Goal: Transaction & Acquisition: Book appointment/travel/reservation

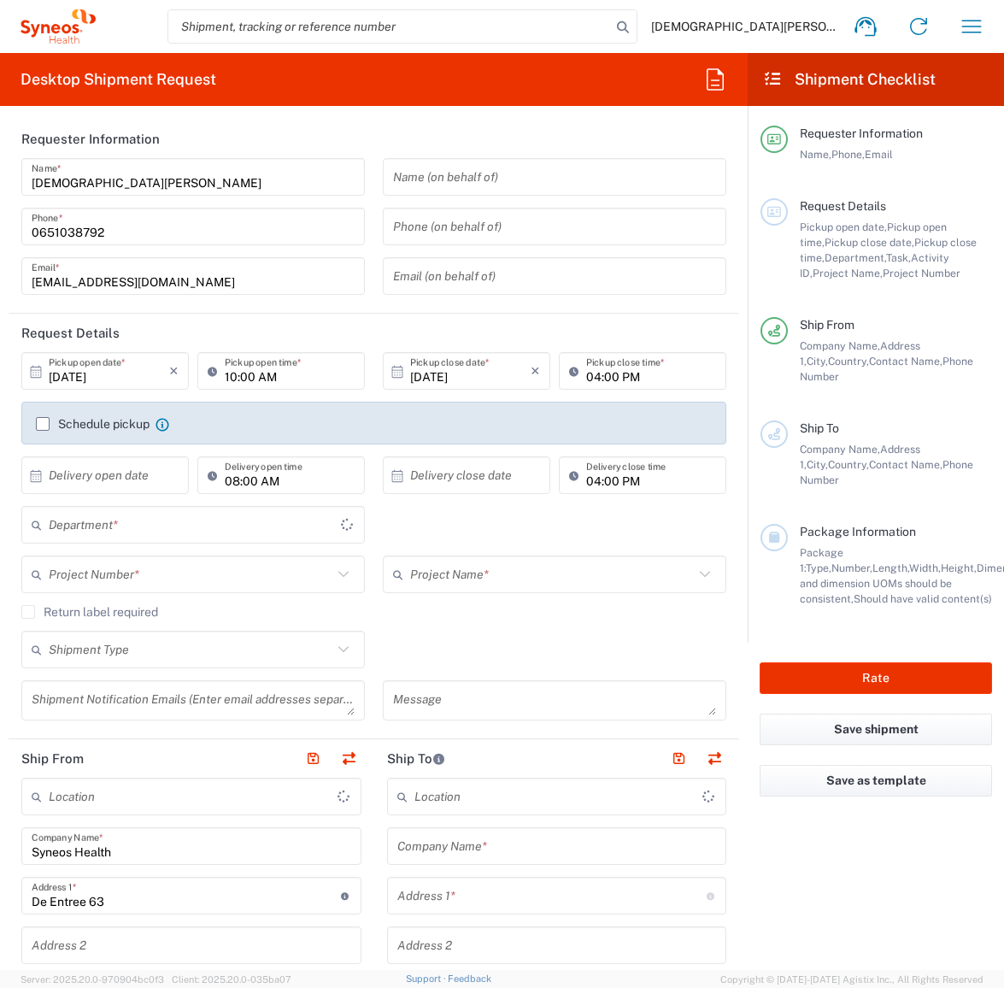
type input "[GEOGRAPHIC_DATA]"
click at [969, 25] on icon "button" at bounding box center [971, 26] width 27 height 27
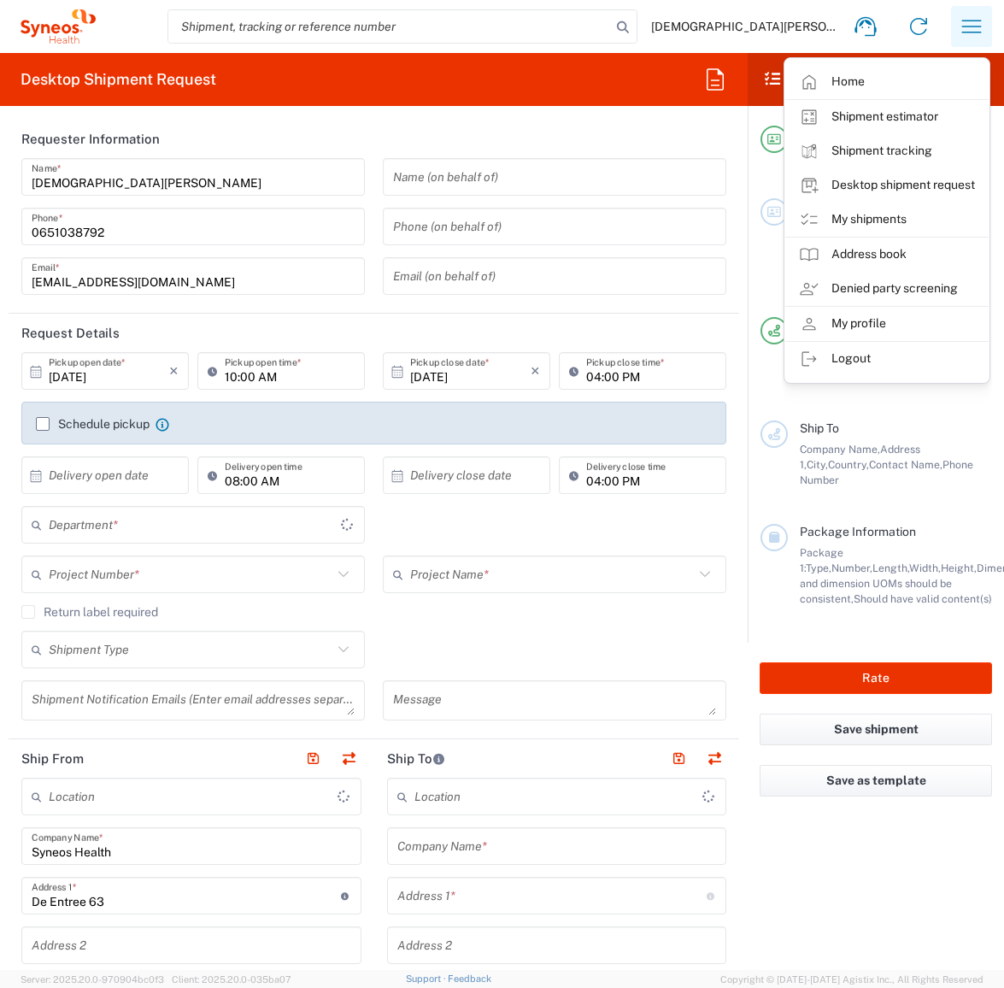
type input "Syneos Health Netherlands B.V."
type input "8350"
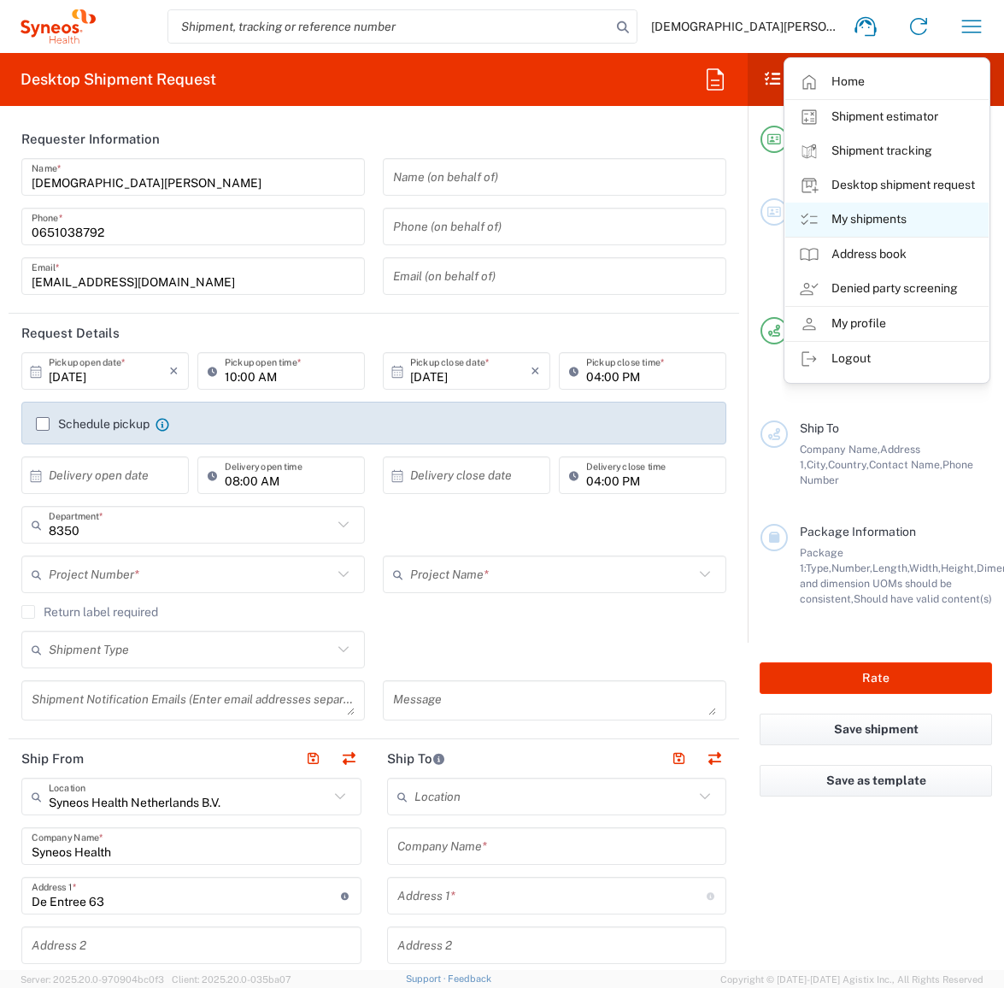
click at [895, 223] on link "My shipments" at bounding box center [886, 219] width 203 height 34
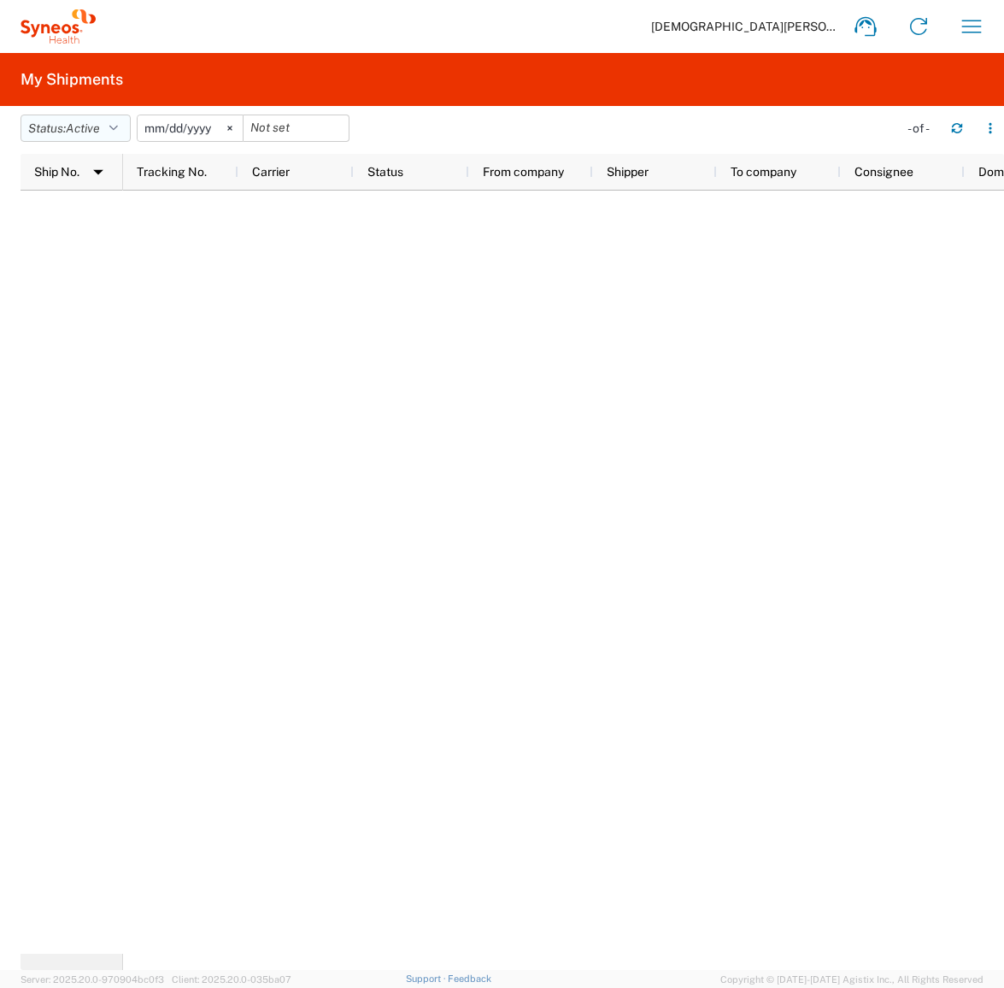
click at [106, 132] on button "Status: Active" at bounding box center [76, 127] width 110 height 27
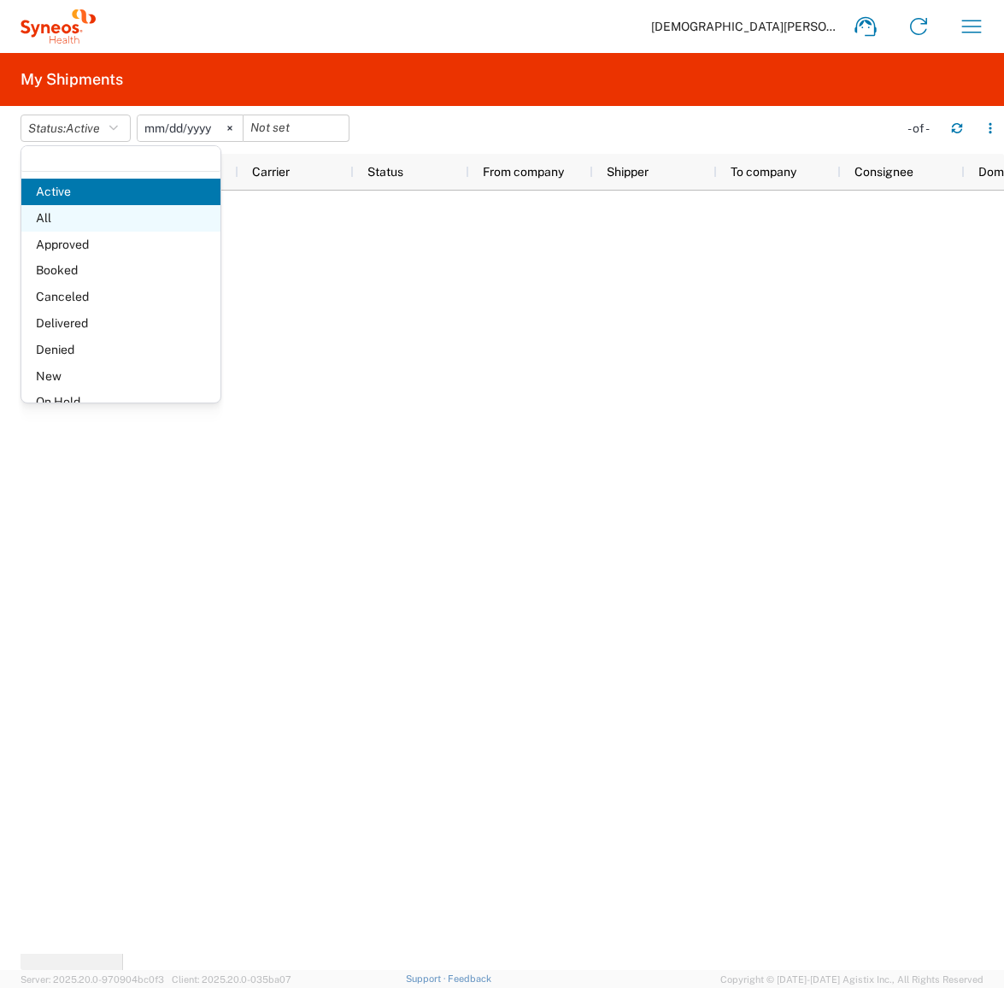
click at [85, 210] on span "All" at bounding box center [120, 218] width 199 height 26
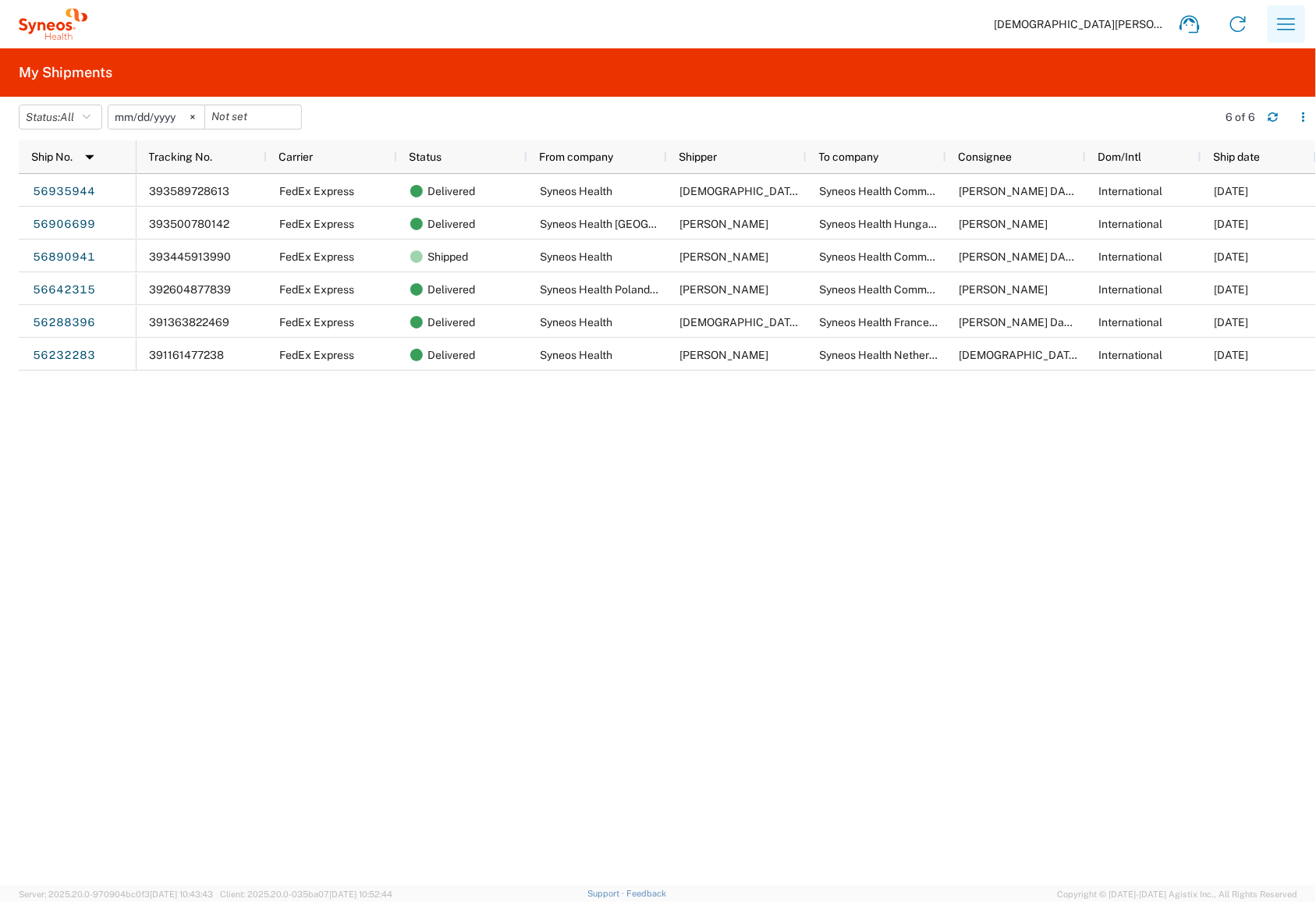
click at [916, 24] on icon "button" at bounding box center [1287, 24] width 18 height 12
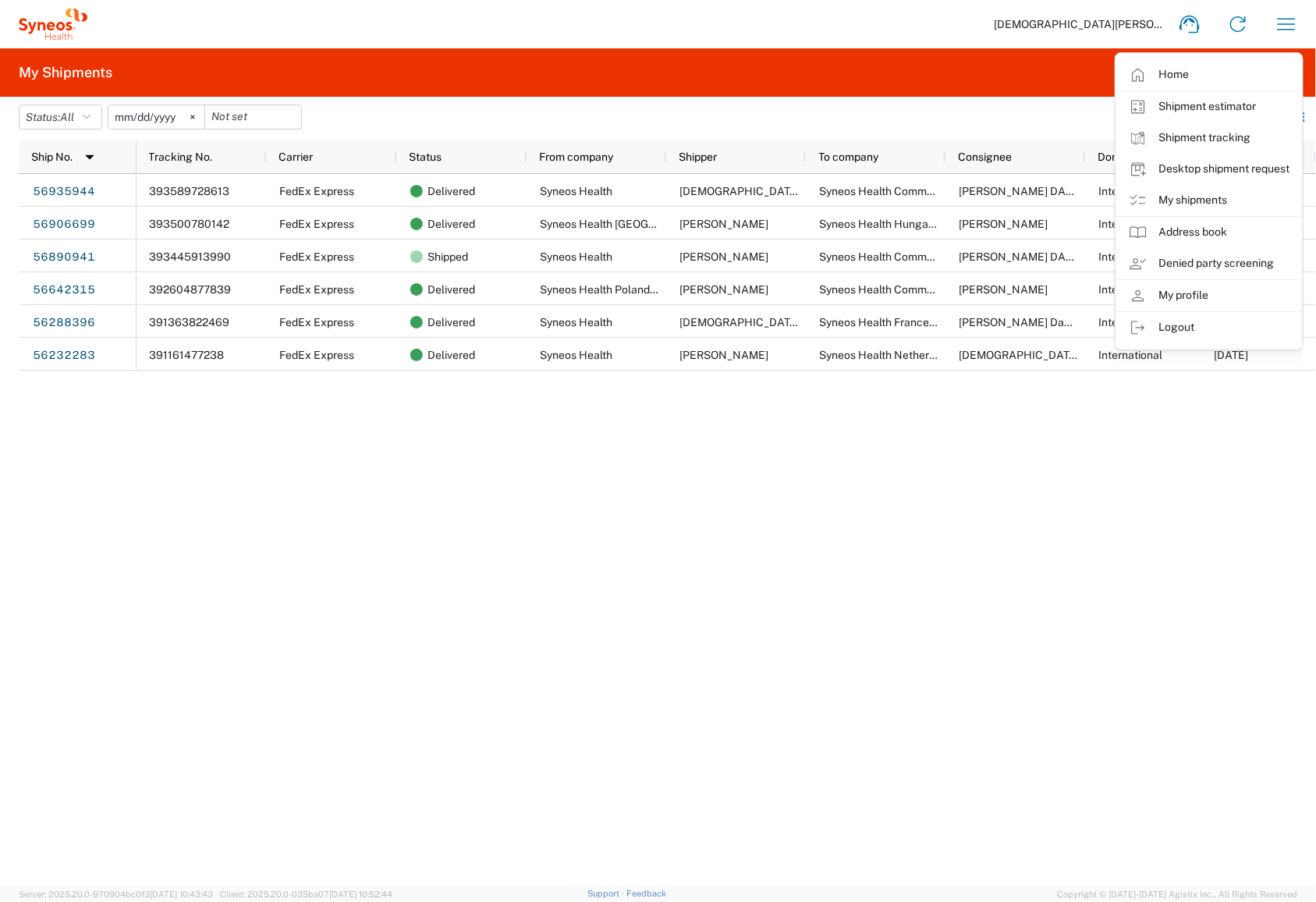
click at [916, 25] on span "[DEMOGRAPHIC_DATA][PERSON_NAME]" at bounding box center [1079, 24] width 172 height 14
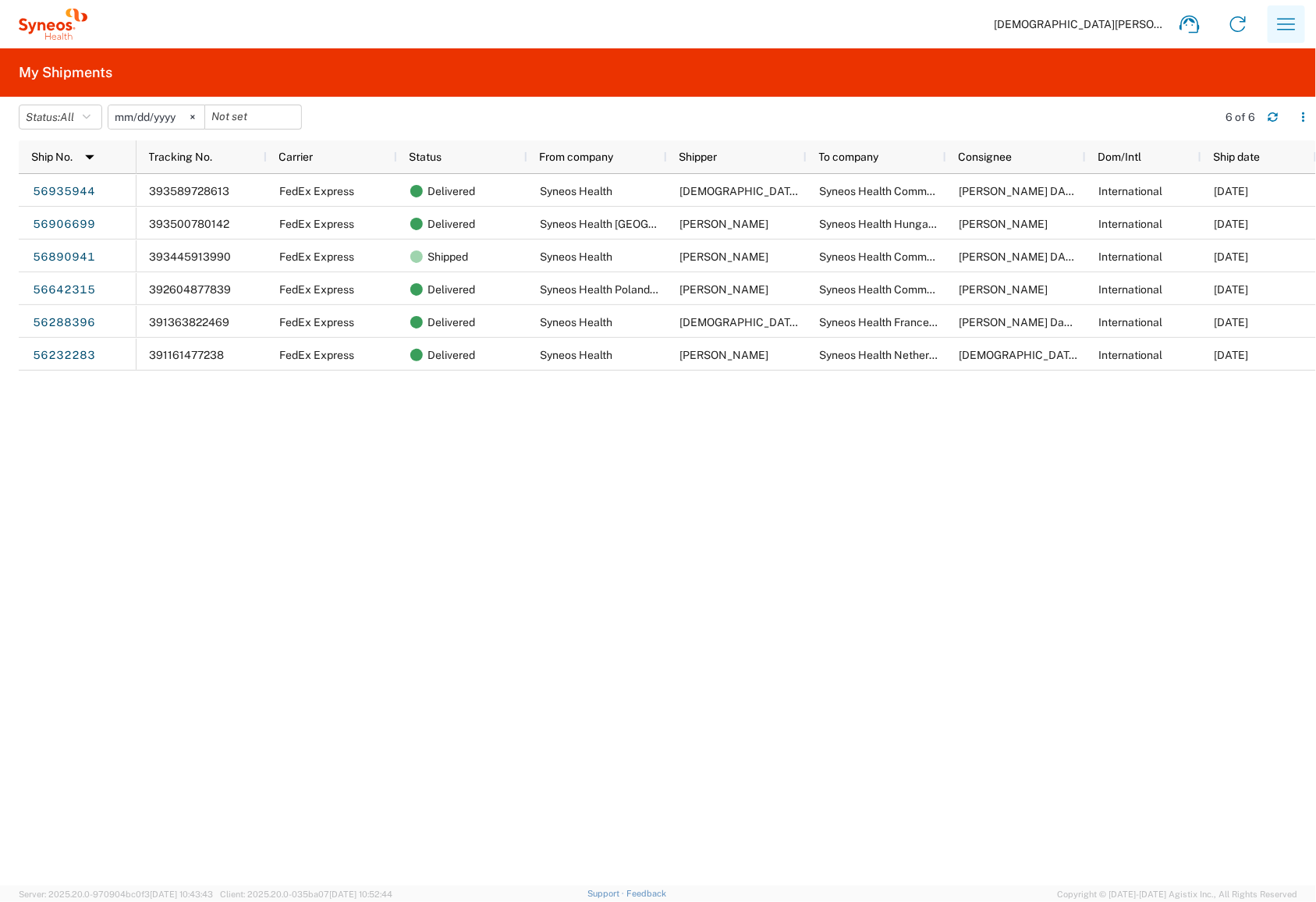
click at [916, 25] on icon "button" at bounding box center [1286, 24] width 25 height 25
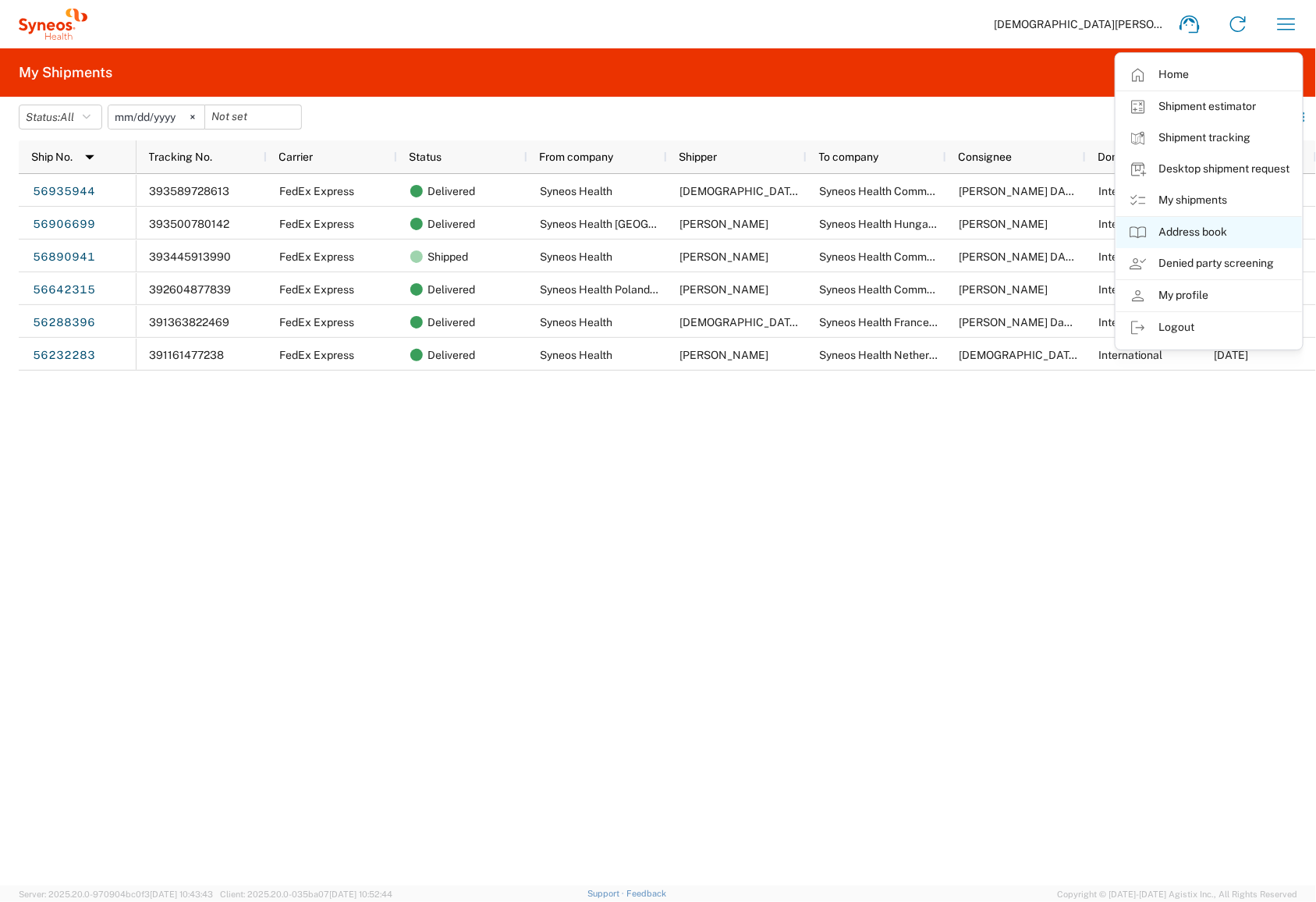
click at [916, 236] on link "Address book" at bounding box center [1209, 232] width 185 height 31
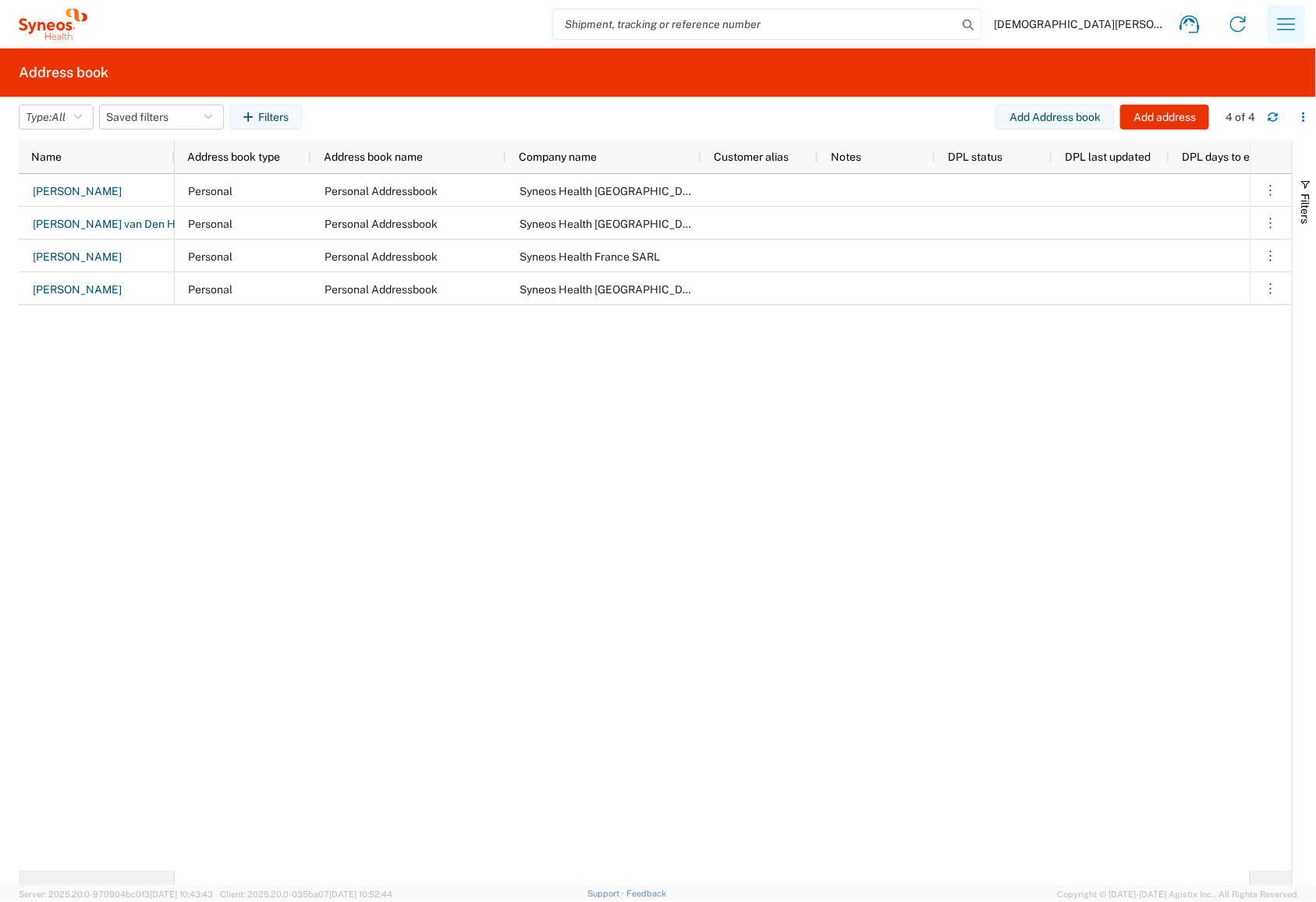
click at [916, 19] on icon "button" at bounding box center [1287, 24] width 18 height 12
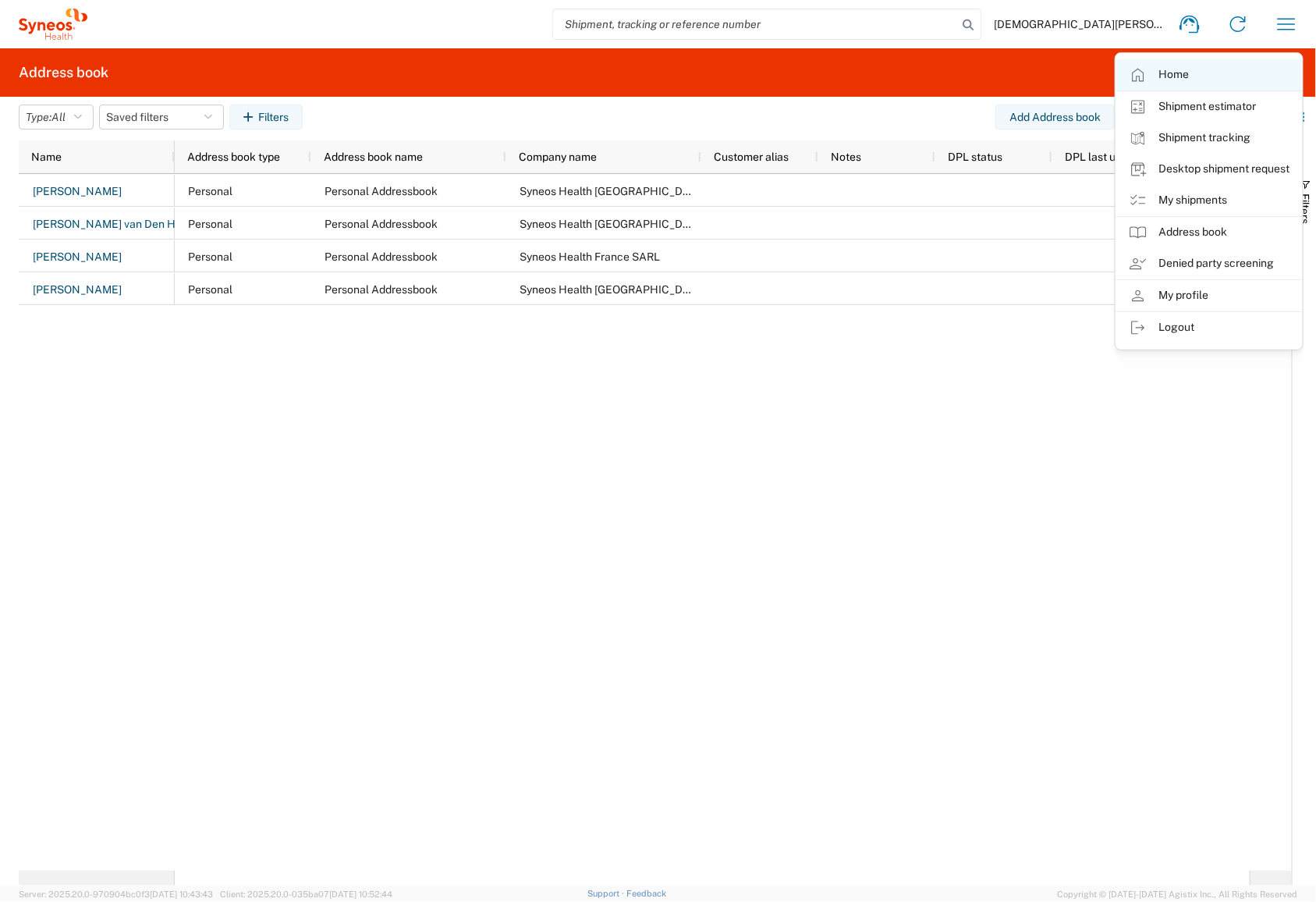
click at [916, 74] on link "Home" at bounding box center [1209, 75] width 185 height 31
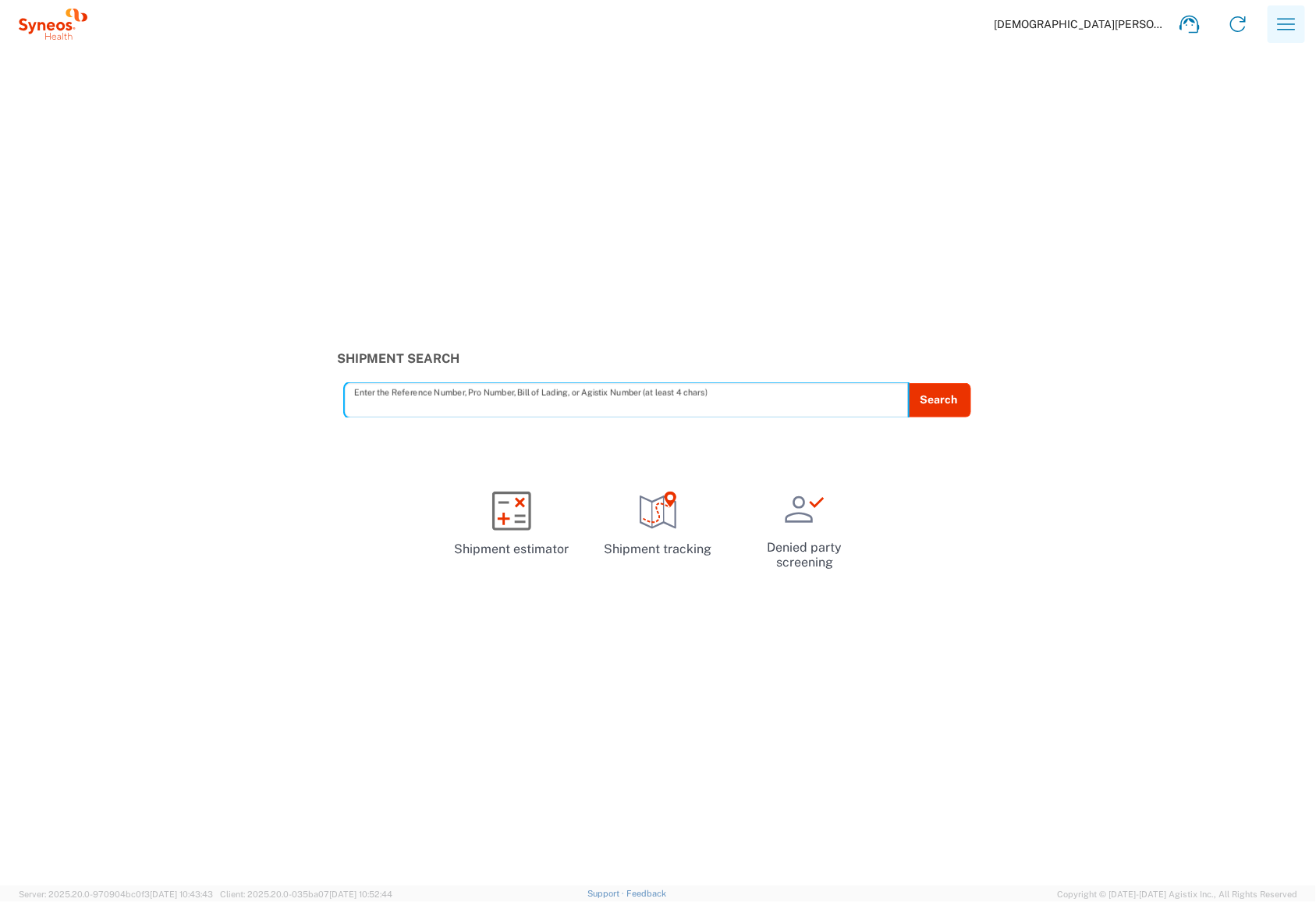
click at [916, 25] on icon "button" at bounding box center [1286, 24] width 25 height 25
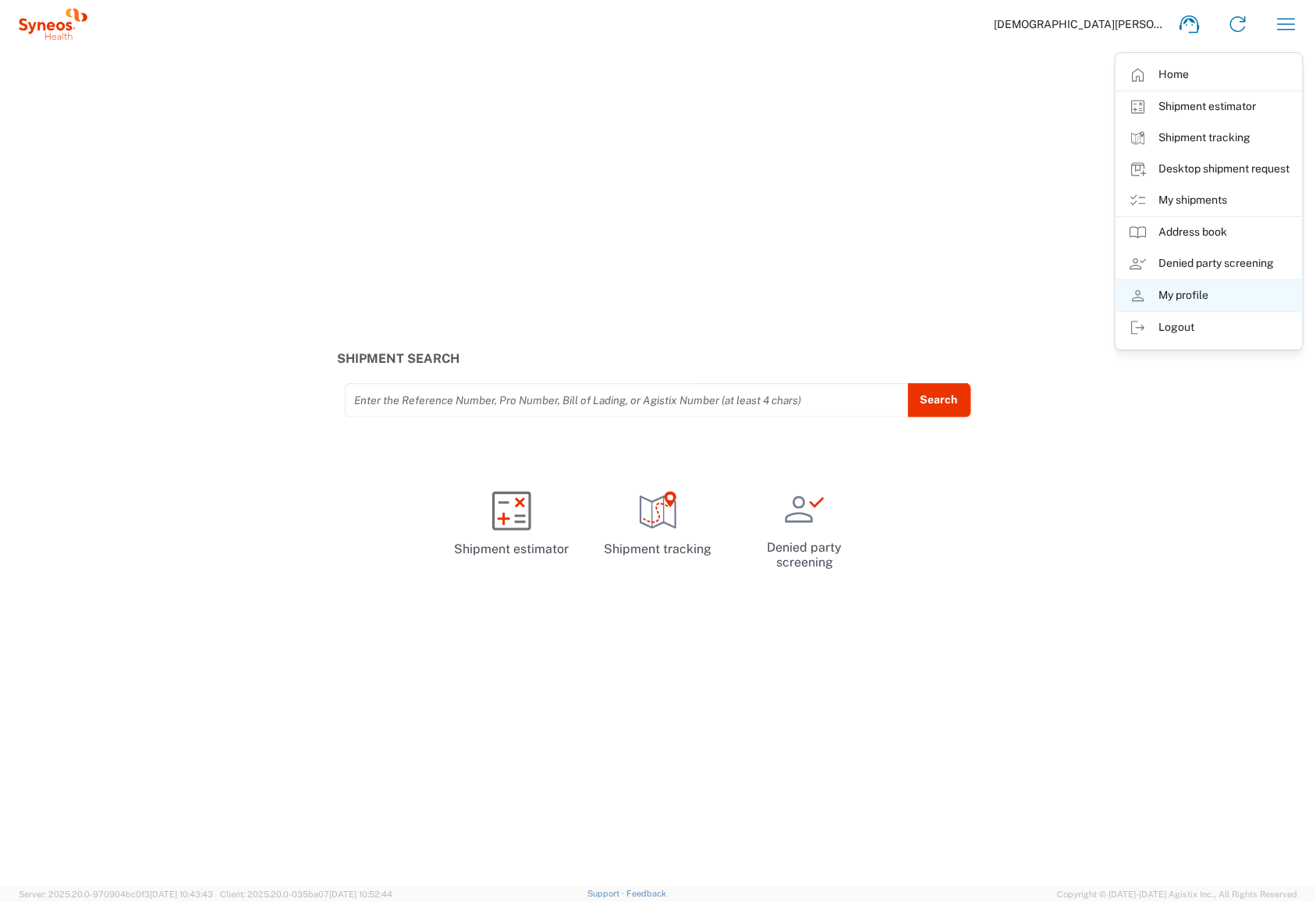
click at [916, 294] on link "My profile" at bounding box center [1209, 296] width 185 height 31
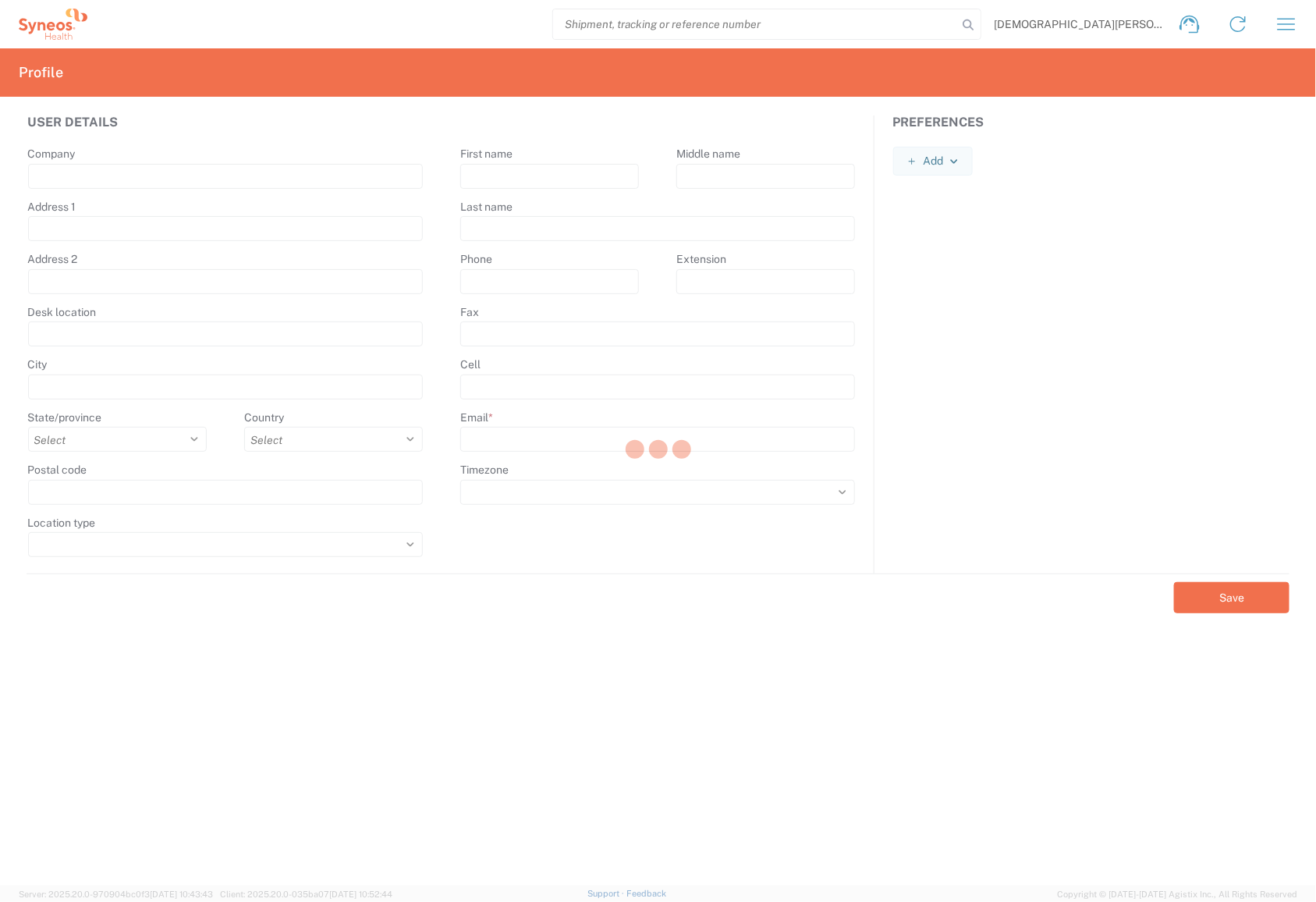
type input "Syneos Health"
type input "De Entree 63"
type input "[GEOGRAPHIC_DATA]"
select select
select select "NL"
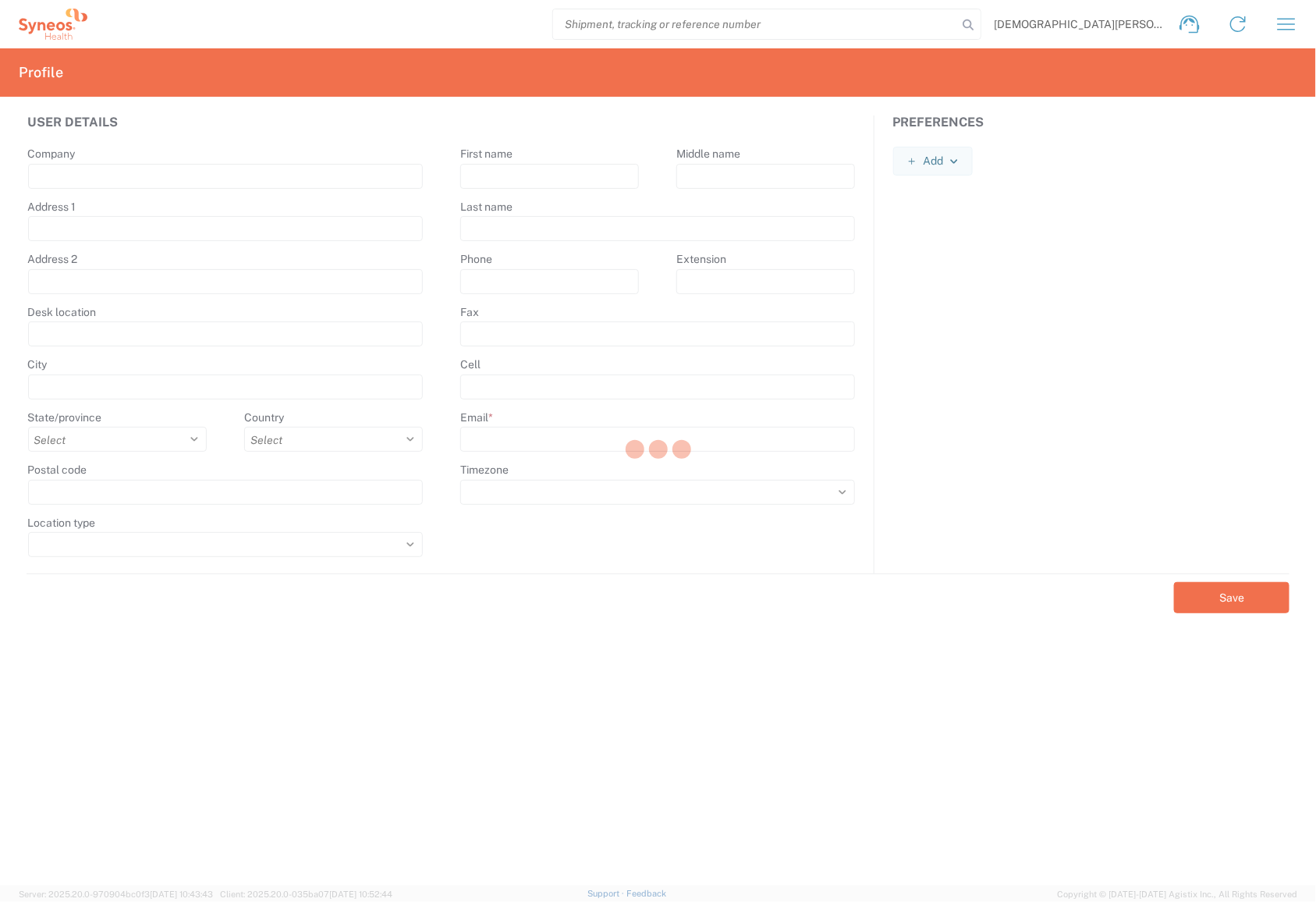
type input "1101 BH"
type input "Corstiaan"
type input "Auping"
type input "0651038792"
type input "[EMAIL_ADDRESS][DOMAIN_NAME]"
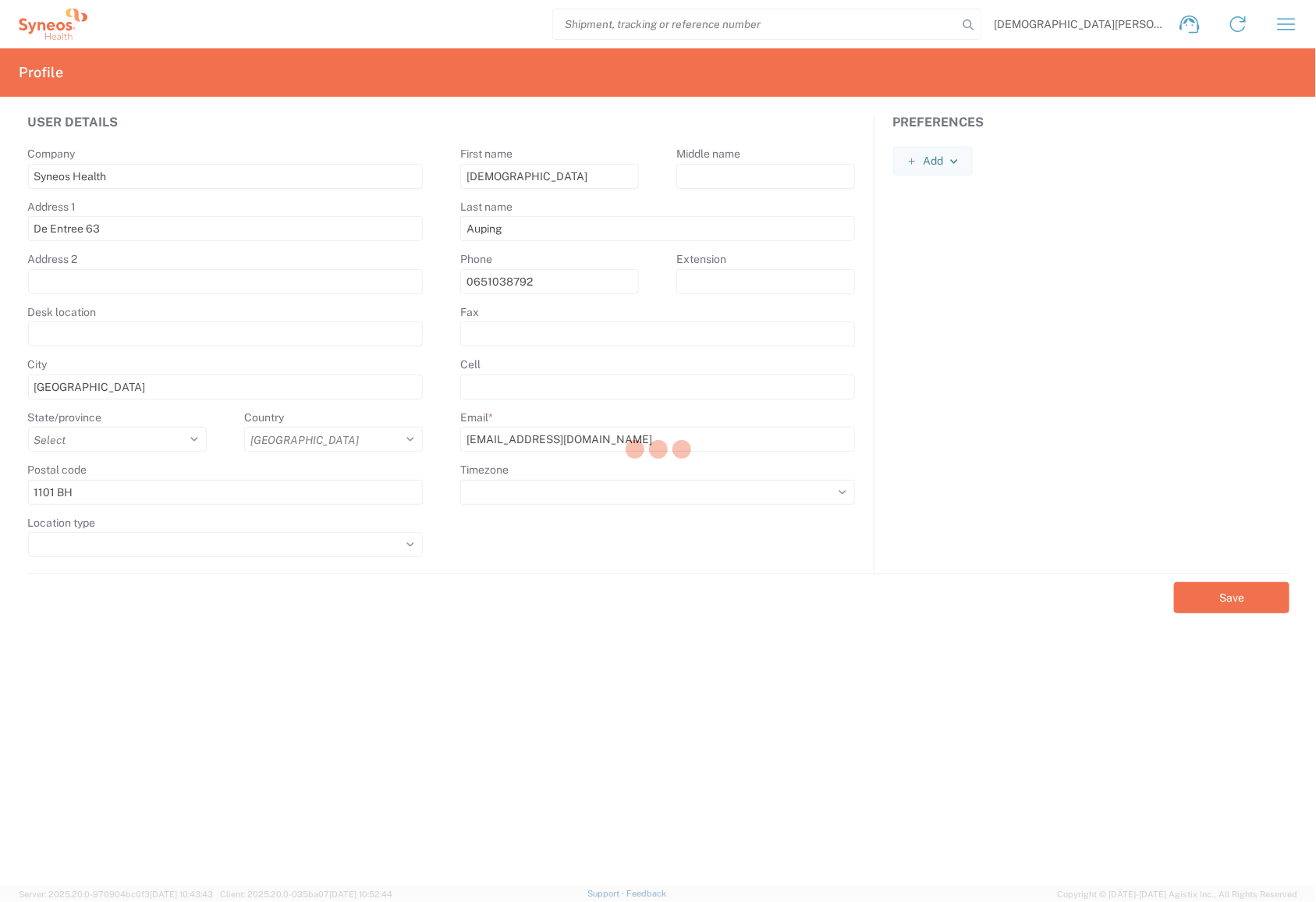
select select "BUSI"
select select
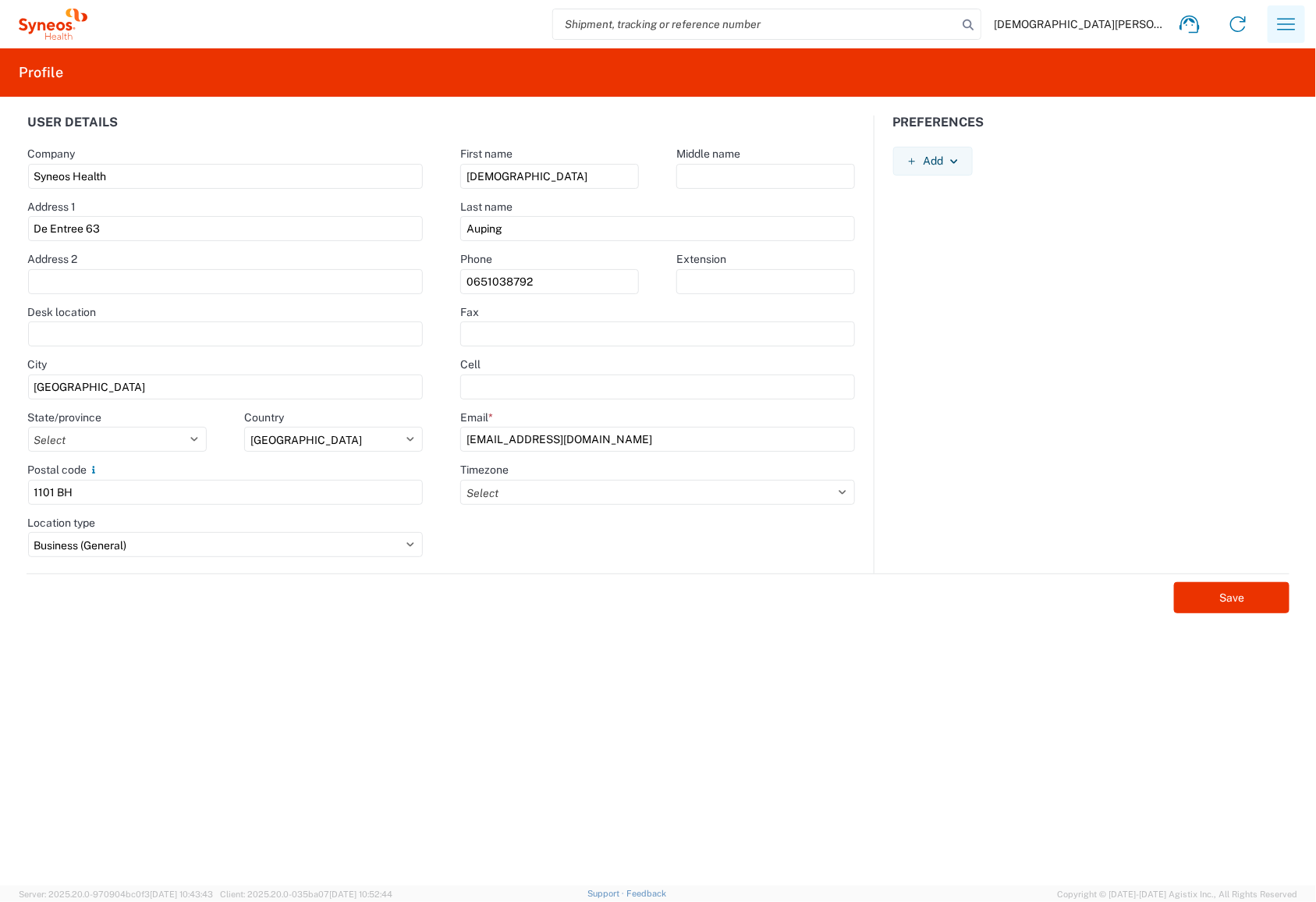
click at [916, 25] on icon "button" at bounding box center [1286, 24] width 25 height 25
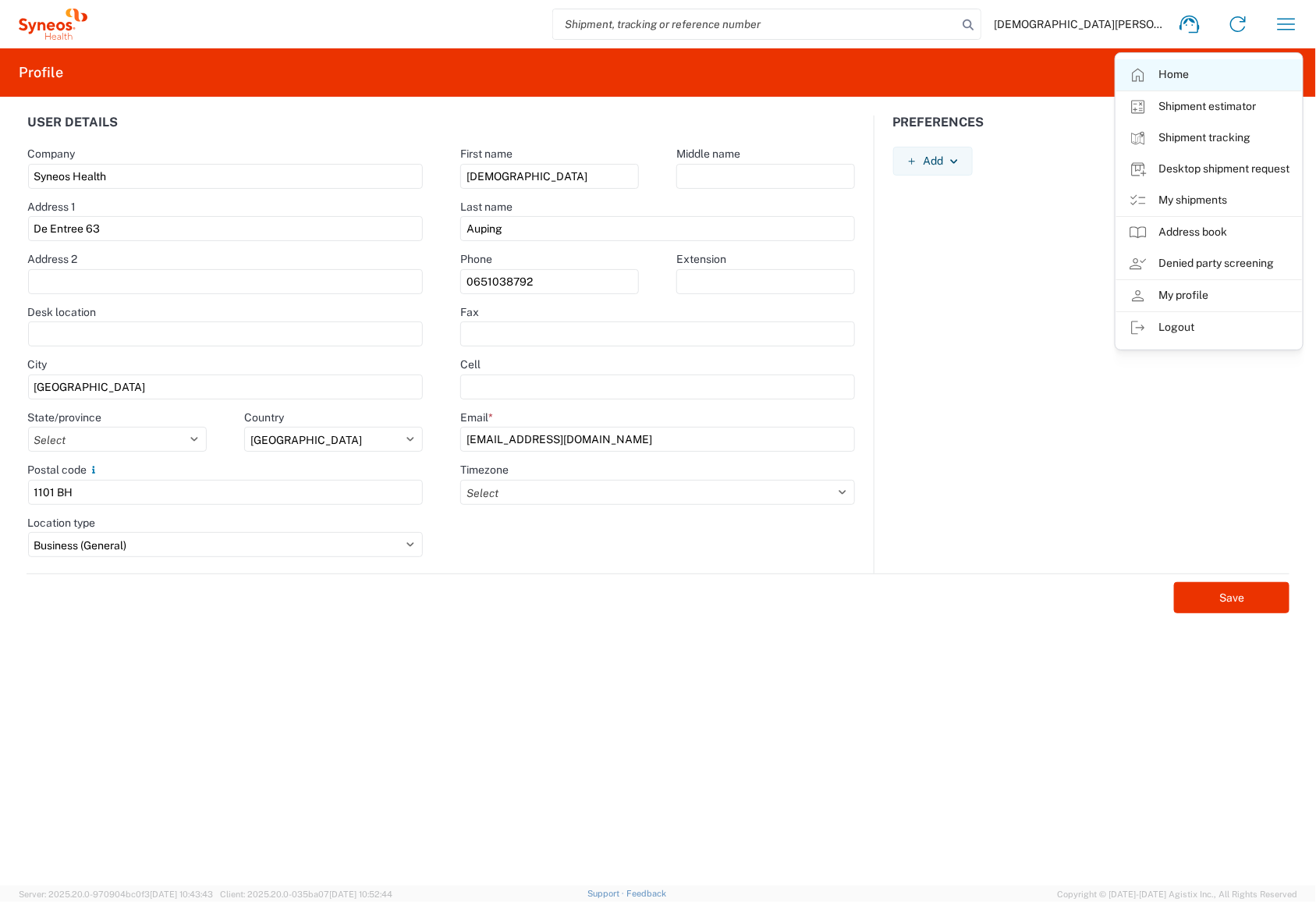
click at [916, 74] on link "Home" at bounding box center [1209, 75] width 185 height 31
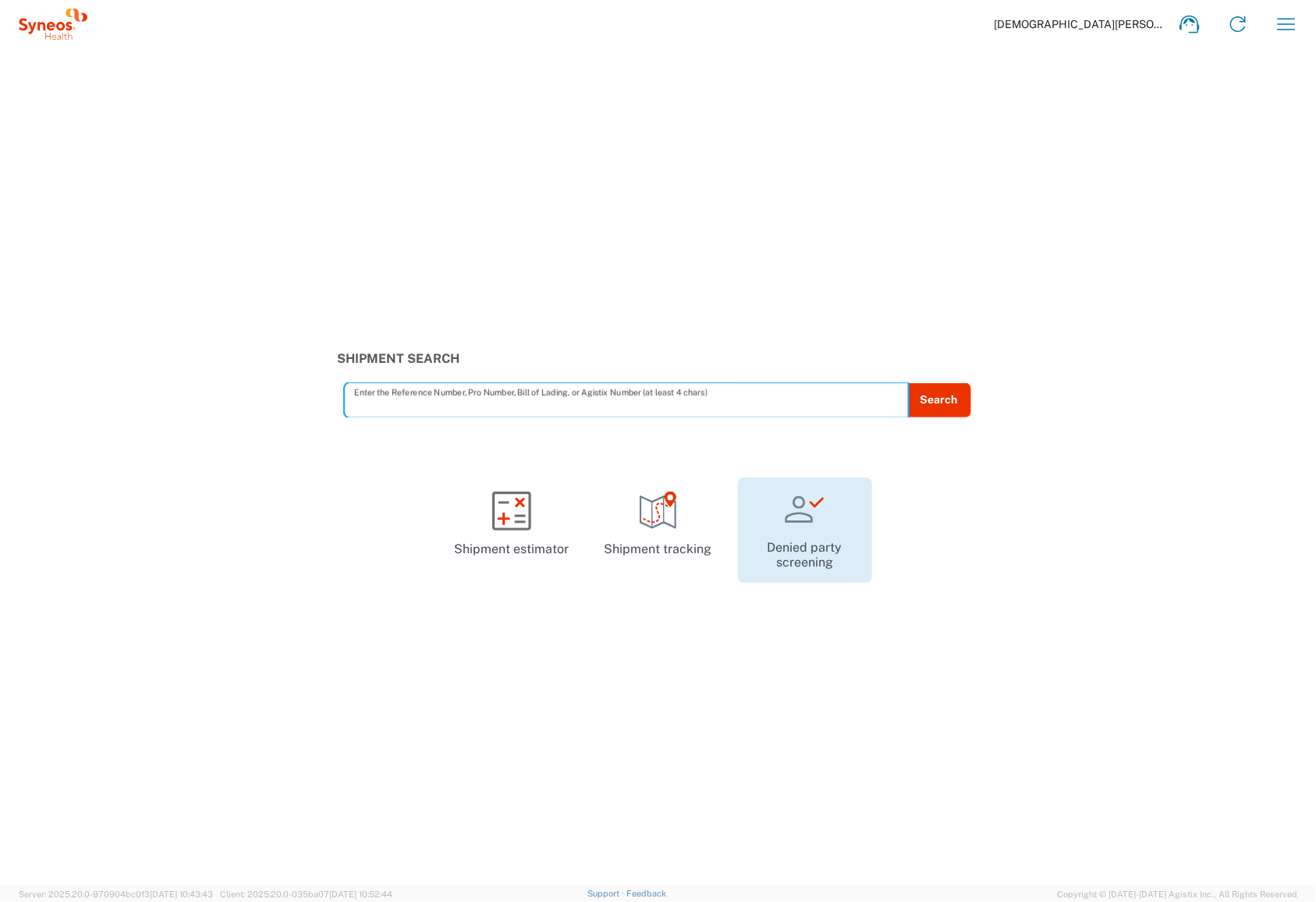
click at [798, 513] on icon at bounding box center [799, 509] width 28 height 26
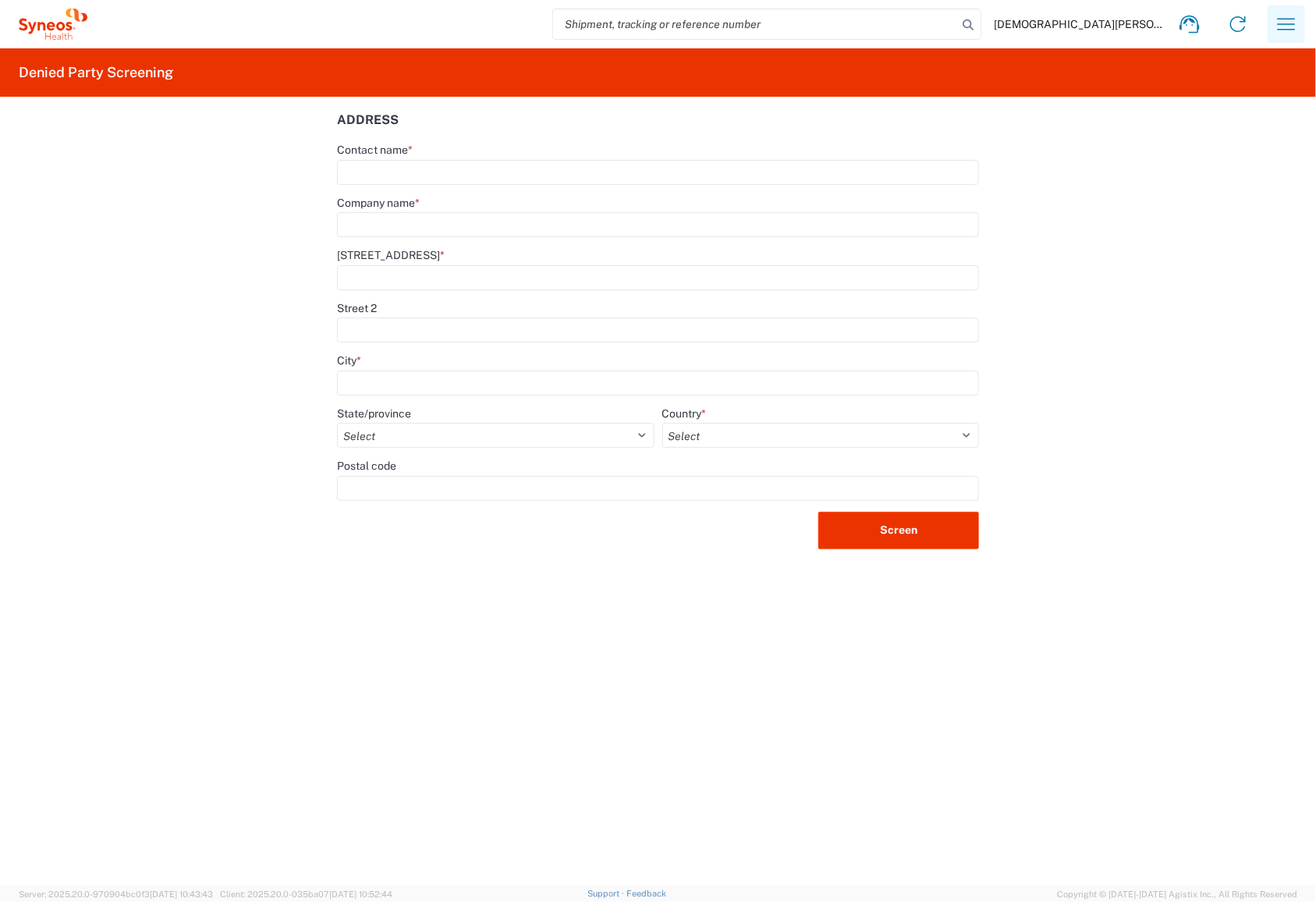
click at [916, 14] on icon "button" at bounding box center [1286, 24] width 25 height 25
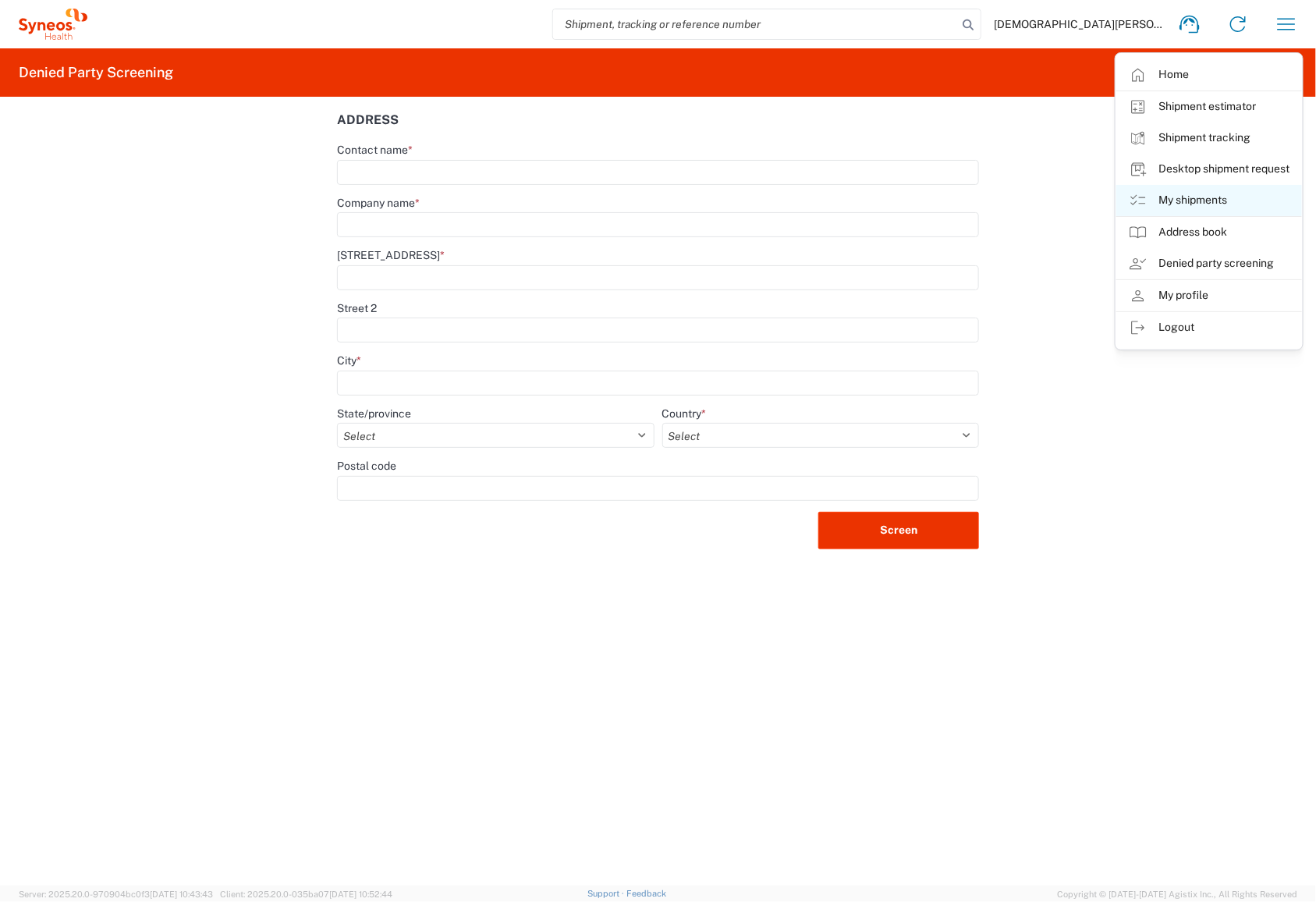
click at [916, 195] on link "My shipments" at bounding box center [1209, 200] width 185 height 31
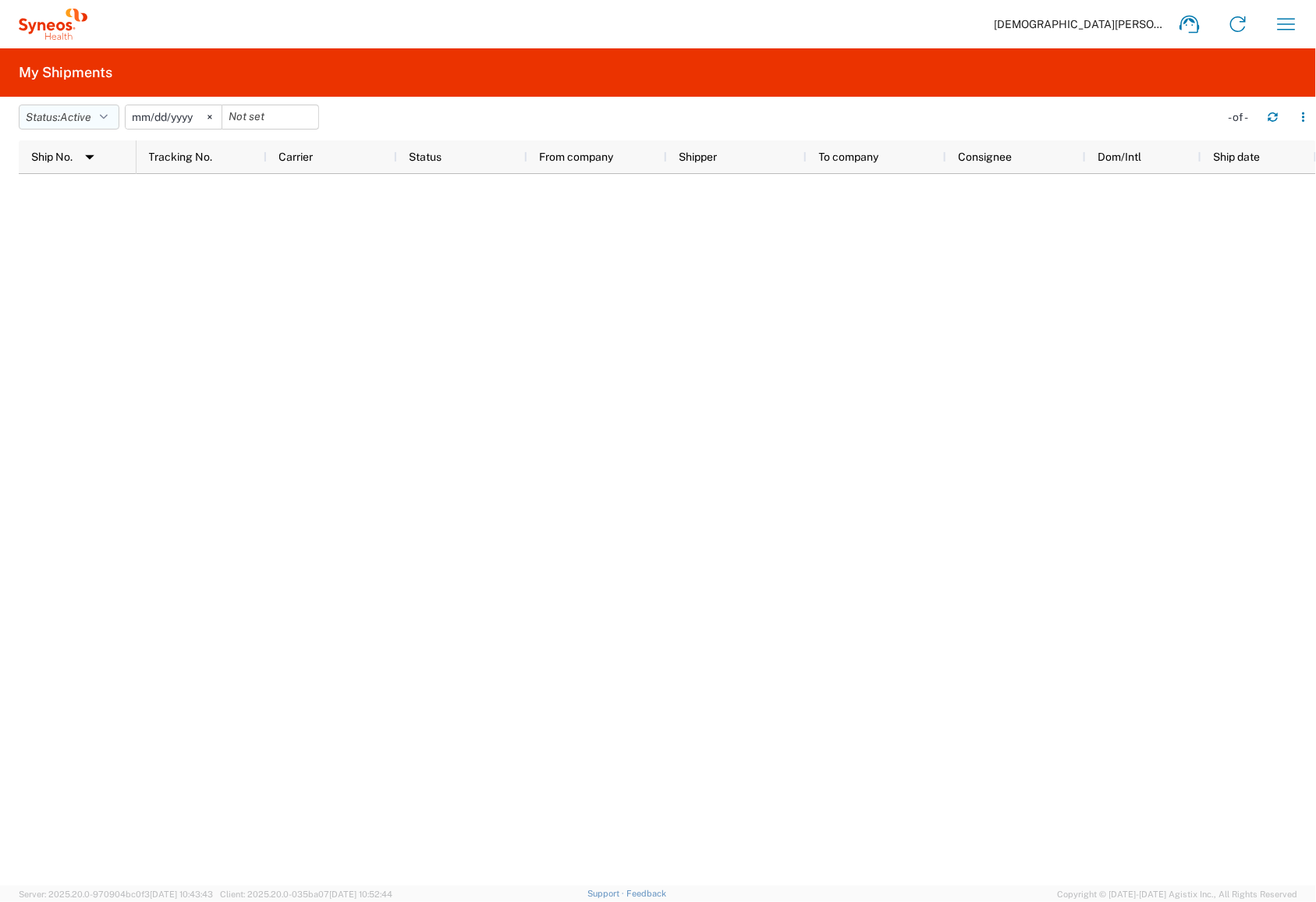
click at [80, 121] on span "Active" at bounding box center [76, 117] width 31 height 13
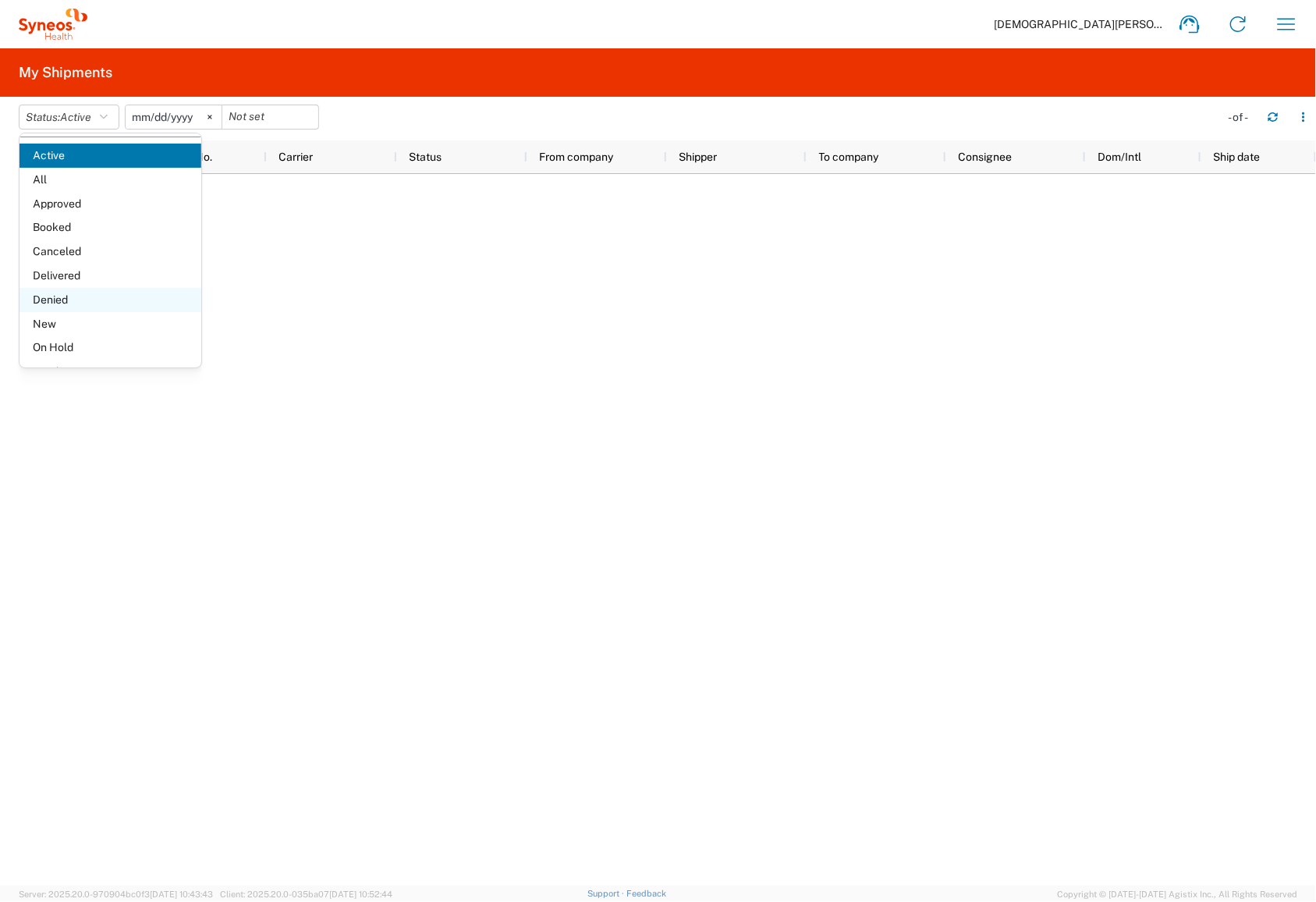
scroll to position [51, 0]
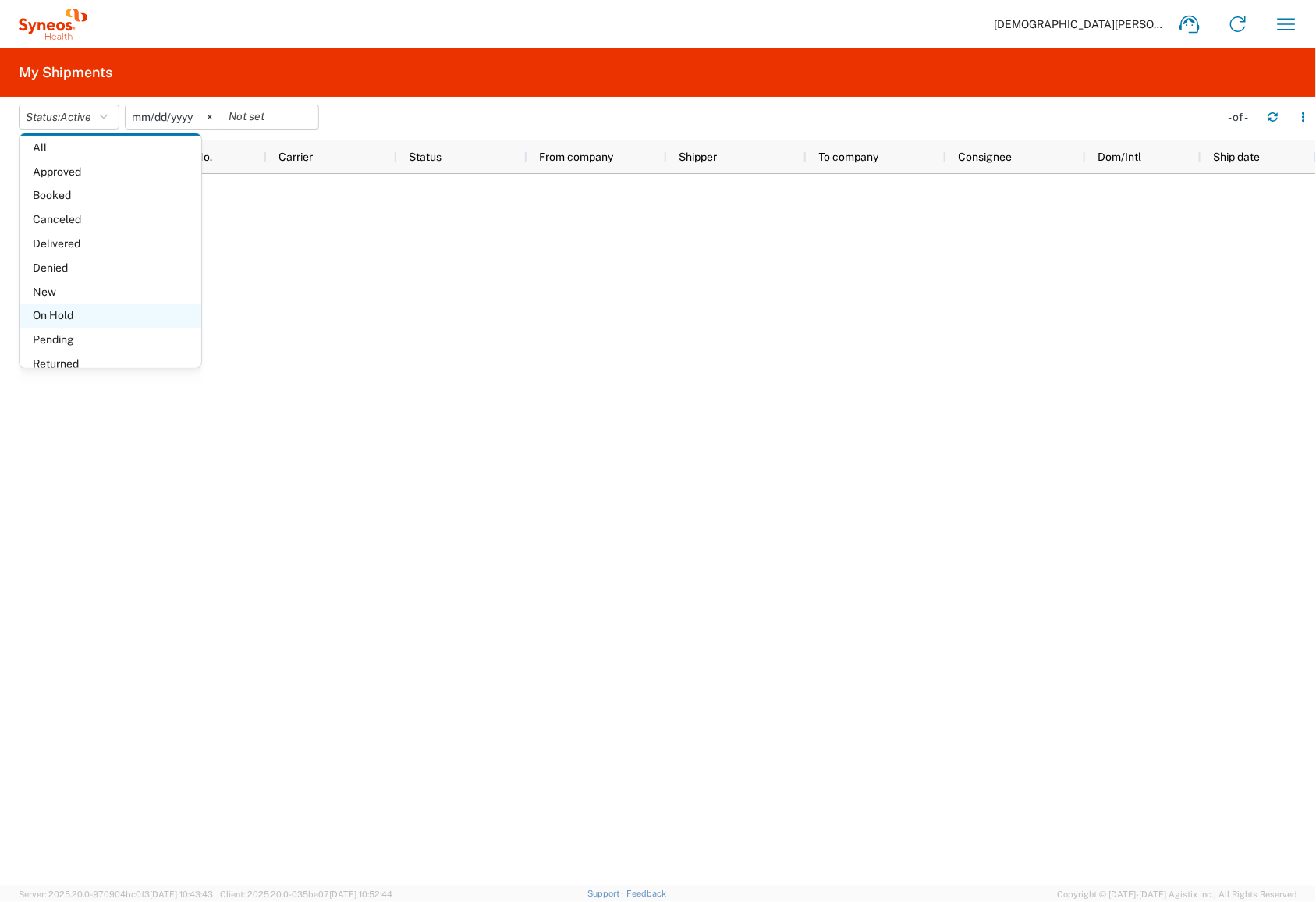
click at [75, 311] on span "On Hold" at bounding box center [110, 315] width 182 height 24
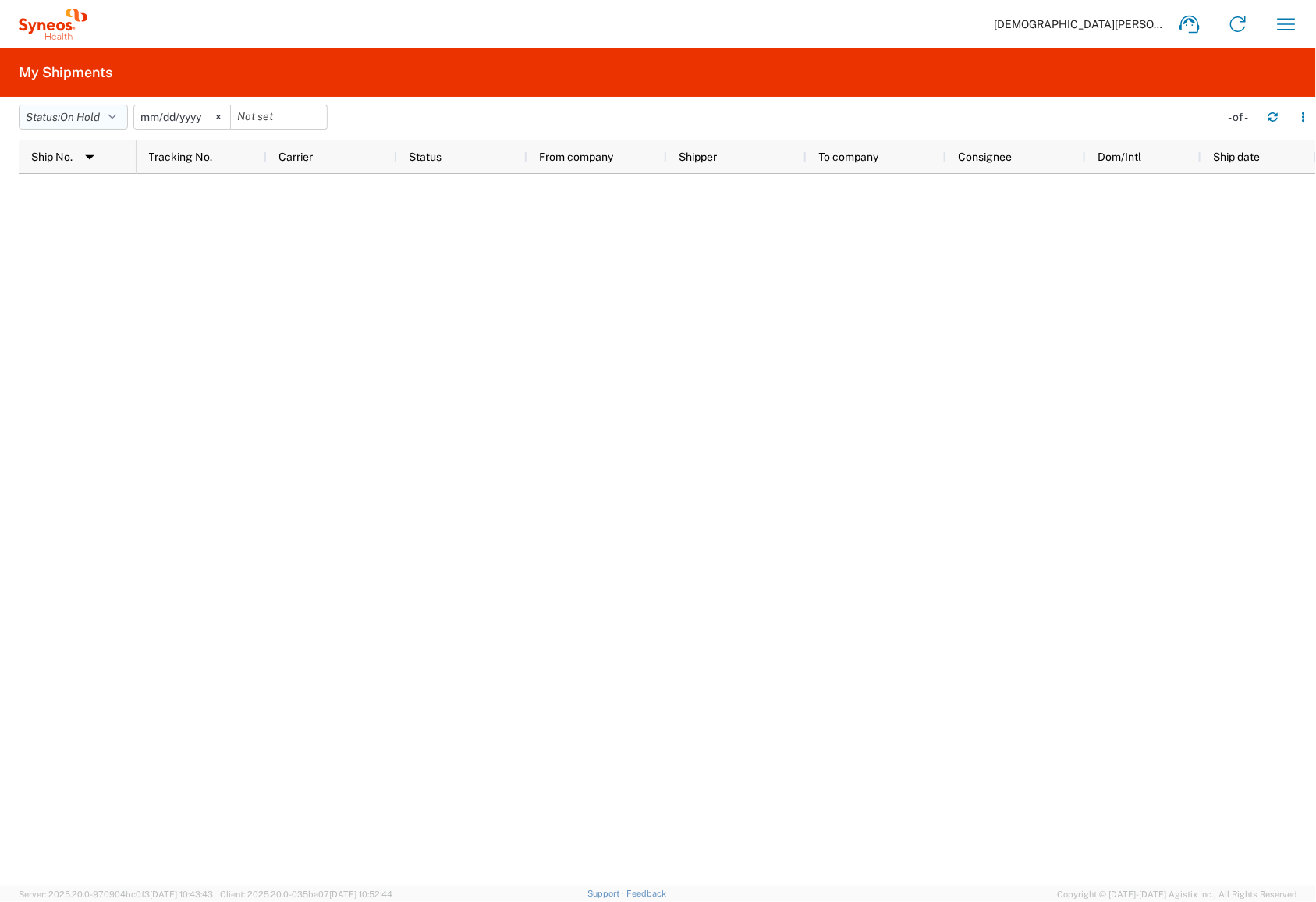
click at [74, 116] on span "On Hold" at bounding box center [80, 117] width 40 height 13
click at [75, 304] on span "Pending" at bounding box center [110, 301] width 182 height 24
click at [53, 126] on button "Status: Pending" at bounding box center [74, 116] width 110 height 25
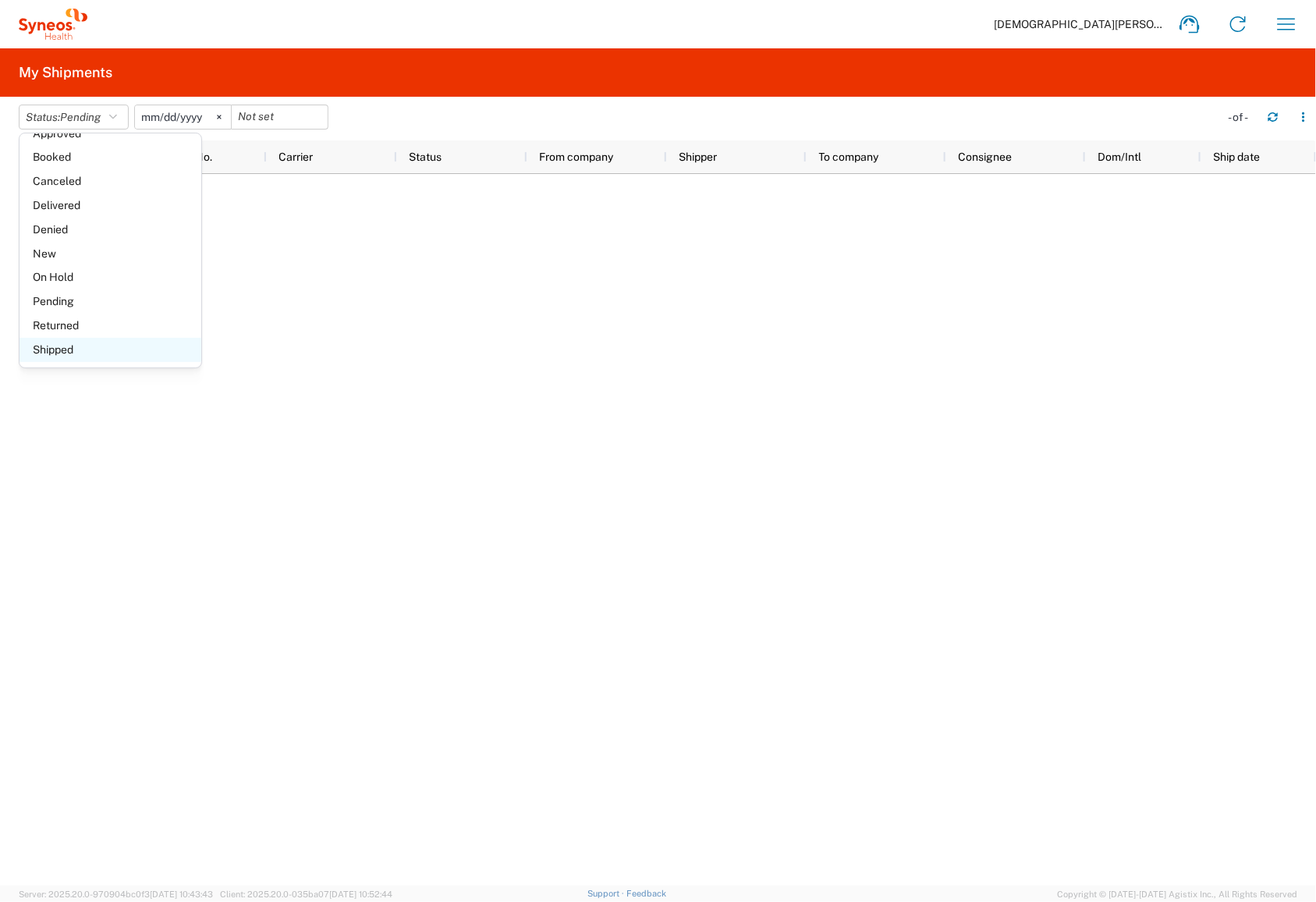
click at [75, 354] on span "Shipped" at bounding box center [110, 350] width 182 height 24
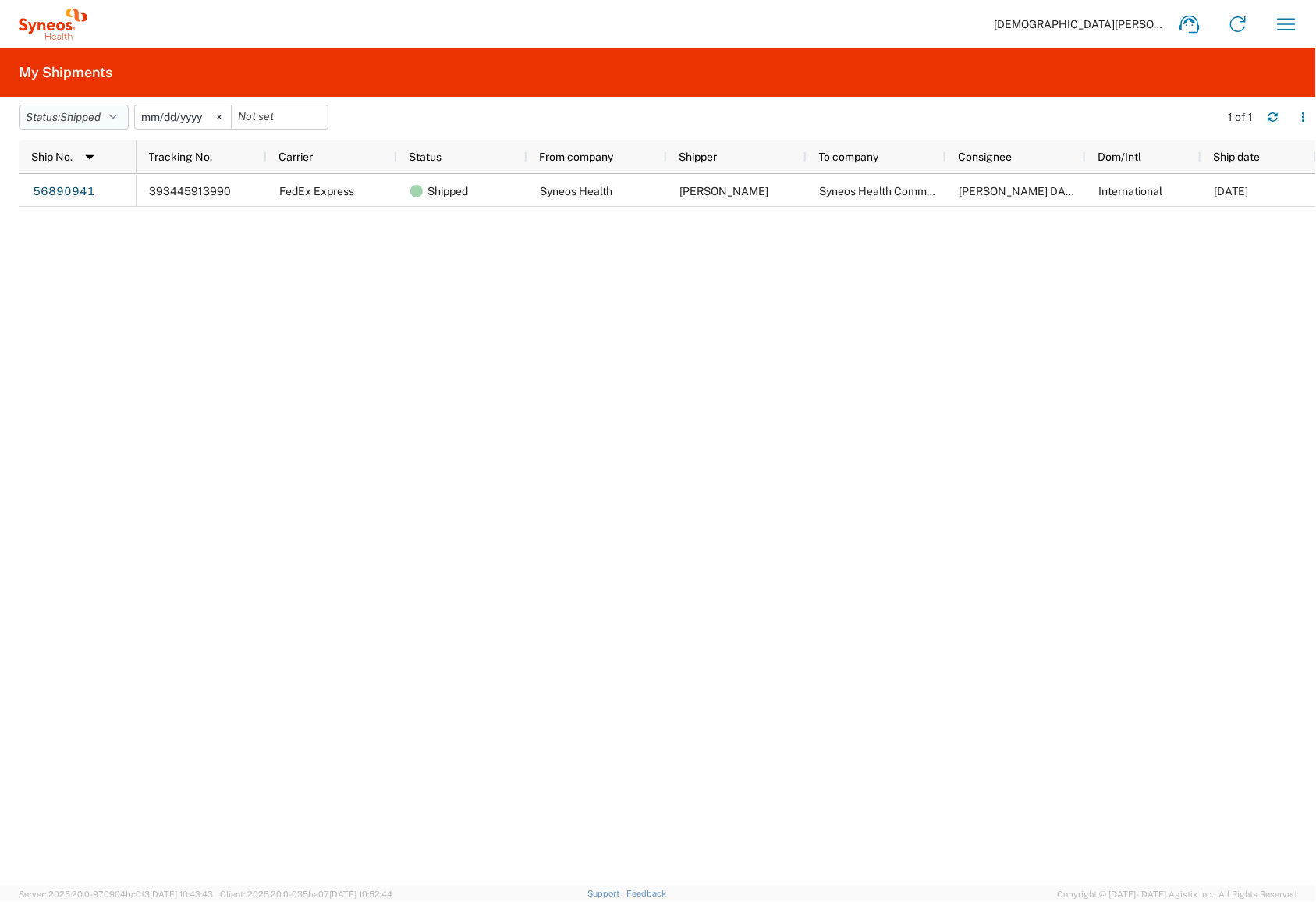
click at [65, 118] on button "Status: Shipped" at bounding box center [74, 116] width 110 height 25
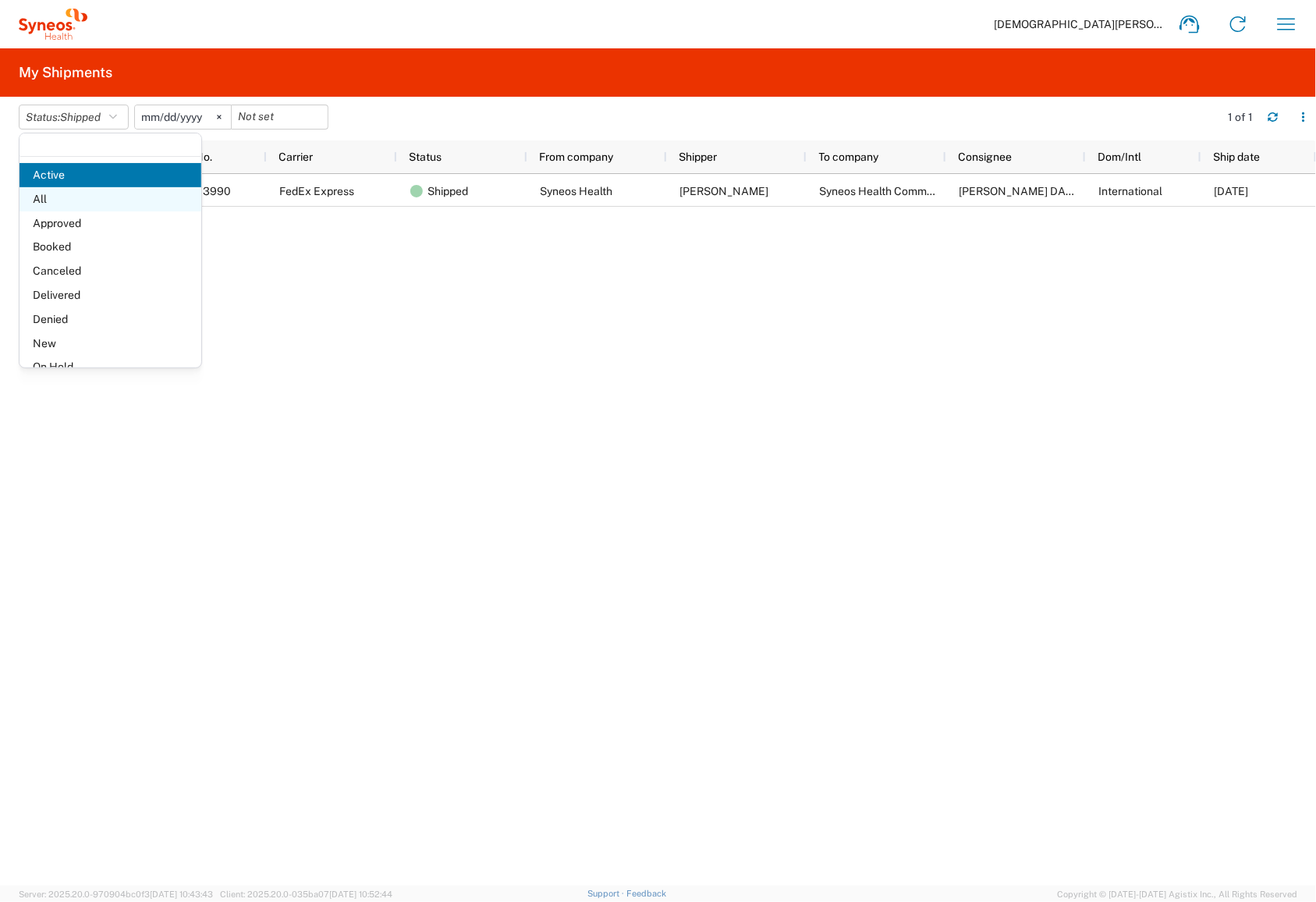
click at [67, 200] on span "All" at bounding box center [110, 199] width 182 height 24
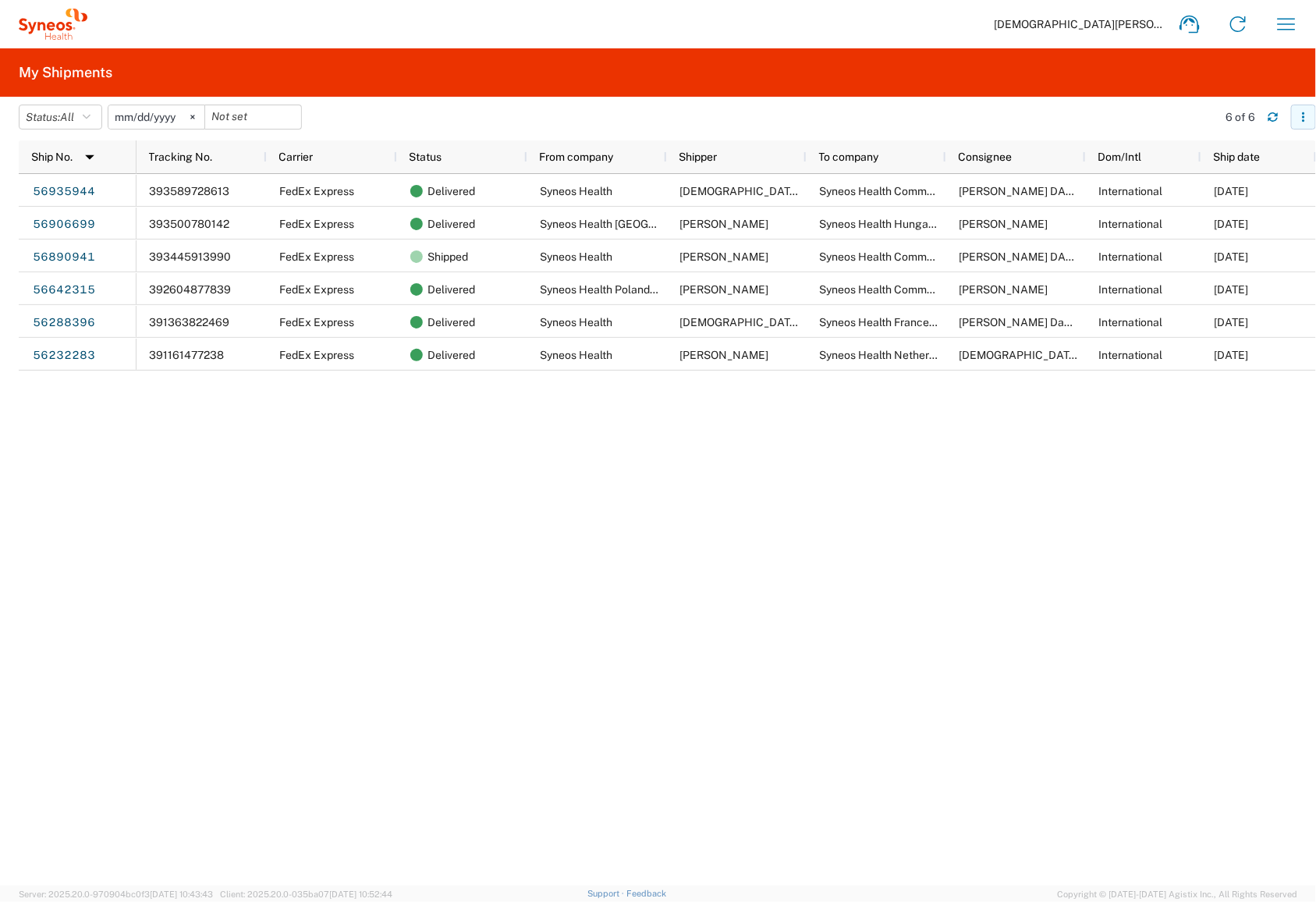
click at [916, 115] on icon "button" at bounding box center [1304, 117] width 11 height 11
click at [505, 383] on div "393589728613 FedEx Express Delivered Syneos Health Corstiaan Auping Syneos Heal…" at bounding box center [727, 530] width 1181 height 711
click at [916, 28] on icon "button" at bounding box center [1286, 24] width 25 height 25
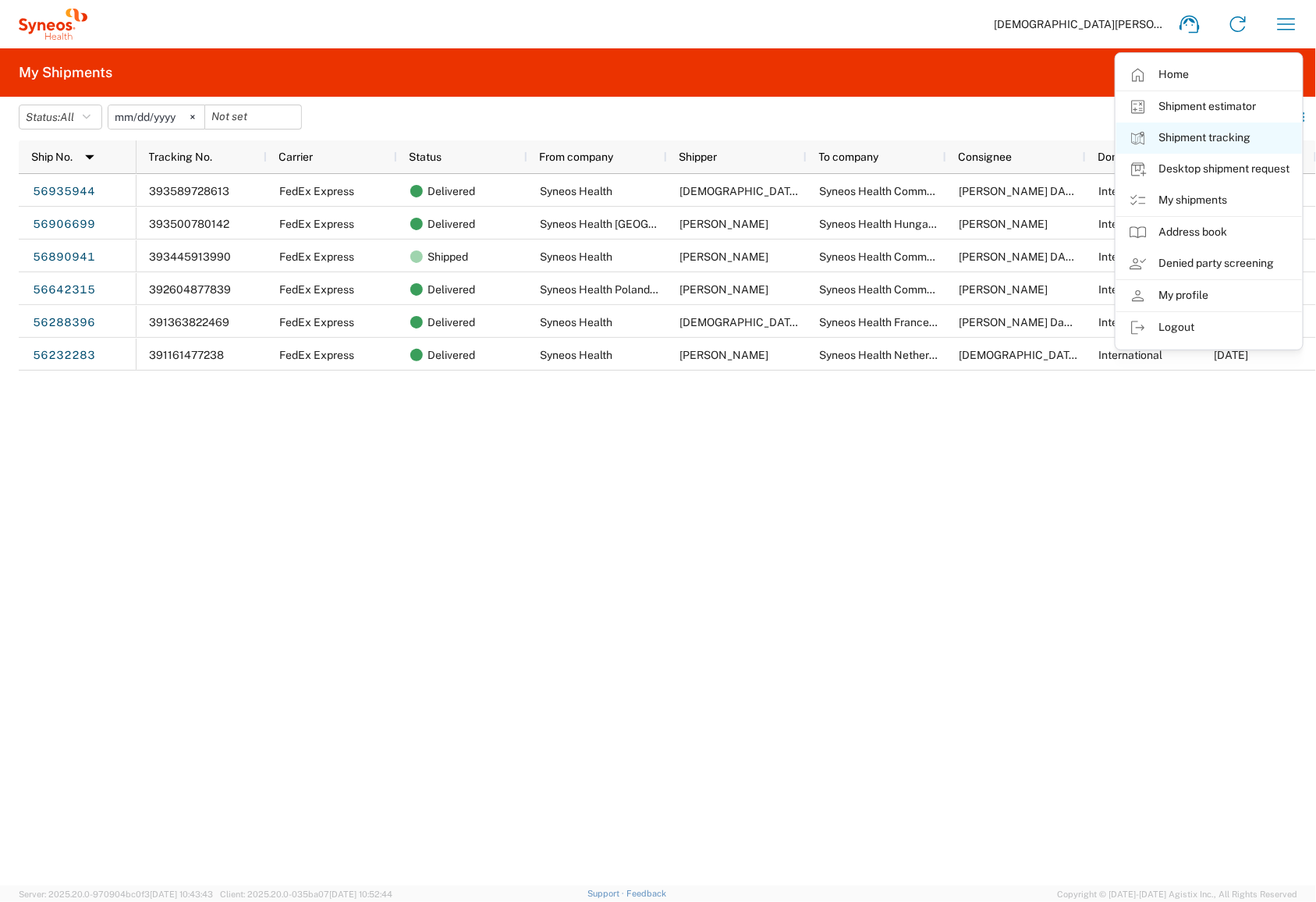
click at [916, 140] on link "Shipment tracking" at bounding box center [1209, 138] width 185 height 31
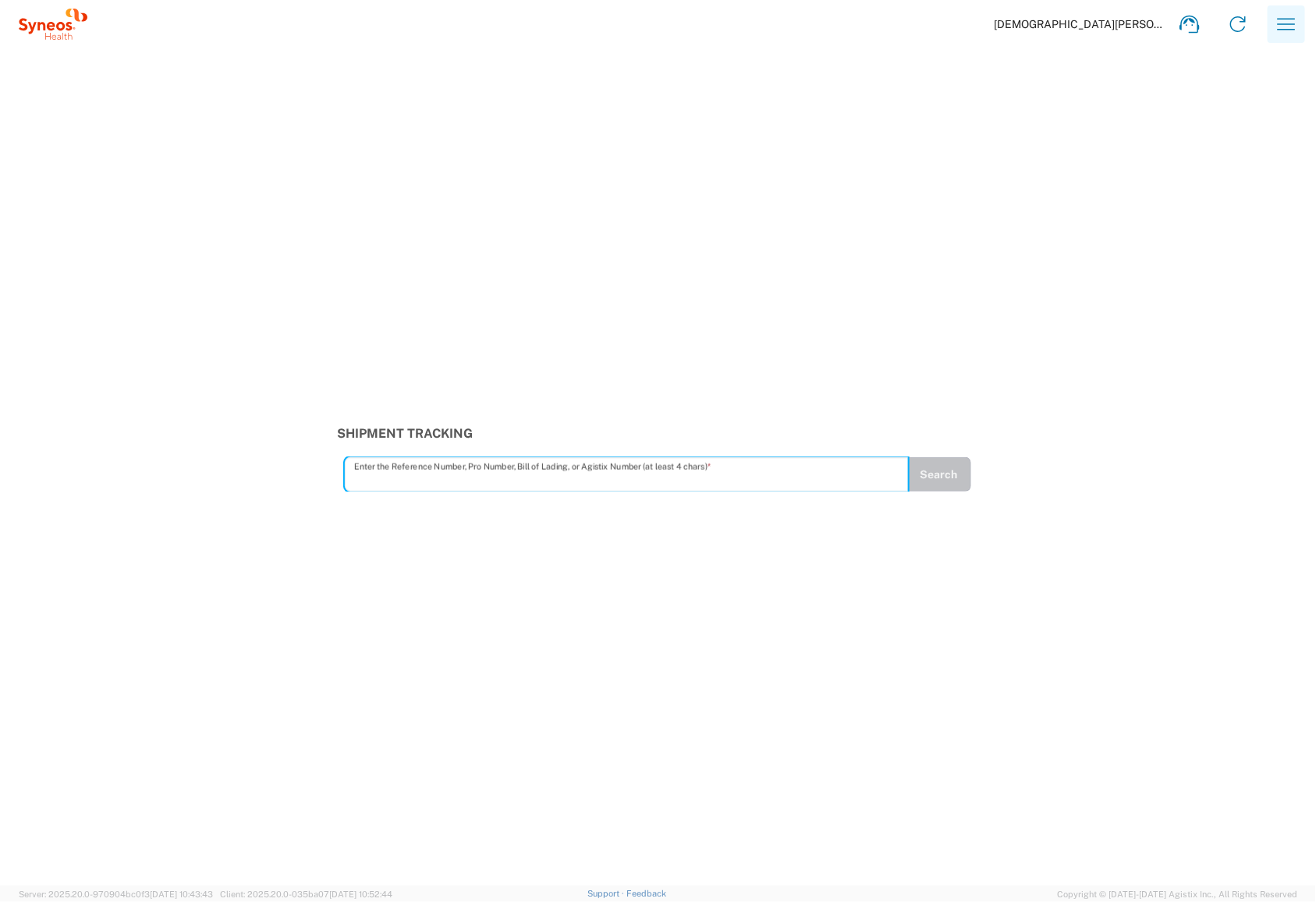
click at [916, 24] on icon "button" at bounding box center [1286, 24] width 25 height 25
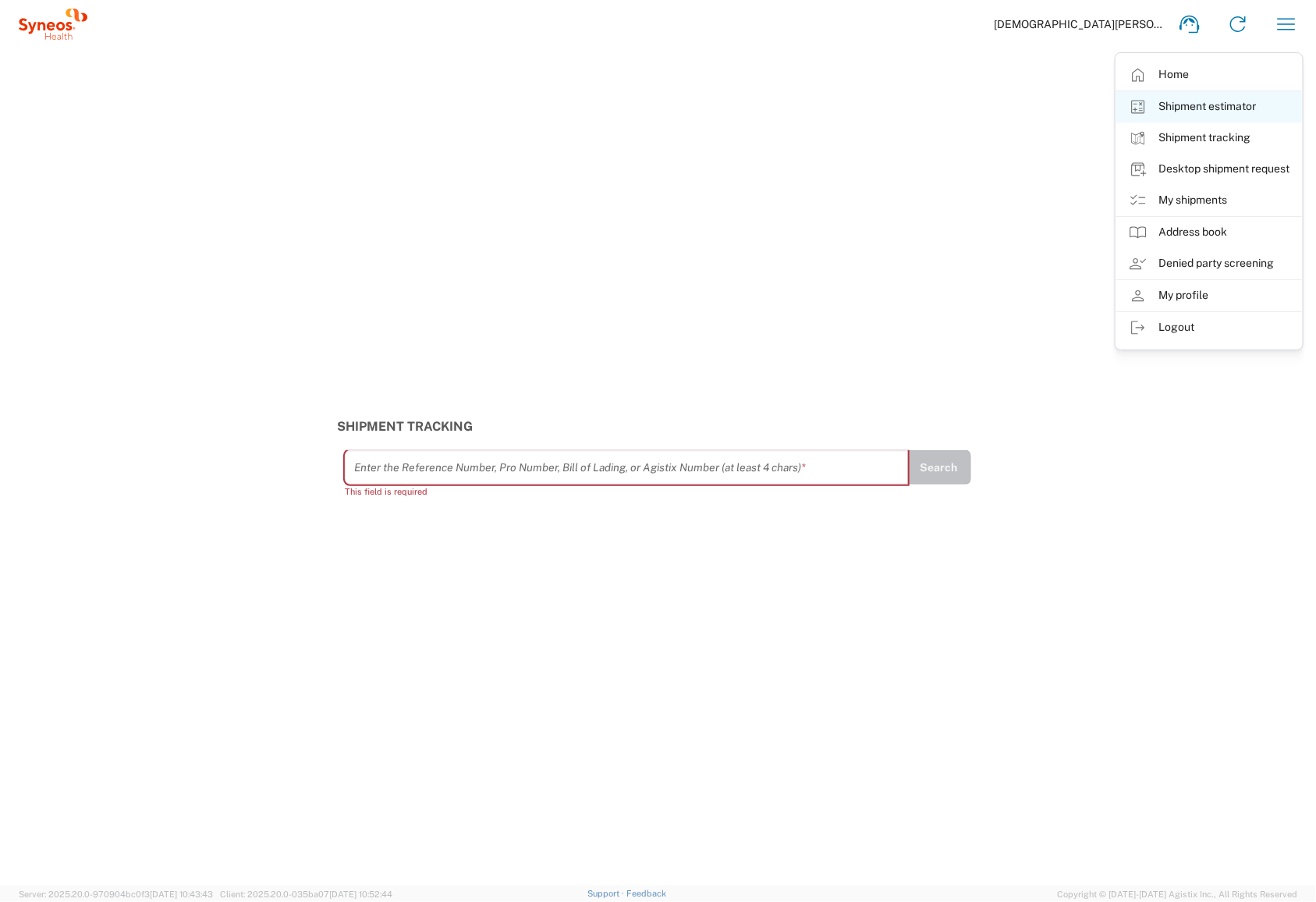
click at [916, 98] on link "Shipment estimator" at bounding box center [1209, 107] width 185 height 31
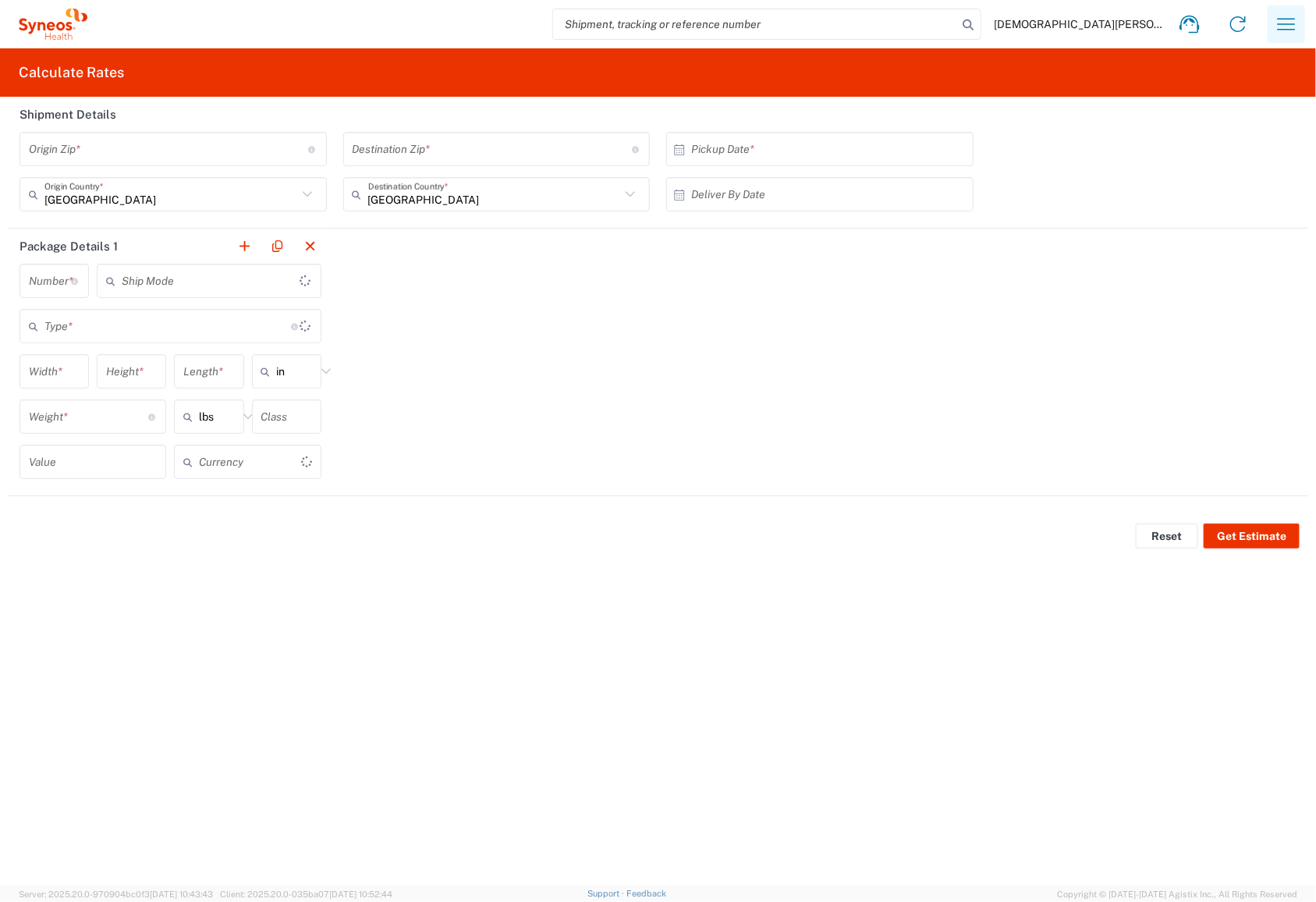
type input "US Dollar"
click at [916, 24] on icon "button" at bounding box center [1286, 24] width 25 height 25
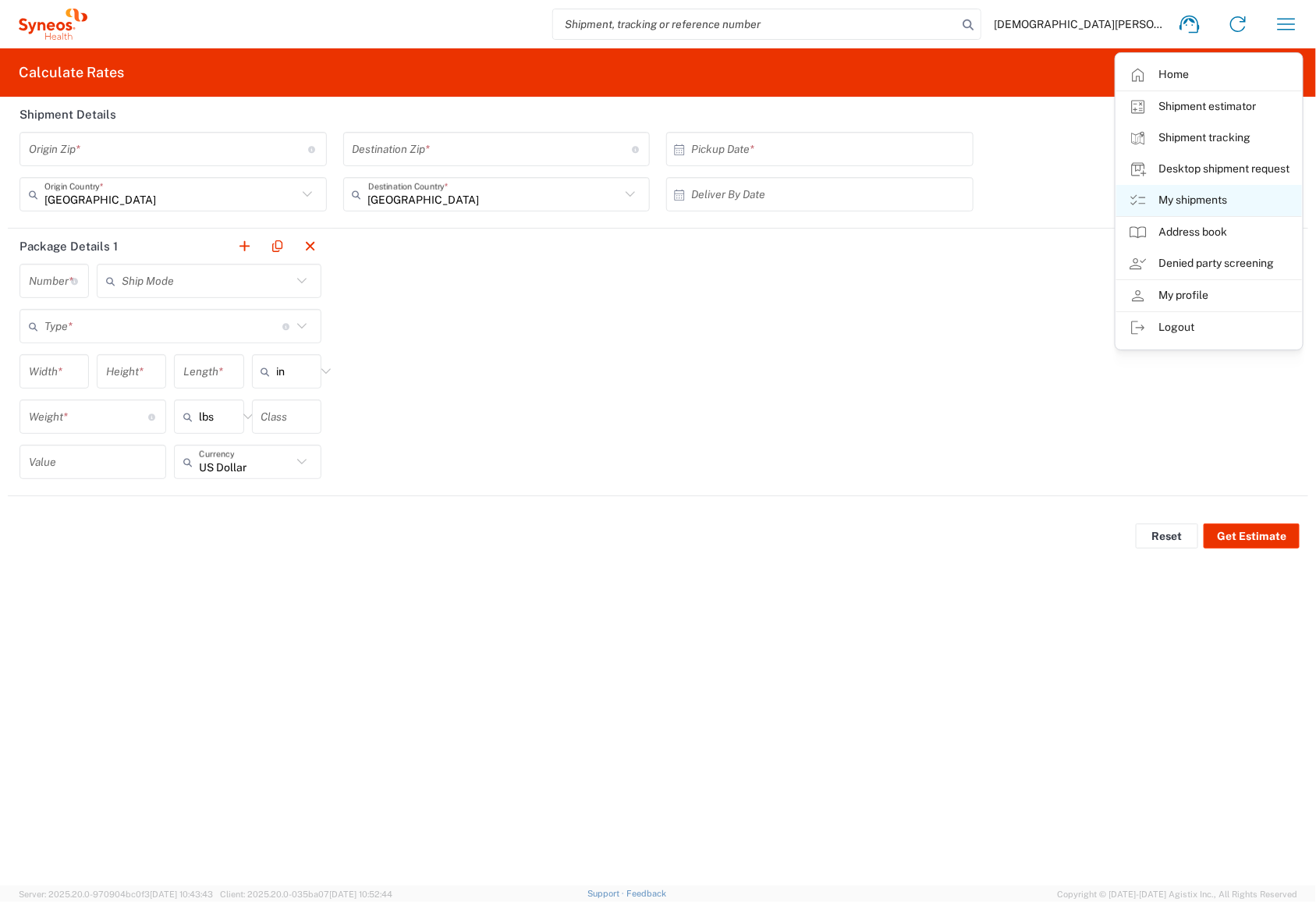
click at [916, 203] on link "My shipments" at bounding box center [1209, 200] width 185 height 31
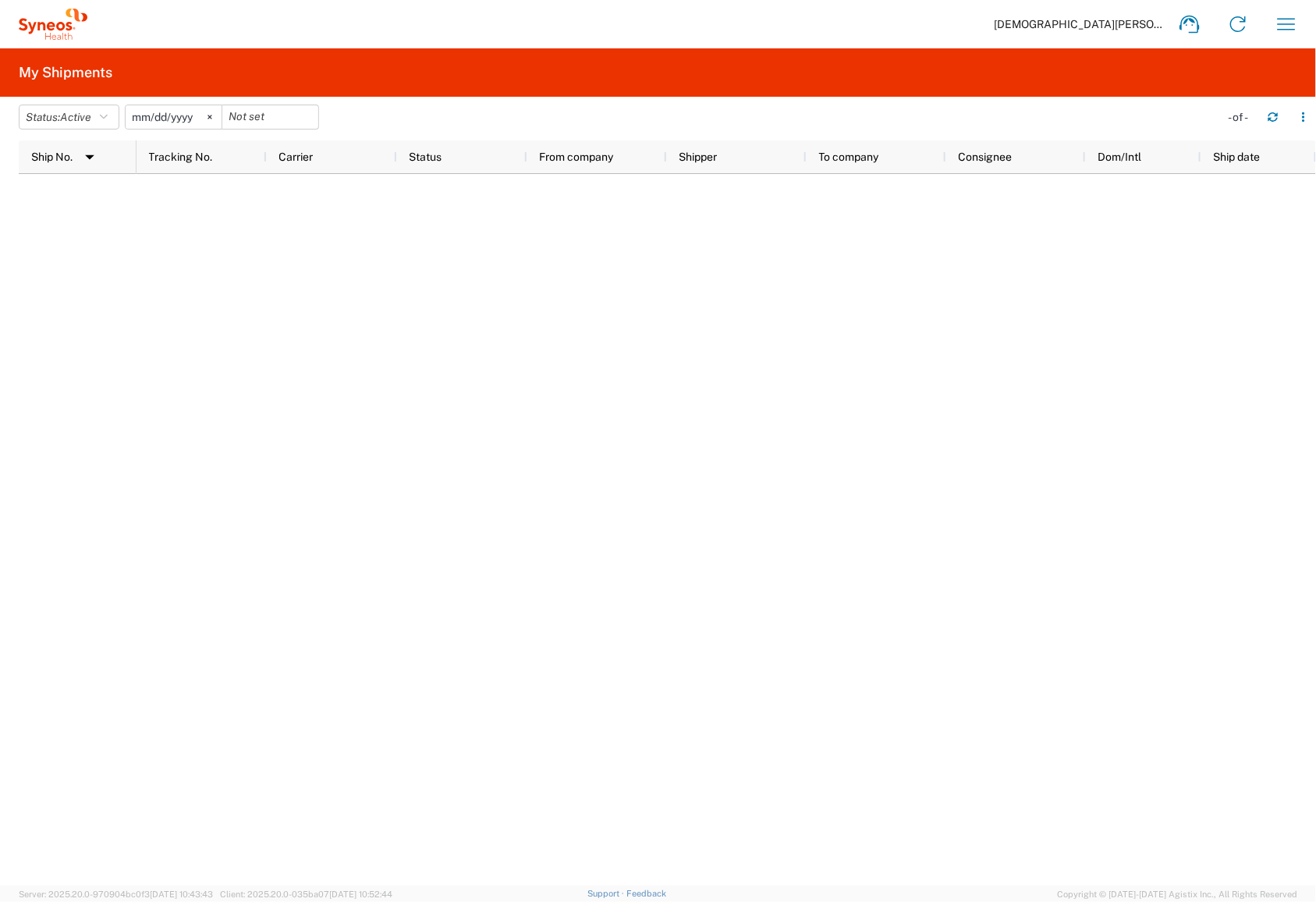
click at [916, 24] on span "[DEMOGRAPHIC_DATA][PERSON_NAME]" at bounding box center [1079, 24] width 172 height 14
click at [916, 22] on icon at bounding box center [1237, 24] width 25 height 25
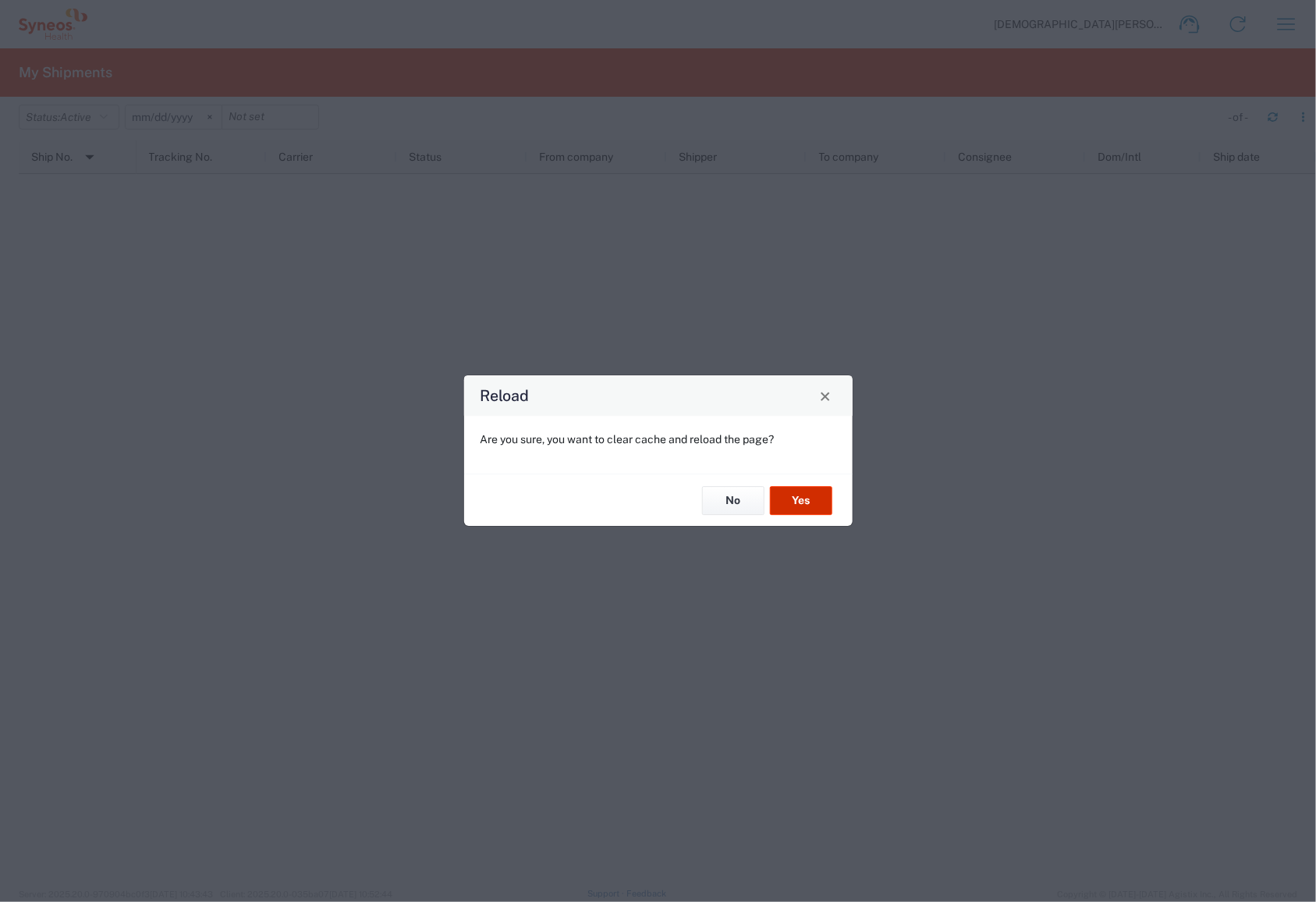
click at [784, 495] on button "Yes" at bounding box center [801, 500] width 62 height 29
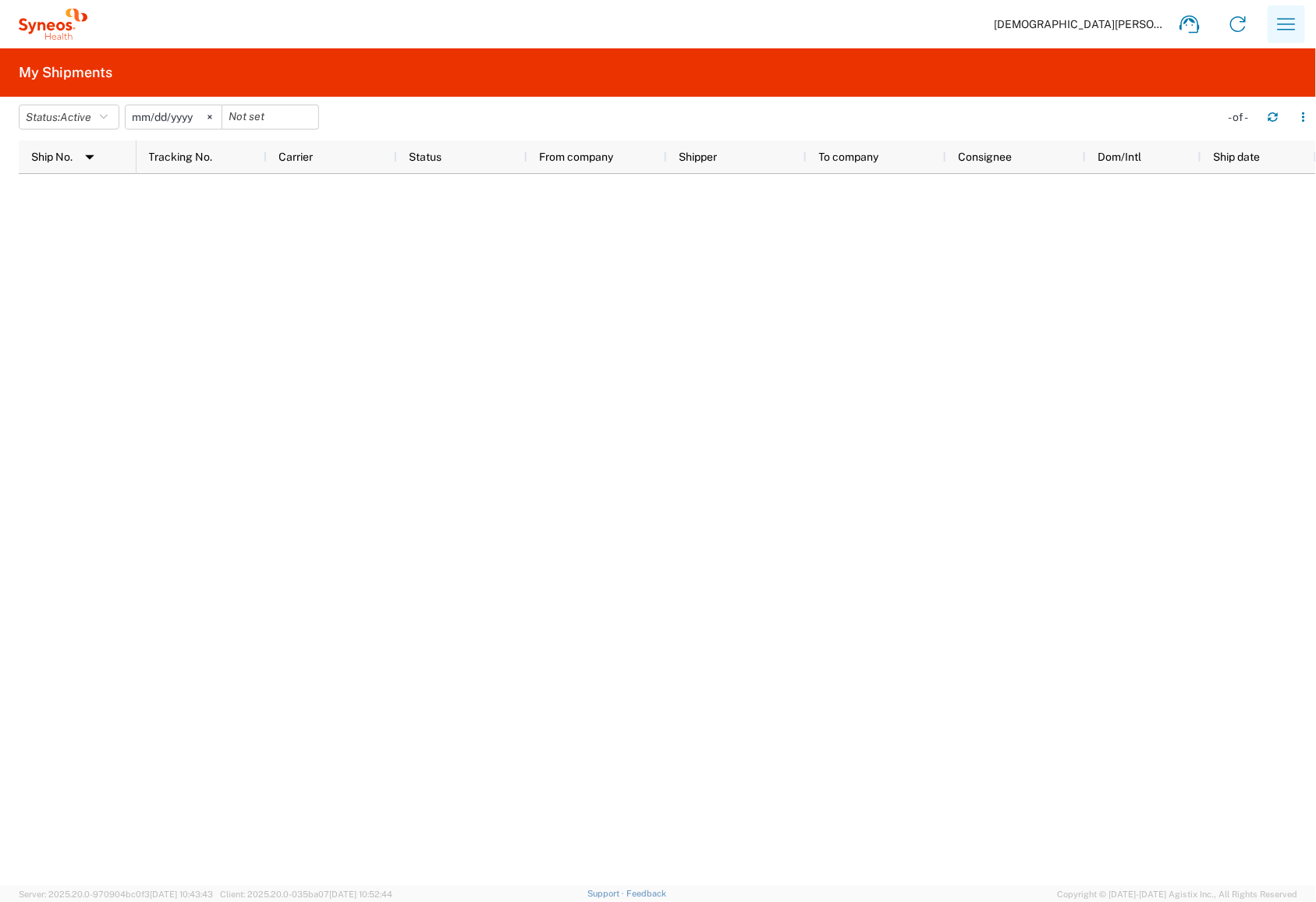
click at [1278, 23] on icon "button" at bounding box center [1286, 24] width 25 height 25
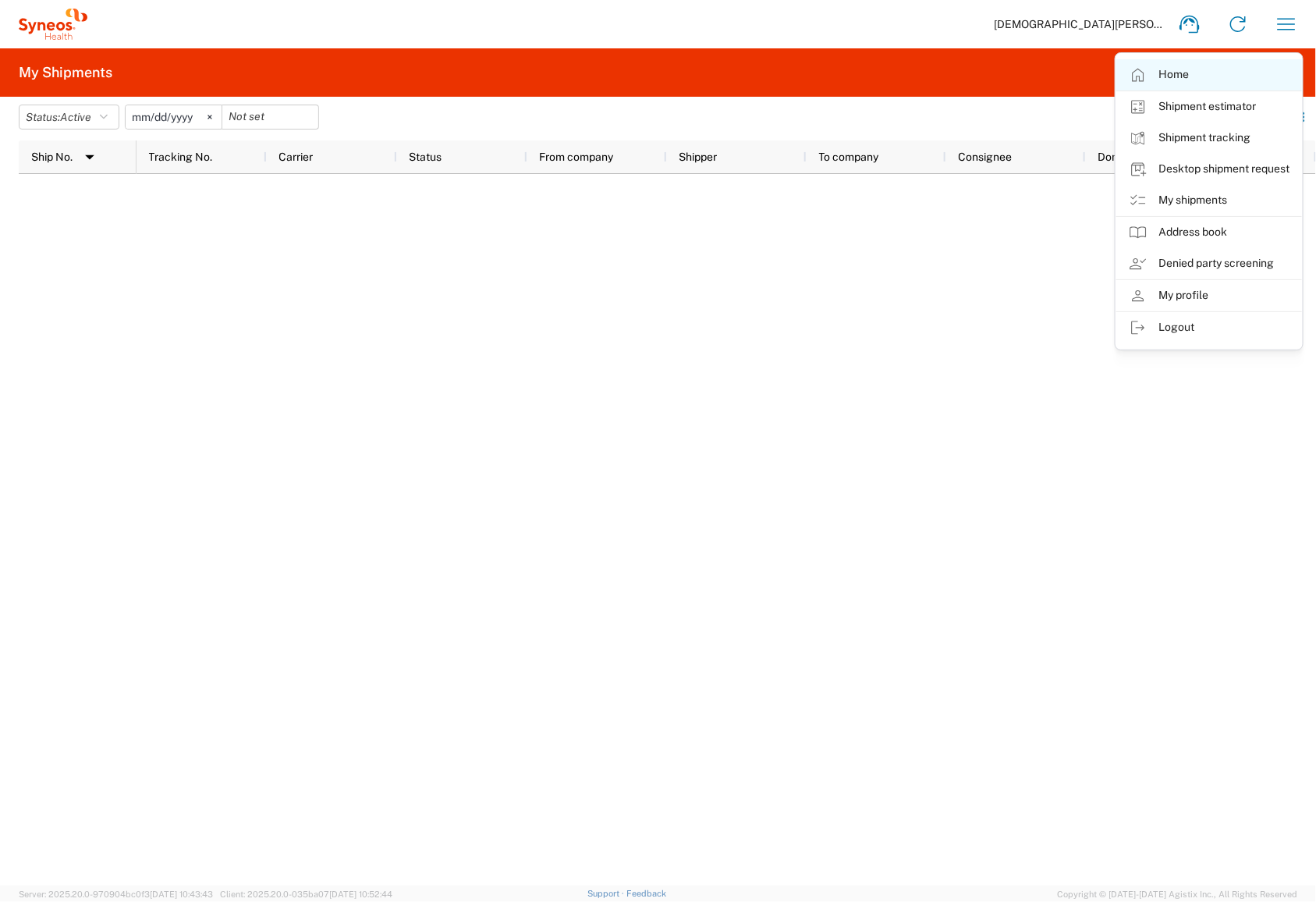
click at [1207, 83] on link "Home" at bounding box center [1209, 75] width 185 height 31
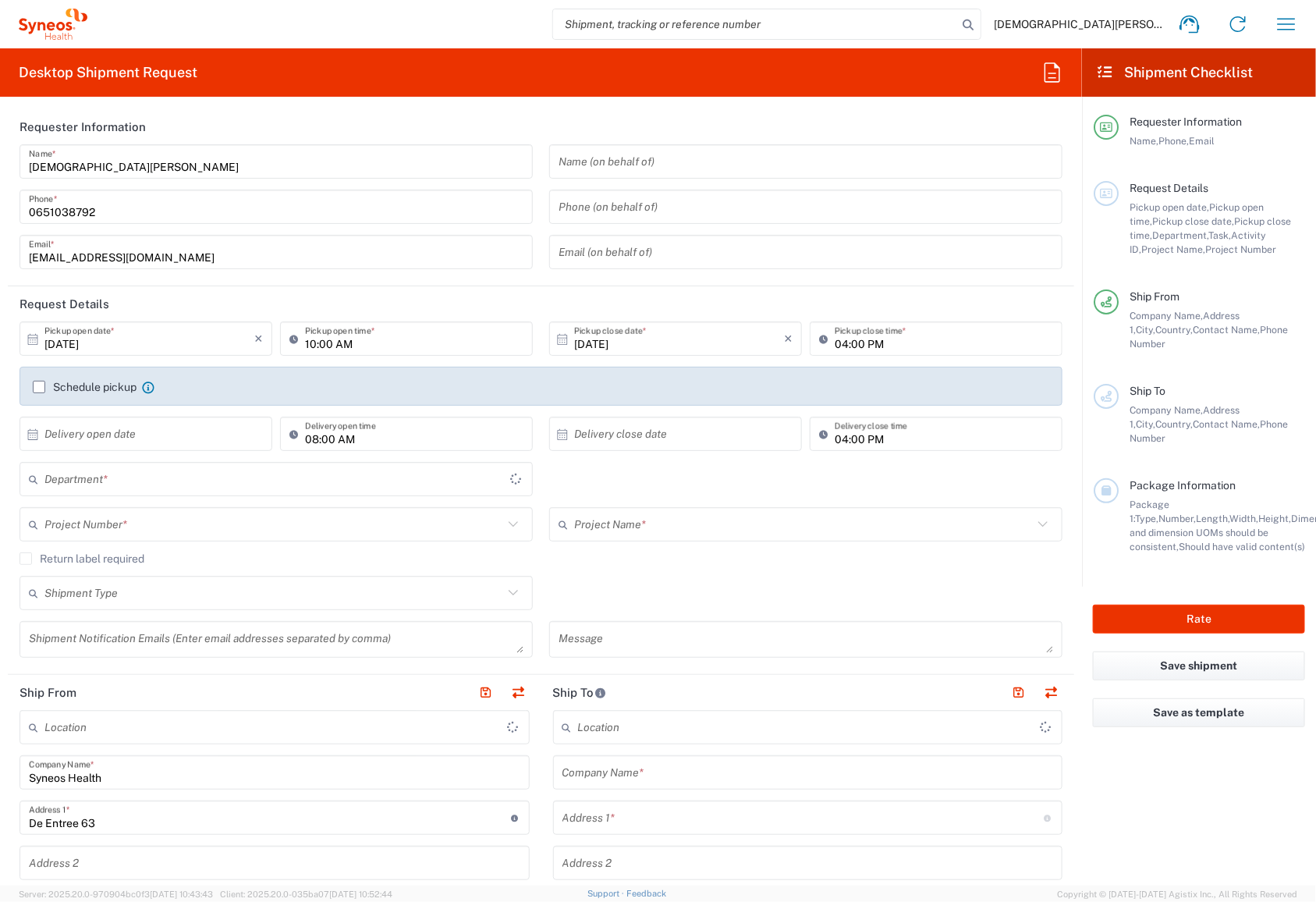
type input "8350"
type input "[GEOGRAPHIC_DATA]"
click at [1049, 76] on icon "button" at bounding box center [1052, 72] width 25 height 25
type input "Syneos Health Netherlands B.V."
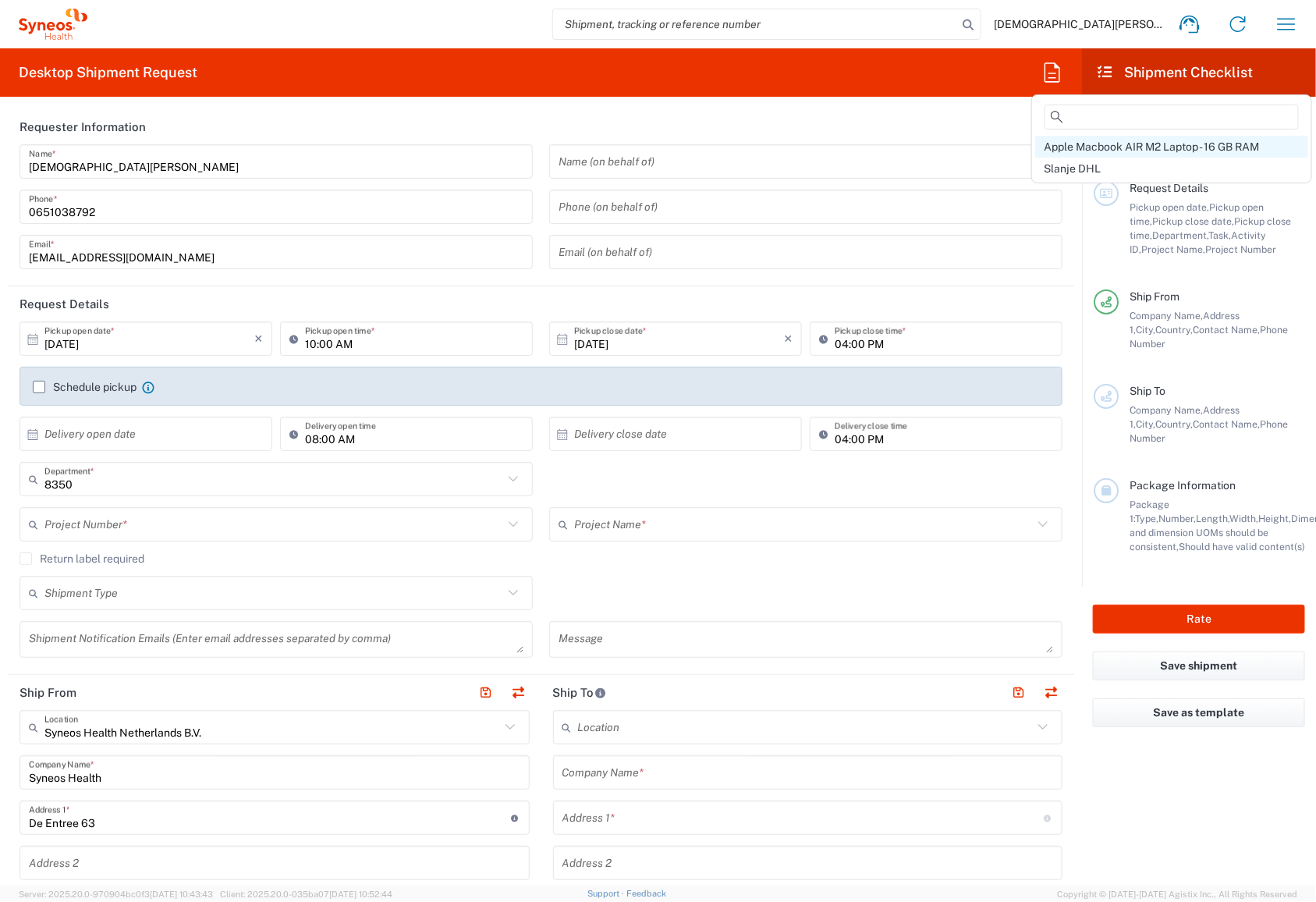
click at [1111, 149] on span "Apple Macbook AIR M2 Laptop - 16 GB RAM" at bounding box center [1153, 147] width 216 height 13
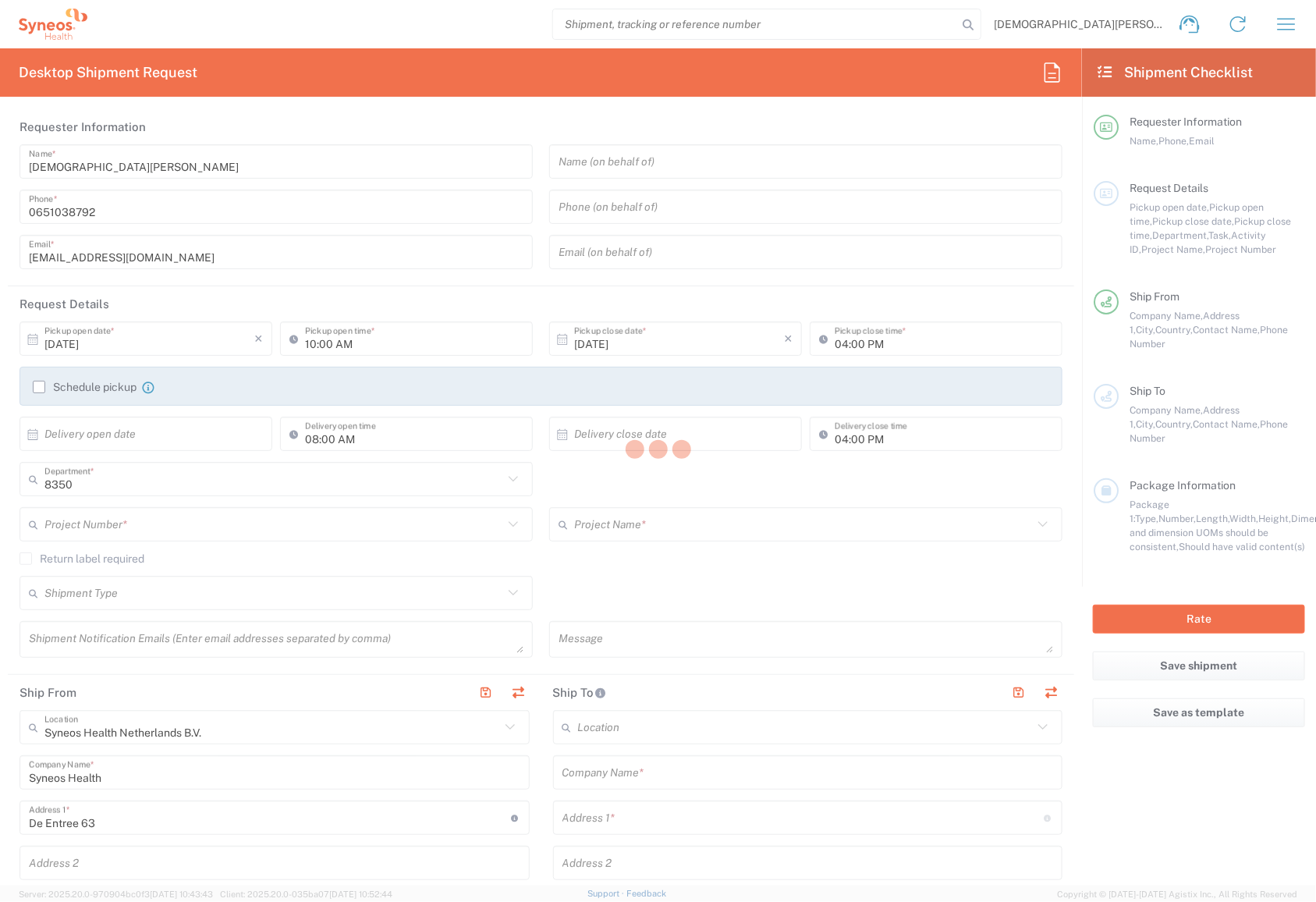
type input "Arturo Medina"
type input "85185659"
type input "arturo.medina2@syneoshealth.com"
type input "Syneos Health Singapore PteLtd"
type input "21 Biopolis Road"
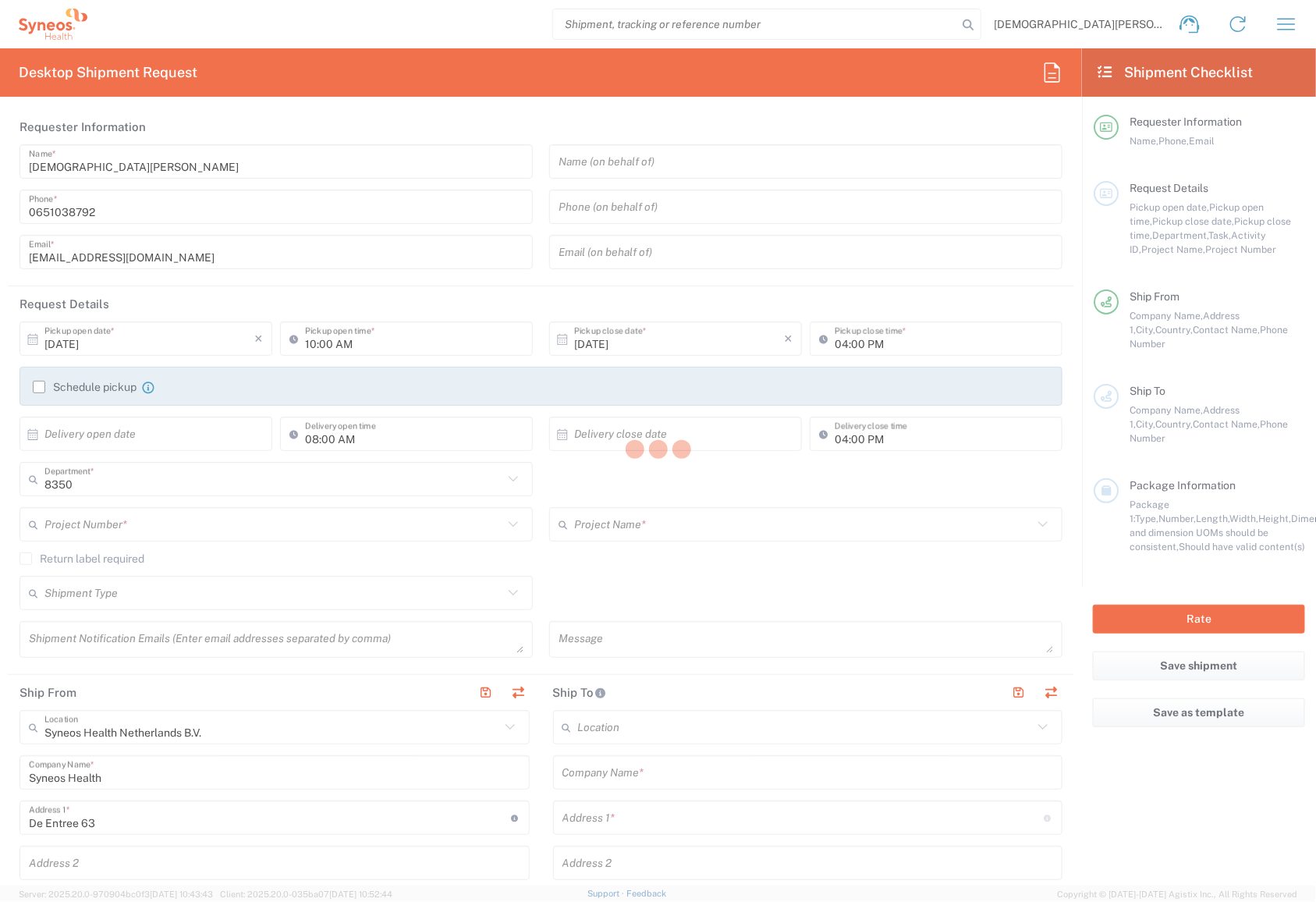
type input "Nucleos"
type input "[GEOGRAPHIC_DATA]"
type input "138670"
type input "Arturo Medina"
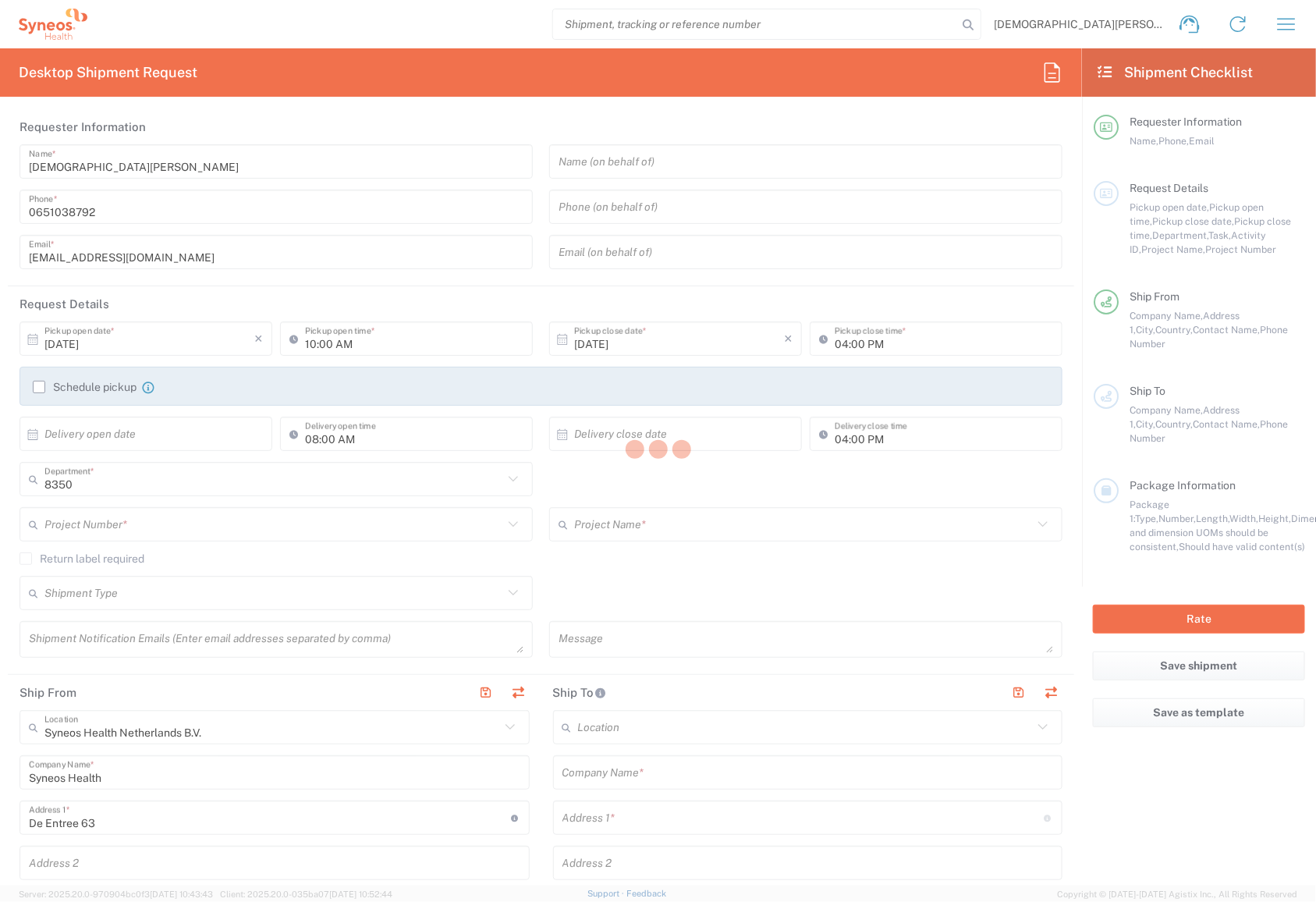
type input "65 6681 6047"
type input "arturo.medina2@syneoshealth.com"
type input "Business (General)"
type input "Syneos Health Malaysia Sdn Bhd"
type input "77 Jalan Hujan, Taman Overseas Union,"
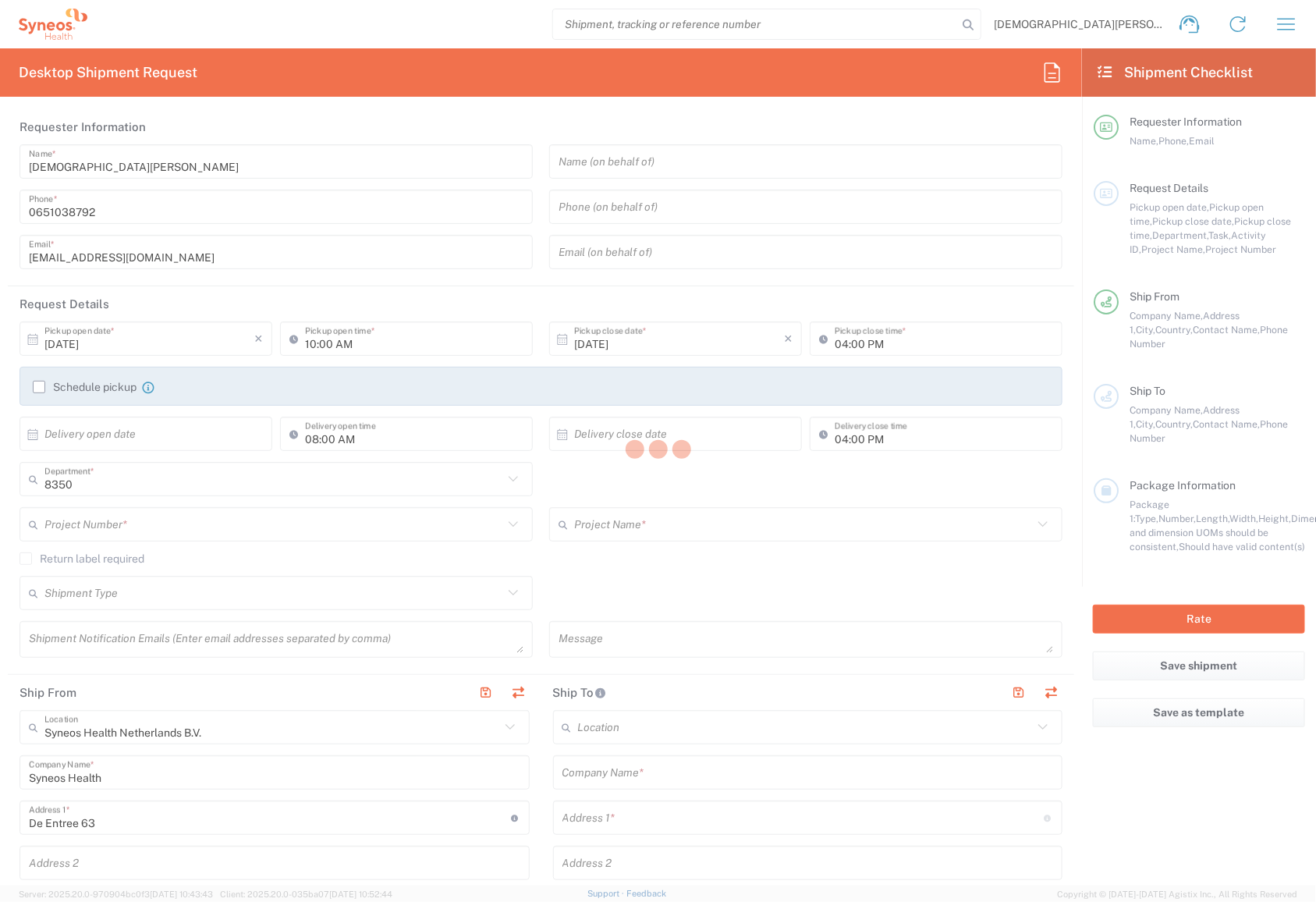
type input "Kuala Lumpur"
type input "[GEOGRAPHIC_DATA]"
type input "58200"
type input "Yi Chin Ong"
type input "+60123158133"
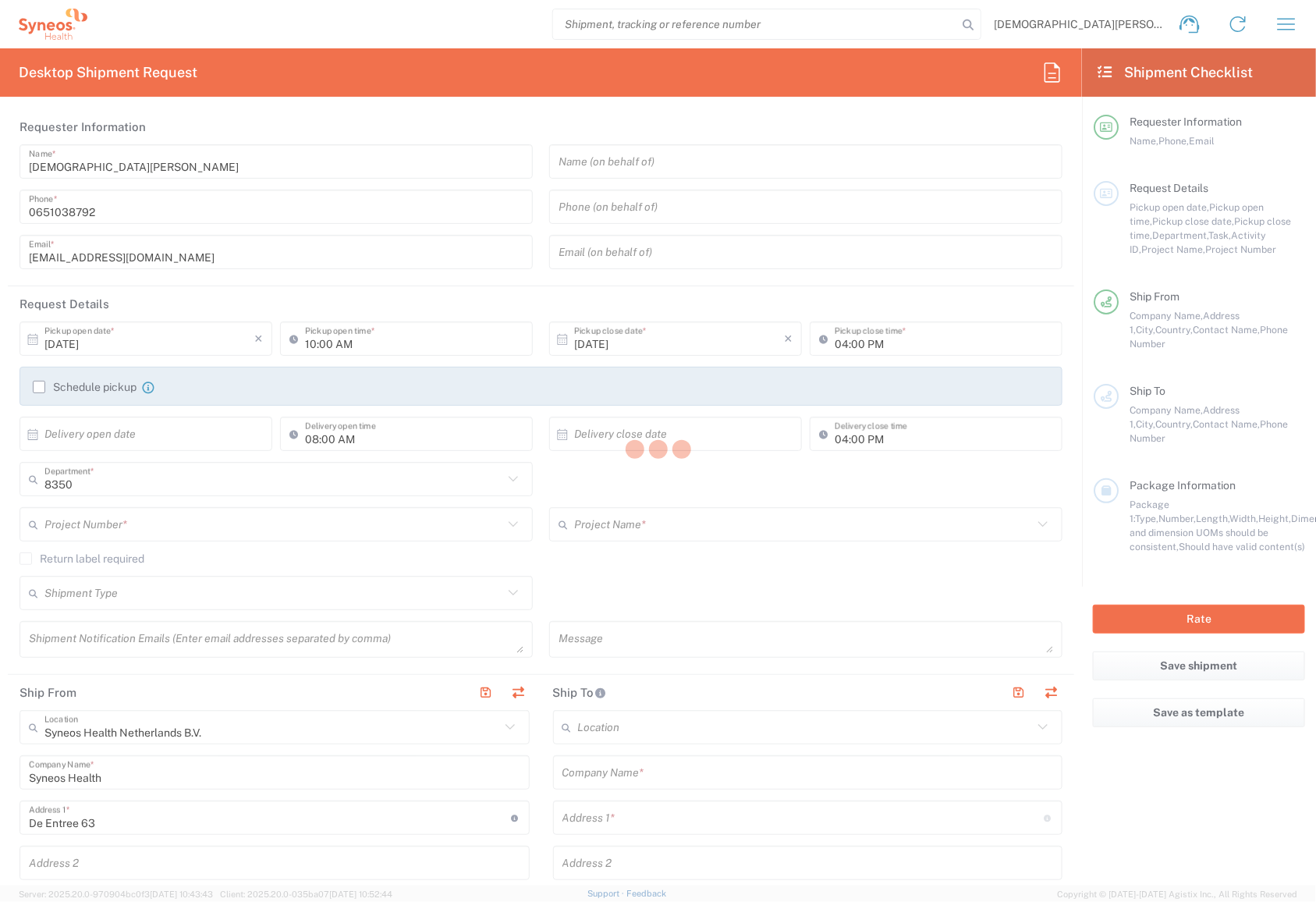
type input "yichin.ong@syneoshealth.com"
type input "Residential/Home"
type input "Adult Signature Required"
type input "Delivery Duty Paid"
type input "01:00 PM"
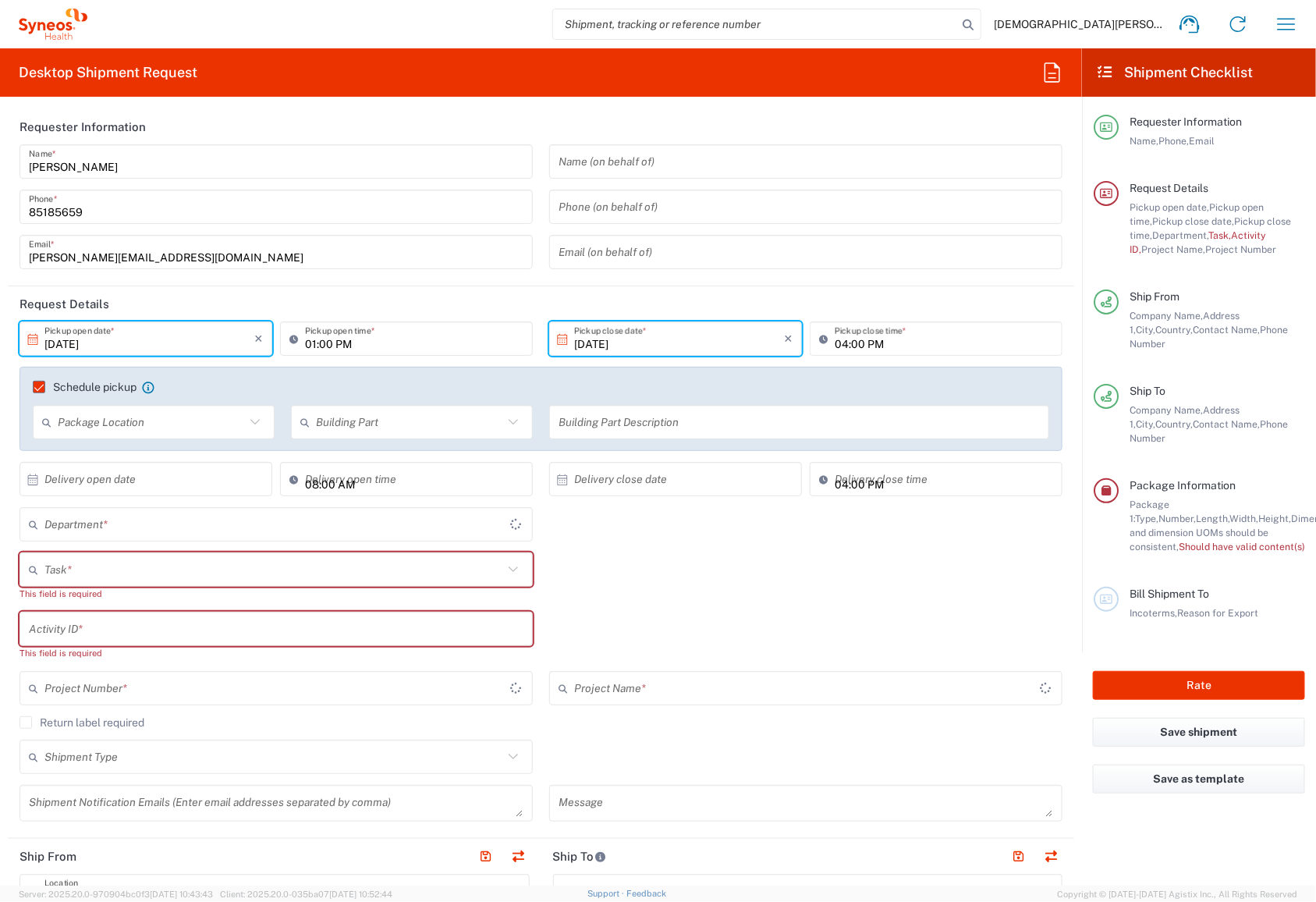
type input "4510"
type input "Kuala Lumpur"
type input "4510 DEPARTMENTAL EXPENSE"
type input "Your Packaging"
type input "4510 DEPARTMENTAL EXPENSE"
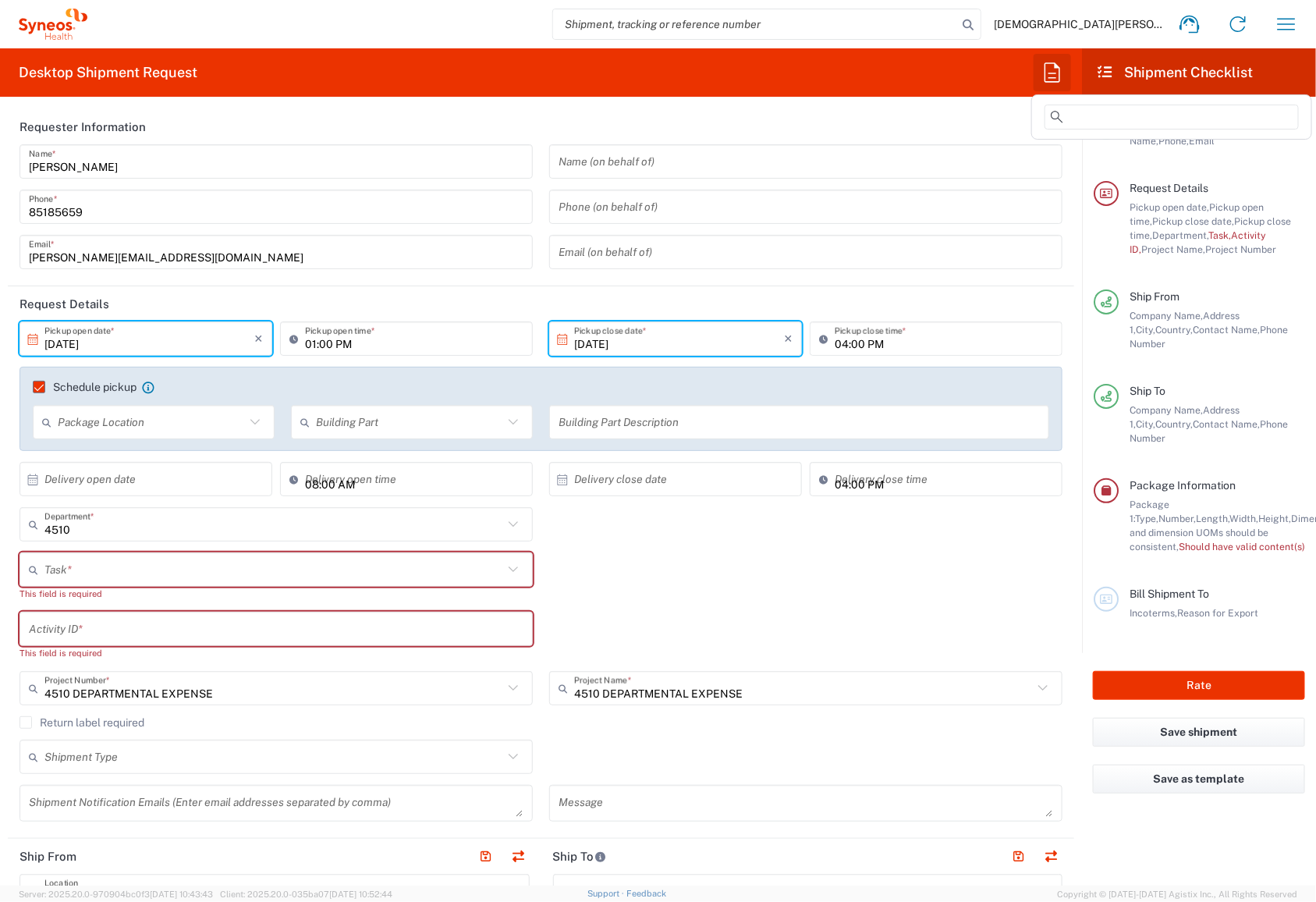
click at [1054, 71] on icon "button" at bounding box center [1052, 72] width 25 height 25
click at [1069, 169] on span "Slanje DHL" at bounding box center [1073, 169] width 57 height 13
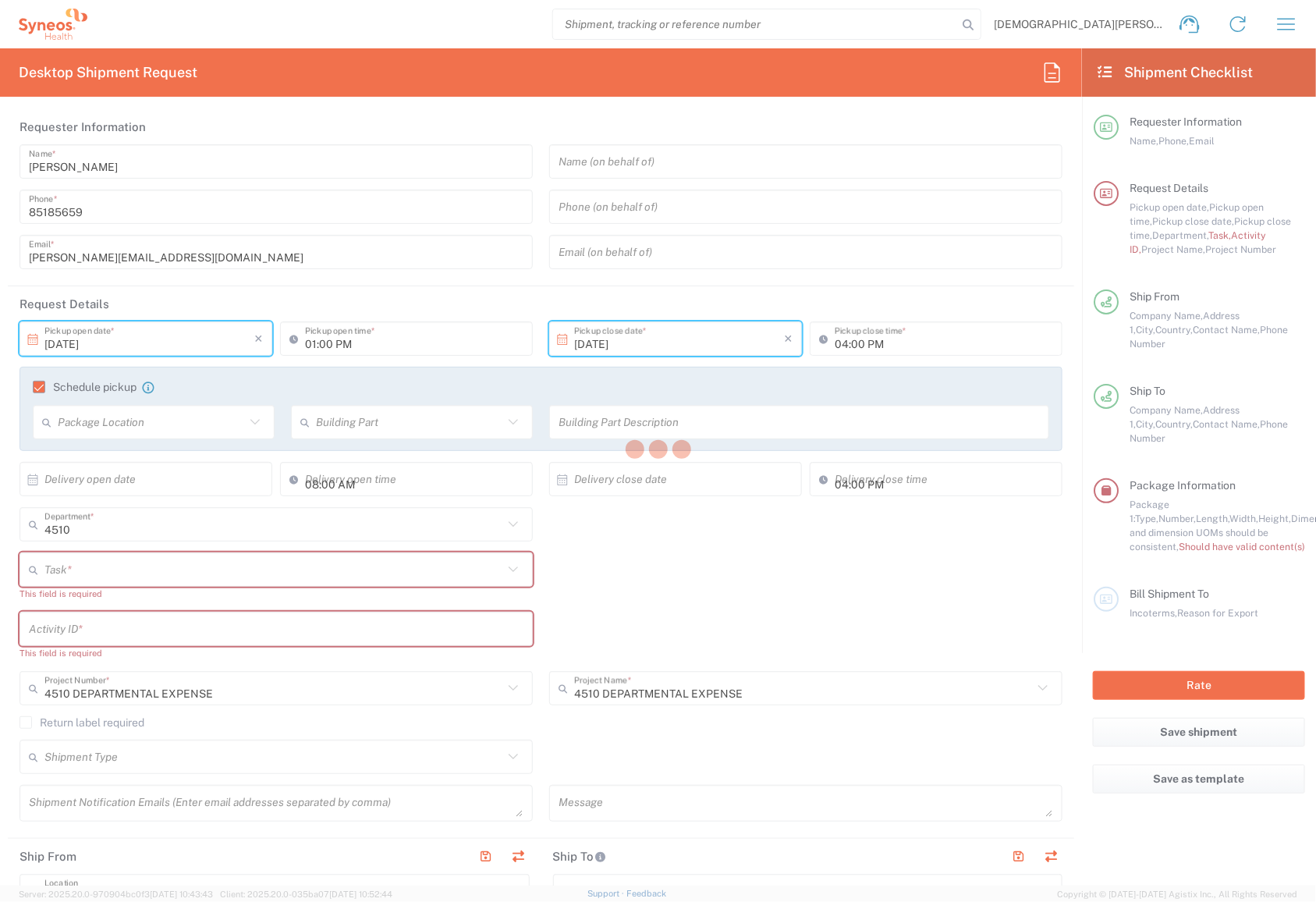
type input "Aleksandar Stanojevic"
type input "+381600887550"
type input "aleksandar.stanojevic@syneoshealth.com"
type input "Syneos Health d.o.o. [GEOGRAPHIC_DATA]-[GEOGRAPHIC_DATA]"
type input "Starine Novaka 23"
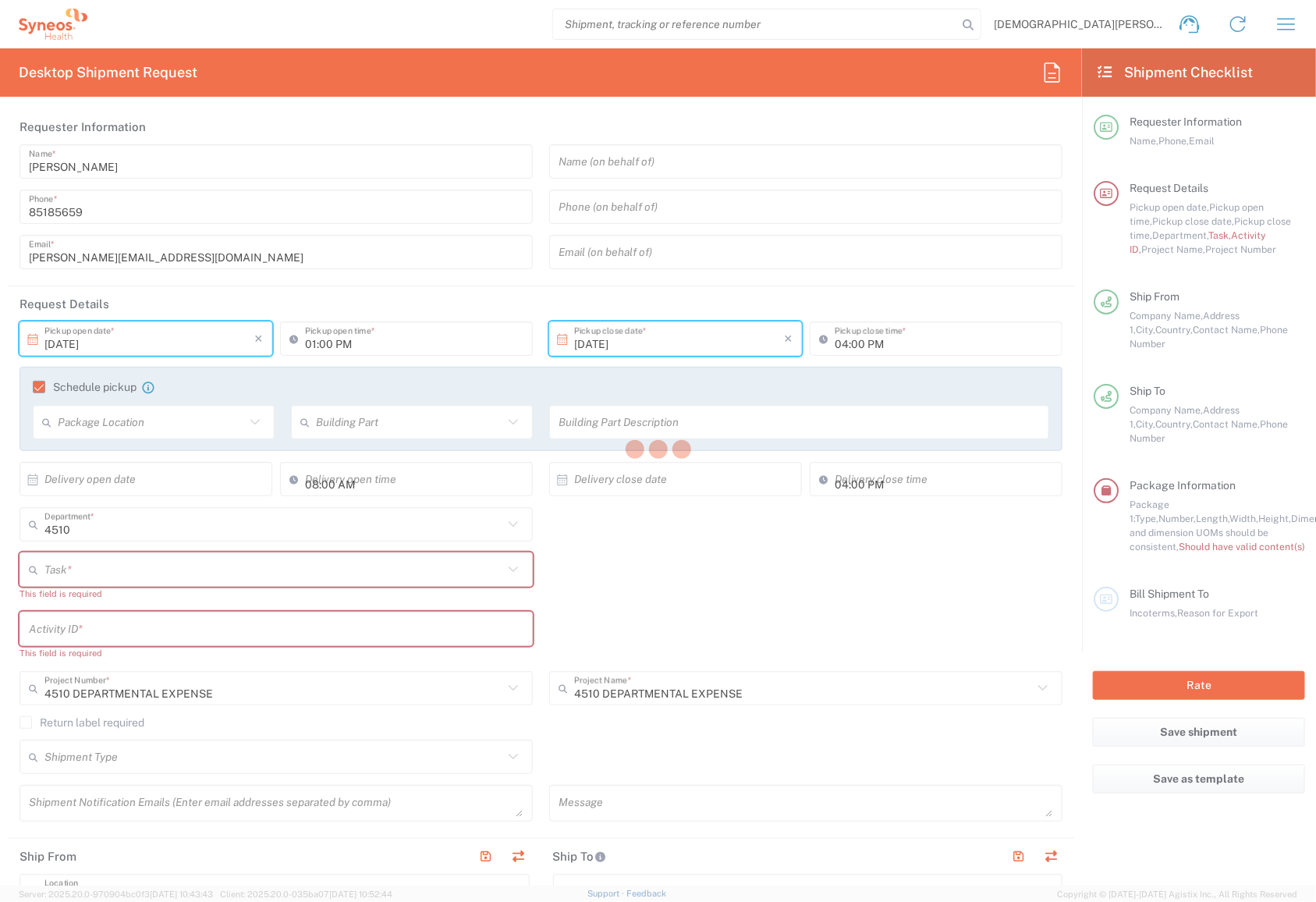
type input "Belgrade"
type input "[GEOGRAPHIC_DATA]"
type input "11060"
type input "Aleksandar Stanojevic"
type input "+381600887550"
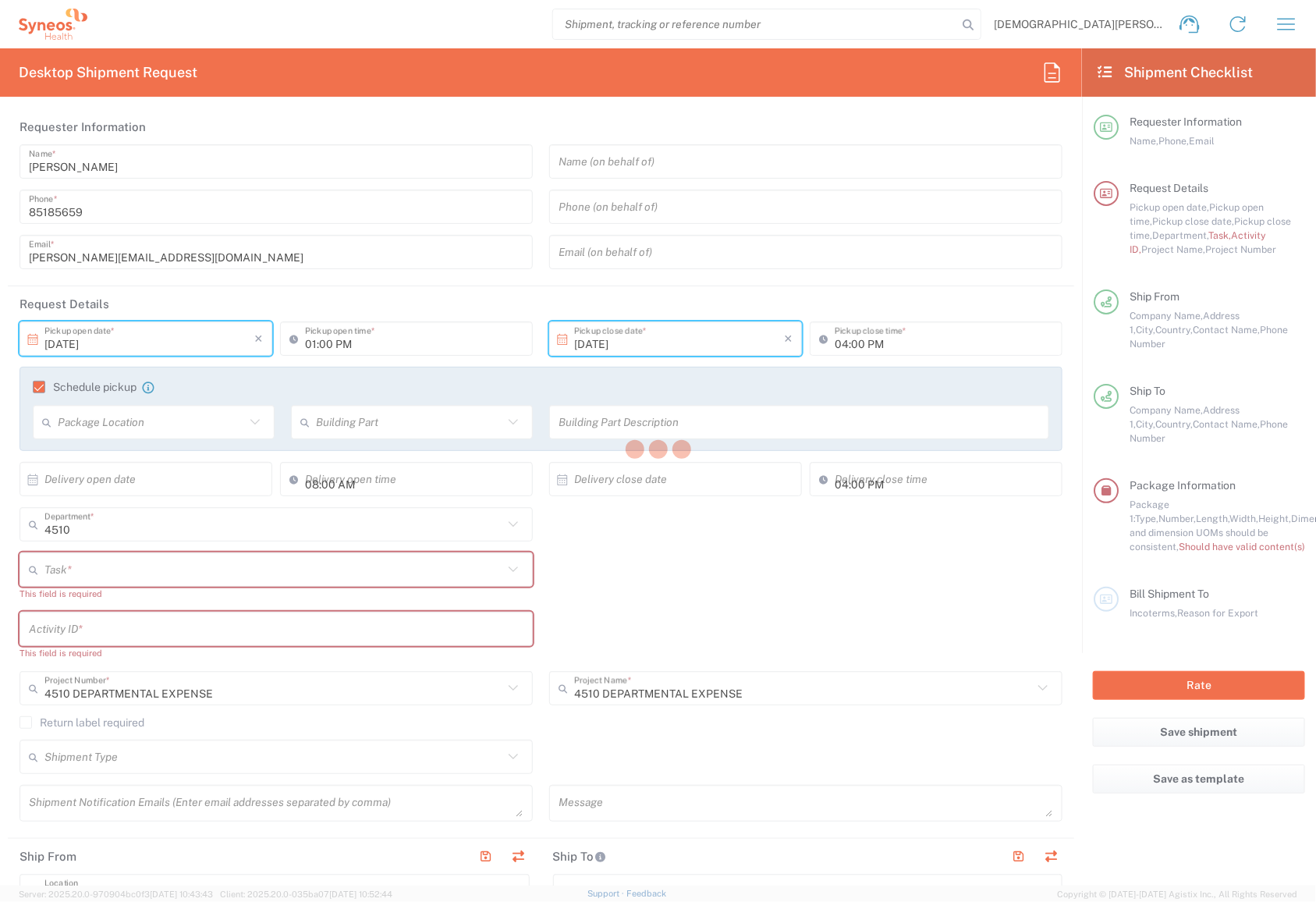
type input "aleksandar.stanojevic@syneoshealth.com"
type input "Sender/Shipper"
type input "Delivery Duty Paid"
type input "08:00 AM"
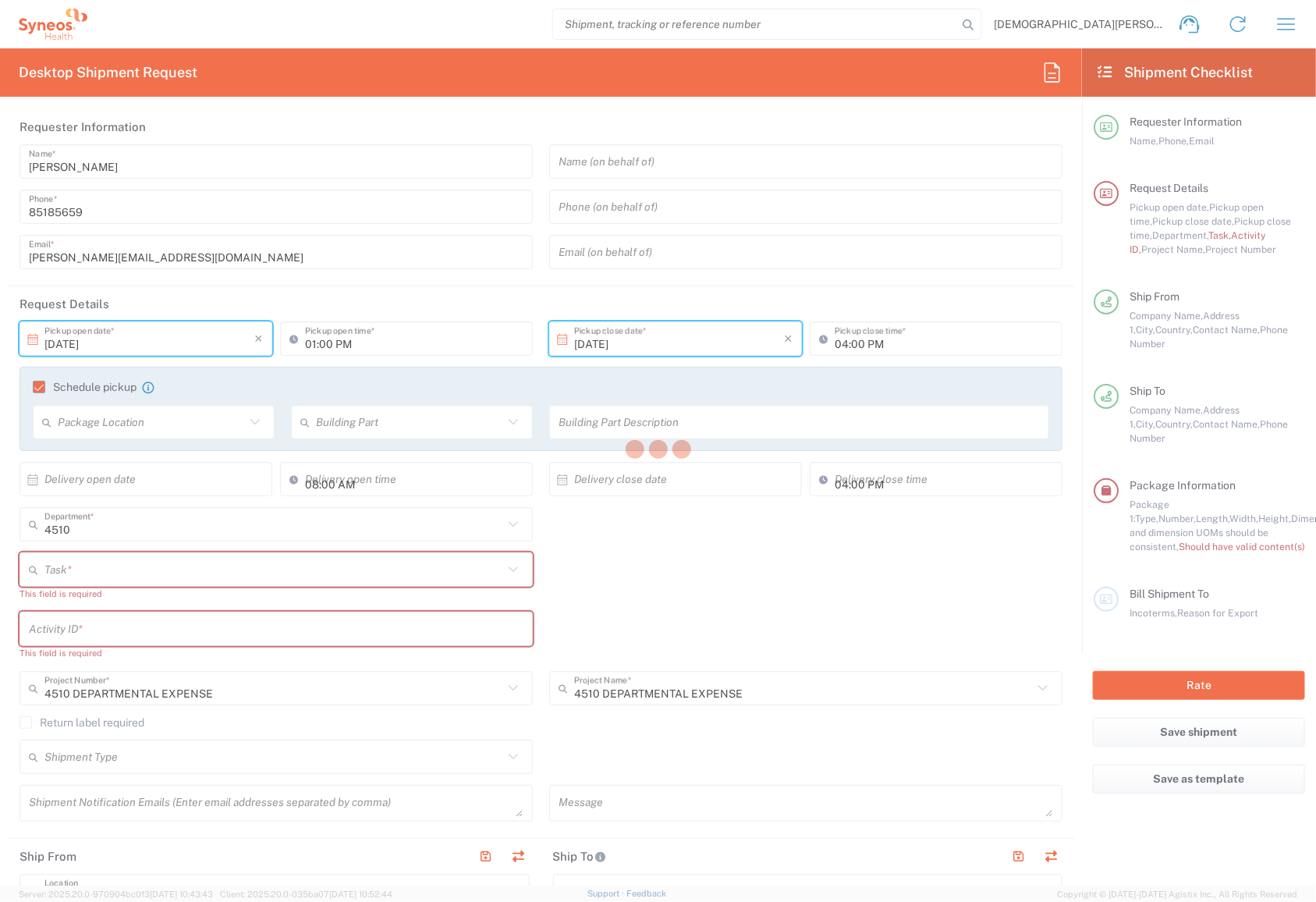
type textarea "aleksandar.stanojevic@syneoshealth.com"
type input "Front"
type input "Building"
type input "9th Floor Reception"
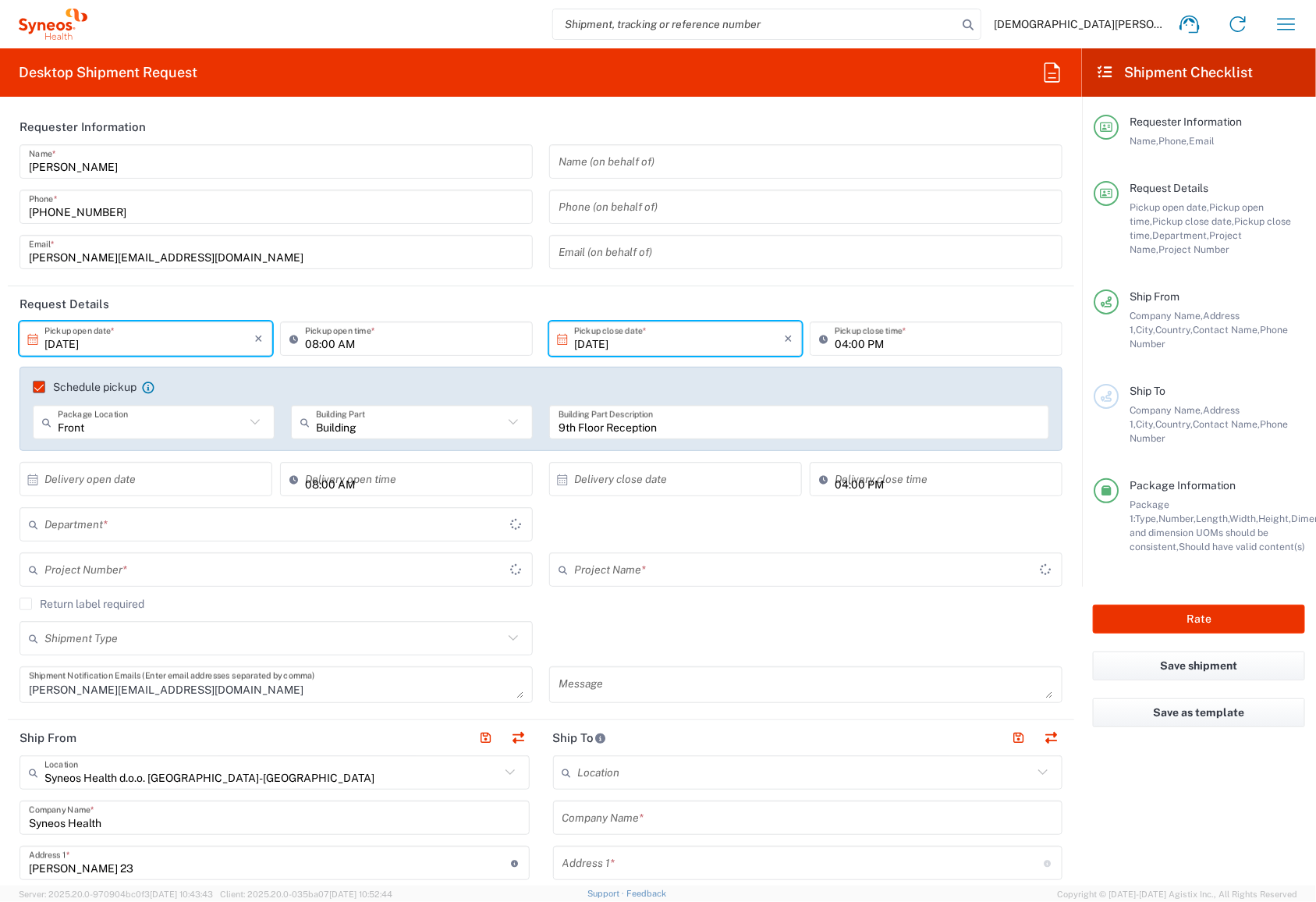
type input "8480"
type input "8480 DEPARTMENTAL EXPENSE"
type input "Central Serbia"
type input "Envelope"
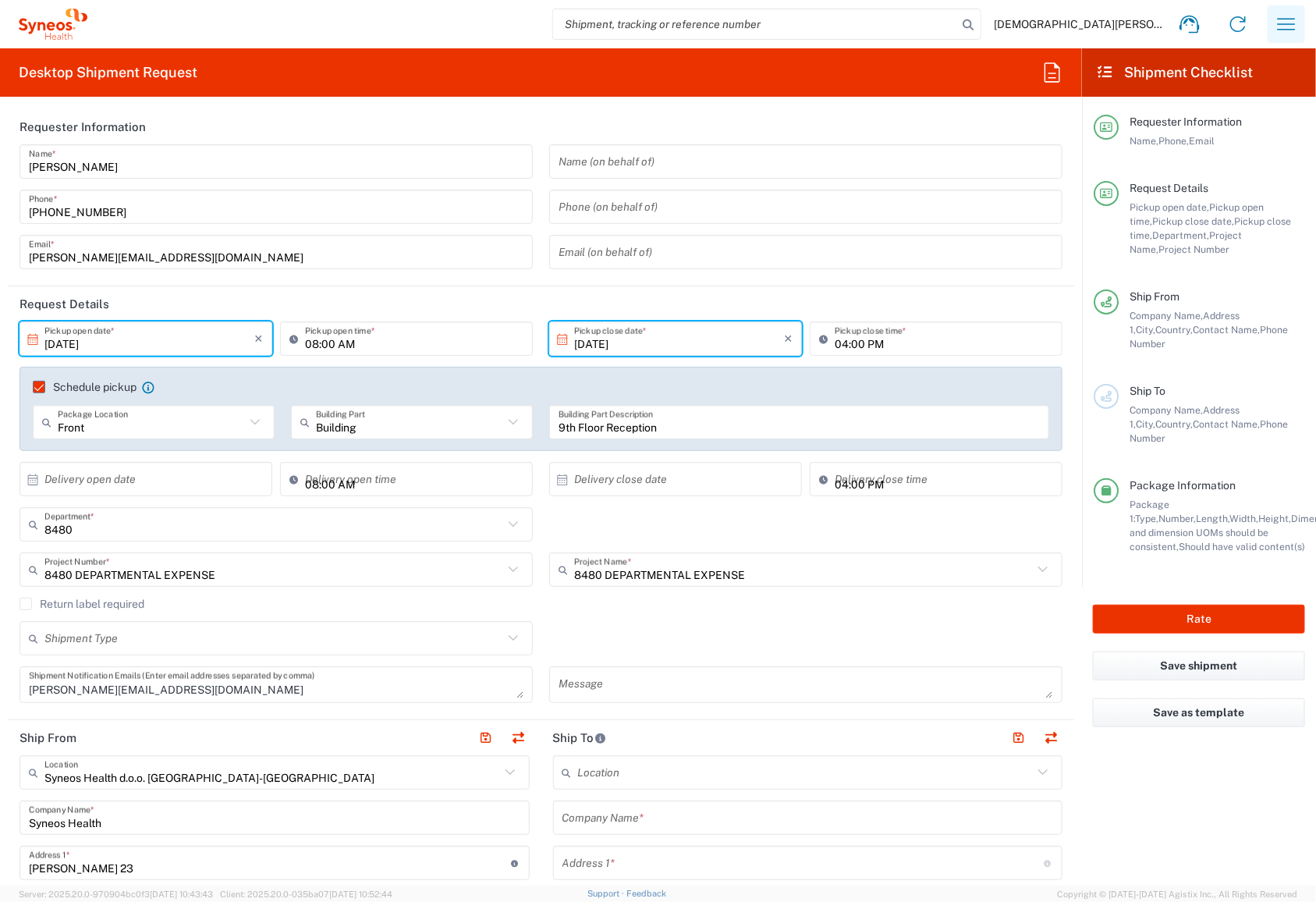
click at [1291, 27] on icon "button" at bounding box center [1286, 24] width 25 height 25
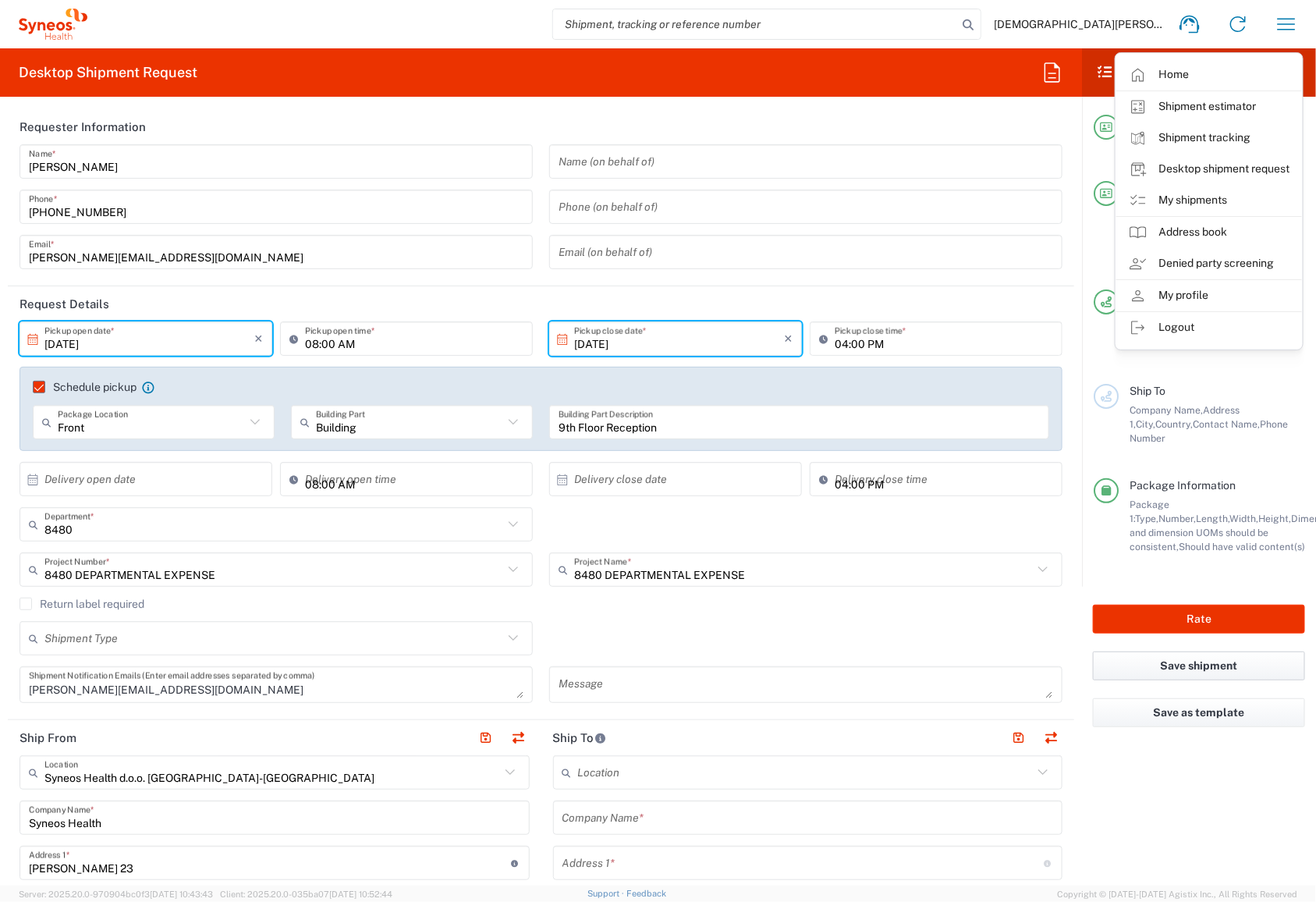
click at [1225, 651] on button "Save shipment" at bounding box center [1199, 666] width 212 height 29
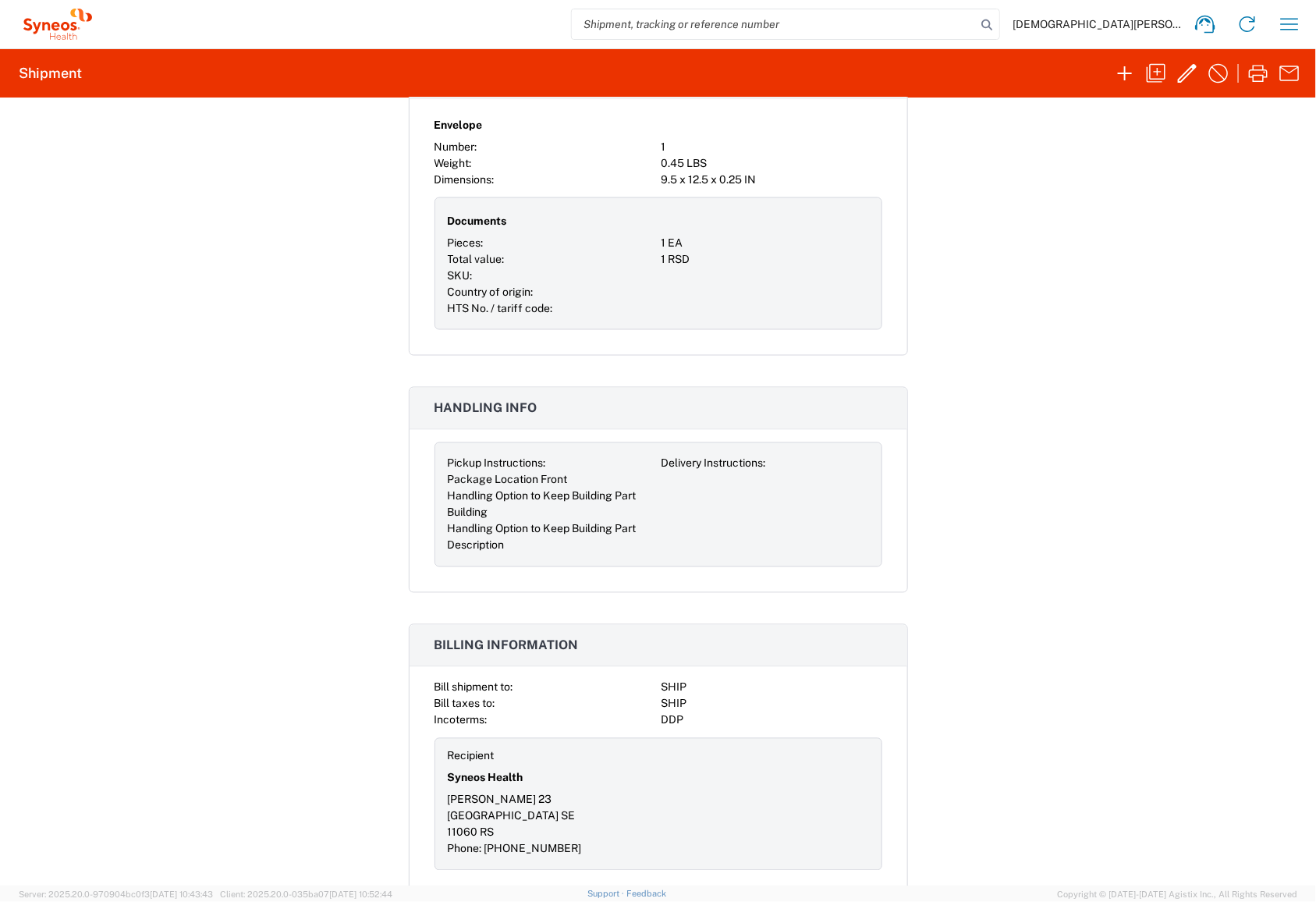
scroll to position [1096, 0]
click at [1213, 77] on icon "button" at bounding box center [1218, 73] width 25 height 25
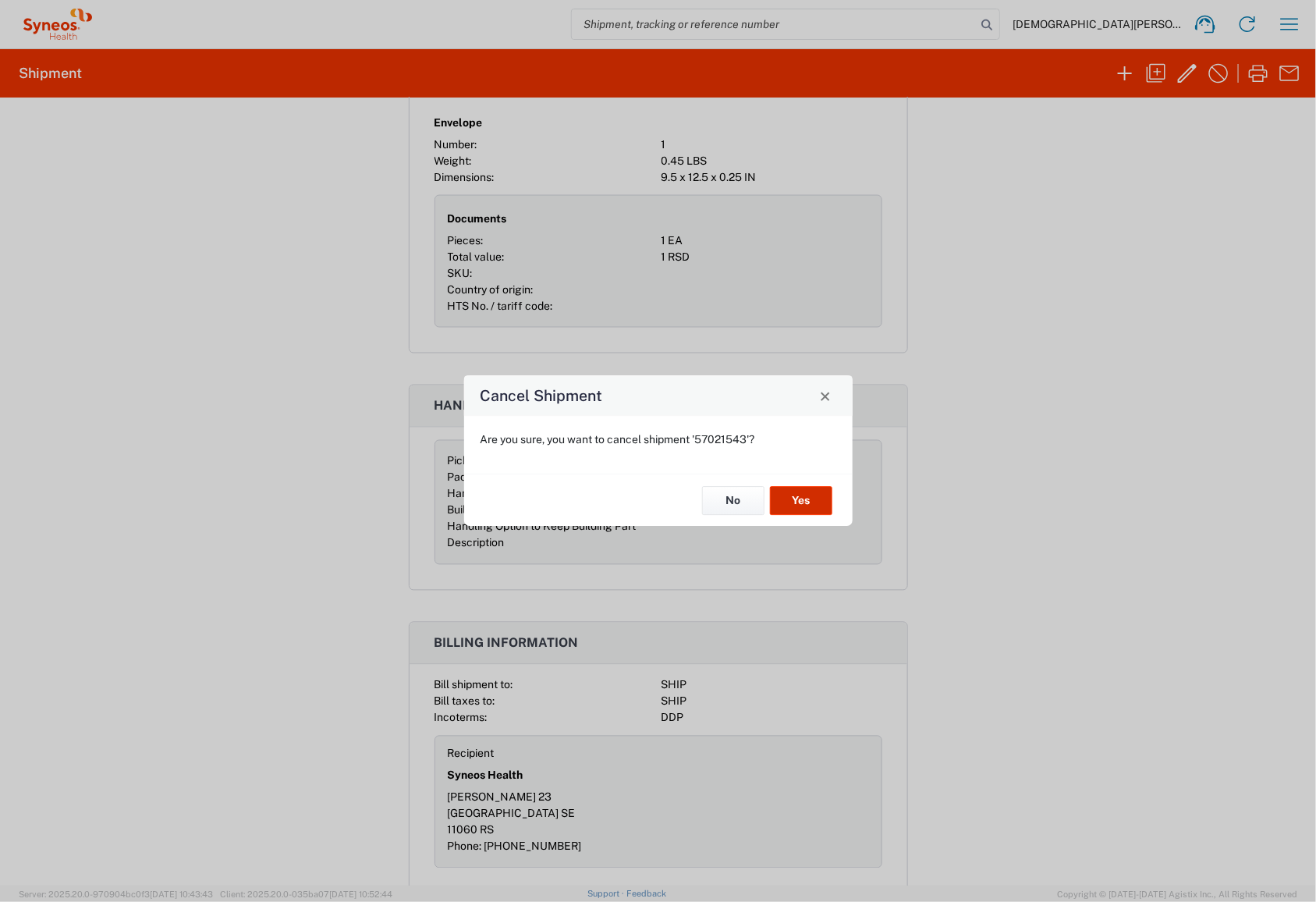
click at [800, 495] on button "Yes" at bounding box center [801, 500] width 62 height 29
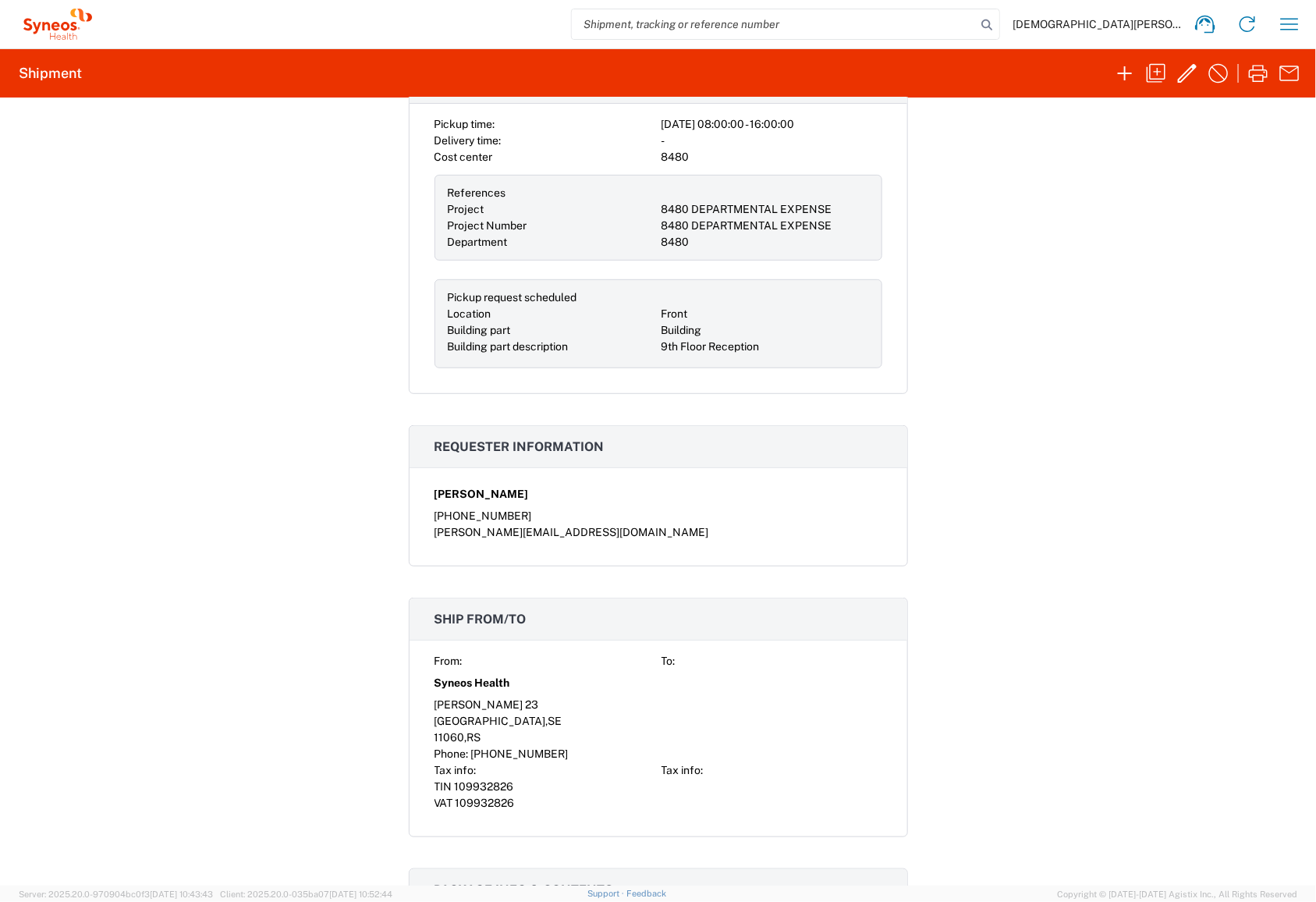
scroll to position [0, 0]
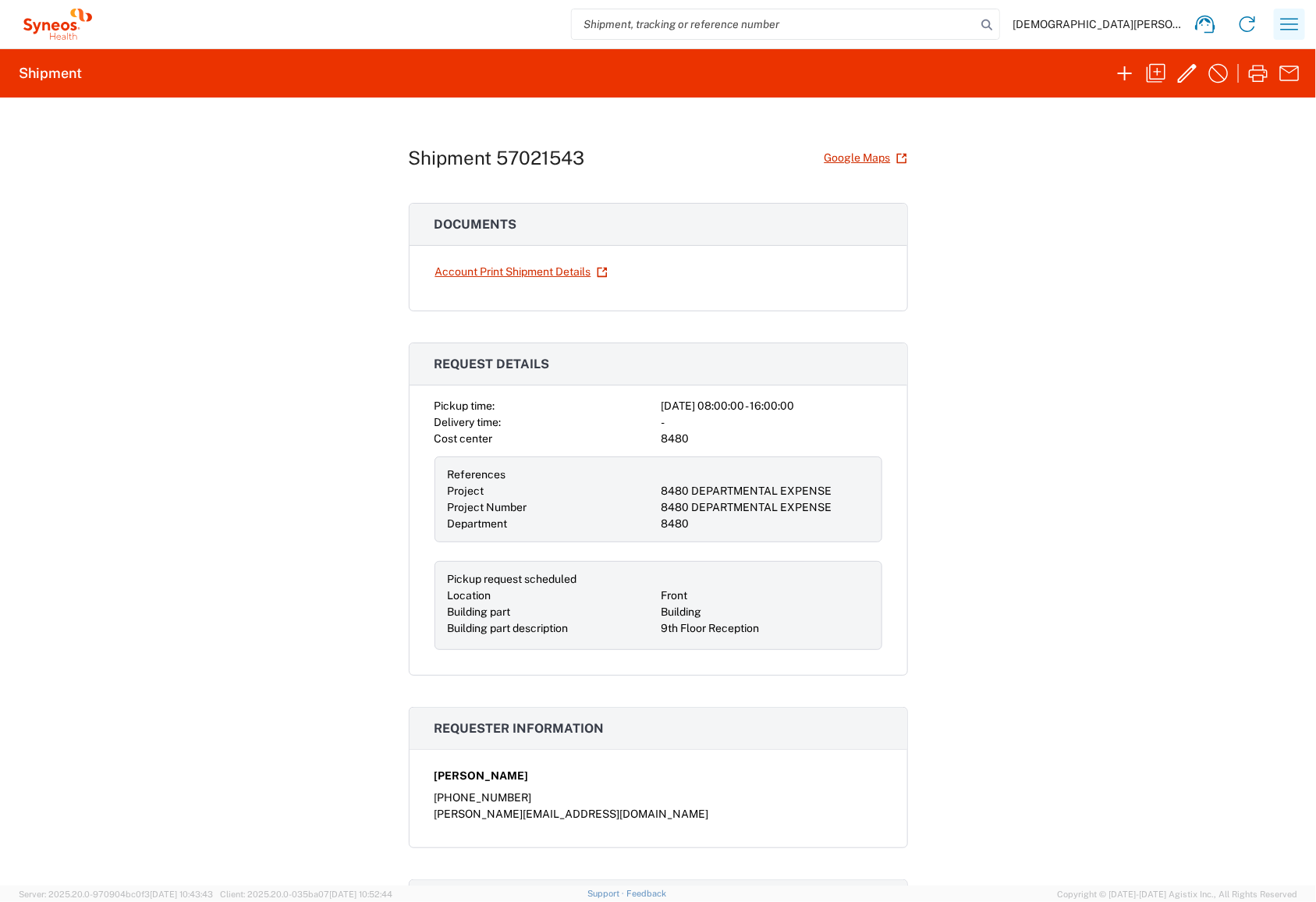
click at [1291, 19] on icon "button" at bounding box center [1290, 24] width 25 height 25
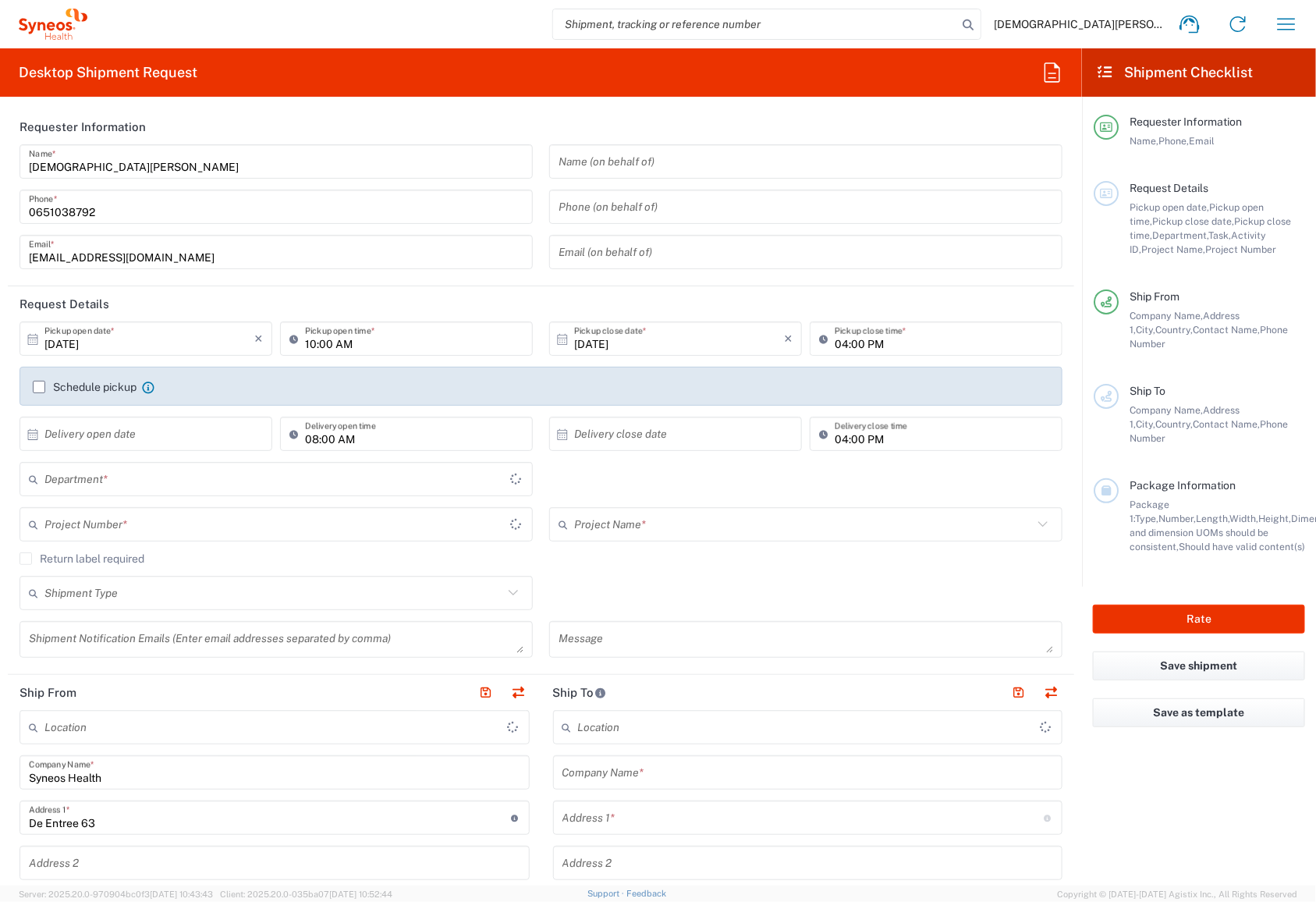
type input "8350"
type input "[GEOGRAPHIC_DATA]"
click at [1278, 26] on icon "button" at bounding box center [1286, 24] width 25 height 25
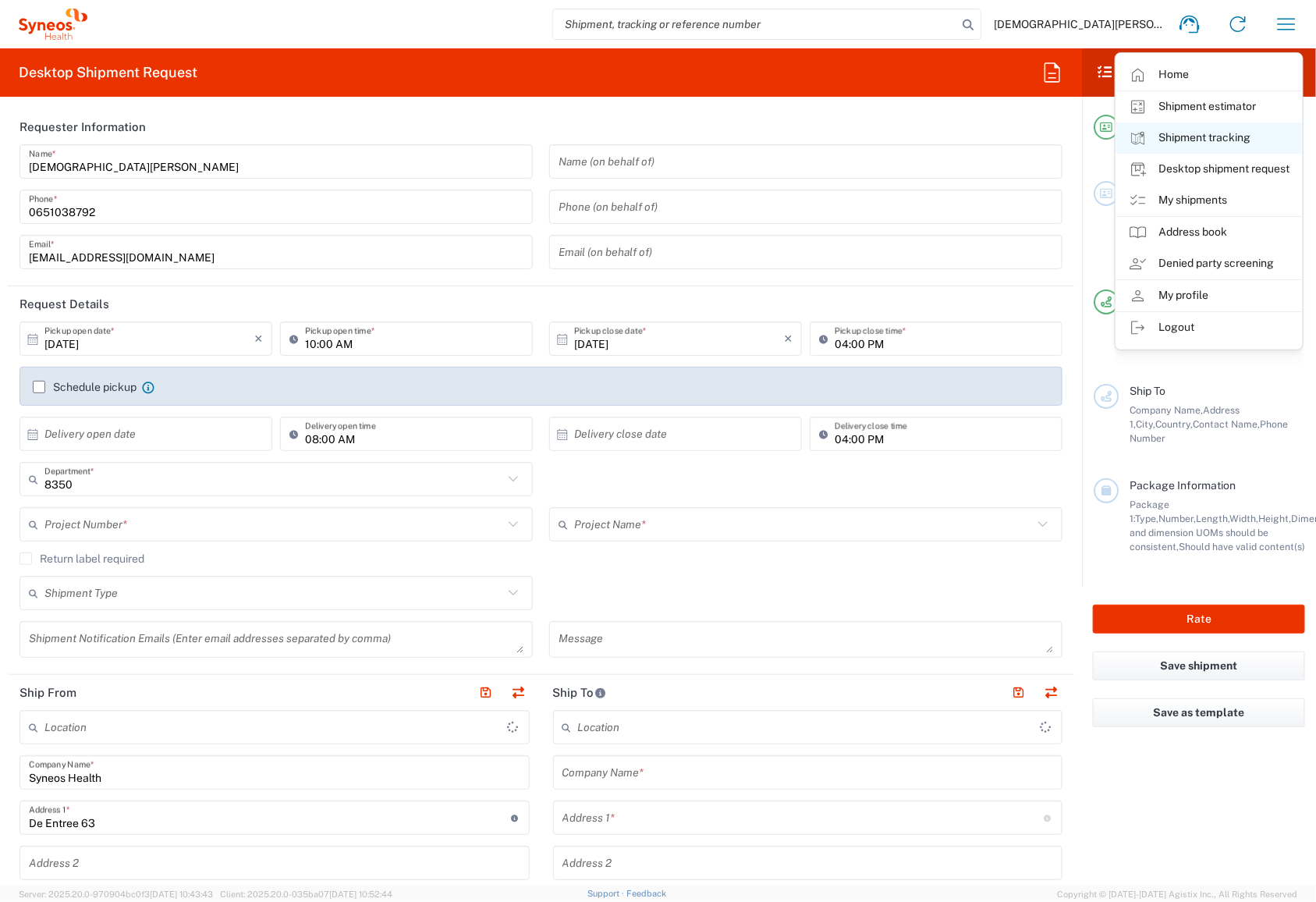
type input "Syneos Health Netherlands B.V."
click at [1056, 78] on icon "button" at bounding box center [1052, 71] width 16 height 19
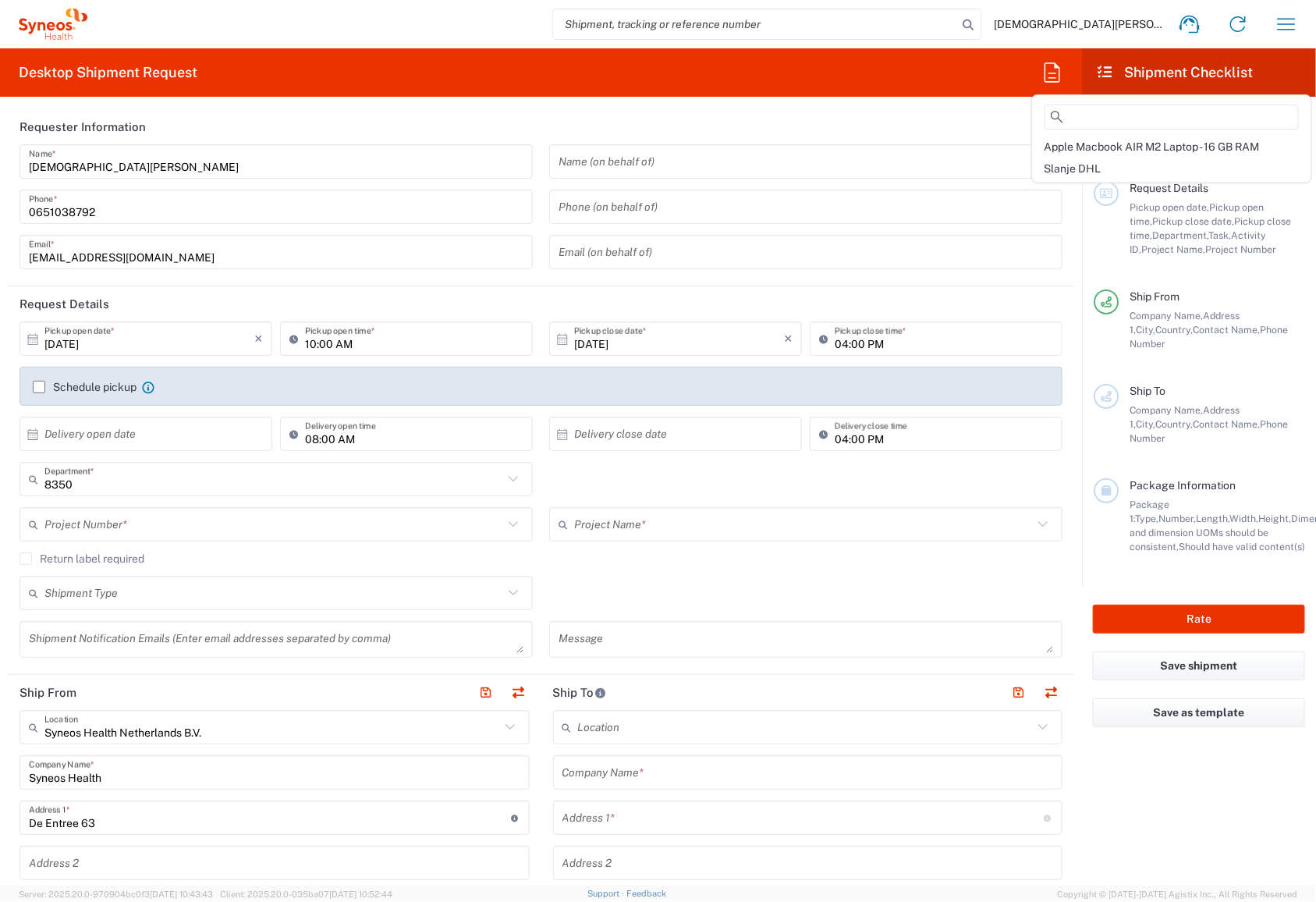
click at [1090, 68] on header "Shipment Checklist" at bounding box center [1199, 72] width 234 height 48
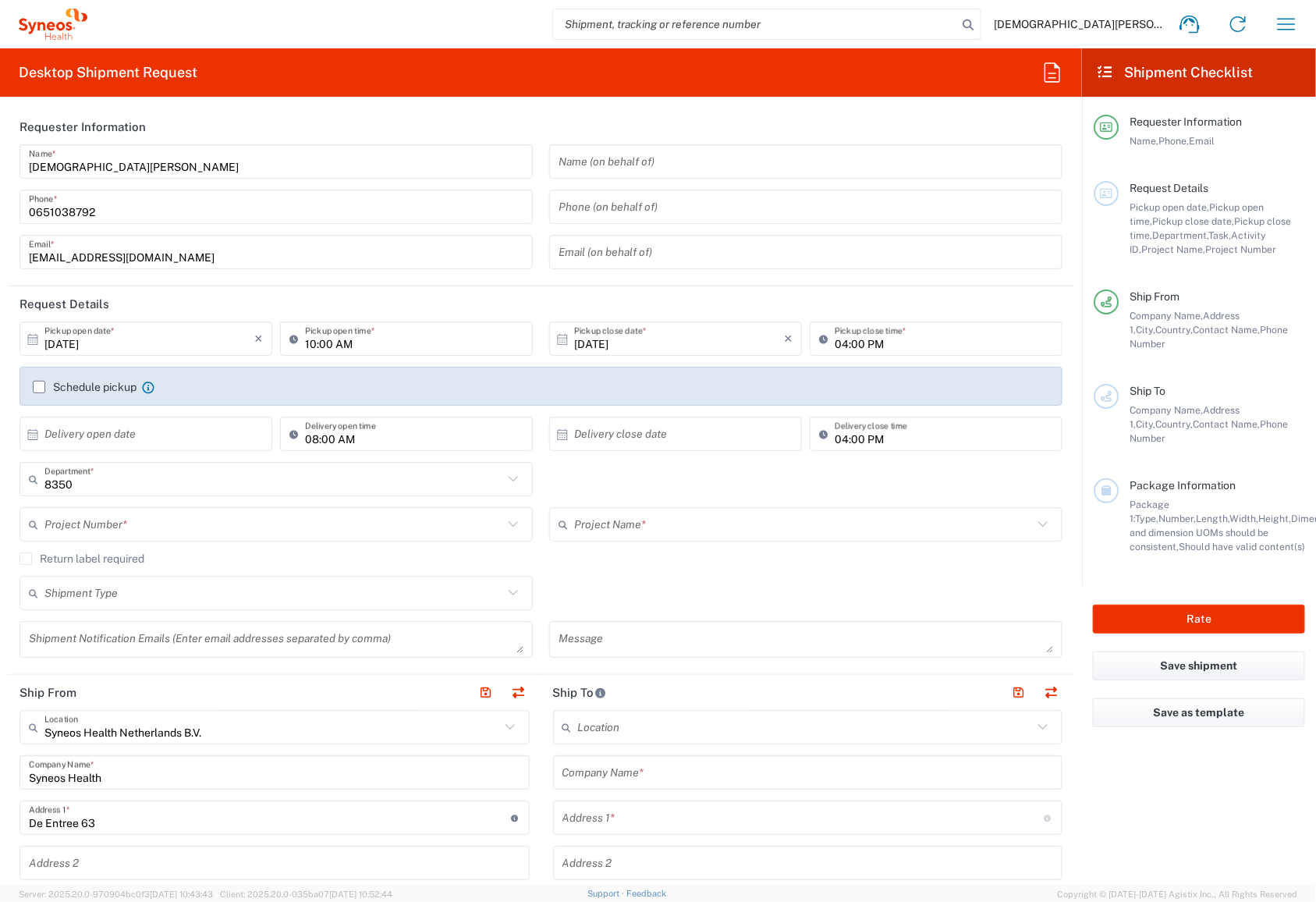
click at [1098, 72] on icon at bounding box center [1105, 71] width 18 height 14
click at [1106, 72] on icon at bounding box center [1105, 71] width 18 height 14
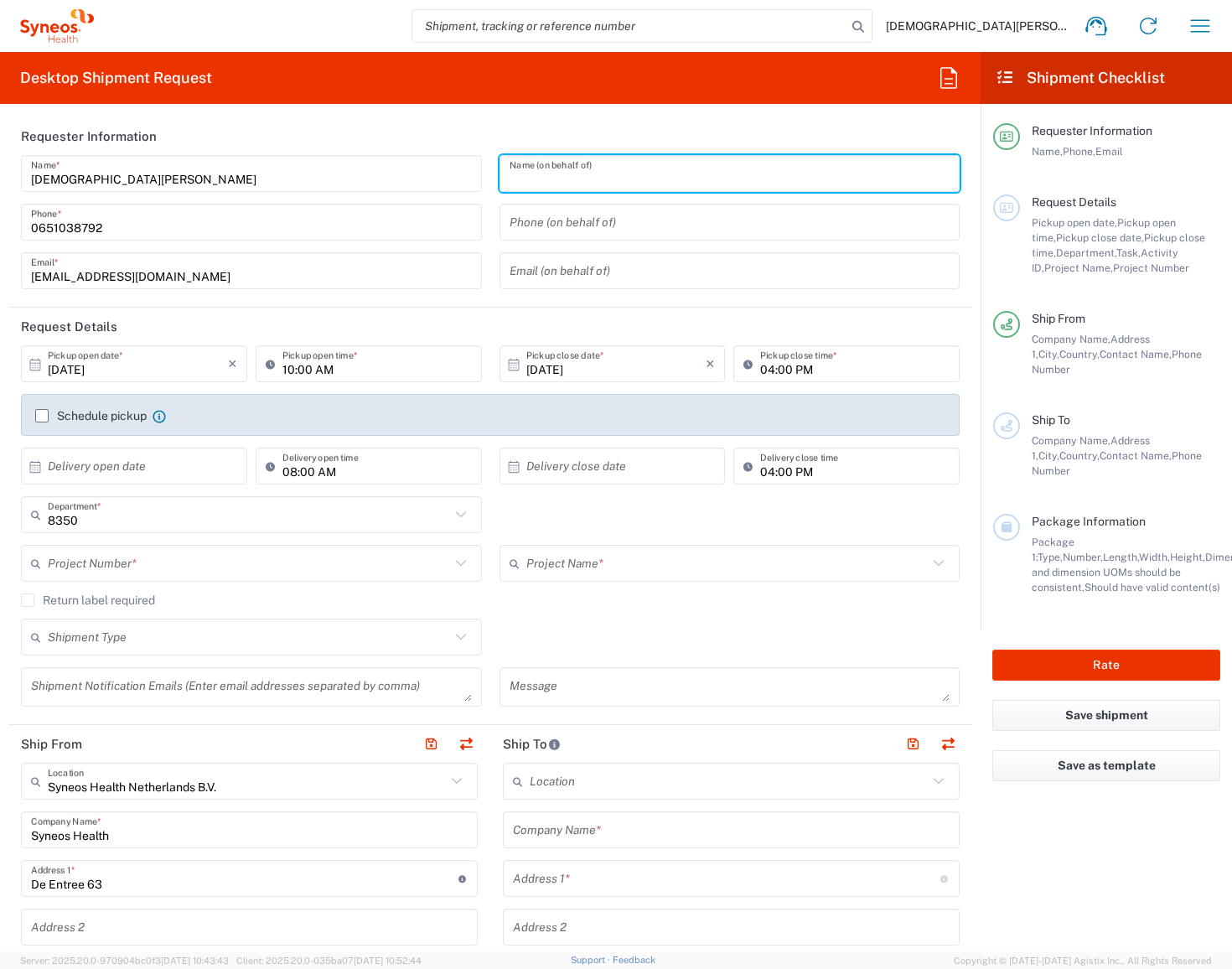
click at [525, 178] on input "text" at bounding box center [729, 174] width 440 height 29
paste input "[PERSON_NAME]"
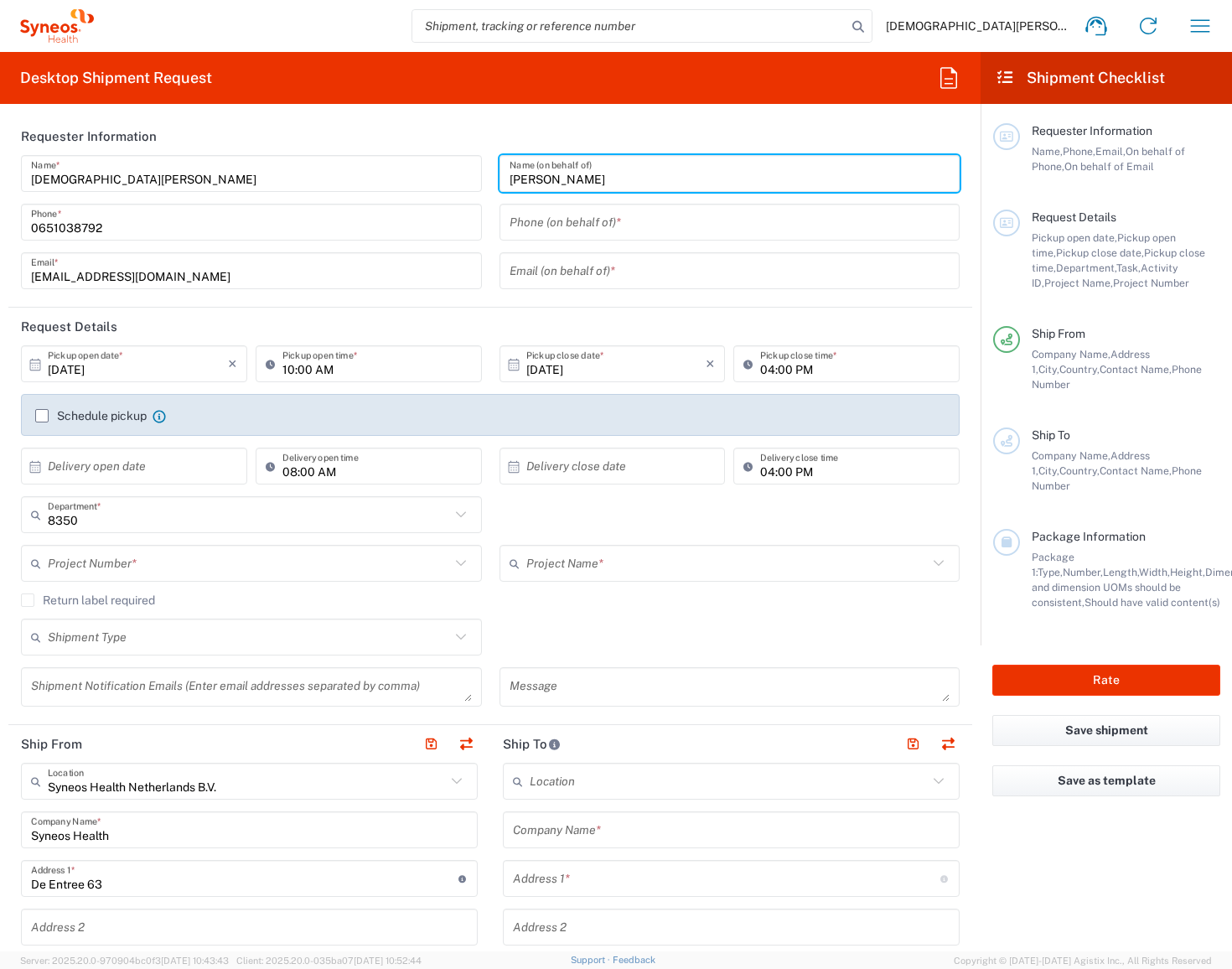
type input "[PERSON_NAME]"
click at [558, 223] on input "tel" at bounding box center [729, 223] width 440 height 29
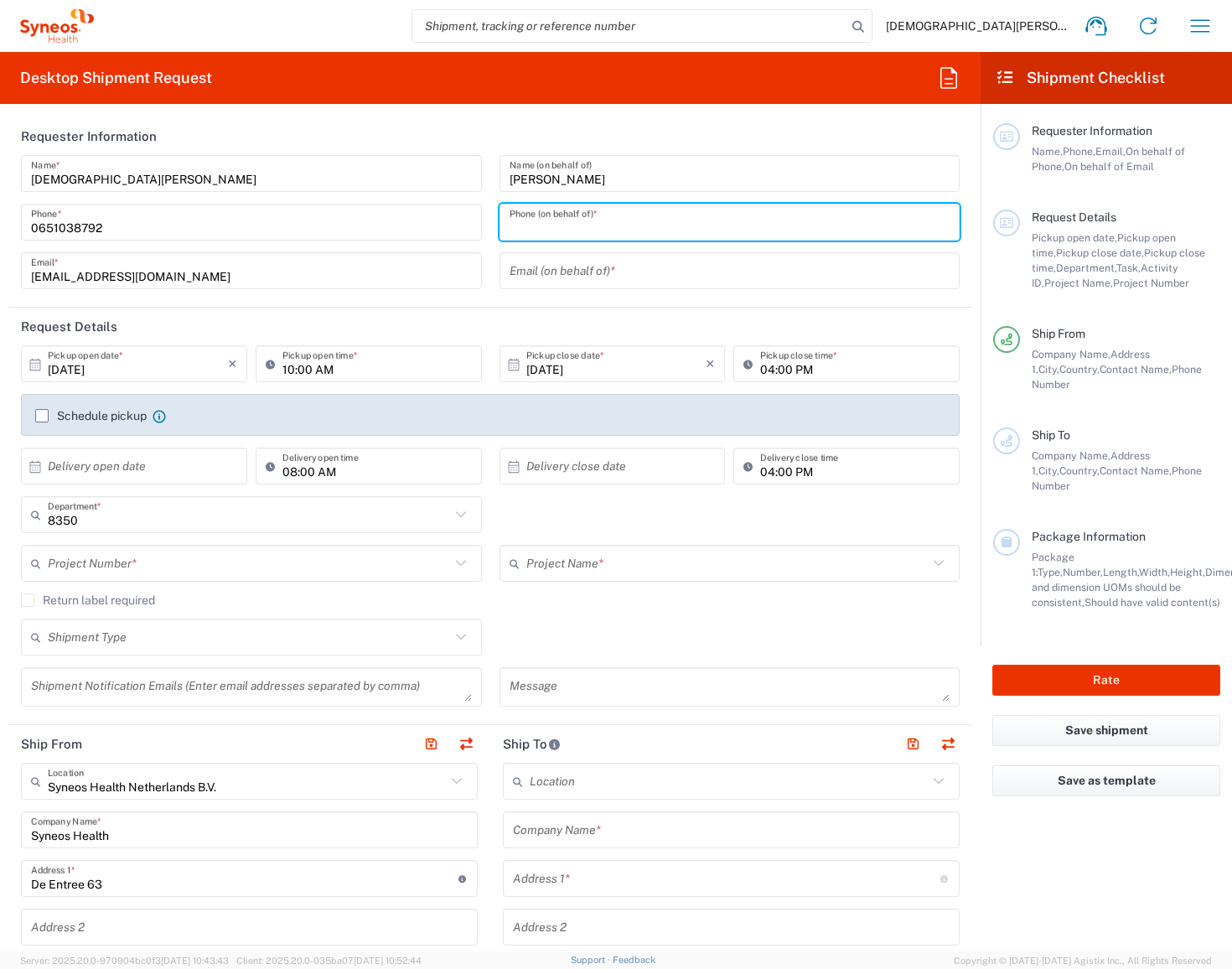
paste input "[PHONE_NUMBER]"
type input "[PHONE_NUMBER]"
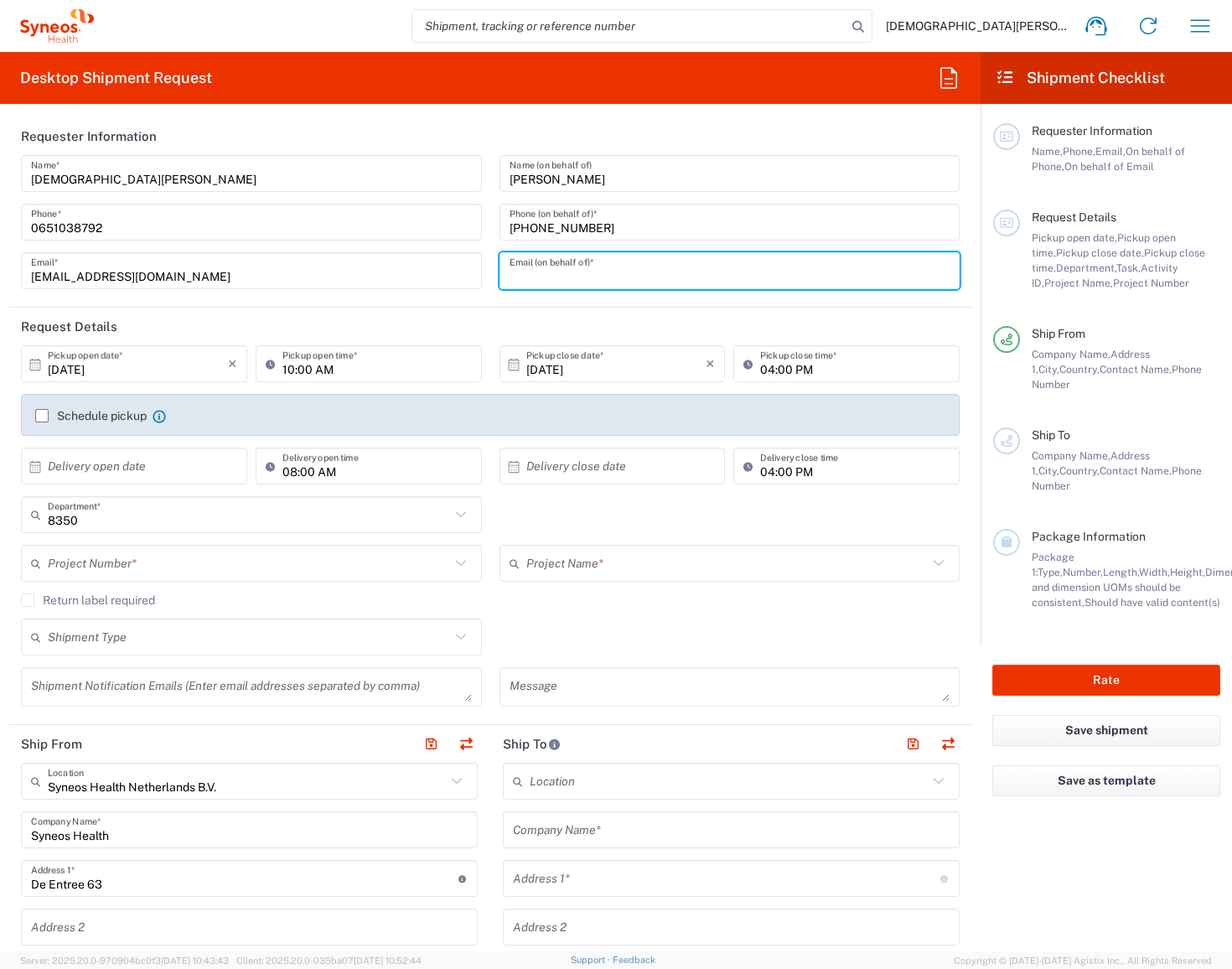
click at [552, 265] on input "text" at bounding box center [729, 271] width 440 height 29
paste input "[PERSON_NAME][EMAIL_ADDRESS][DOMAIN_NAME]"
type input "[PERSON_NAME][EMAIL_ADDRESS][DOMAIN_NAME]"
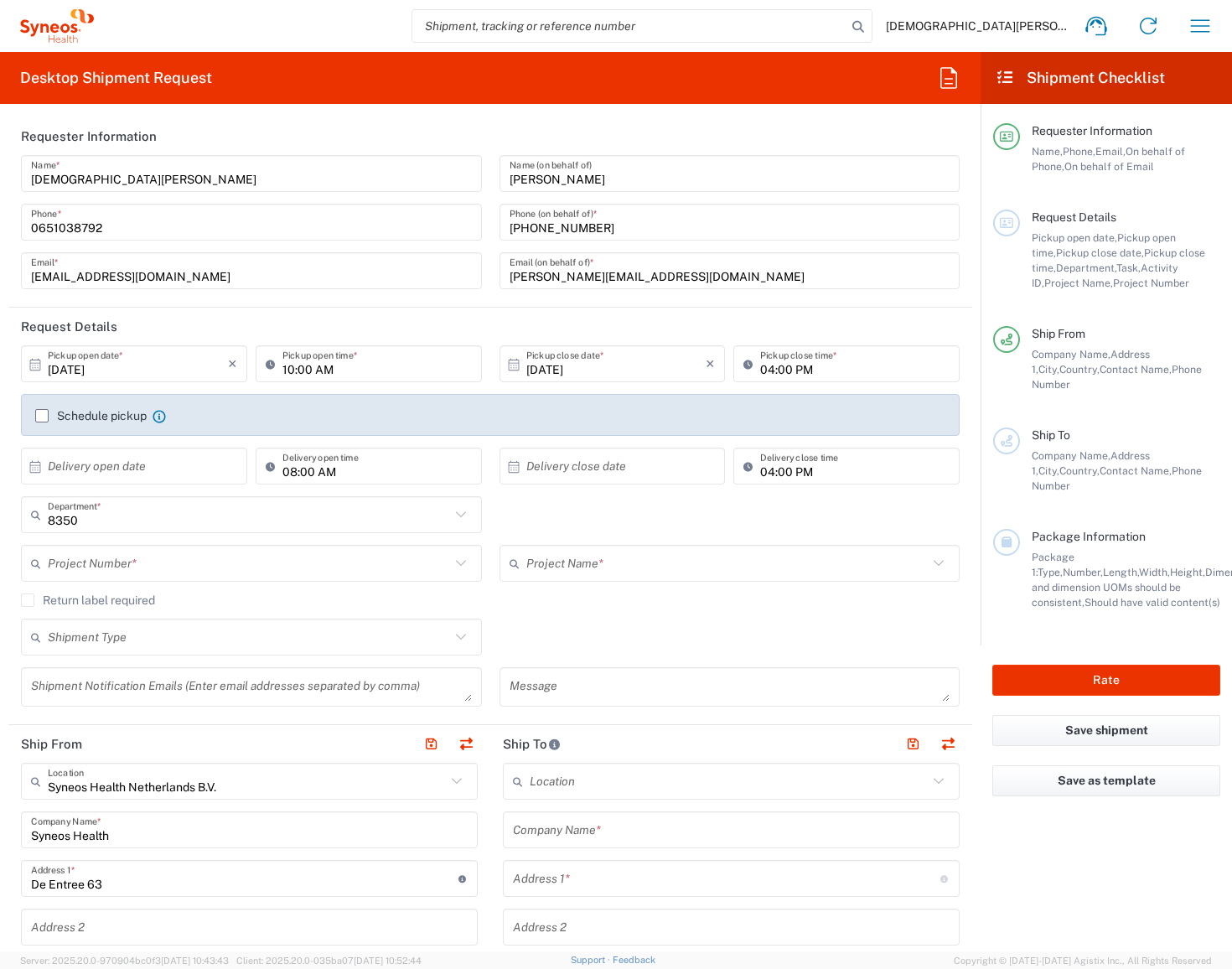
click at [42, 415] on label "Schedule pickup" at bounding box center [91, 416] width 112 height 14
click at [42, 416] on input "Schedule pickup" at bounding box center [42, 416] width 0 height 0
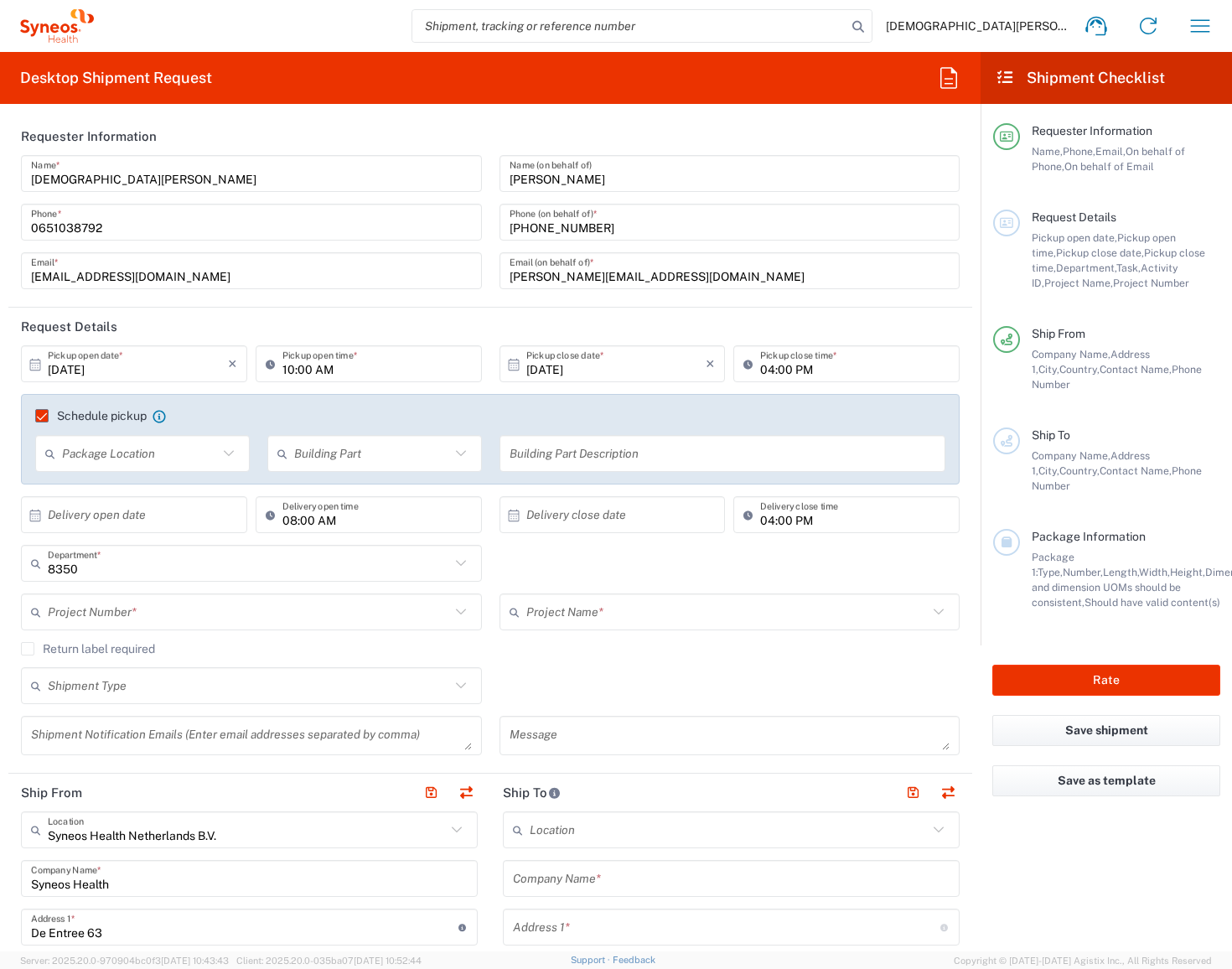
click at [38, 361] on icon at bounding box center [34, 364] width 15 height 15
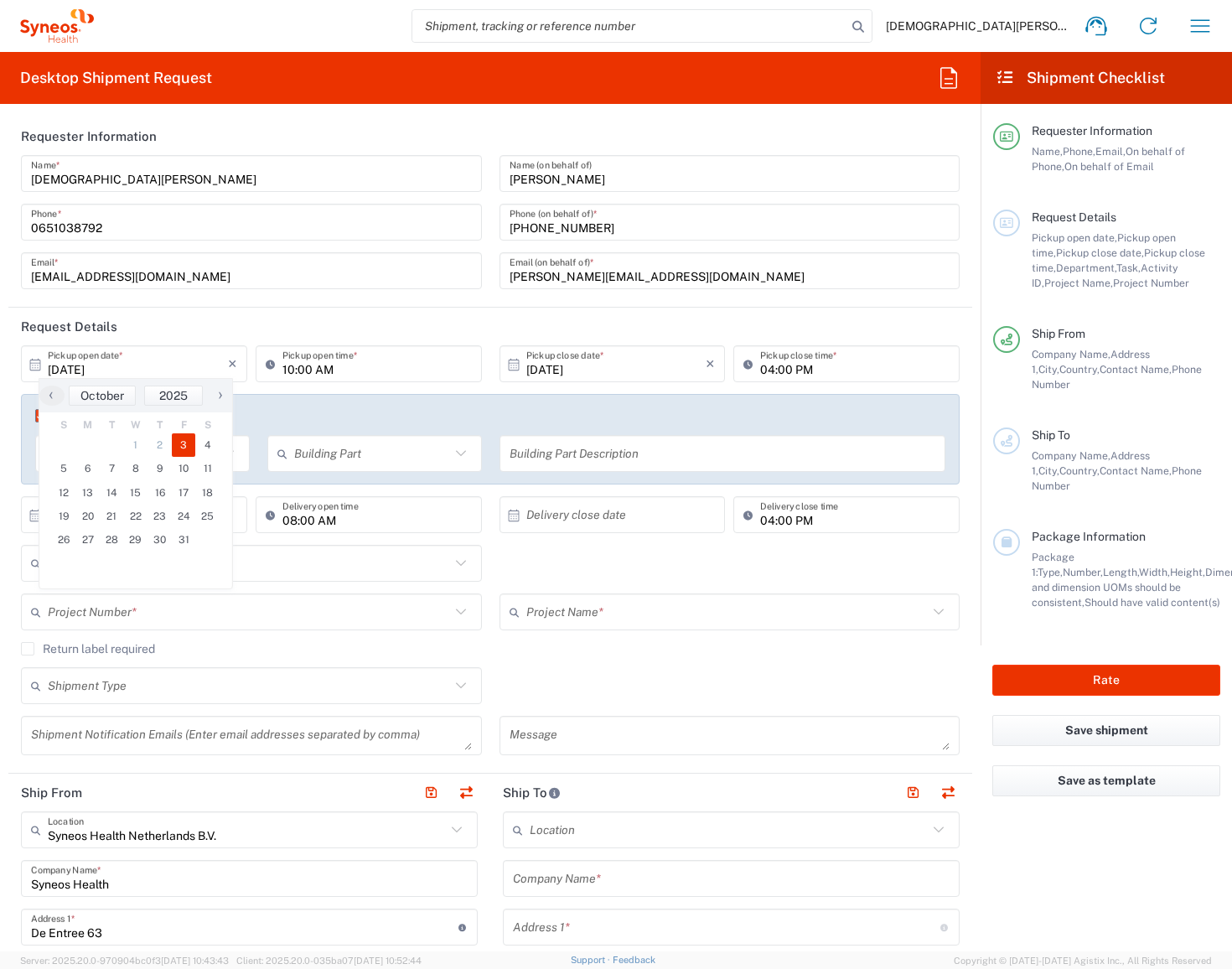
click at [181, 444] on span "3" at bounding box center [183, 445] width 25 height 24
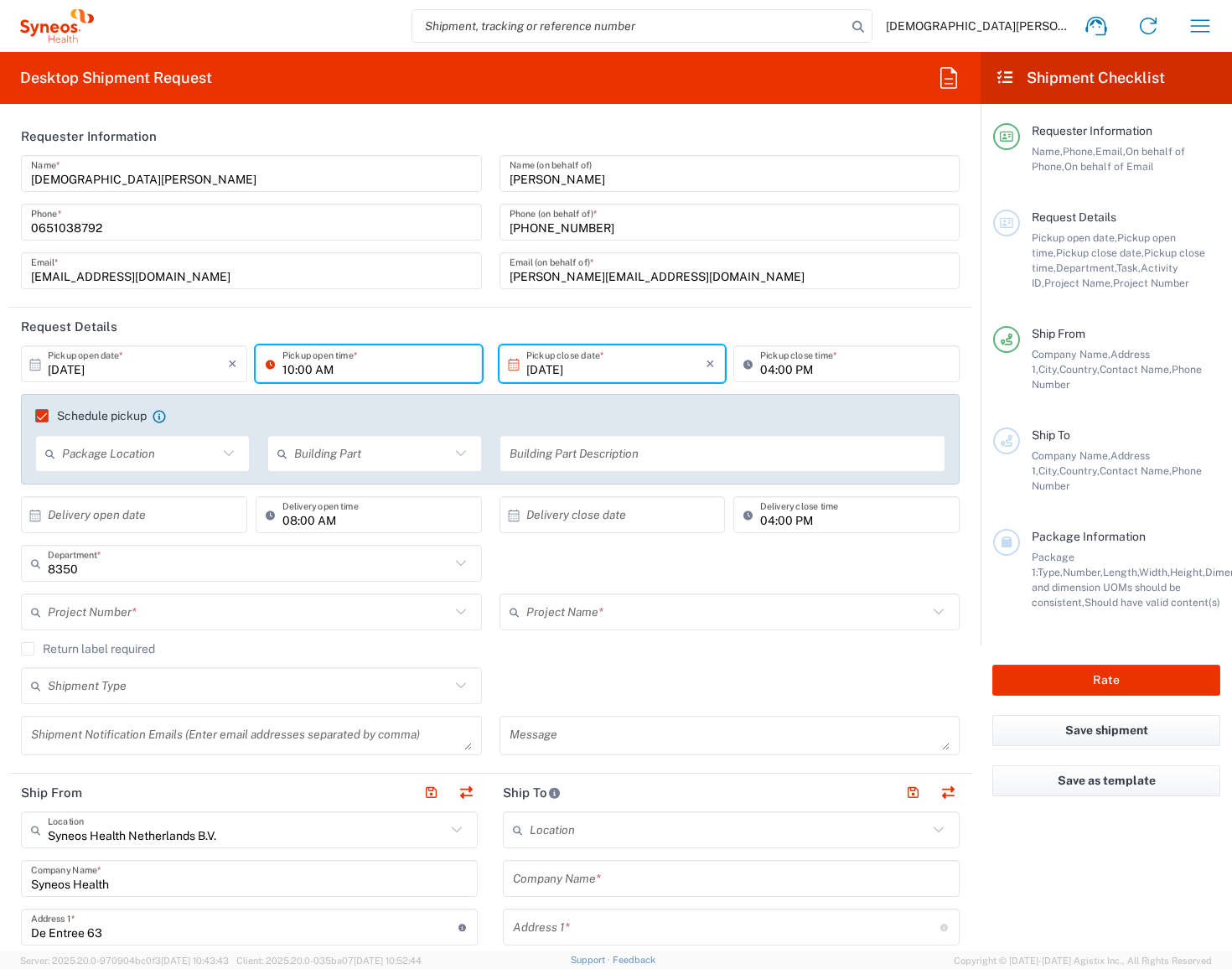
click at [288, 367] on input "10:00 AM" at bounding box center [377, 364] width 189 height 29
type input "12:00 AM"
click at [760, 368] on input "04:00 PM" at bounding box center [854, 364] width 189 height 29
type input "03:30 PM"
click at [548, 308] on header "Request Details" at bounding box center [490, 327] width 963 height 37
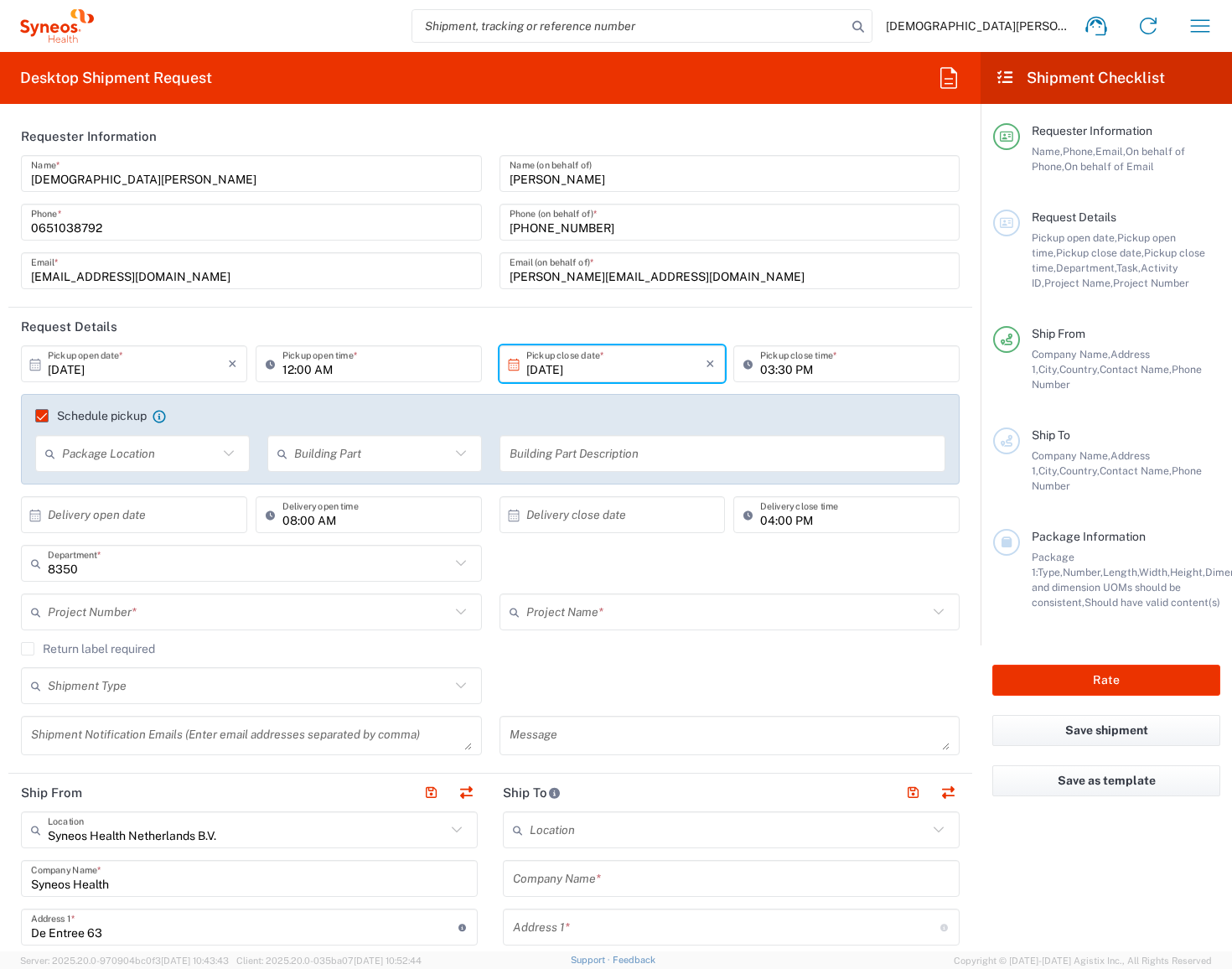
click at [212, 456] on input "text" at bounding box center [139, 454] width 156 height 29
drag, startPoint x: 198, startPoint y: 485, endPoint x: 231, endPoint y: 481, distance: 33.2
click at [198, 485] on span "Front" at bounding box center [140, 488] width 207 height 26
type input "Front"
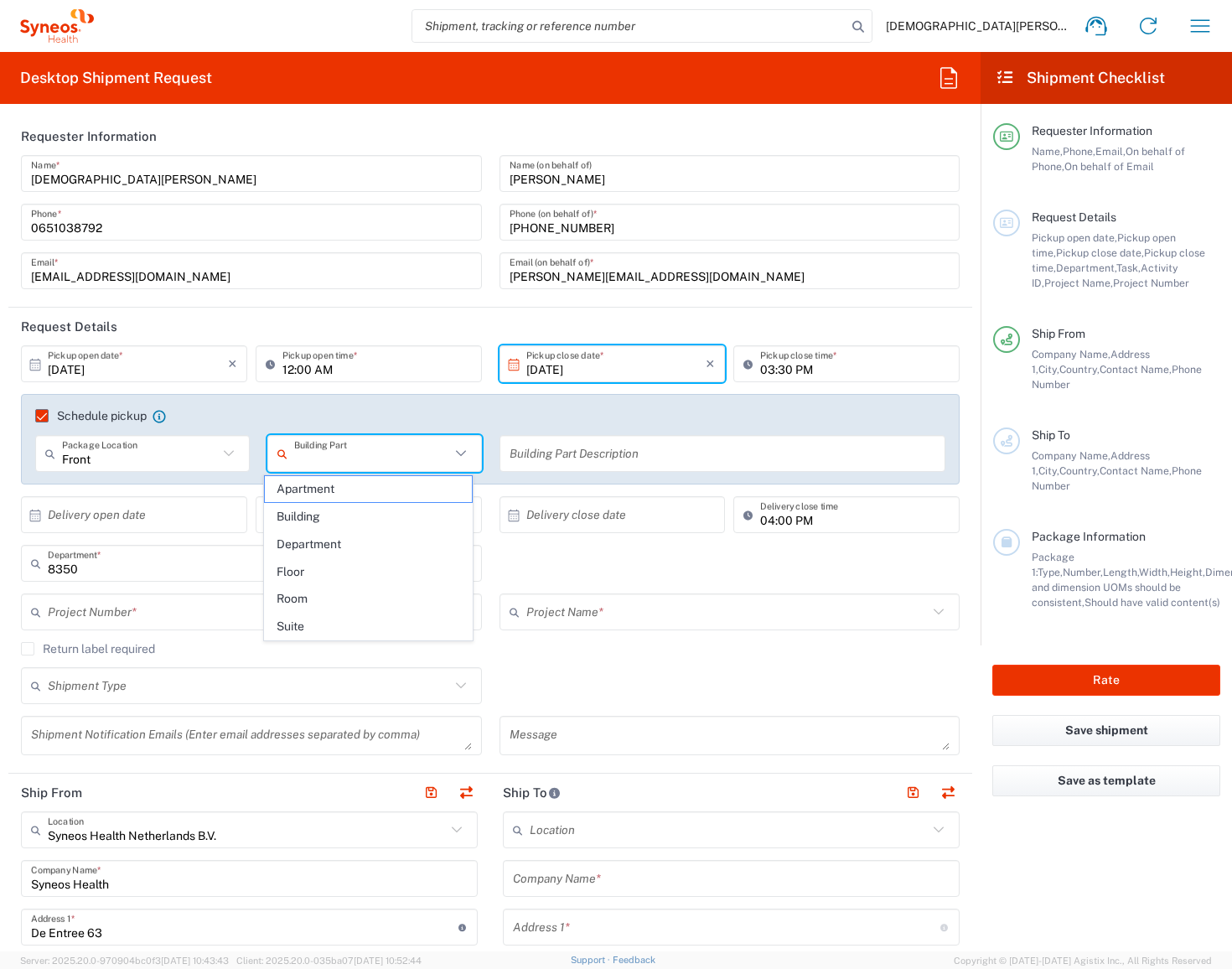
click at [336, 454] on input "text" at bounding box center [372, 454] width 156 height 29
click at [333, 515] on span "Building" at bounding box center [368, 516] width 207 height 26
type input "Building"
click at [499, 458] on div "Building Part Description" at bounding box center [722, 453] width 446 height 37
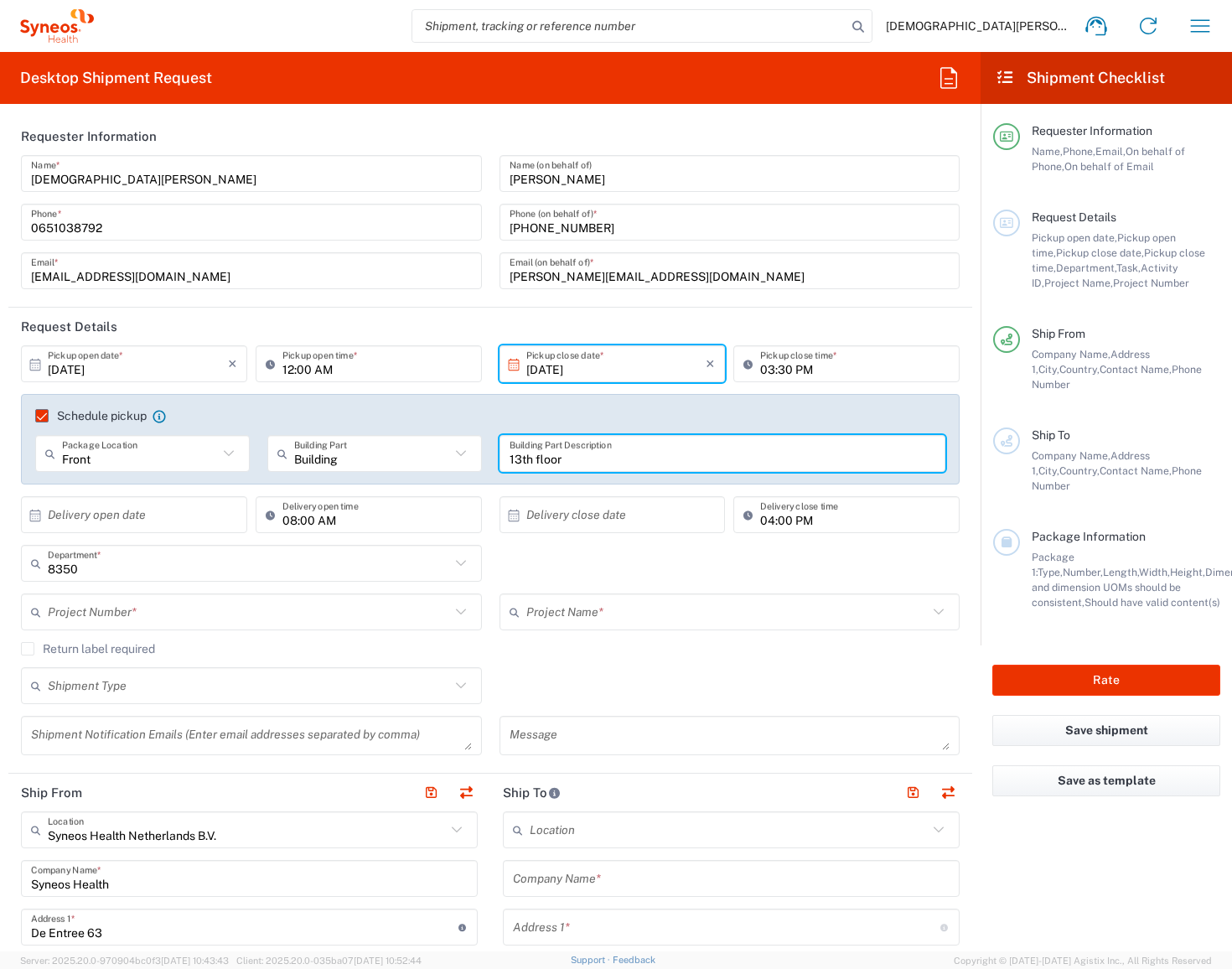
type input "13th floor"
click at [409, 411] on agx-checkbox-control "Schedule pickup When scheduling a pickup please be sure to meet the following c…" at bounding box center [490, 415] width 910 height 15
click at [297, 367] on input "12:00 AM" at bounding box center [377, 364] width 189 height 29
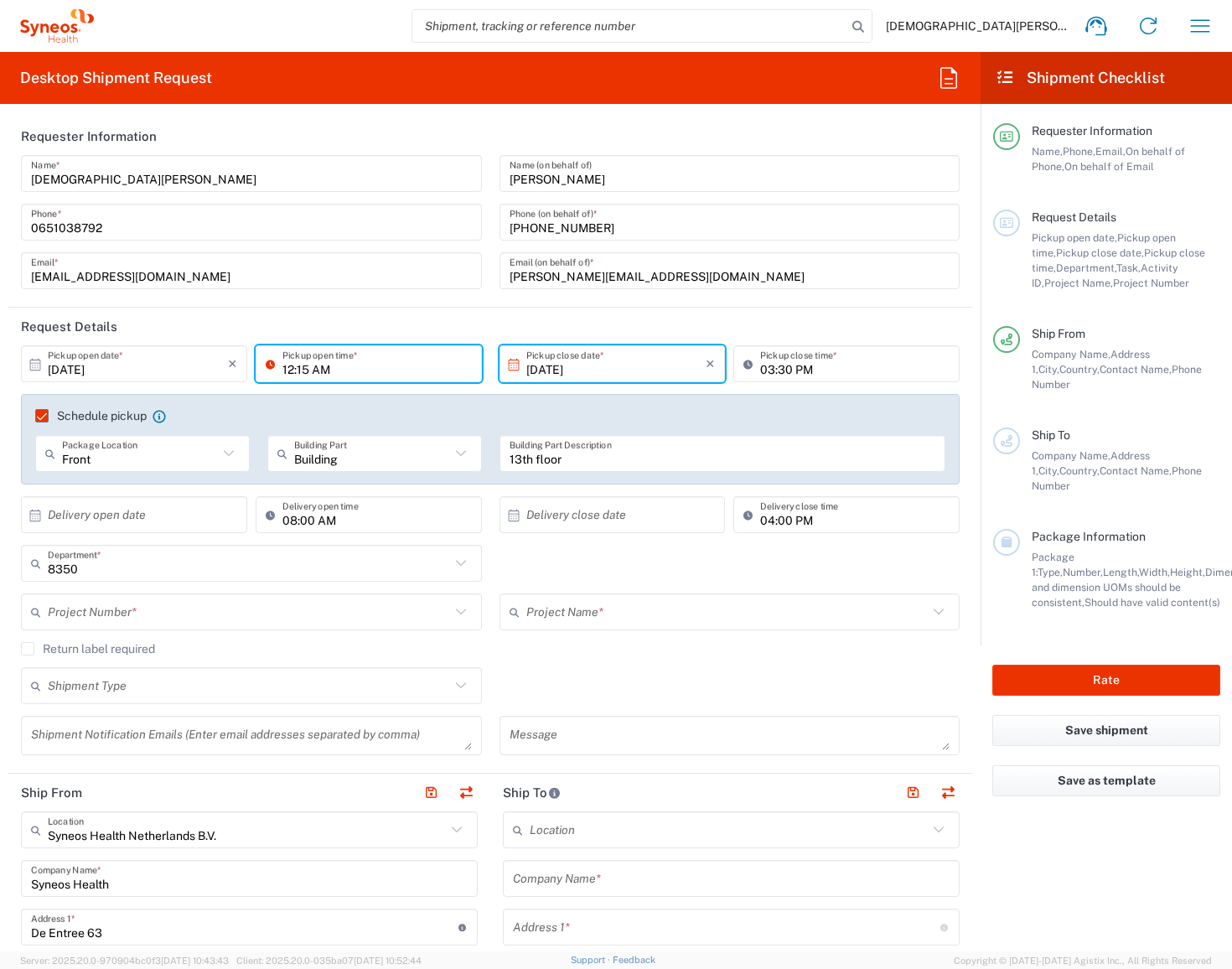
type input "12:15 AM"
click at [429, 400] on div "Schedule pickup When scheduling a pickup please be sure to meet the following c…" at bounding box center [489, 439] width 939 height 90
click at [167, 567] on input "text" at bounding box center [249, 564] width 402 height 29
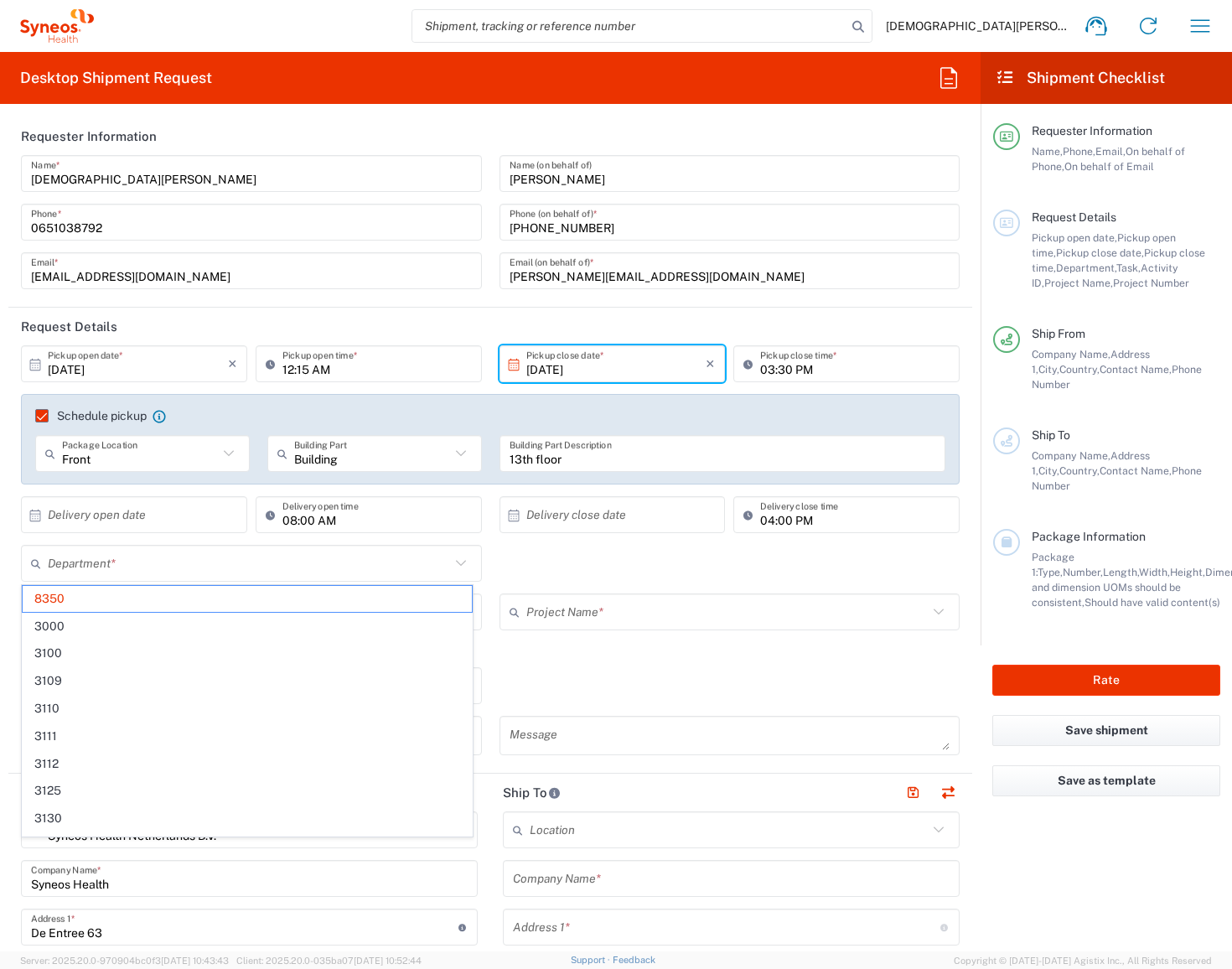
click at [554, 554] on div "Department * 8350 3000 3100 3109 3110 3111 3112 3125 3130 3135 3136 3150 3155 3…" at bounding box center [490, 569] width 956 height 49
type input "8350"
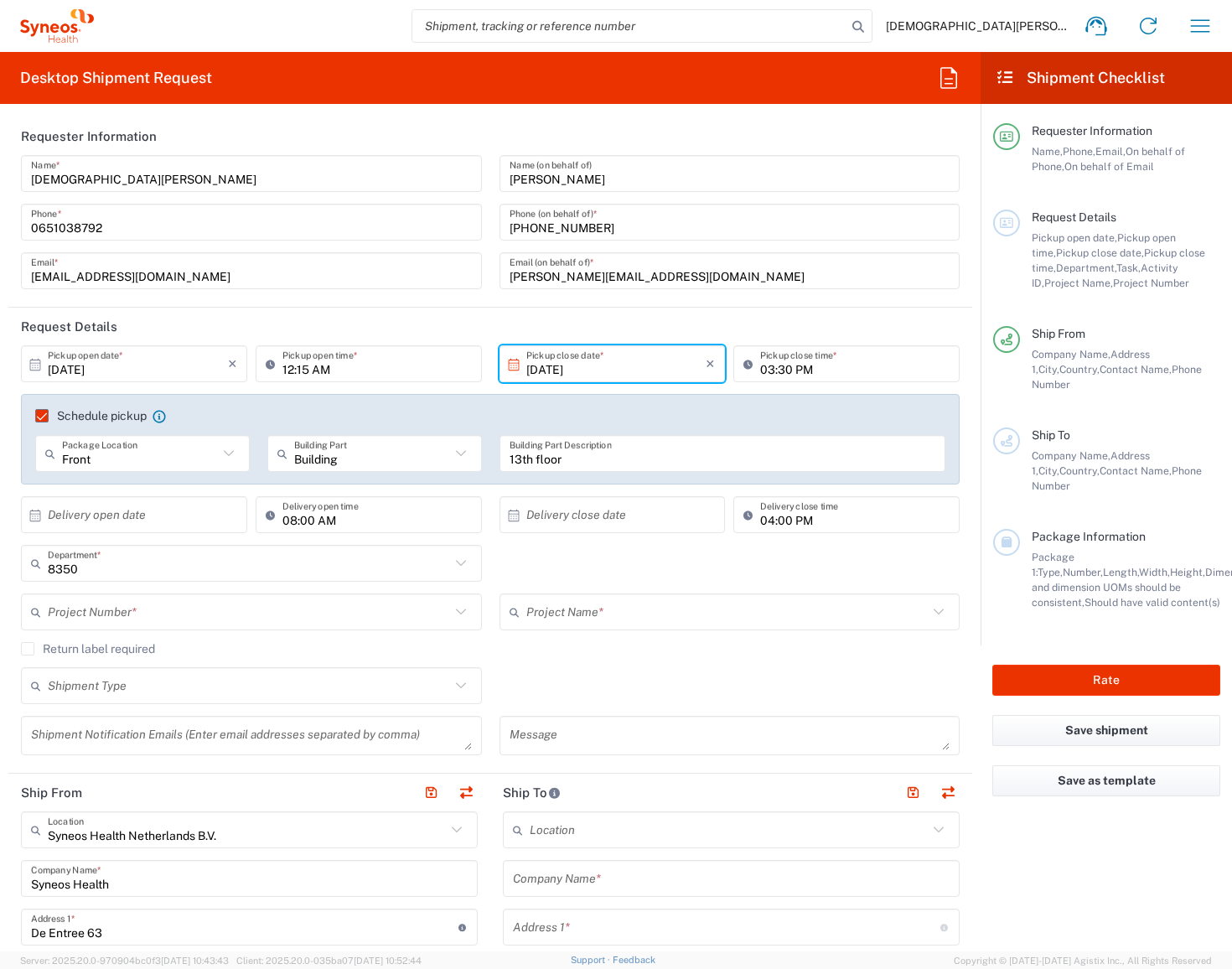
click at [258, 600] on input "text" at bounding box center [249, 612] width 402 height 29
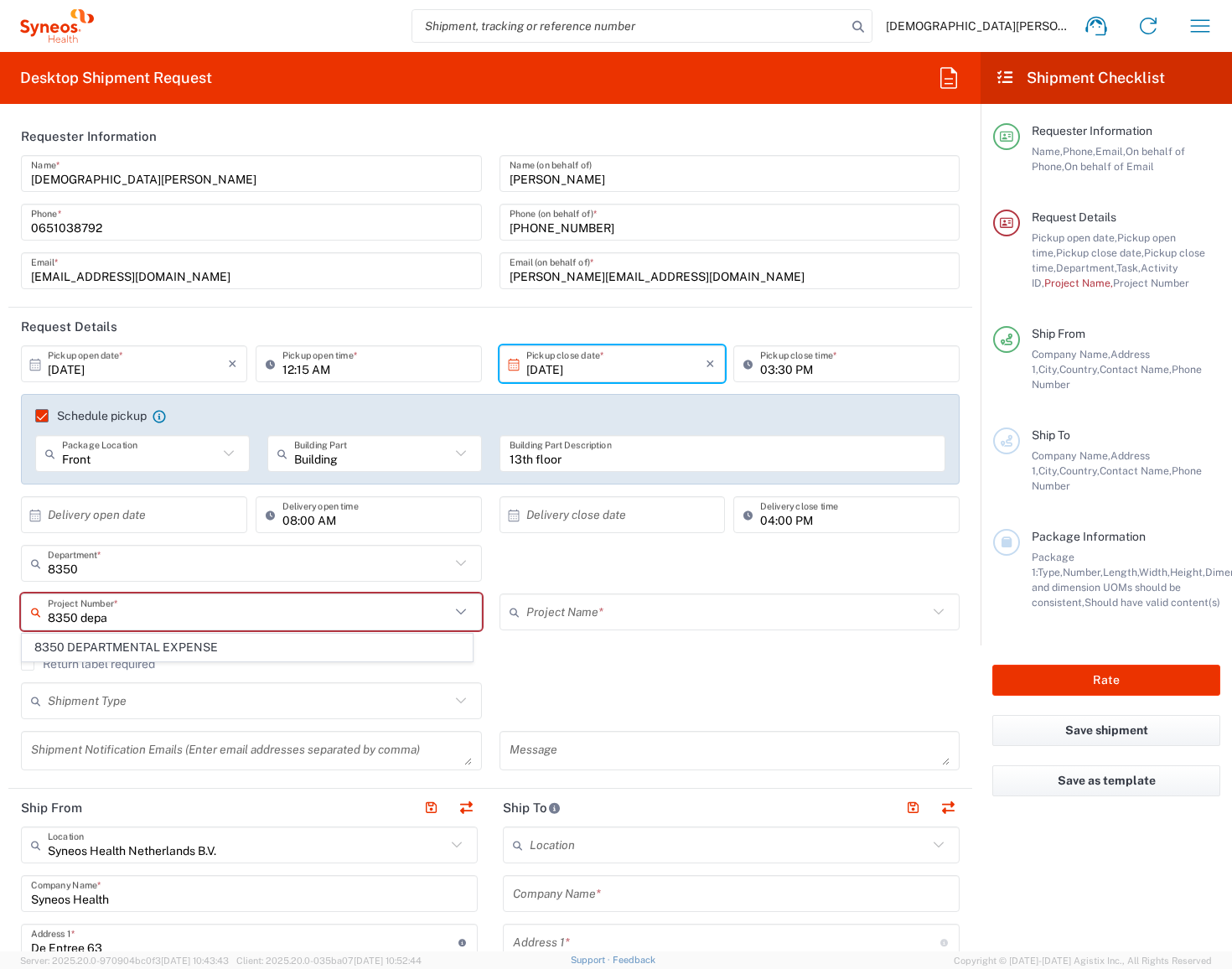
click at [250, 647] on span "8350 DEPARTMENTAL EXPENSE" at bounding box center [247, 647] width 449 height 26
type input "8350 DEPARTMENTAL EXPENSE"
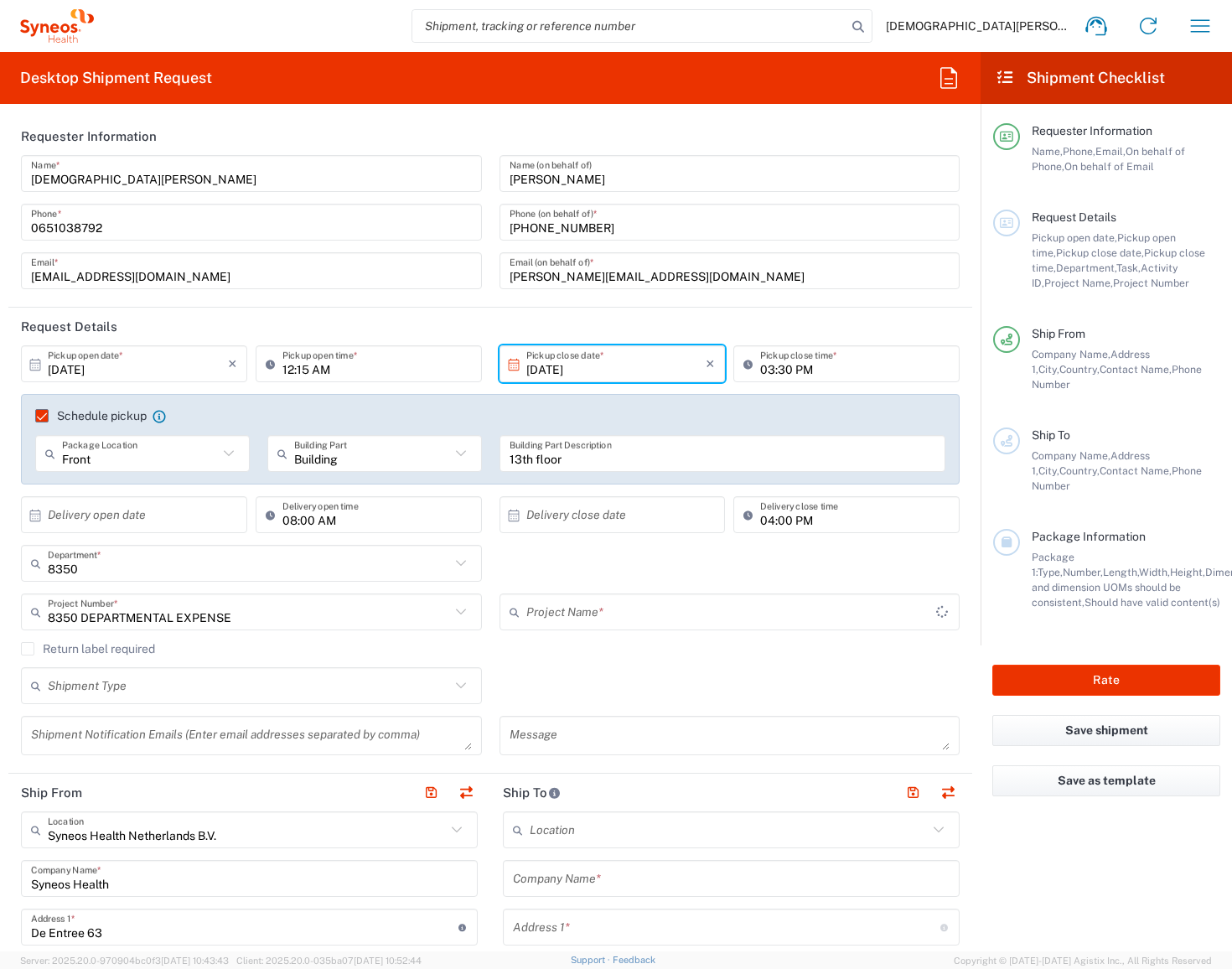
type input "8350 DEPARTMENTAL EXPENSE"
click at [163, 682] on input "text" at bounding box center [249, 686] width 402 height 29
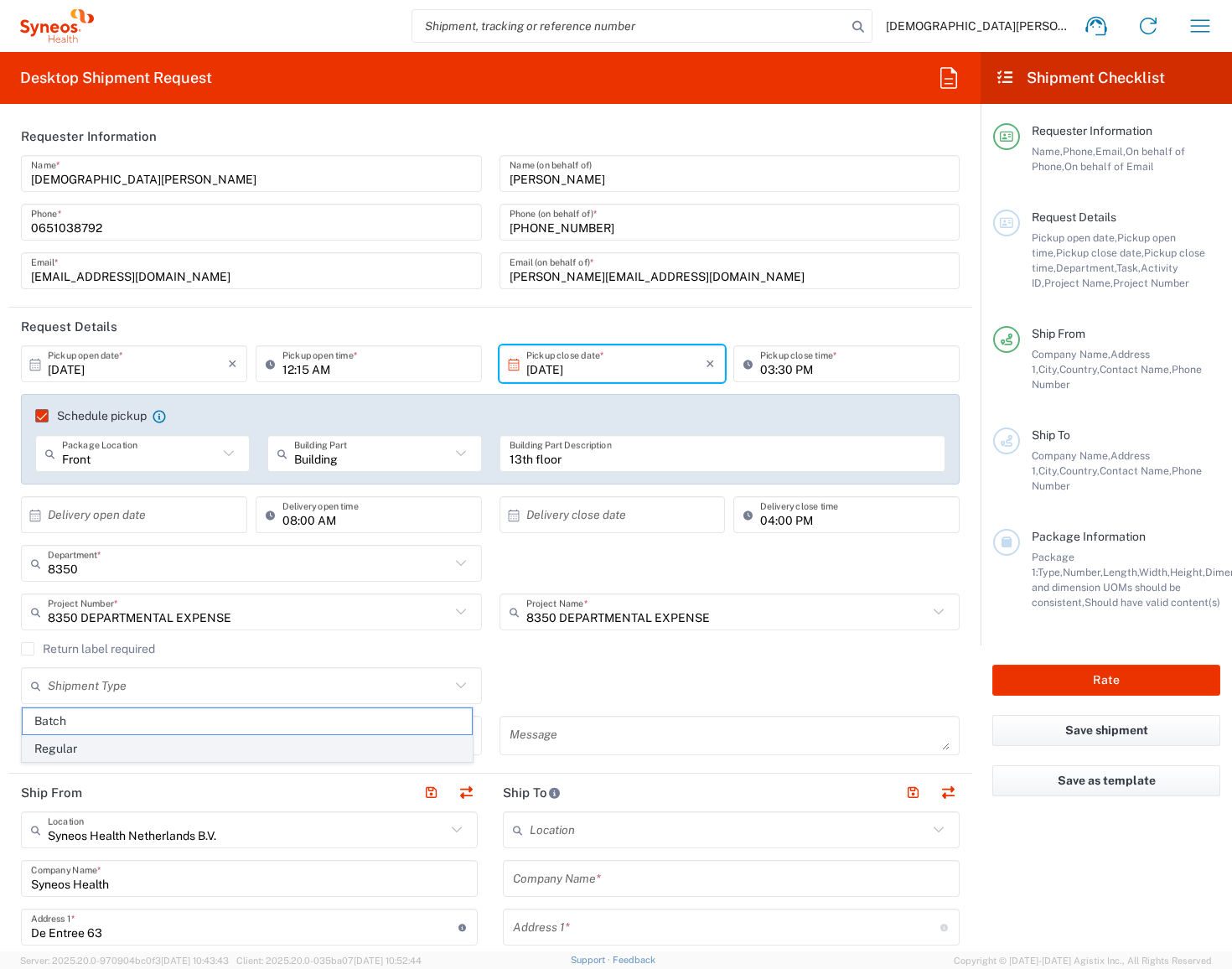
click at [111, 744] on span "Regular" at bounding box center [247, 748] width 449 height 26
type input "Regular"
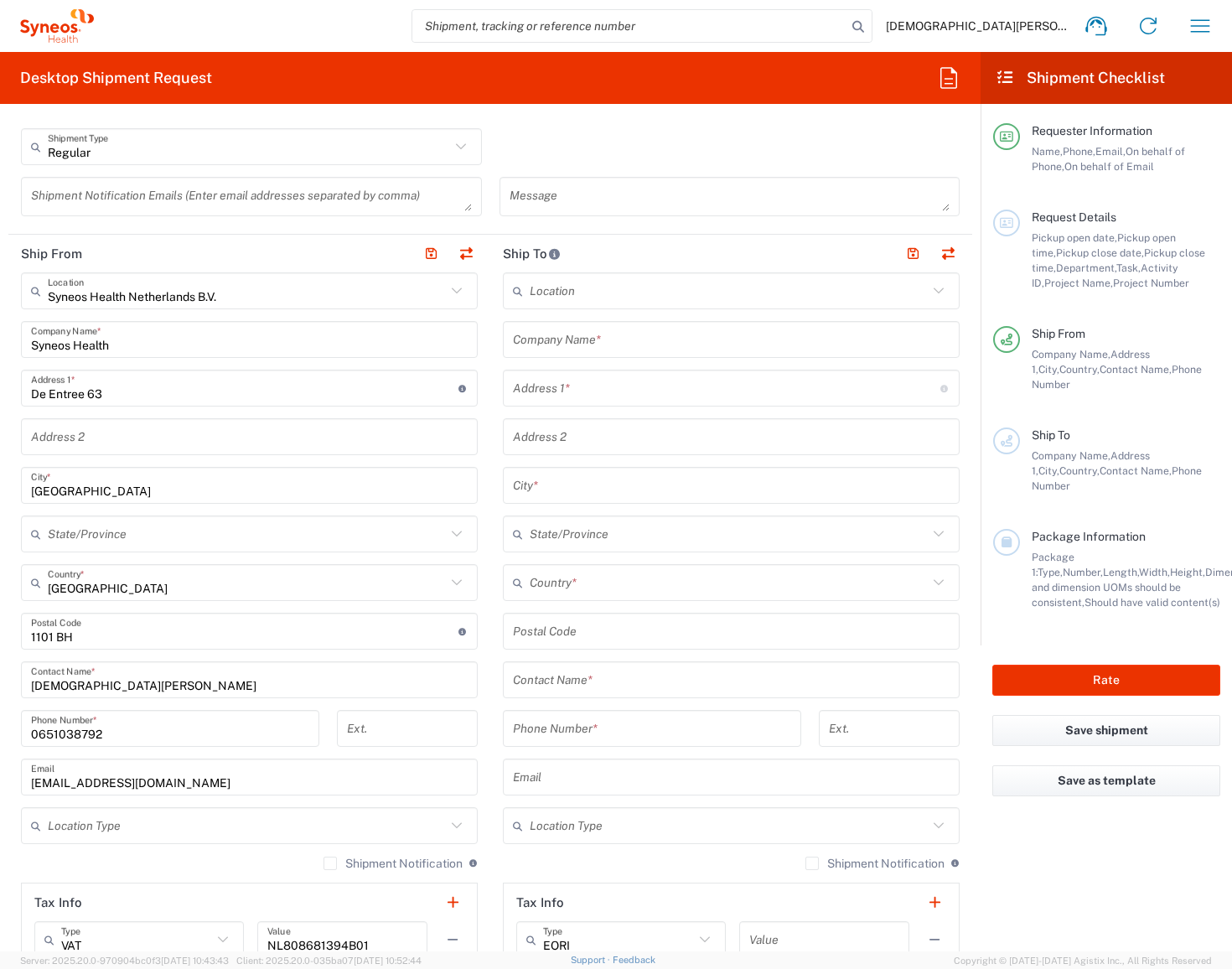
scroll to position [560, 0]
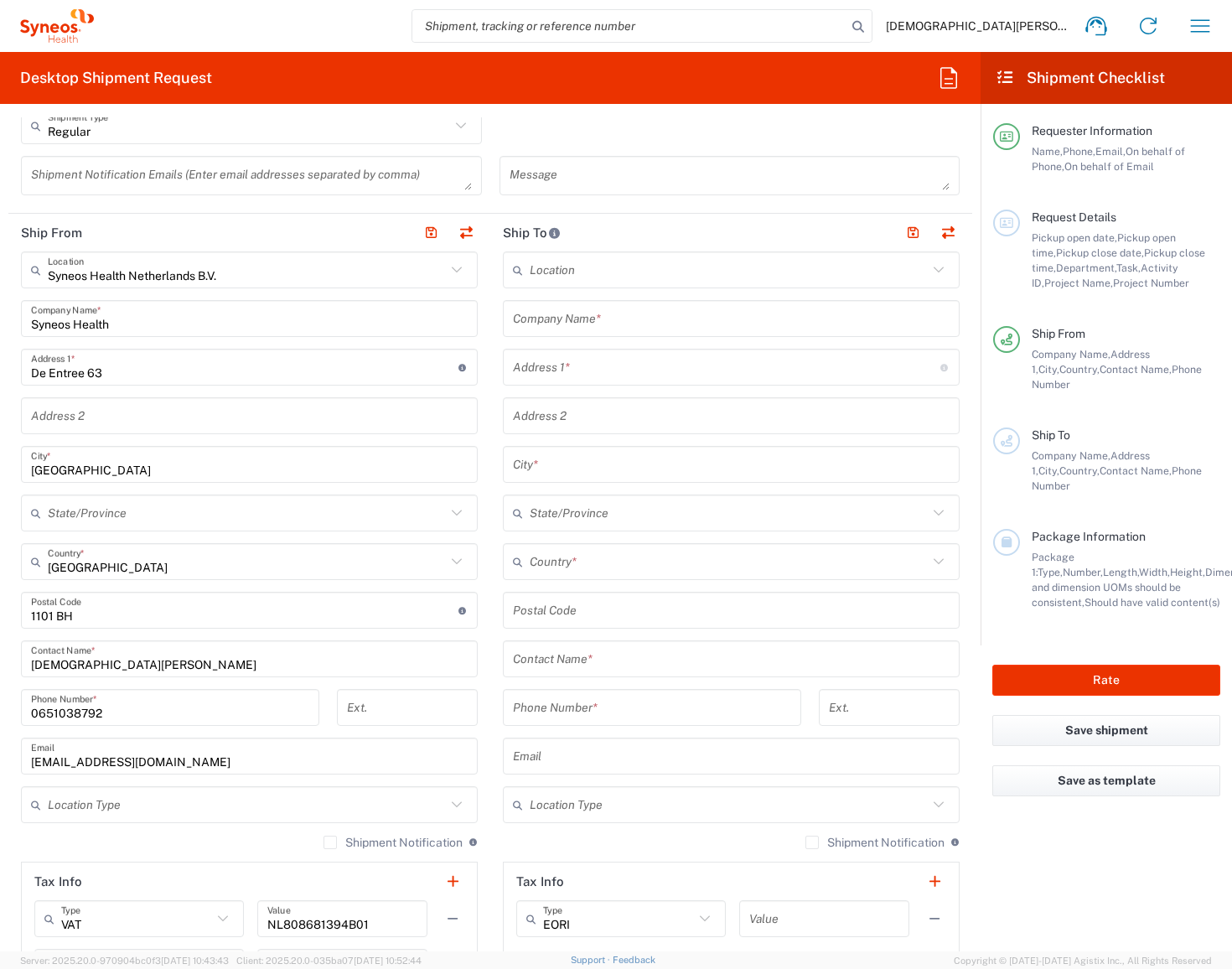
click at [158, 792] on input "text" at bounding box center [247, 805] width 398 height 29
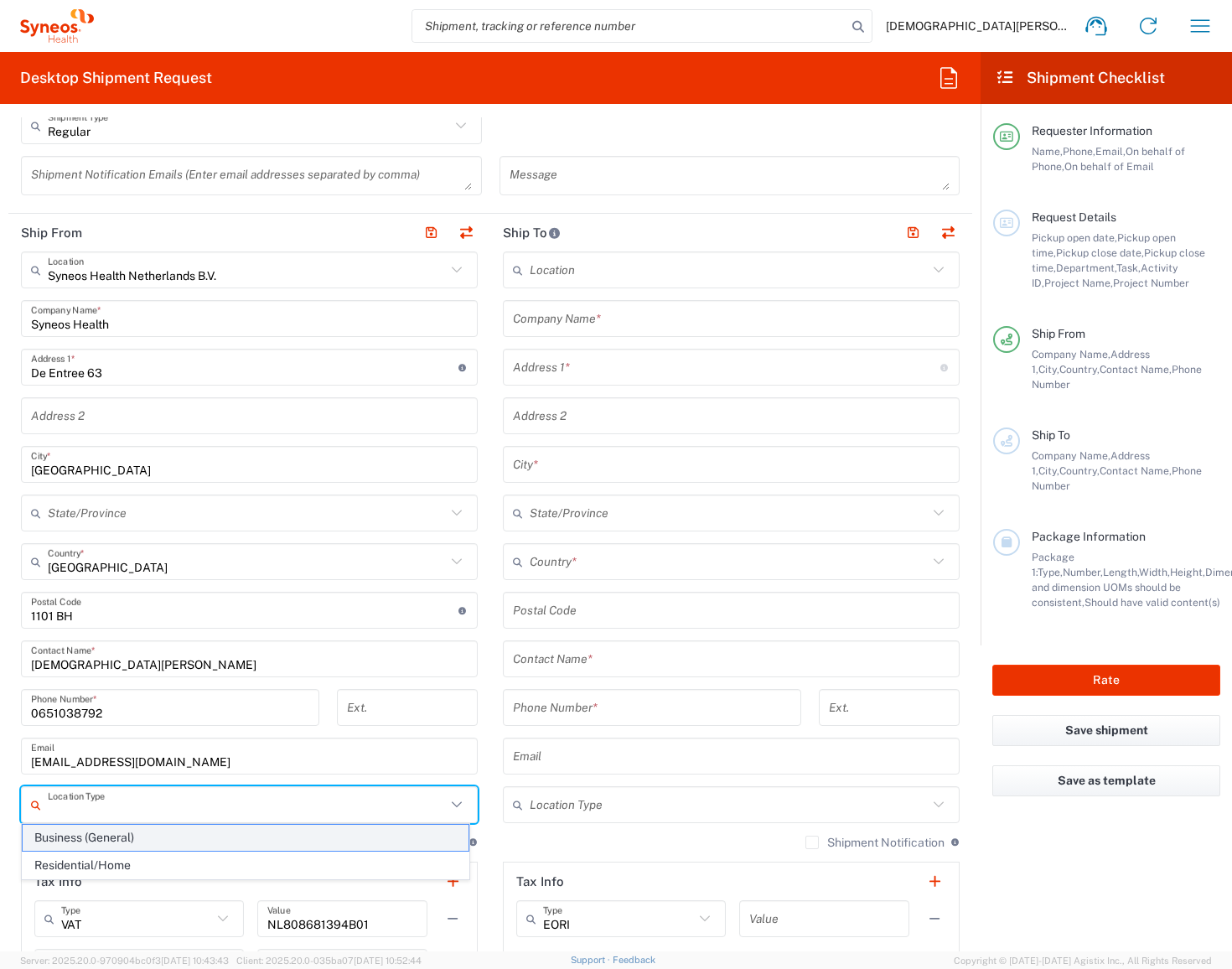
click at [133, 842] on span "Business (General)" at bounding box center [245, 838] width 445 height 26
type input "Business (General)"
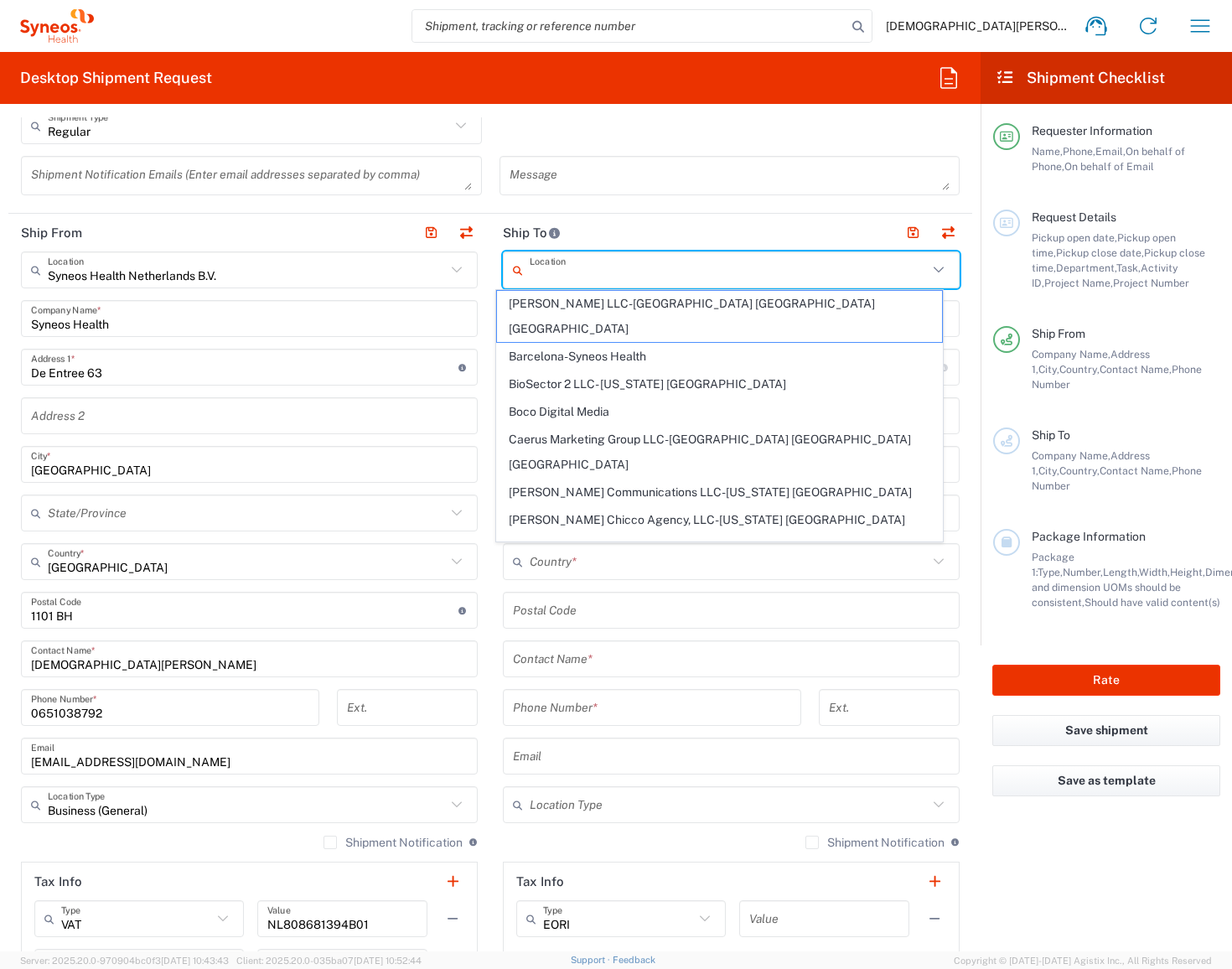
click at [582, 265] on input "text" at bounding box center [729, 271] width 398 height 29
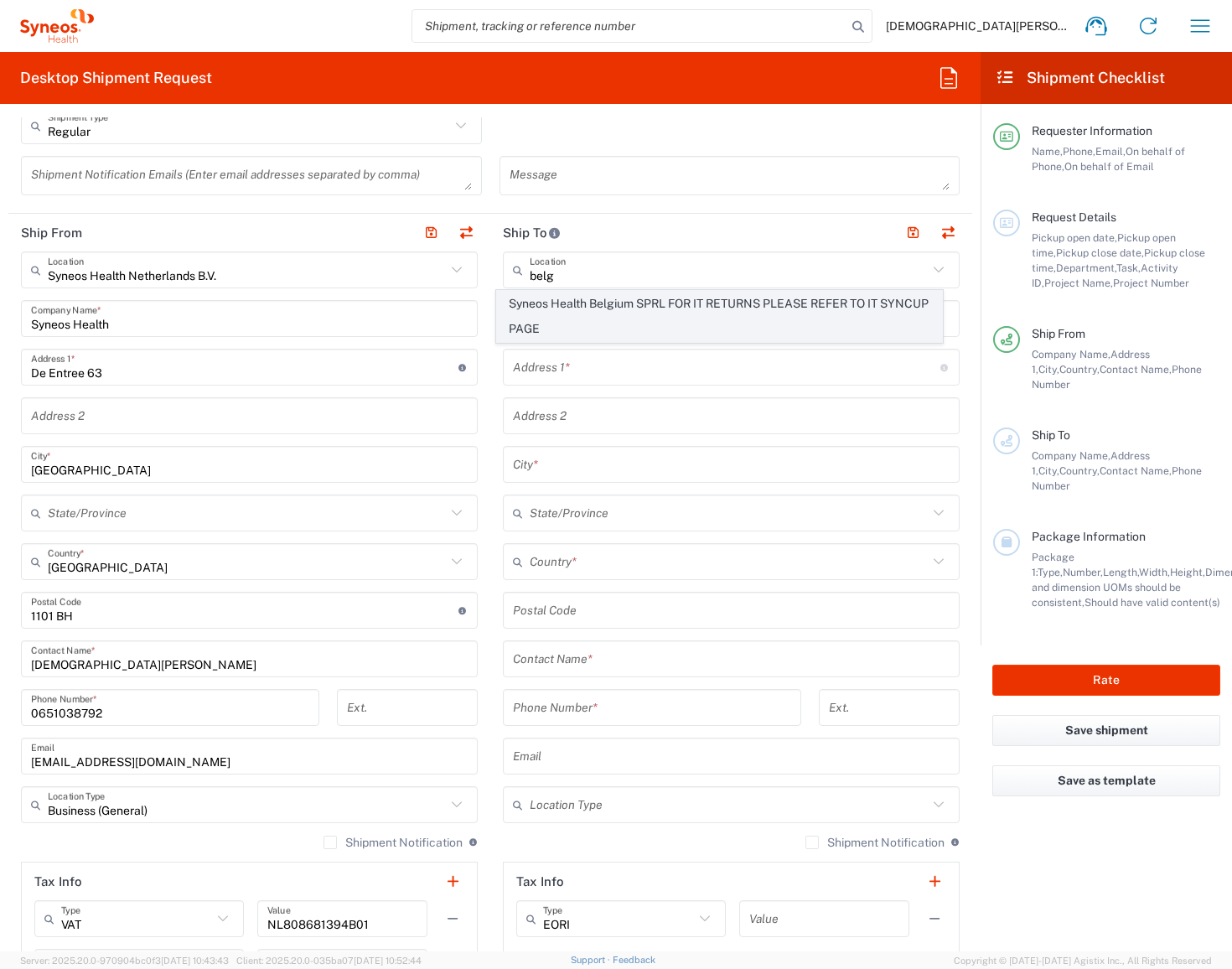
click at [604, 302] on span "Syneos Health Belgium SPRL FOR IT RETURNS PLEASE REFER TO IT SYNCUP PAGE" at bounding box center [720, 316] width 445 height 52
type input "Syneos Health Belgium SPRL FOR IT RETURNS PLEASE REFER TO IT SYNCUP PAGE"
type input "Syneos Health [GEOGRAPHIC_DATA] SPRL"
type input "[STREET_ADDRESS]"
type input "[GEOGRAPHIC_DATA]"
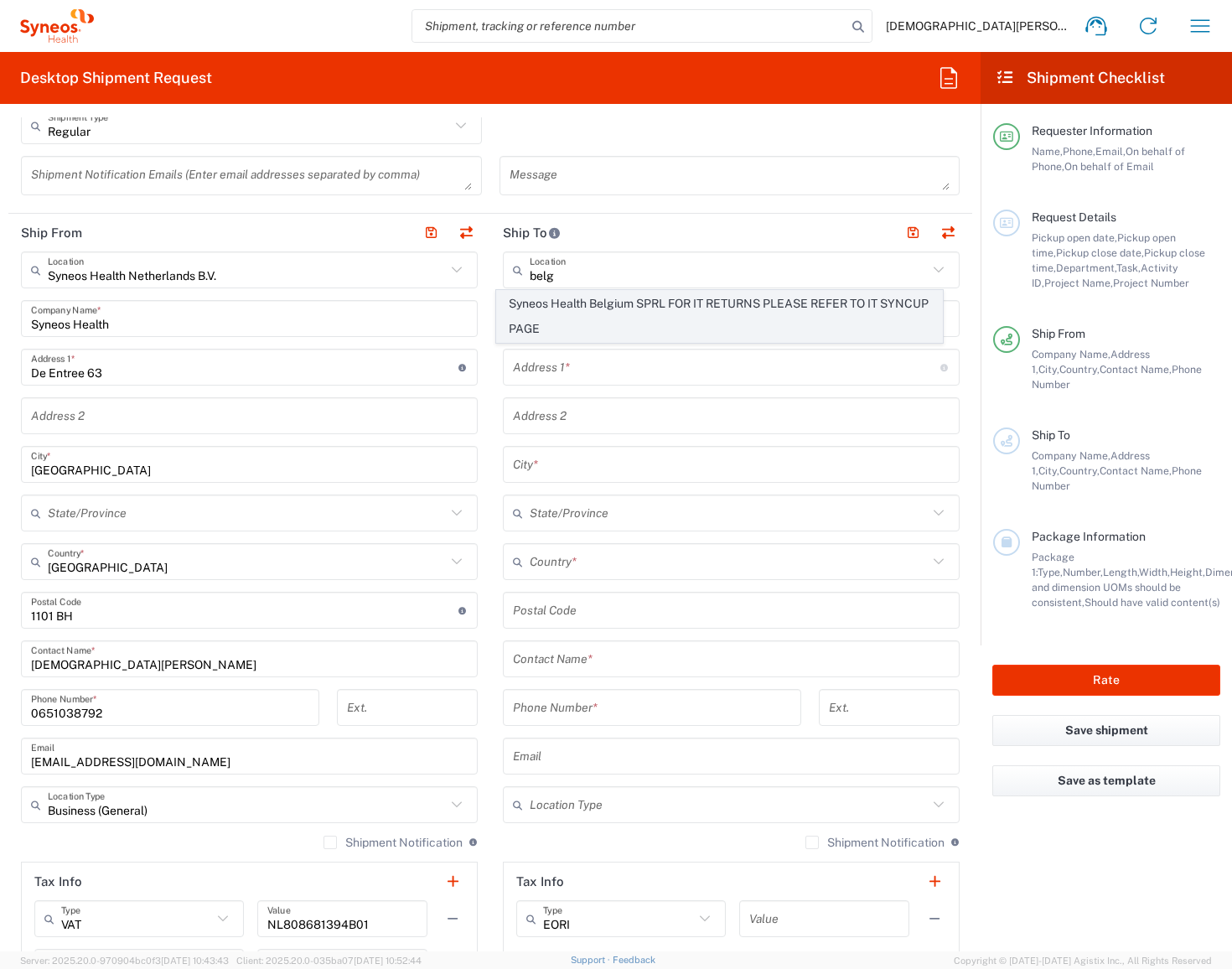
type input "[GEOGRAPHIC_DATA]"
type input "1050"
type input "Sender/Shipper"
type input "Delivery Duty Paid"
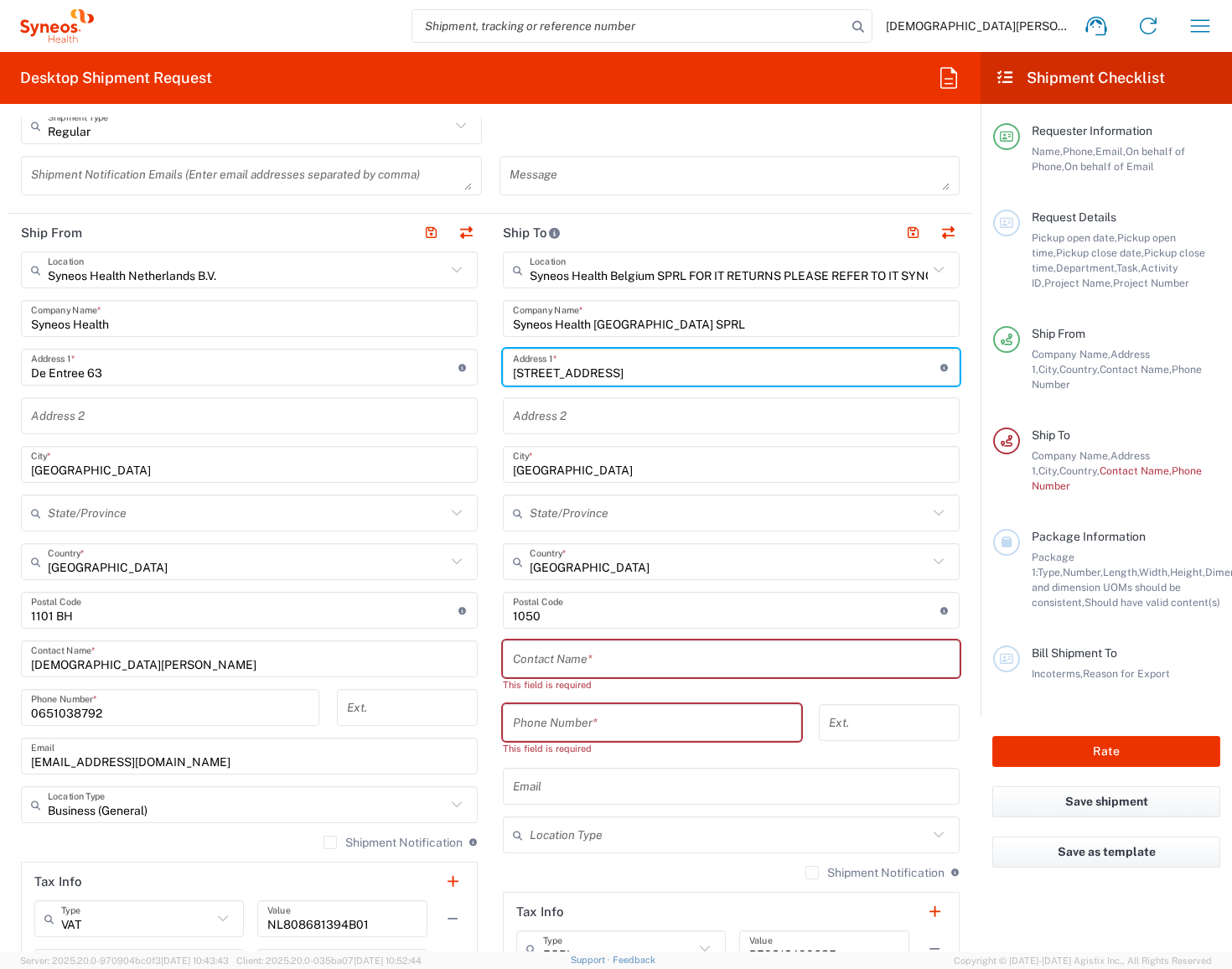
drag, startPoint x: 694, startPoint y: 360, endPoint x: 579, endPoint y: 351, distance: 115.4
click at [579, 353] on input "[STREET_ADDRESS]" at bounding box center [727, 368] width 428 height 29
drag, startPoint x: 639, startPoint y: 362, endPoint x: 491, endPoint y: 360, distance: 148.0
click at [491, 360] on main "Syneos Health [GEOGRAPHIC_DATA] SPRL FOR IT RETURNS PLEASE REFER TO IT SYNCUP P…" at bounding box center [731, 666] width 482 height 831
paste input "[STREET_ADDRESS]"
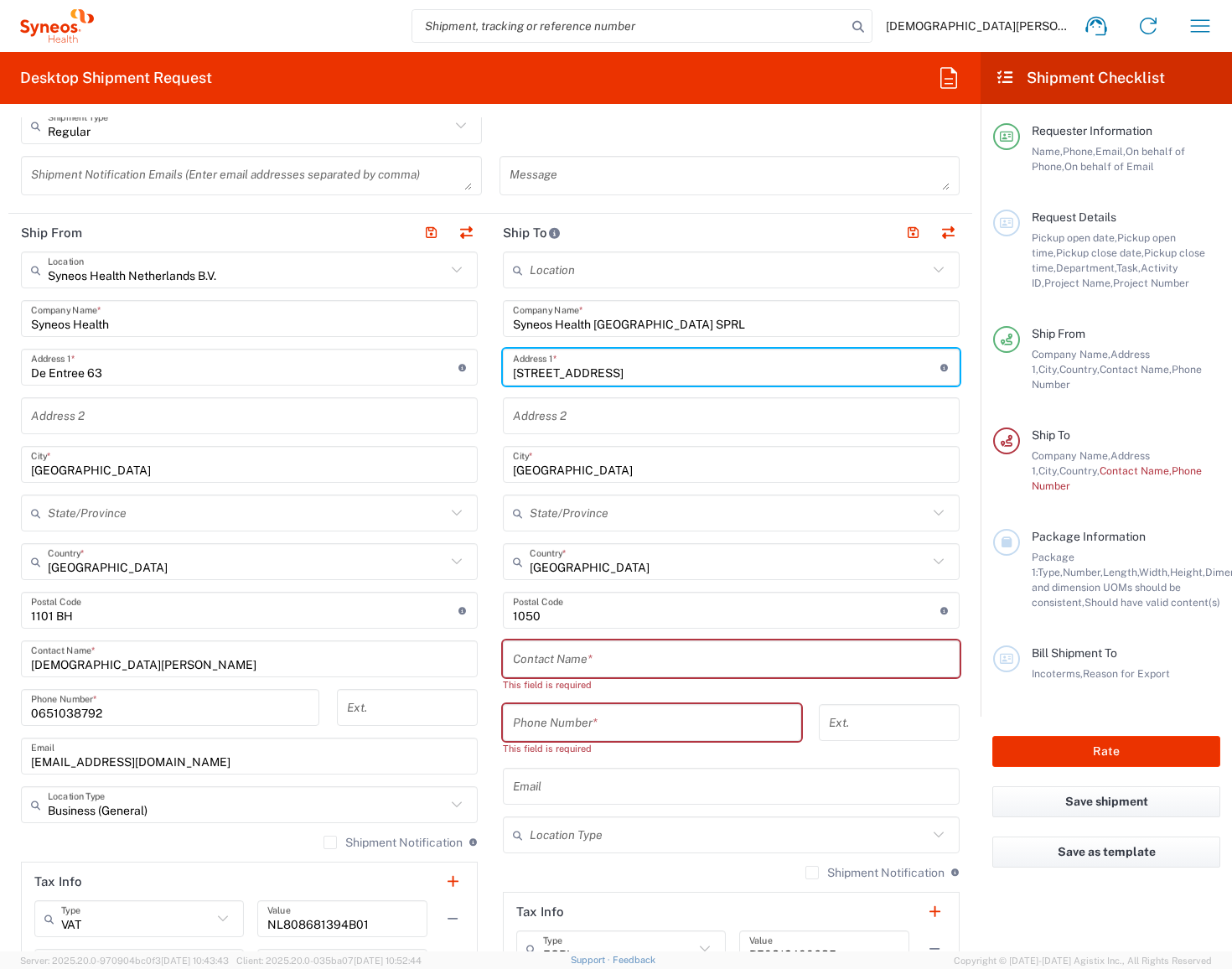
type input "[STREET_ADDRESS]"
click at [614, 659] on input "text" at bounding box center [731, 659] width 436 height 29
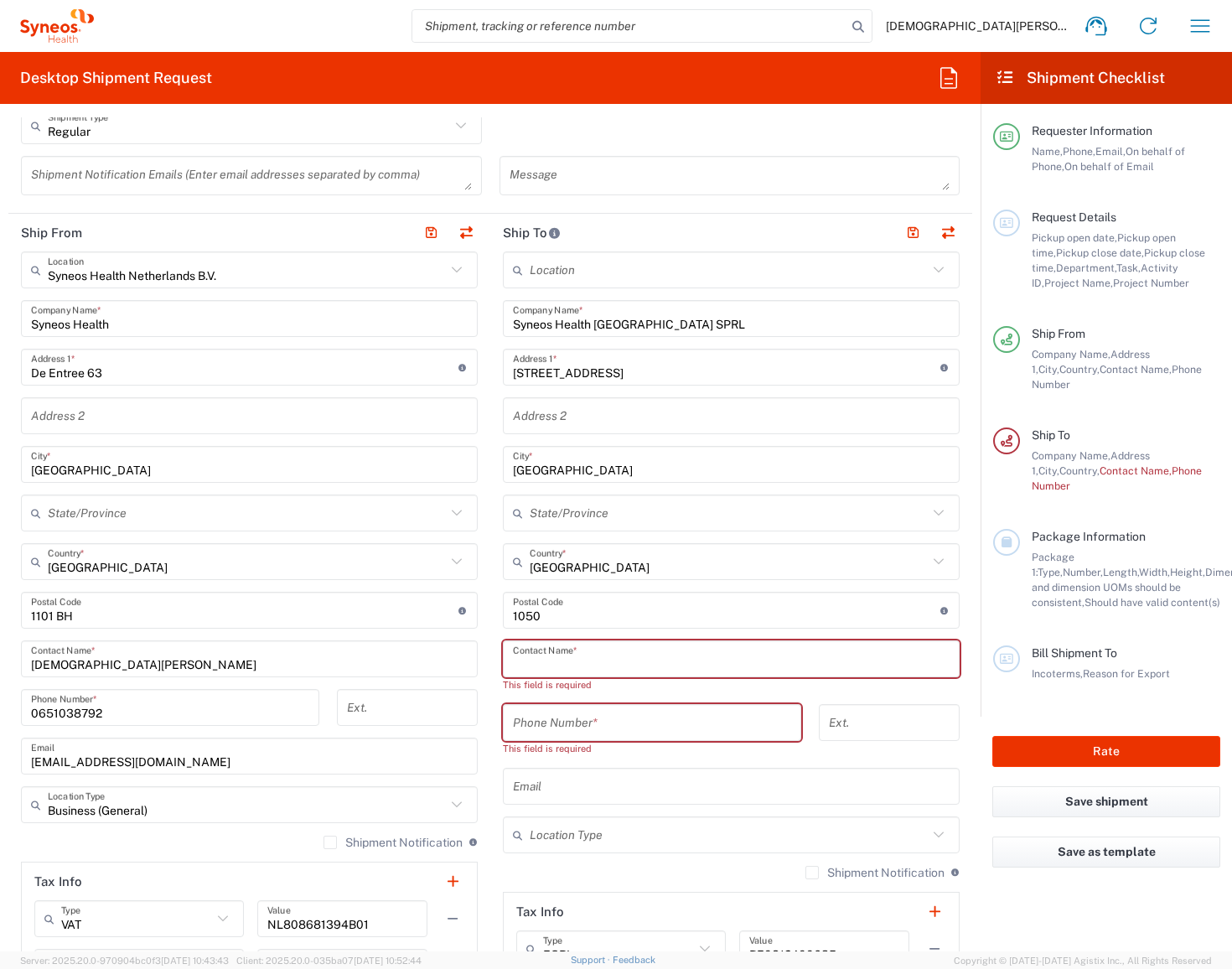
paste input "[PERSON_NAME]"
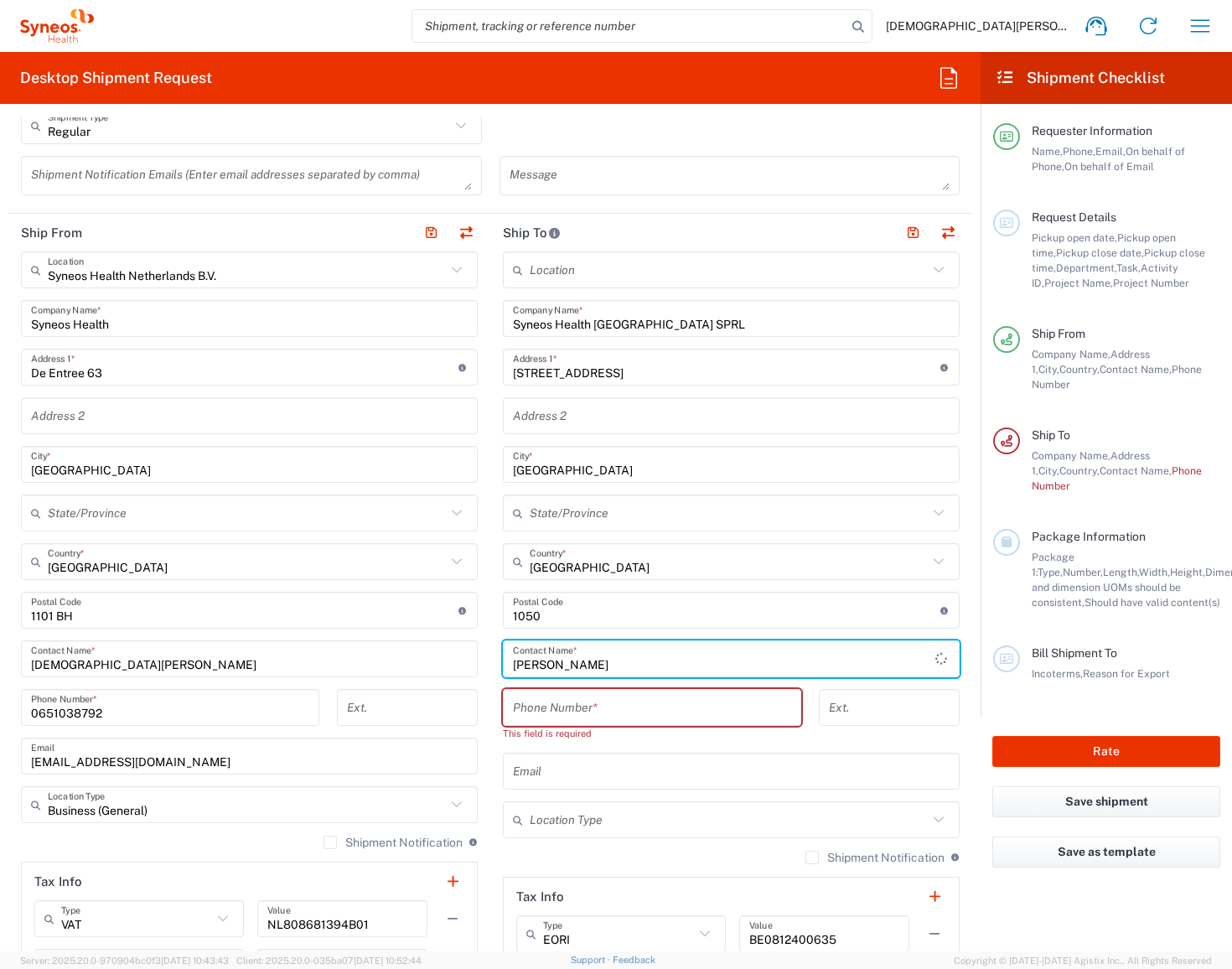
type input "[PERSON_NAME]"
click at [601, 705] on input "tel" at bounding box center [652, 708] width 279 height 29
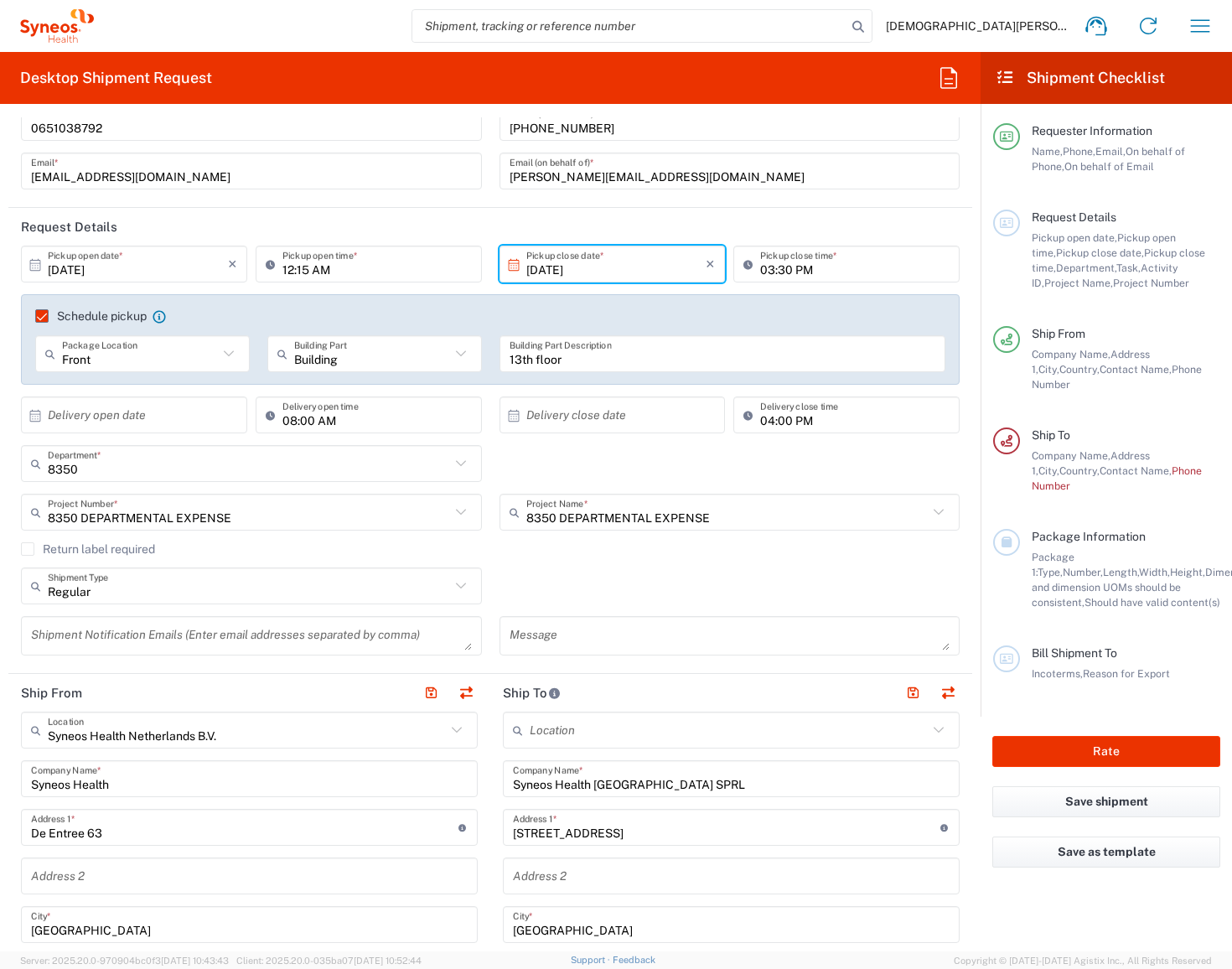
scroll to position [0, 0]
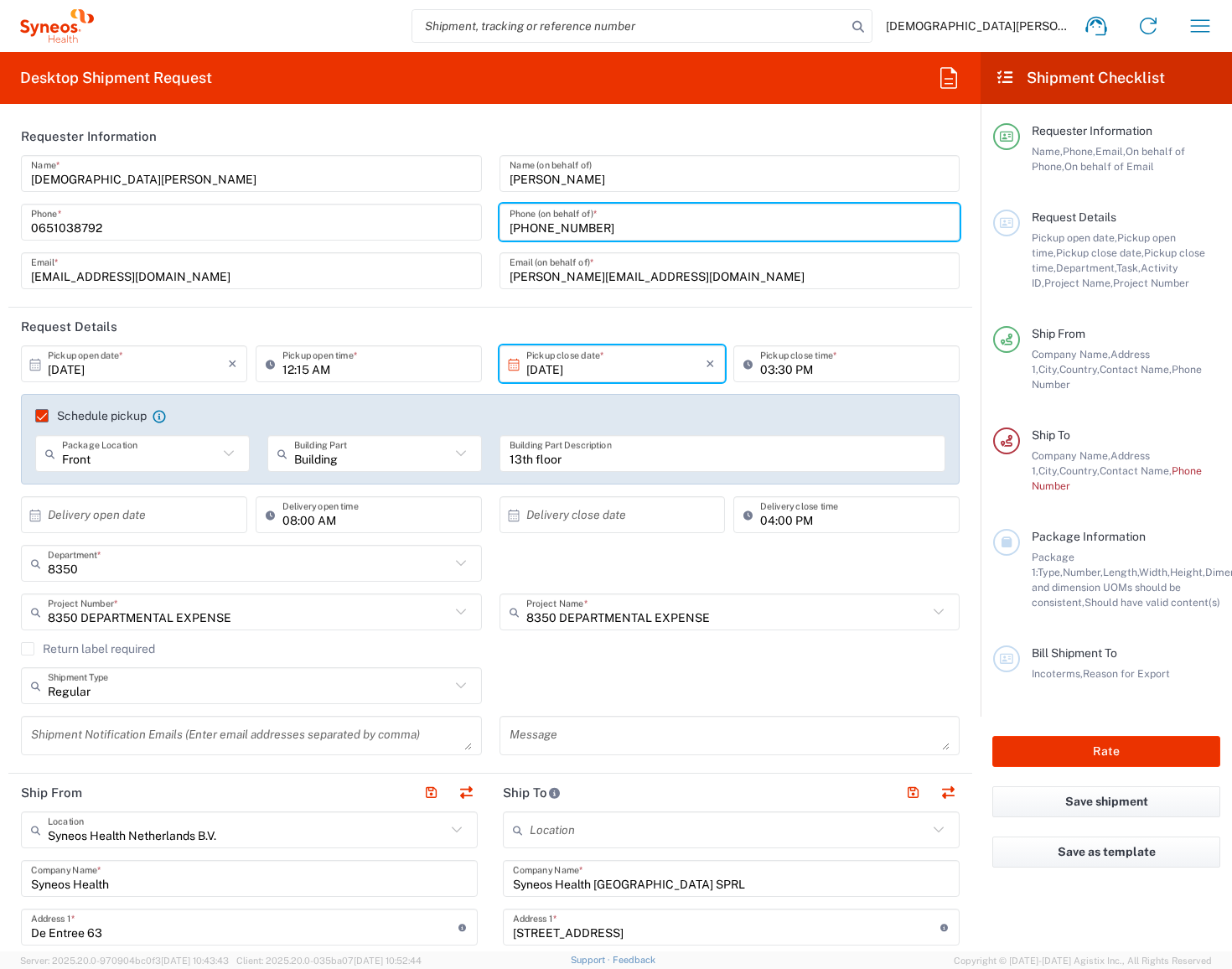
drag, startPoint x: 608, startPoint y: 227, endPoint x: 487, endPoint y: 221, distance: 121.1
click at [490, 221] on div "[PERSON_NAME] Name (on behalf of) [PHONE_NUMBER] Phone (on behalf of) * [PERSON…" at bounding box center [730, 228] width 479 height 146
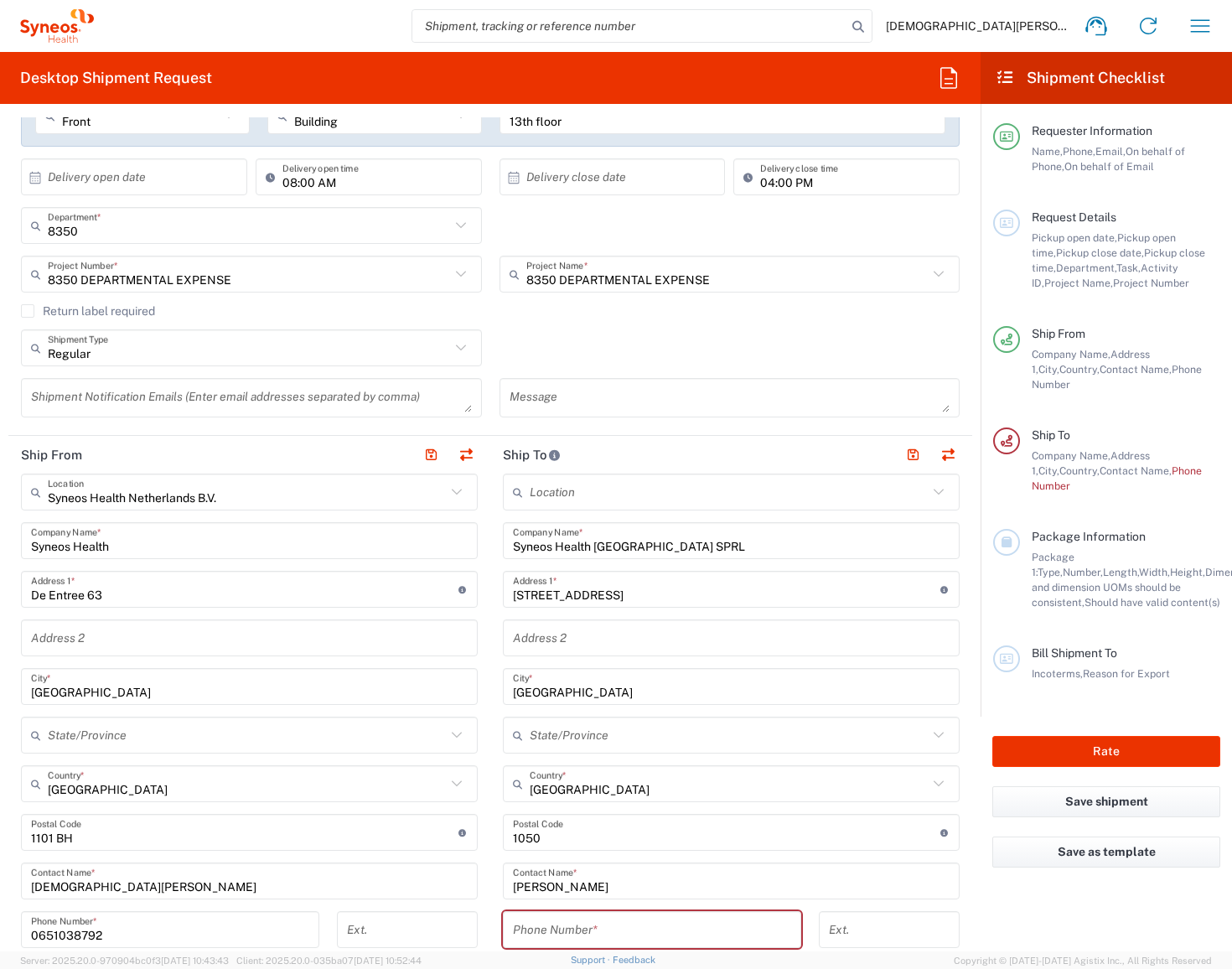
scroll to position [564, 0]
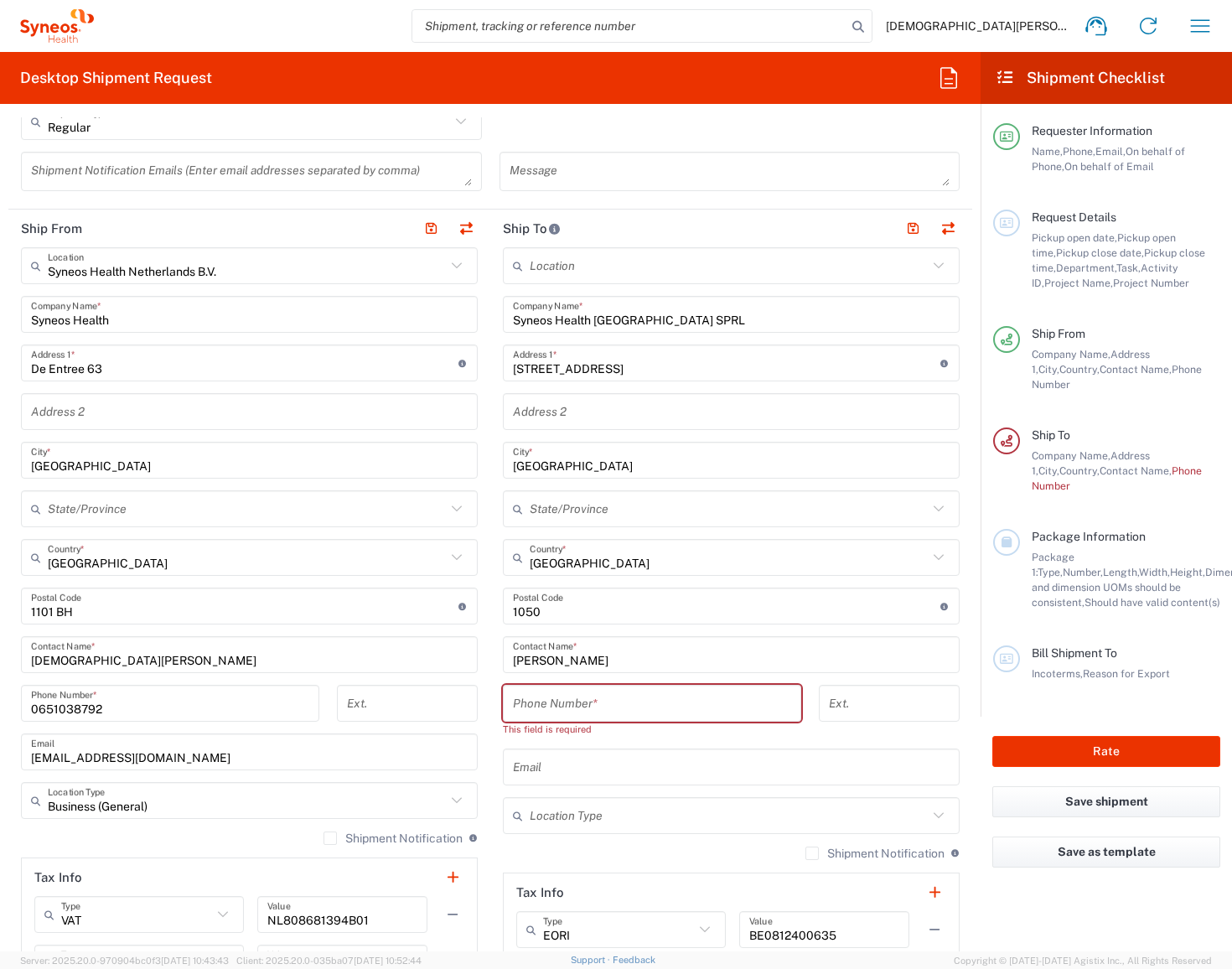
click at [630, 705] on input "tel" at bounding box center [652, 703] width 279 height 29
paste input "[PHONE_NUMBER]"
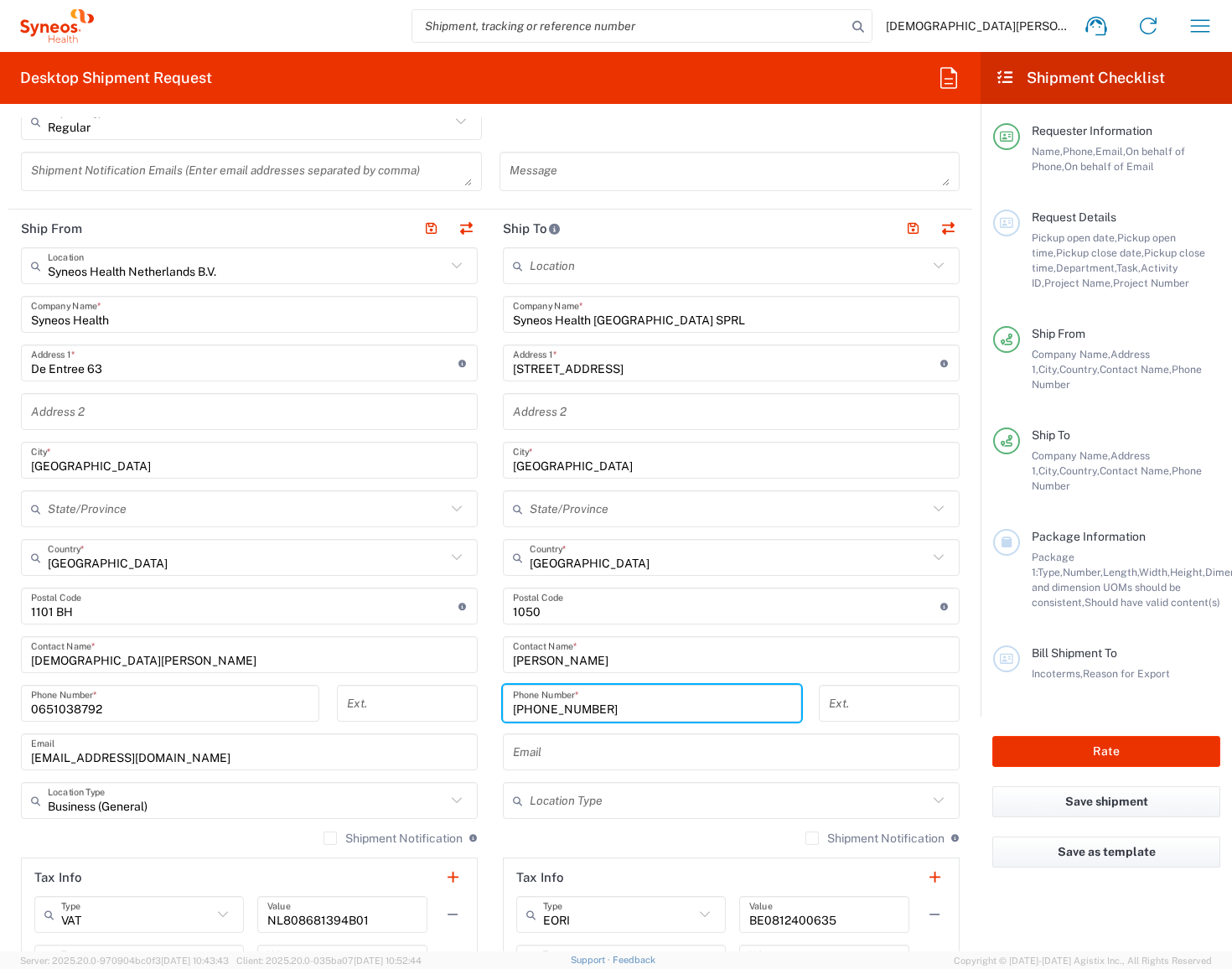
type input "[PHONE_NUMBER]"
click at [634, 755] on input "text" at bounding box center [731, 752] width 436 height 29
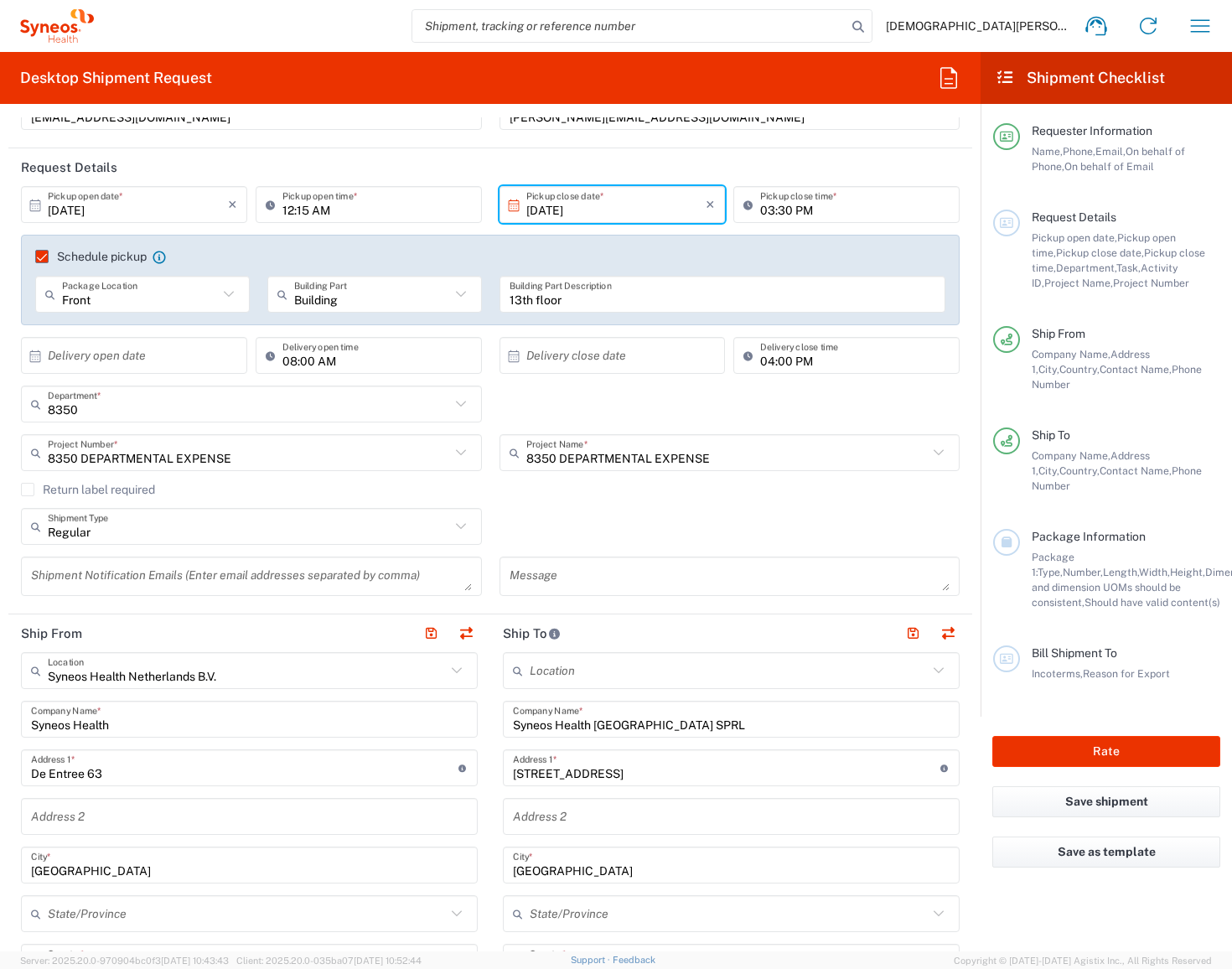
scroll to position [0, 0]
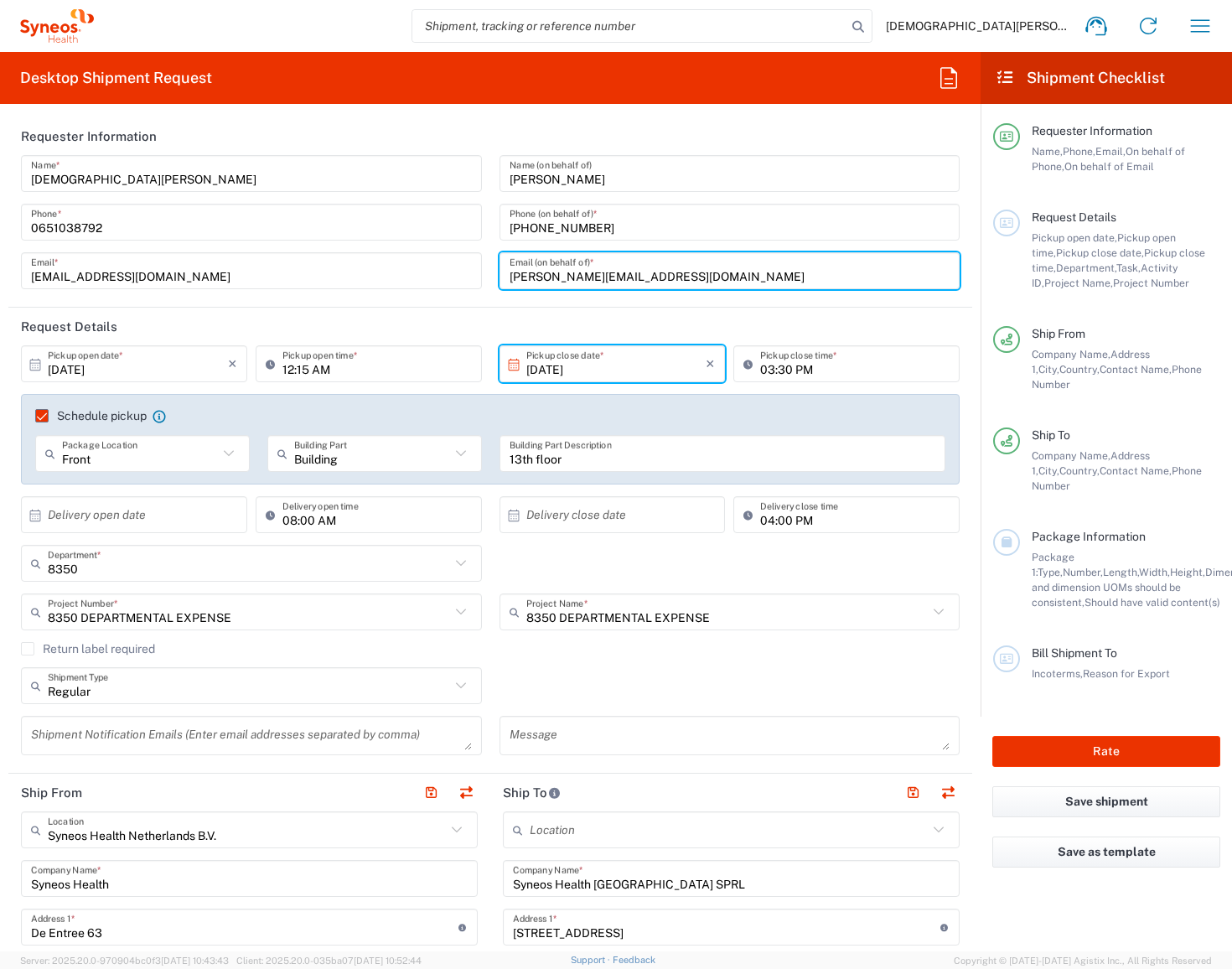
click at [710, 258] on input "[PERSON_NAME][EMAIL_ADDRESS][DOMAIN_NAME]" at bounding box center [729, 271] width 440 height 29
drag, startPoint x: 710, startPoint y: 273, endPoint x: 488, endPoint y: 272, distance: 222.0
click at [490, 272] on div "[PERSON_NAME] Name (on behalf of) [PHONE_NUMBER] Phone (on behalf of) * [PERSON…" at bounding box center [730, 228] width 479 height 146
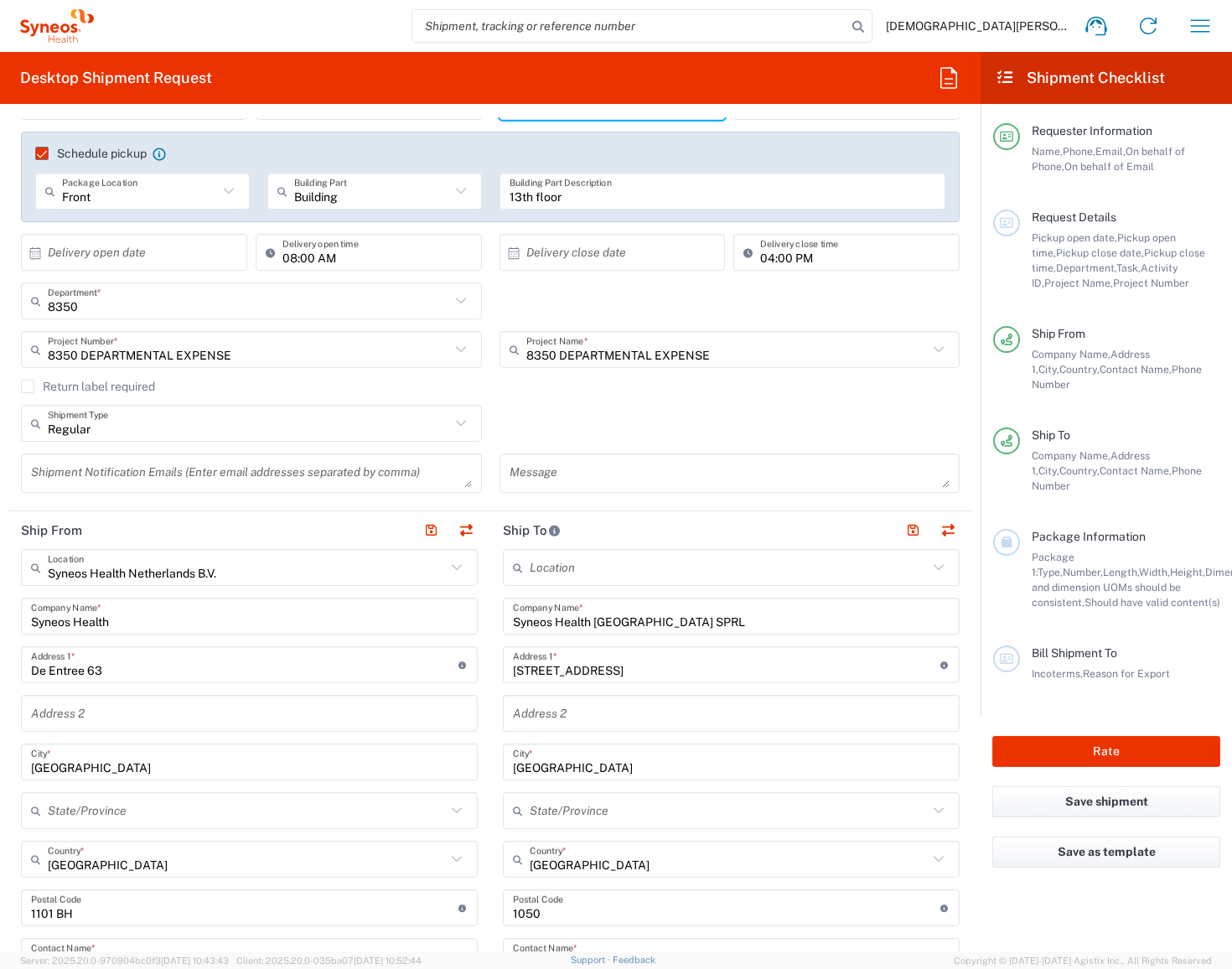
scroll to position [674, 0]
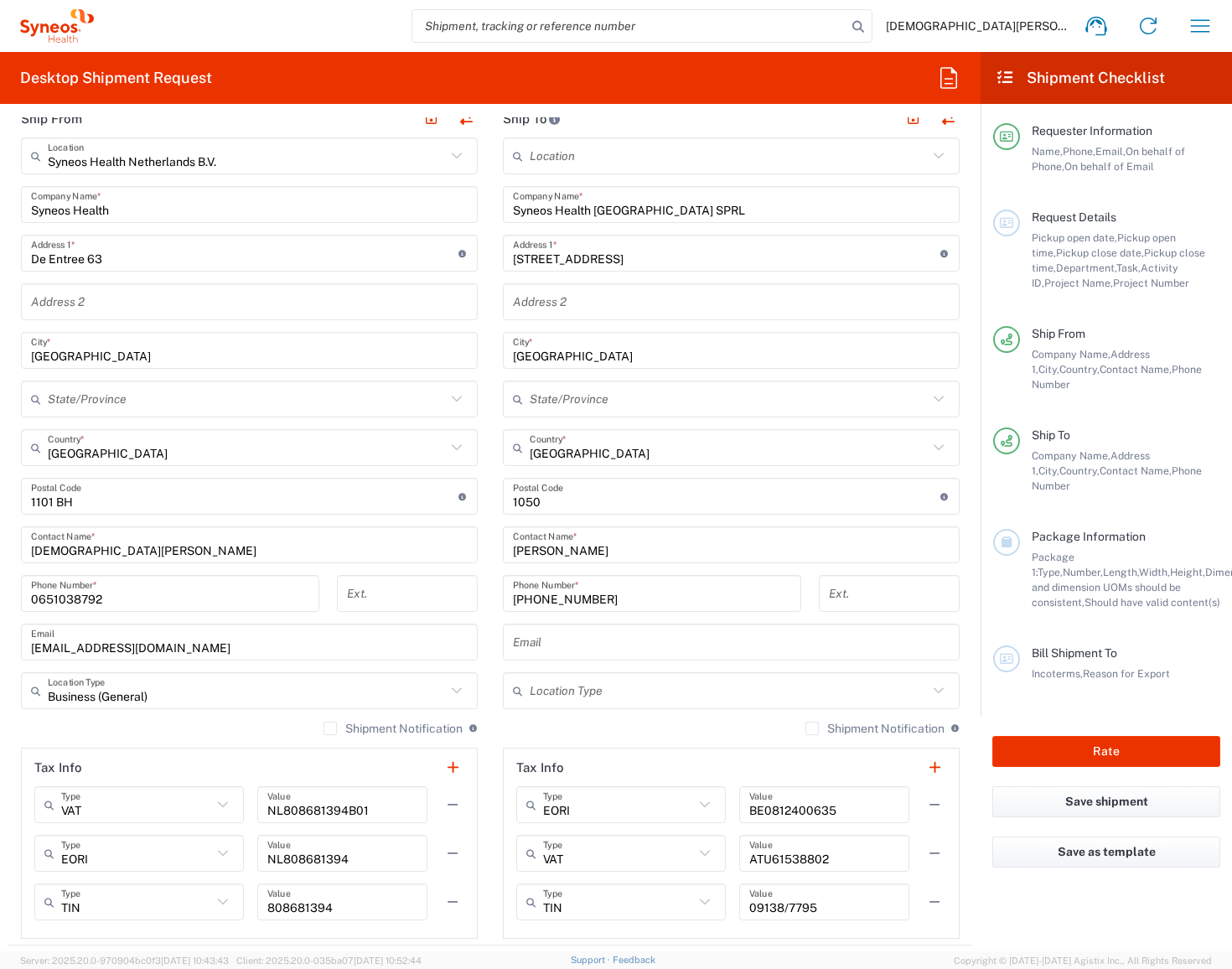
click at [556, 636] on input "text" at bounding box center [731, 642] width 436 height 29
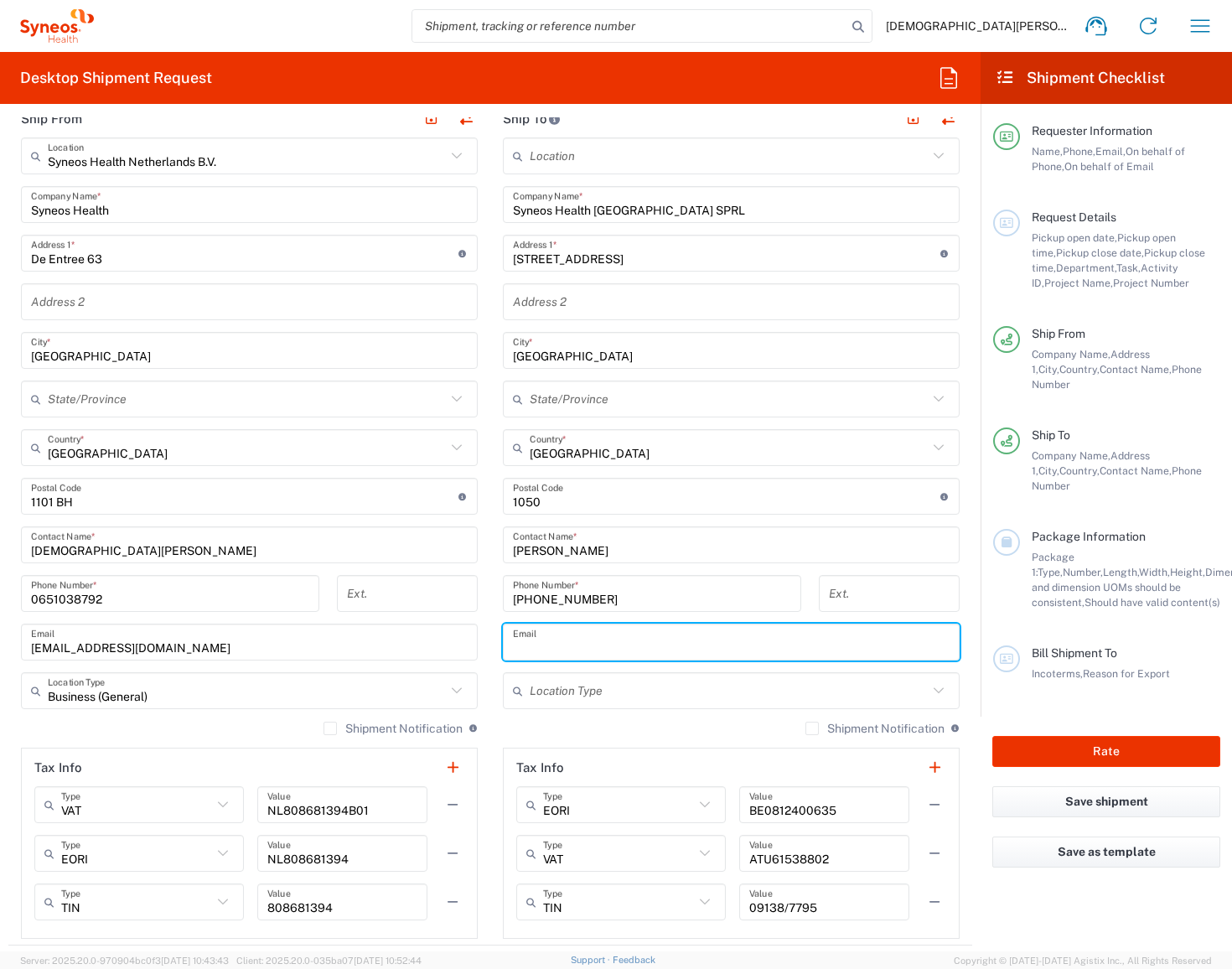
paste input "[PERSON_NAME][EMAIL_ADDRESS][DOMAIN_NAME]"
type input "[PERSON_NAME][EMAIL_ADDRESS][DOMAIN_NAME]"
click at [633, 682] on input "text" at bounding box center [729, 690] width 398 height 29
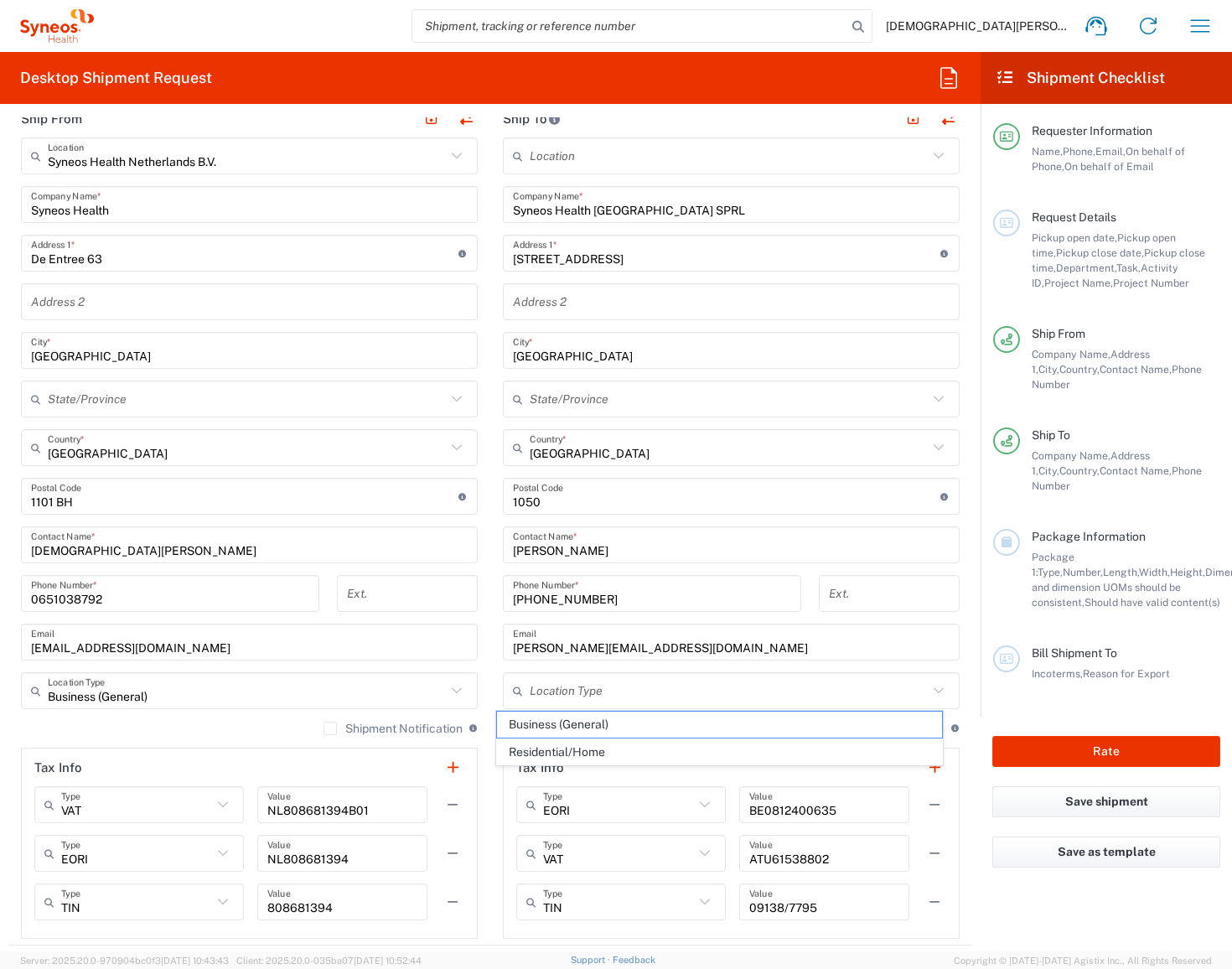
click at [621, 740] on span "Residential/Home" at bounding box center [720, 752] width 445 height 26
type input "Residential/Home"
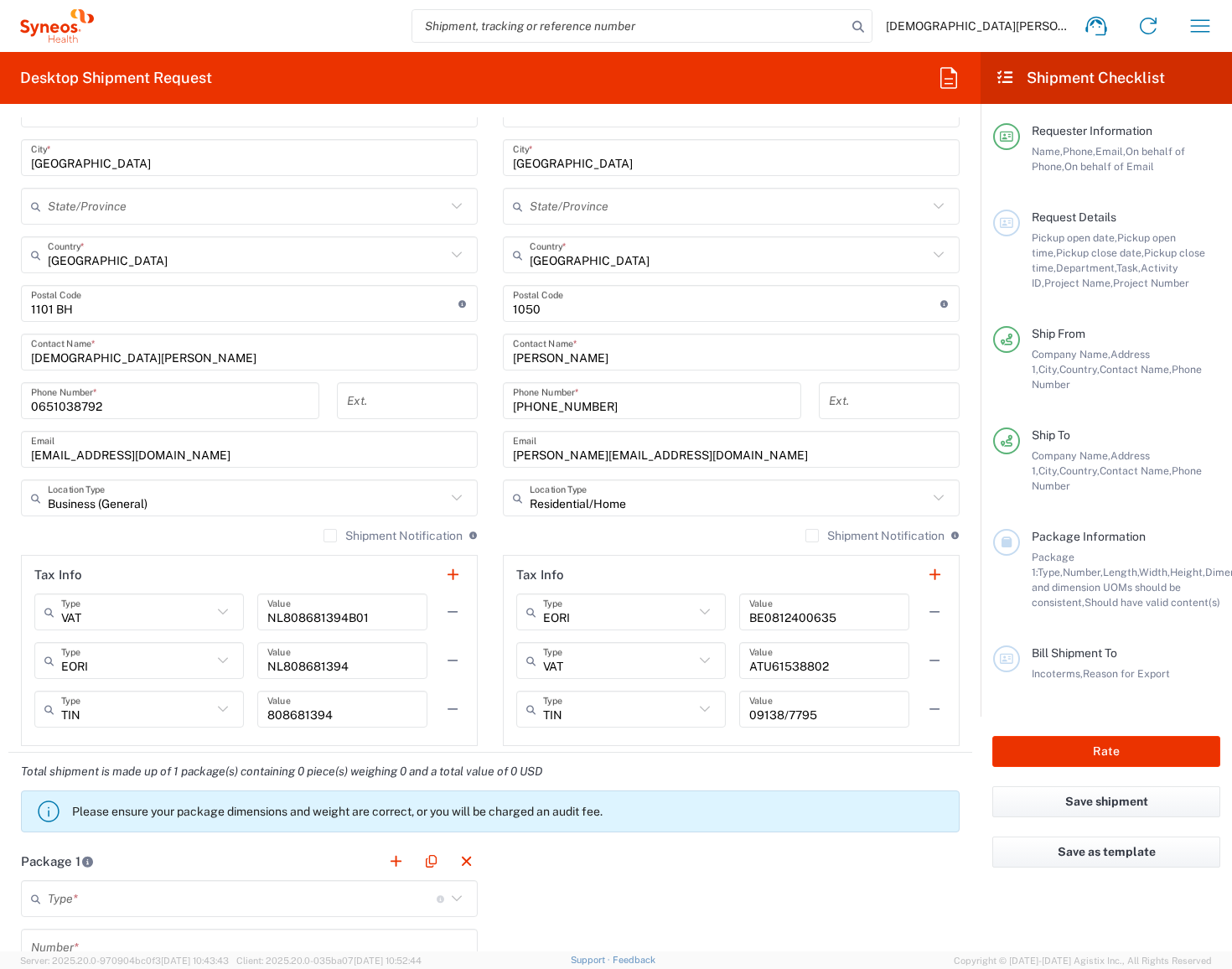
scroll to position [1167, 0]
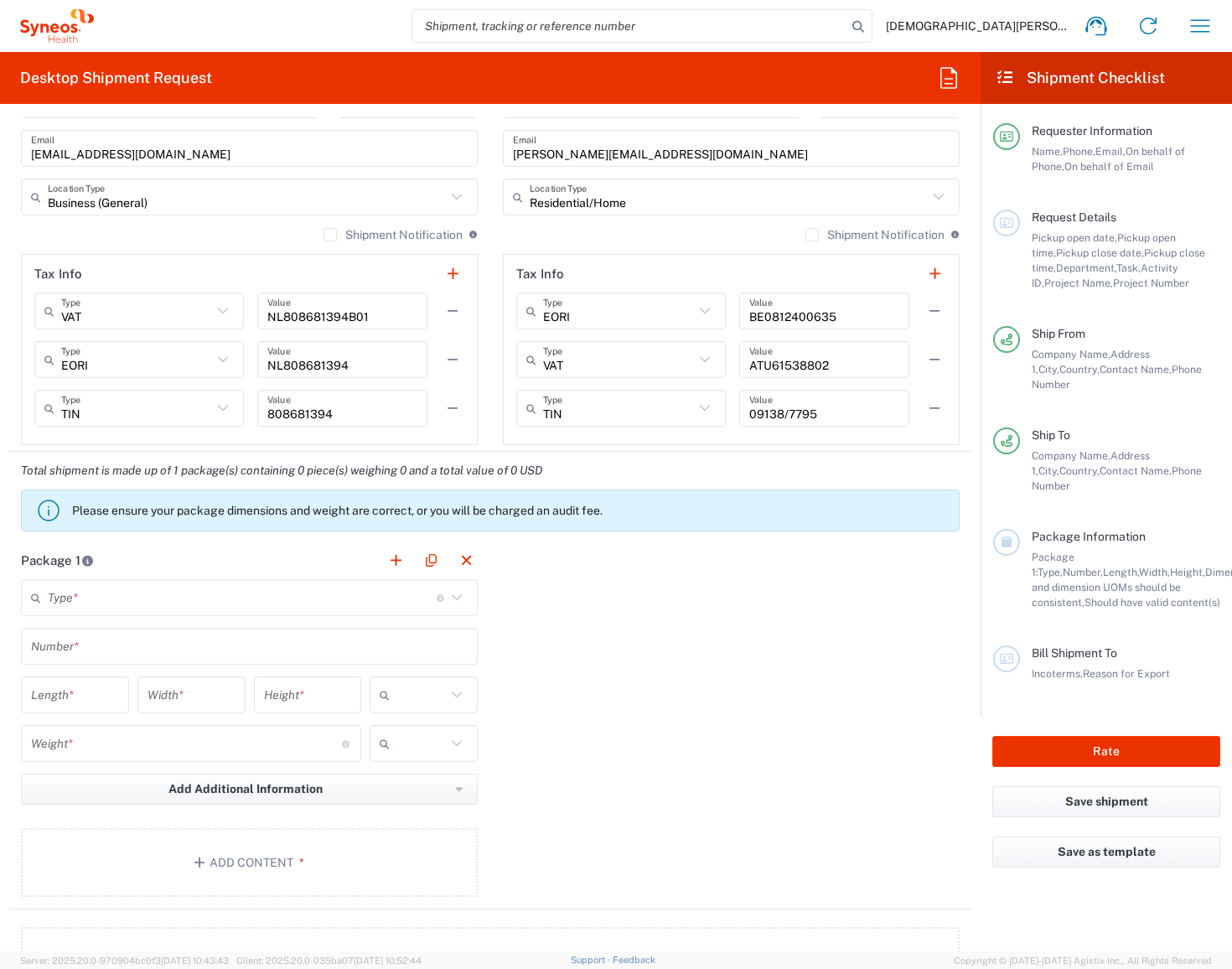
click at [249, 598] on input "text" at bounding box center [242, 598] width 388 height 29
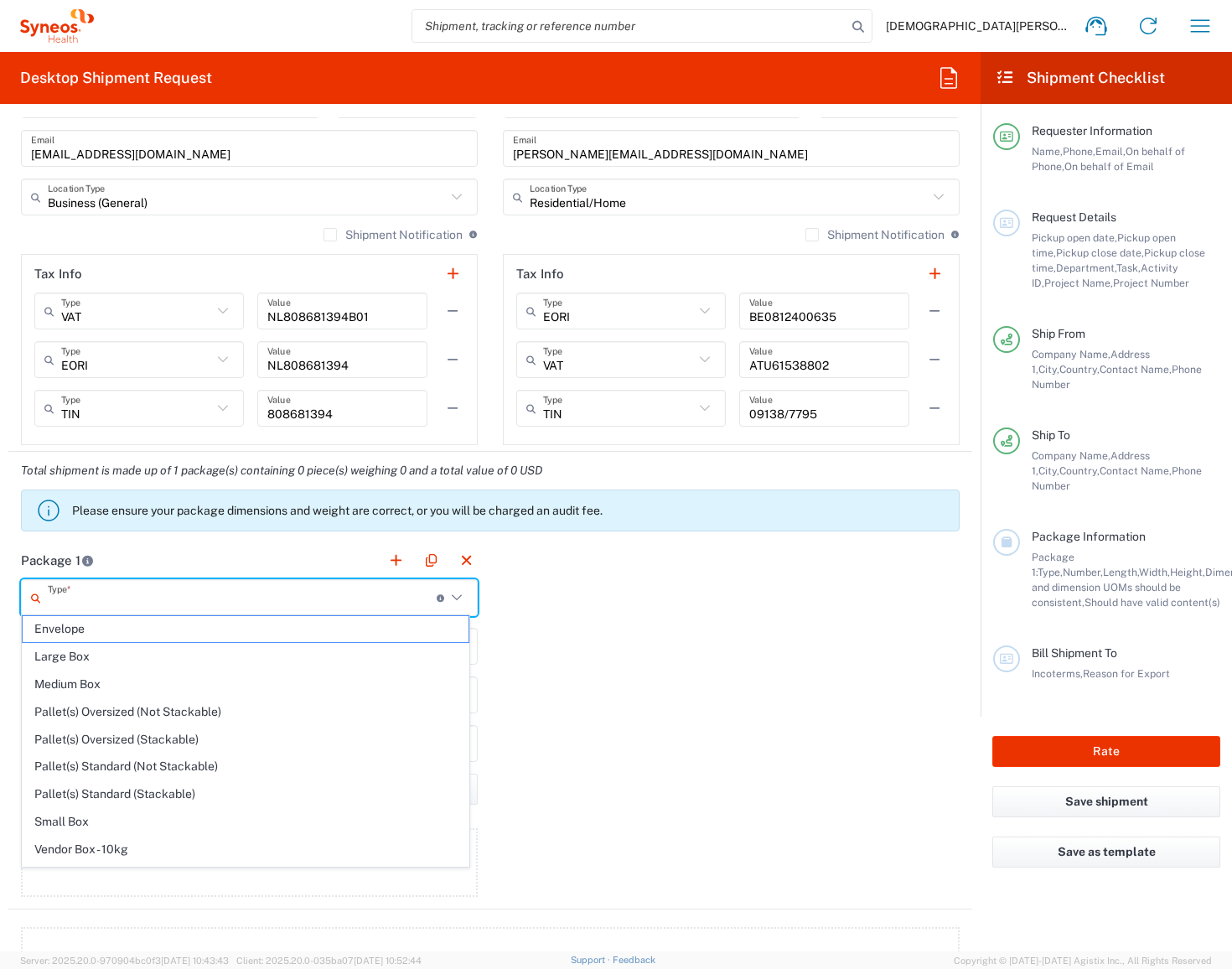
click at [192, 655] on span "Large Box" at bounding box center [245, 656] width 445 height 26
type input "Large Box"
type input "17.5"
type input "12.5"
type input "3"
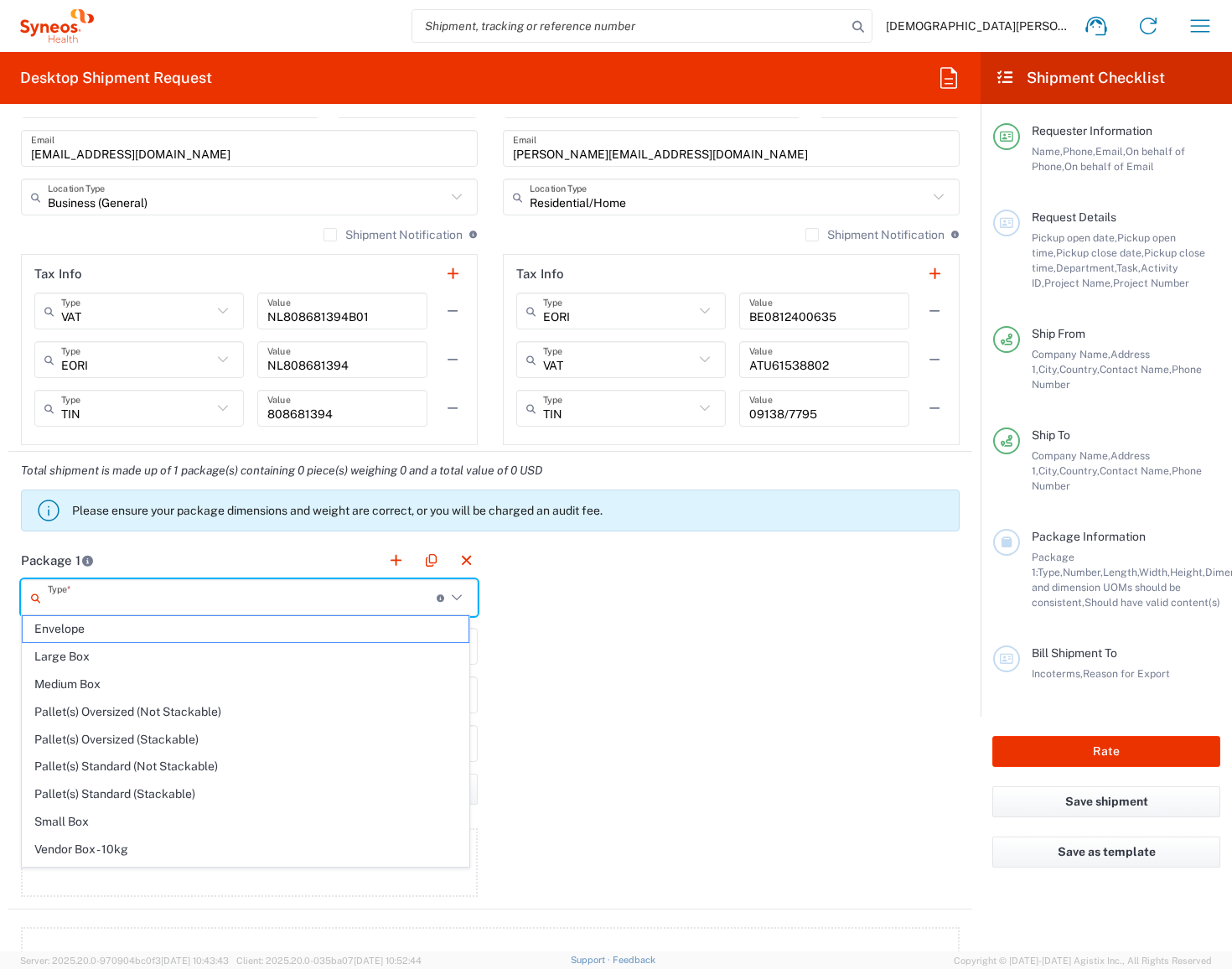
type input "in"
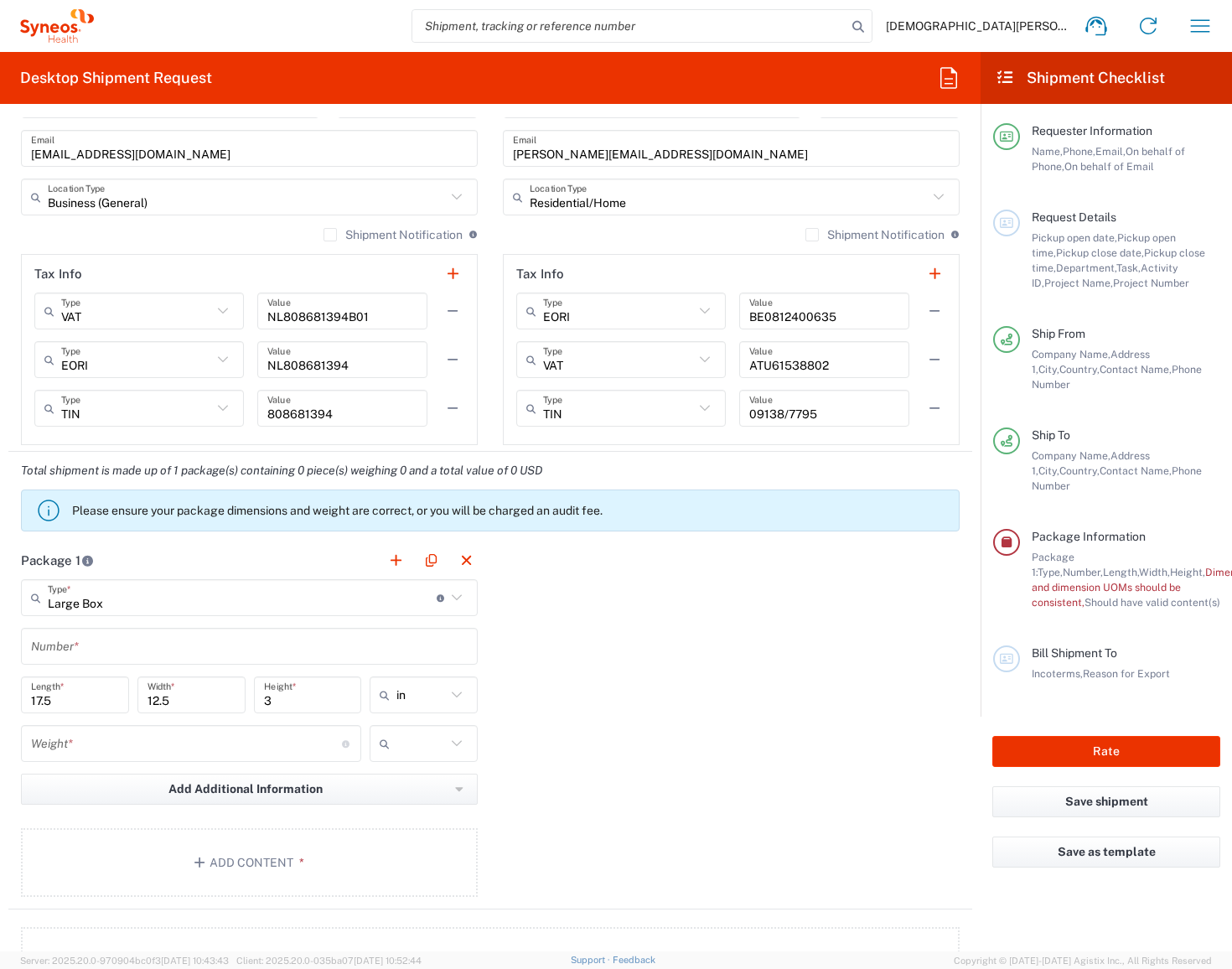
click at [183, 653] on input "text" at bounding box center [249, 646] width 436 height 29
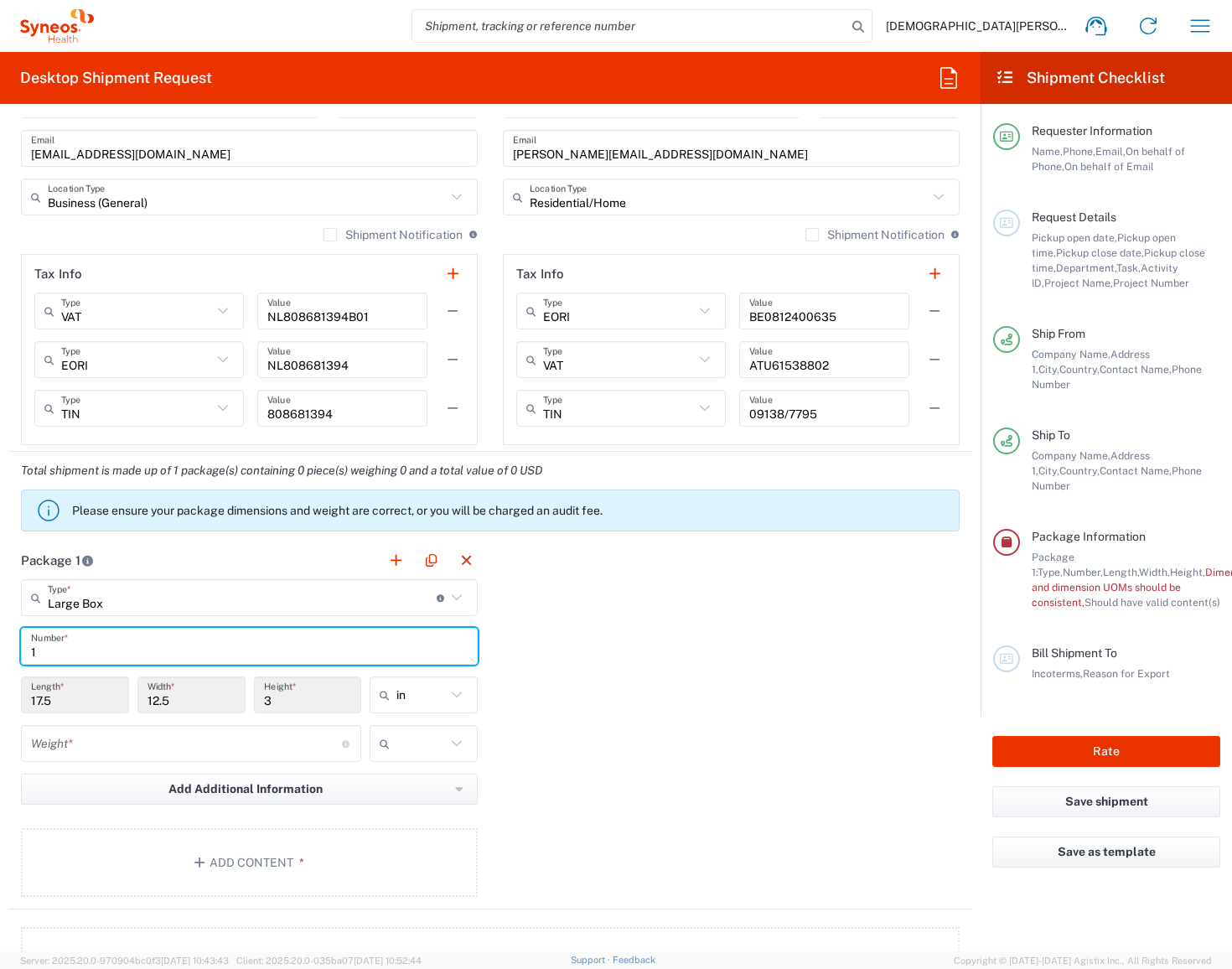
type input "1"
click at [421, 690] on input "text" at bounding box center [421, 694] width 49 height 26
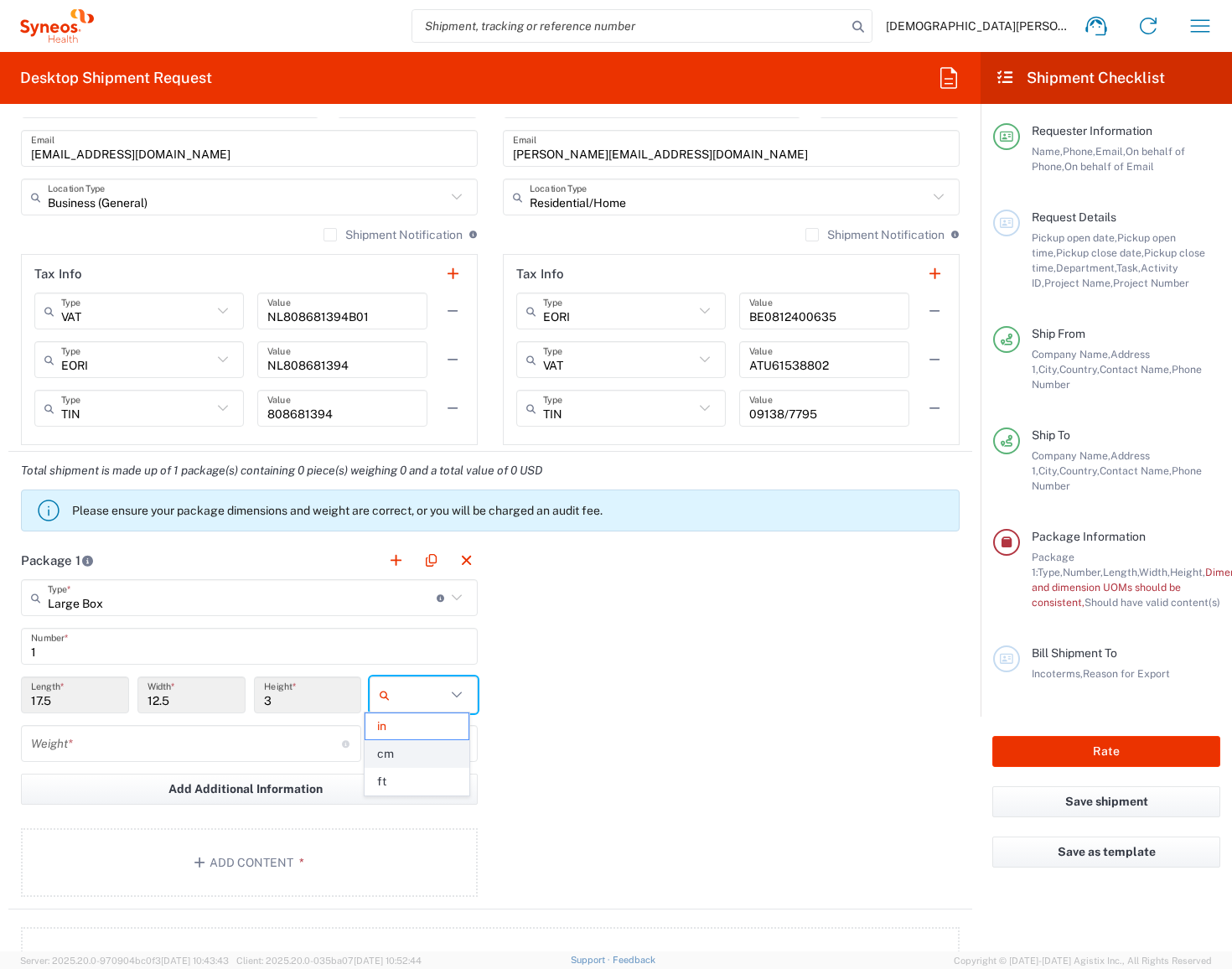
click at [400, 744] on span "cm" at bounding box center [416, 753] width 102 height 26
type input "44.45"
type input "31.75"
type input "7.62"
type input "cm"
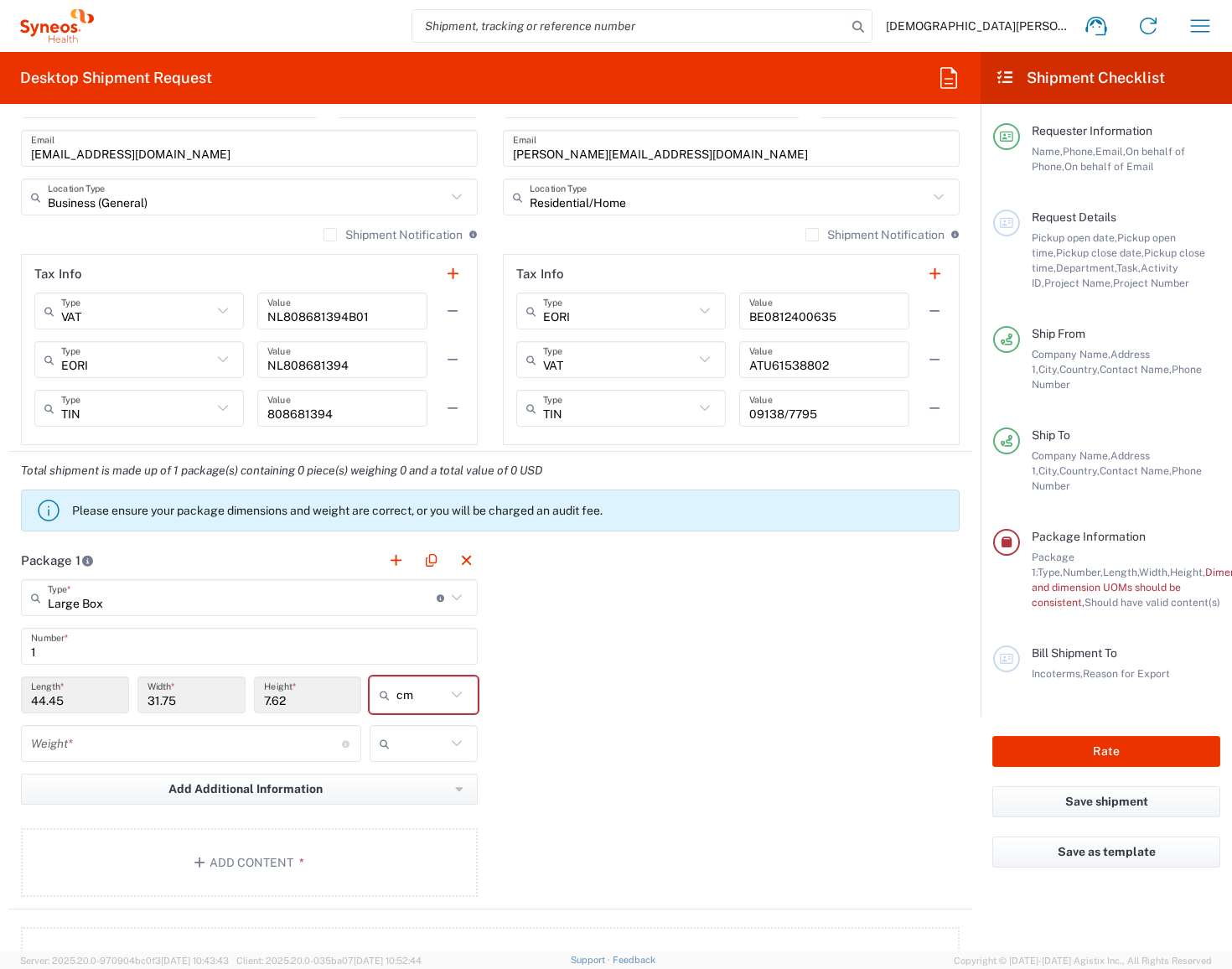
click at [213, 747] on input "number" at bounding box center [186, 743] width 311 height 29
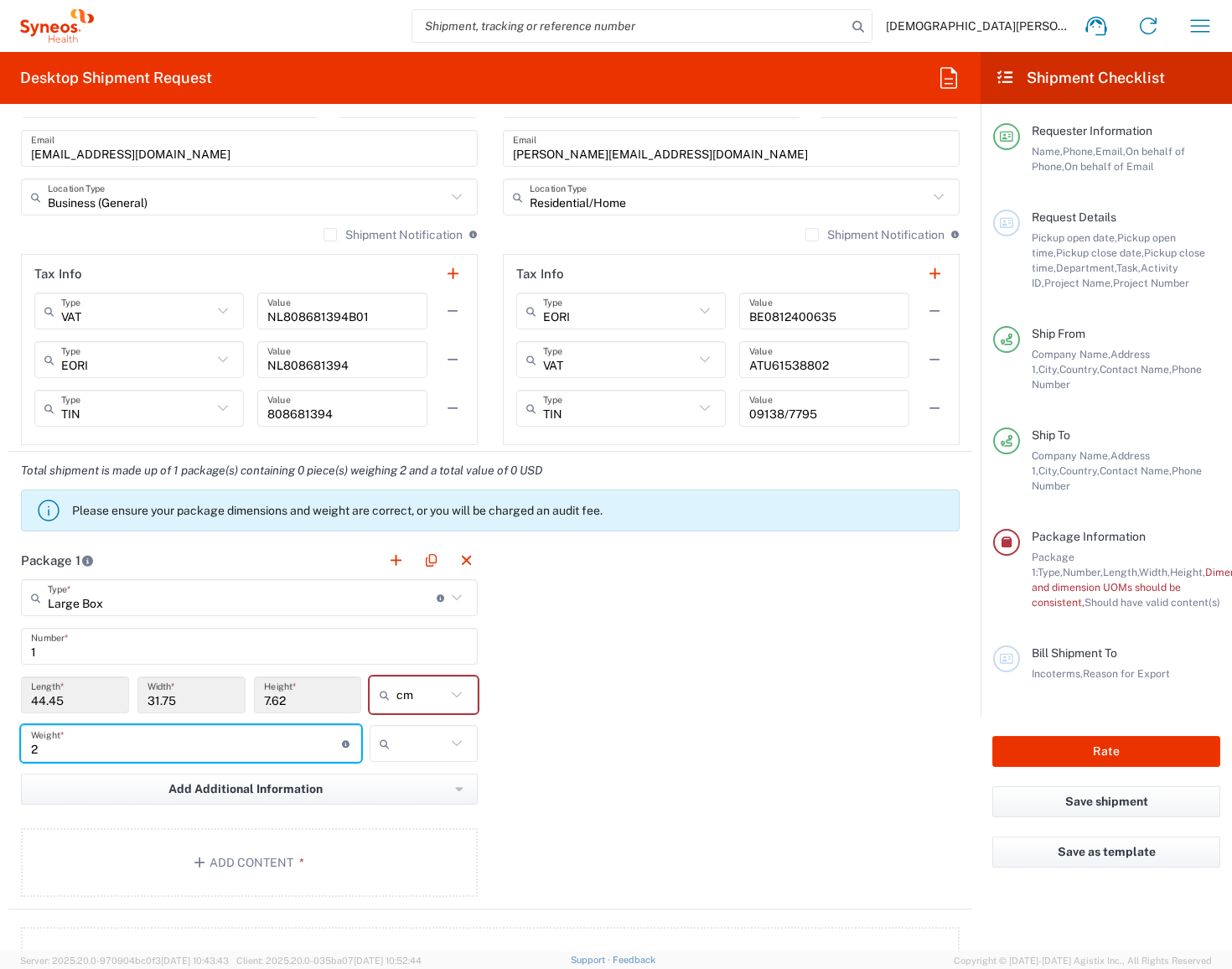
type input "2"
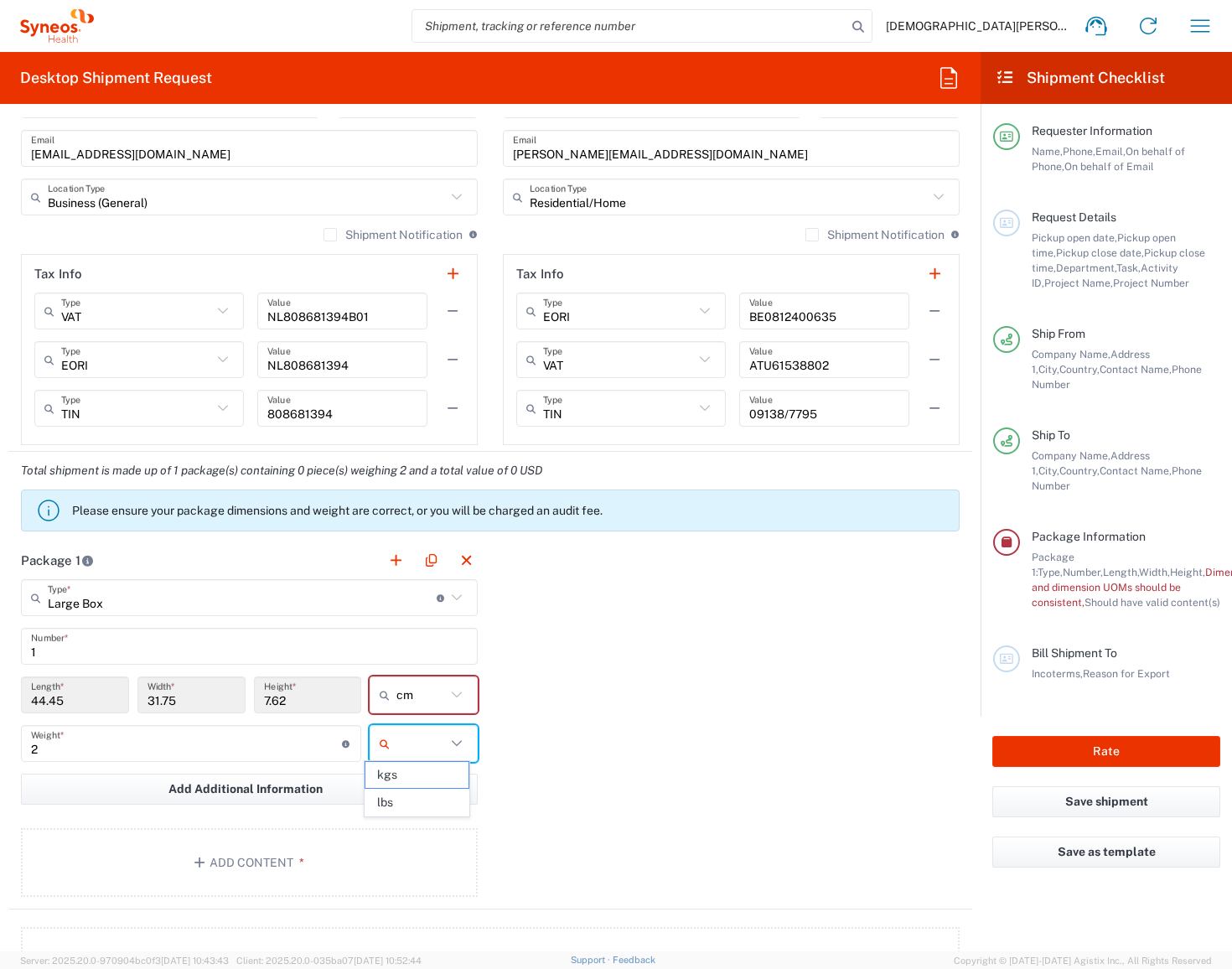
click at [428, 740] on input "text" at bounding box center [421, 742] width 49 height 26
click at [411, 771] on span "kgs" at bounding box center [416, 775] width 102 height 26
type input "kgs"
click at [296, 831] on button "Add Content *" at bounding box center [249, 862] width 457 height 69
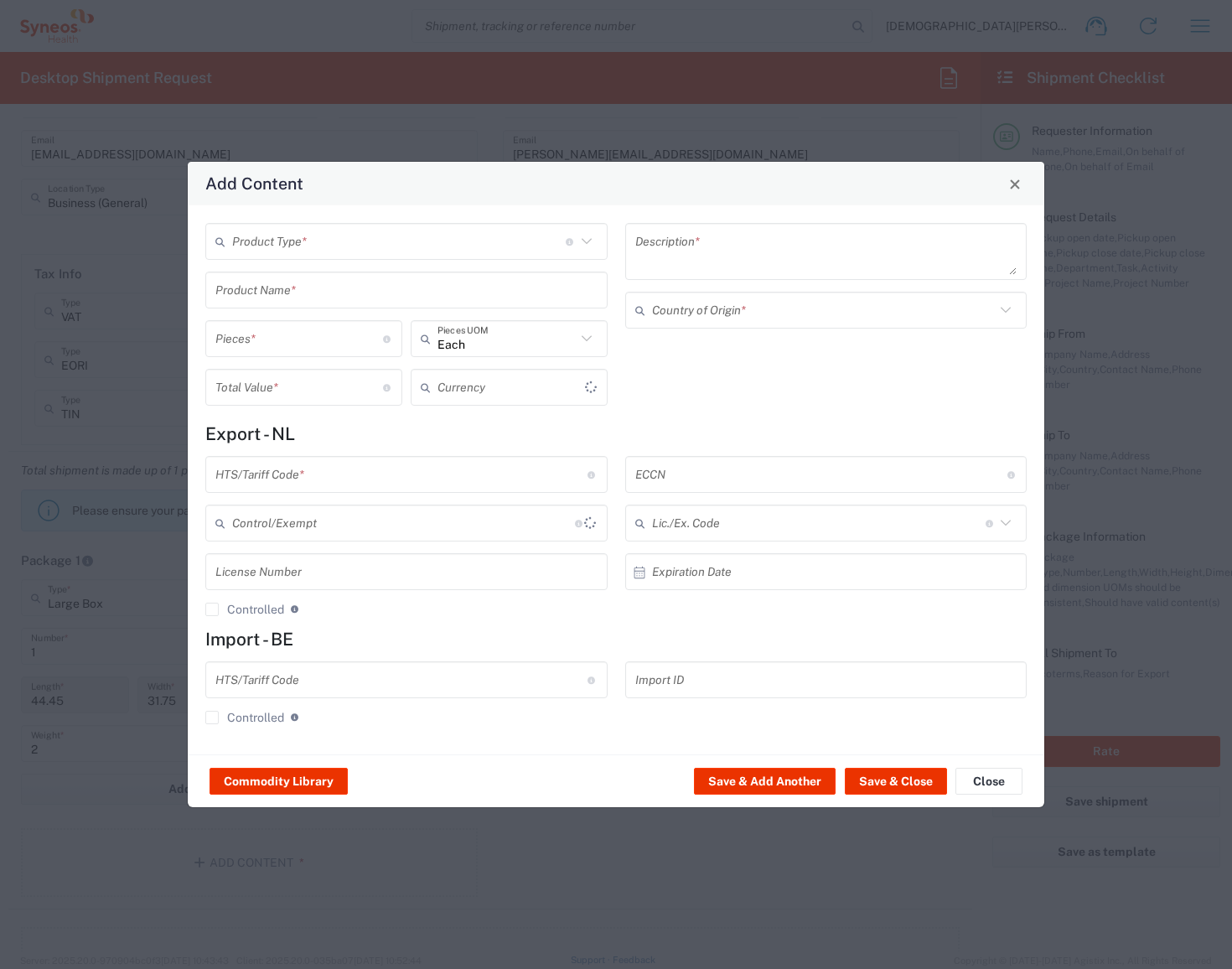
type input "US Dollar"
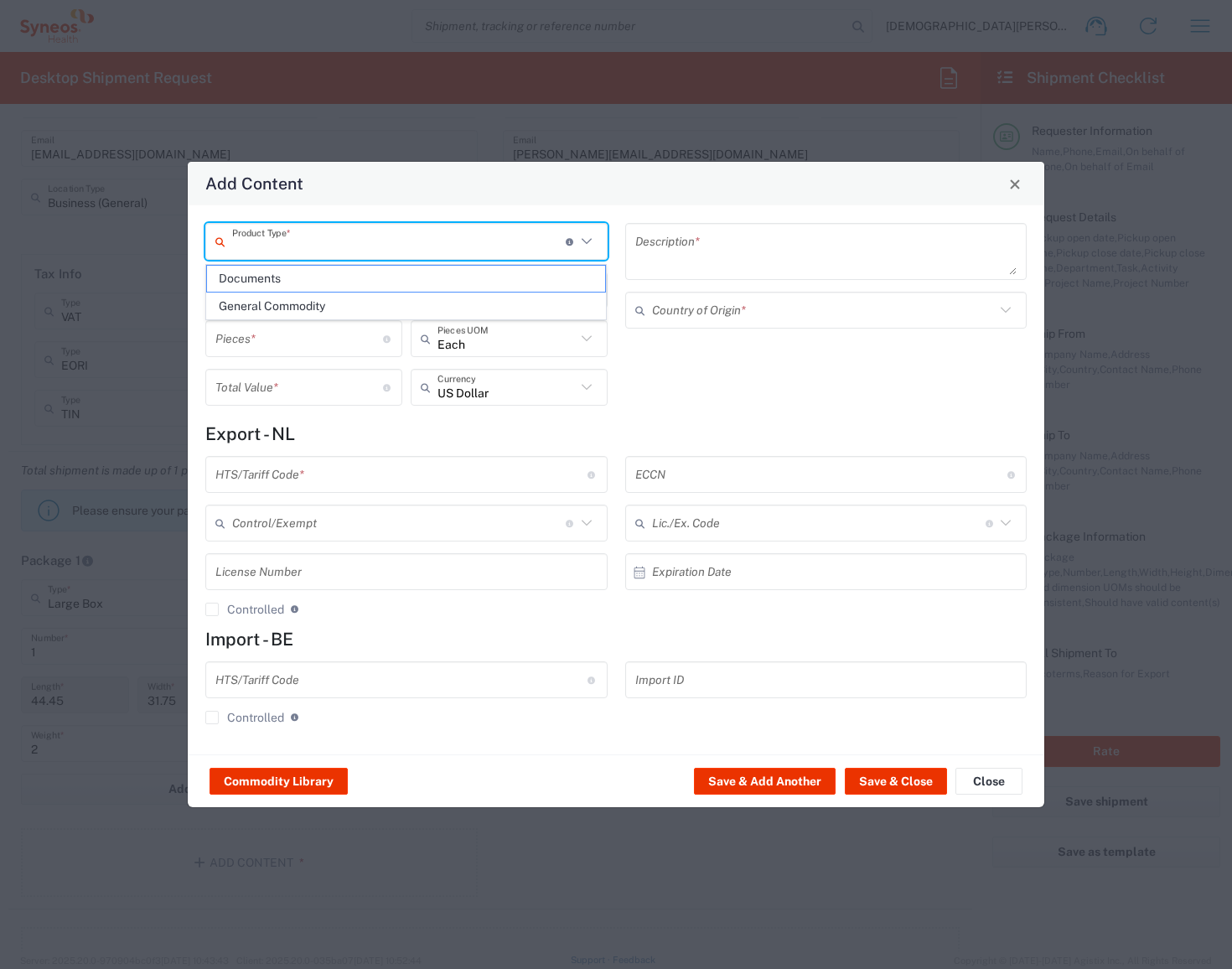
click at [343, 247] on input "text" at bounding box center [399, 242] width 334 height 29
click at [337, 296] on span "General Commodity" at bounding box center [406, 306] width 399 height 26
type input "General Commodity"
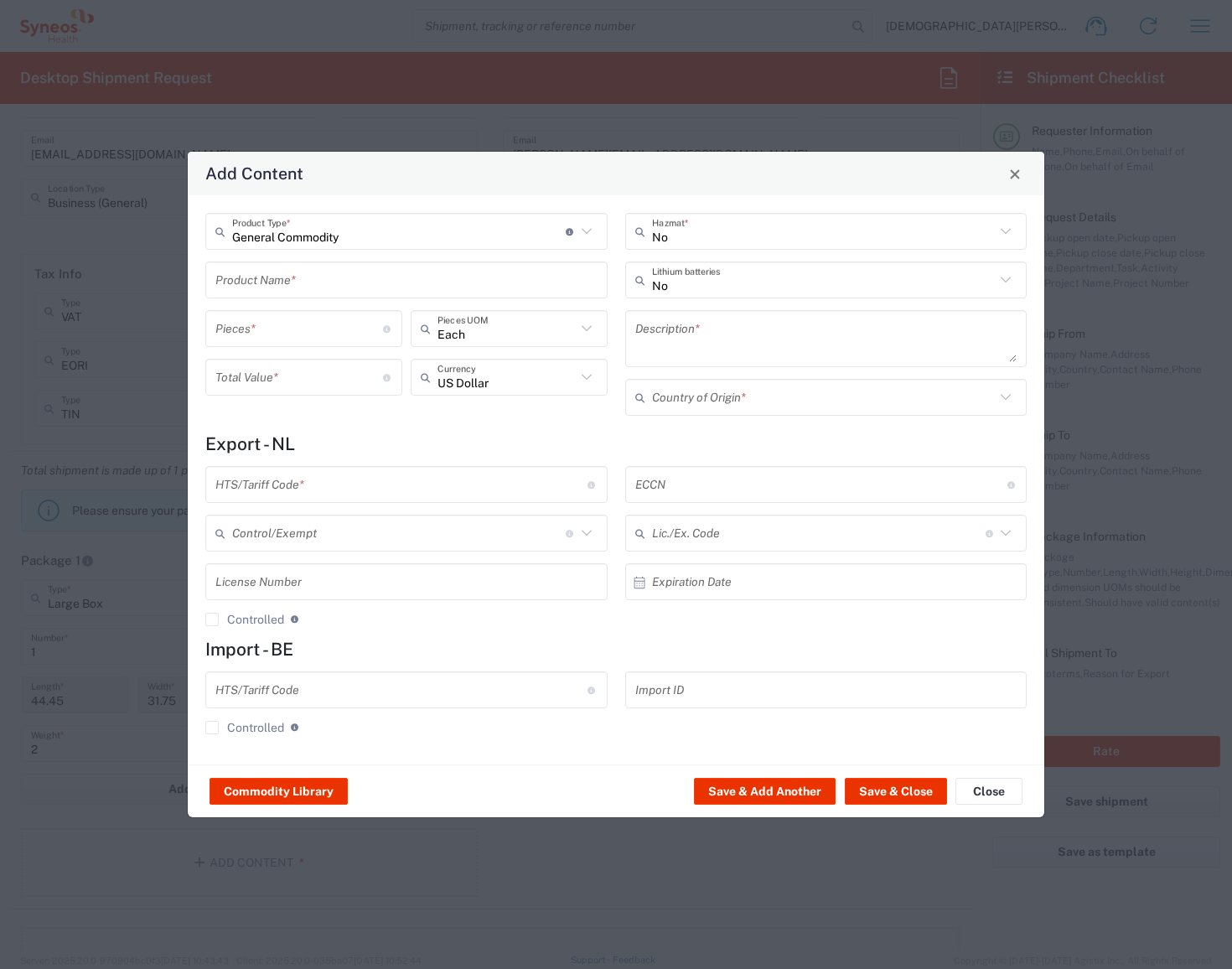
click at [334, 279] on input "text" at bounding box center [407, 280] width 383 height 29
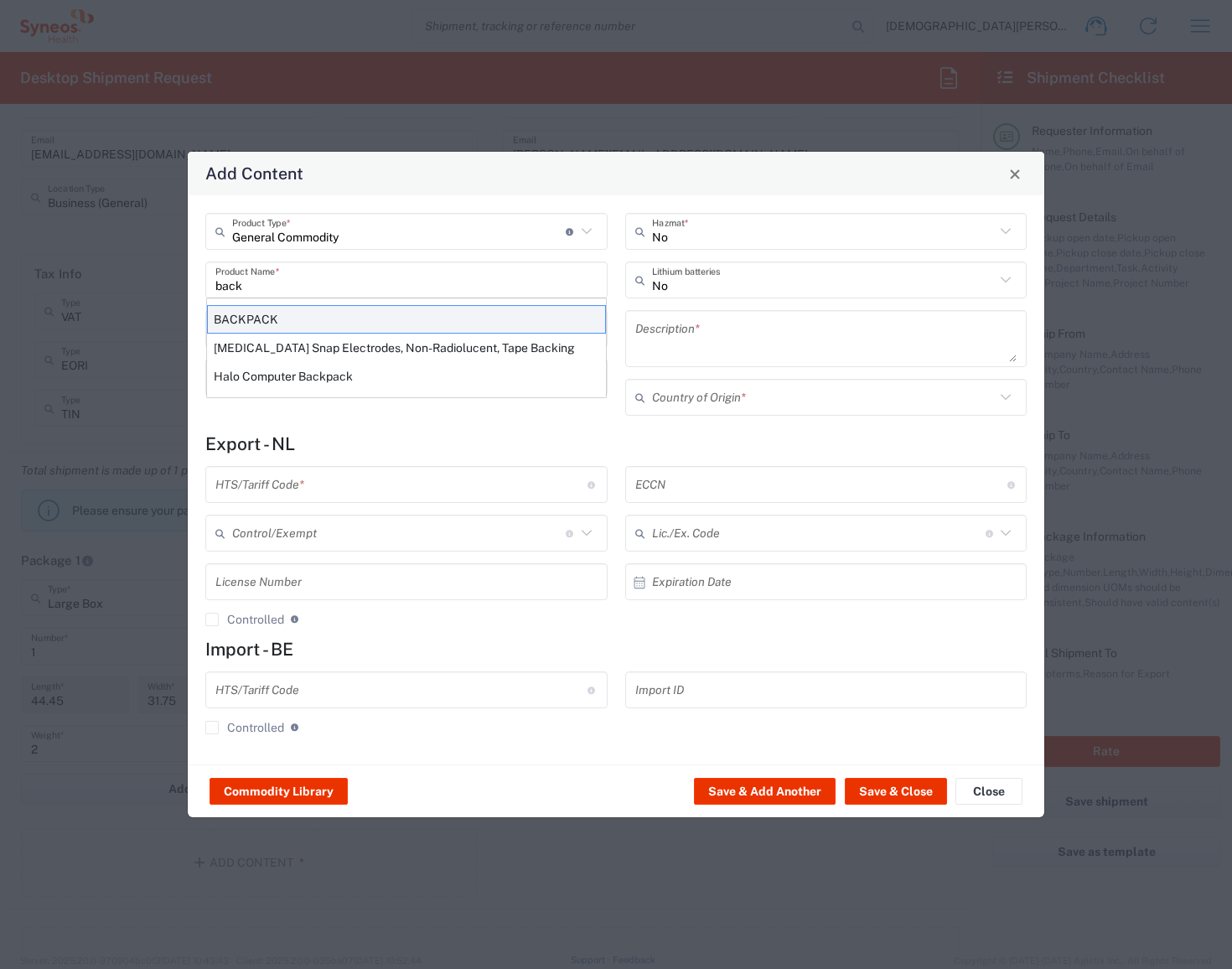
click at [331, 323] on div "BACKPACK" at bounding box center [406, 319] width 399 height 28
type input "BACKPACK"
type input "1"
type textarea "SYNTHETIC MATERIAL"
type input "[GEOGRAPHIC_DATA]"
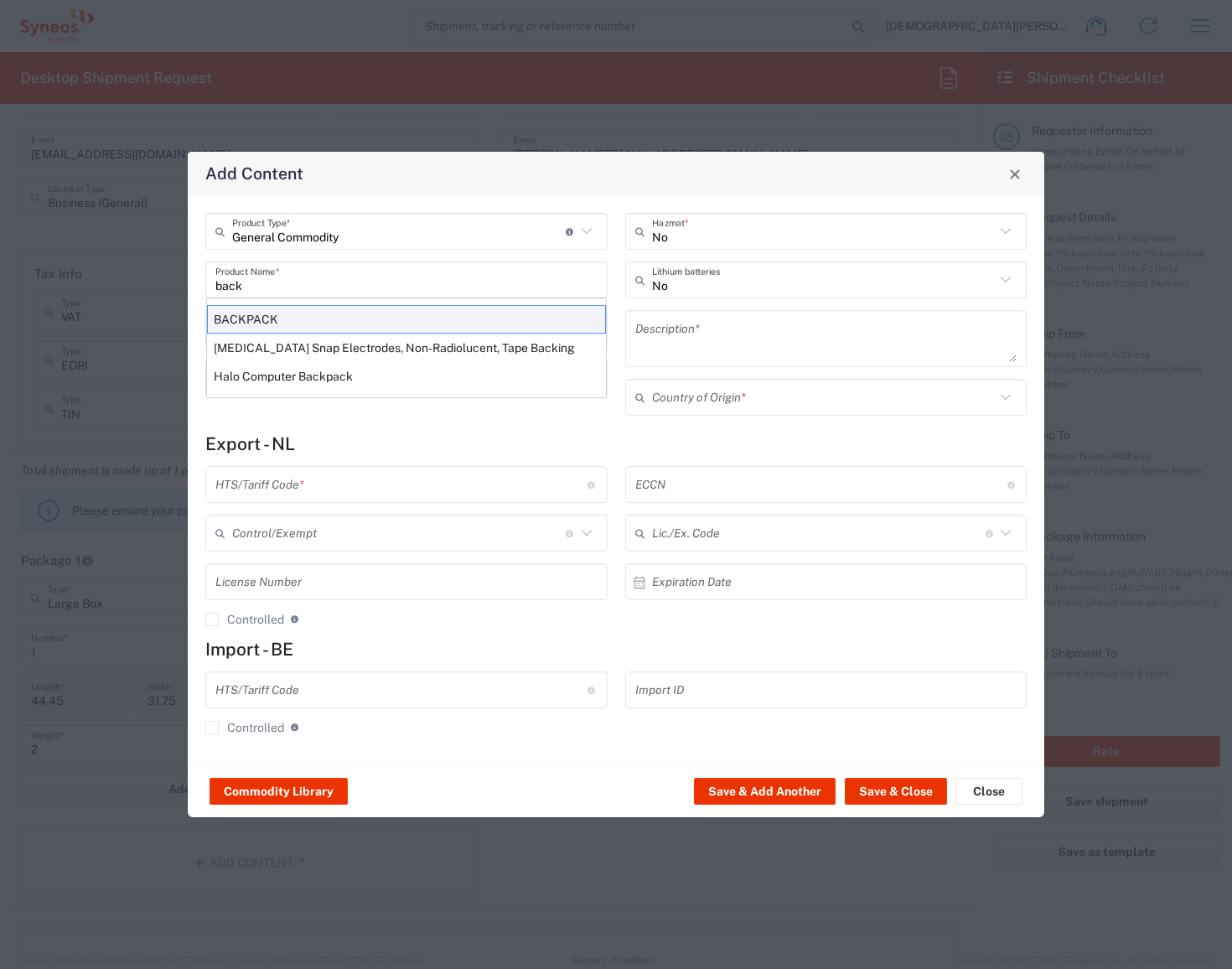
type input "4202.92.3131"
type input "BIS"
type input "EAR99"
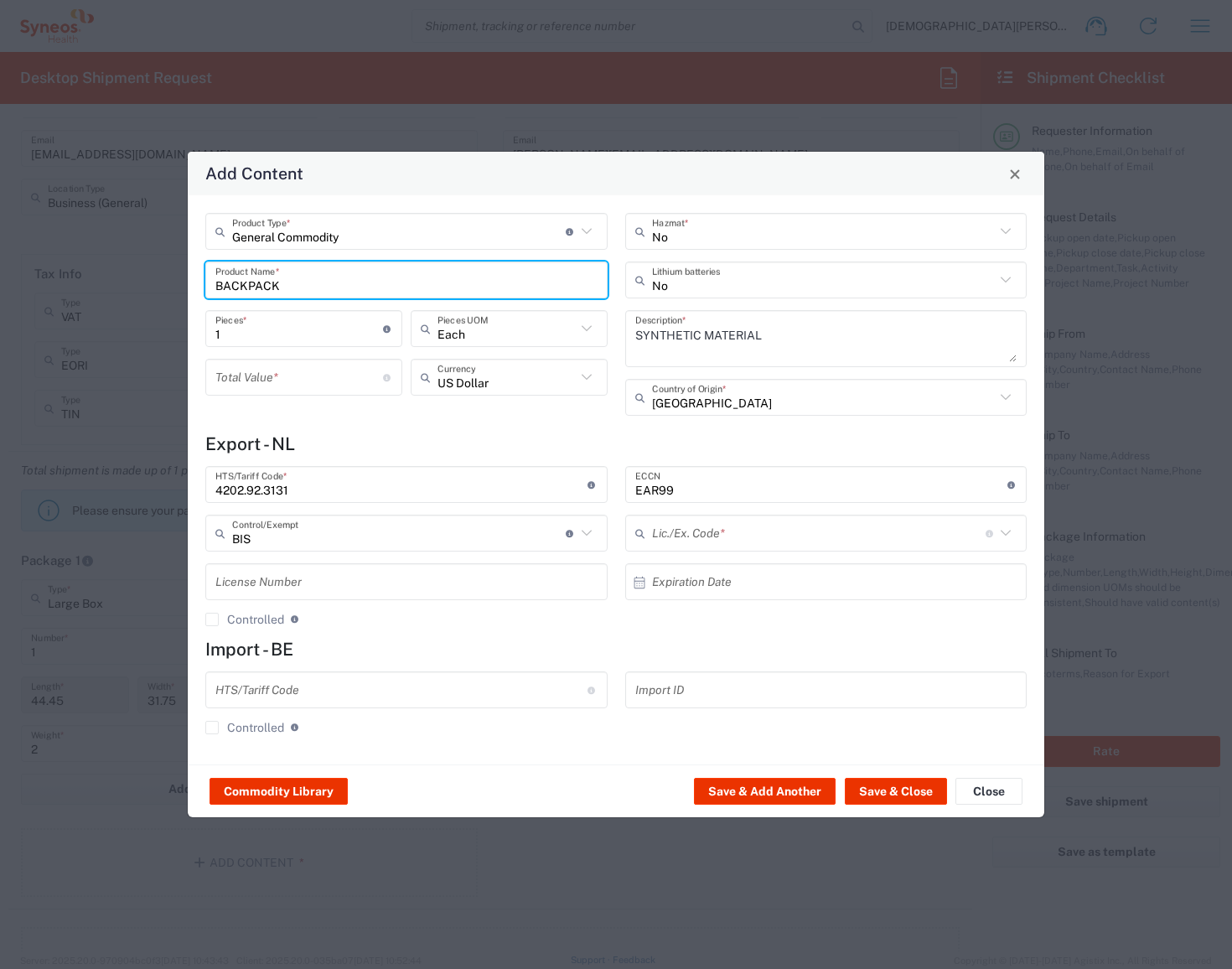
type input "NLR - No License Required"
click at [319, 375] on input "number" at bounding box center [299, 378] width 168 height 29
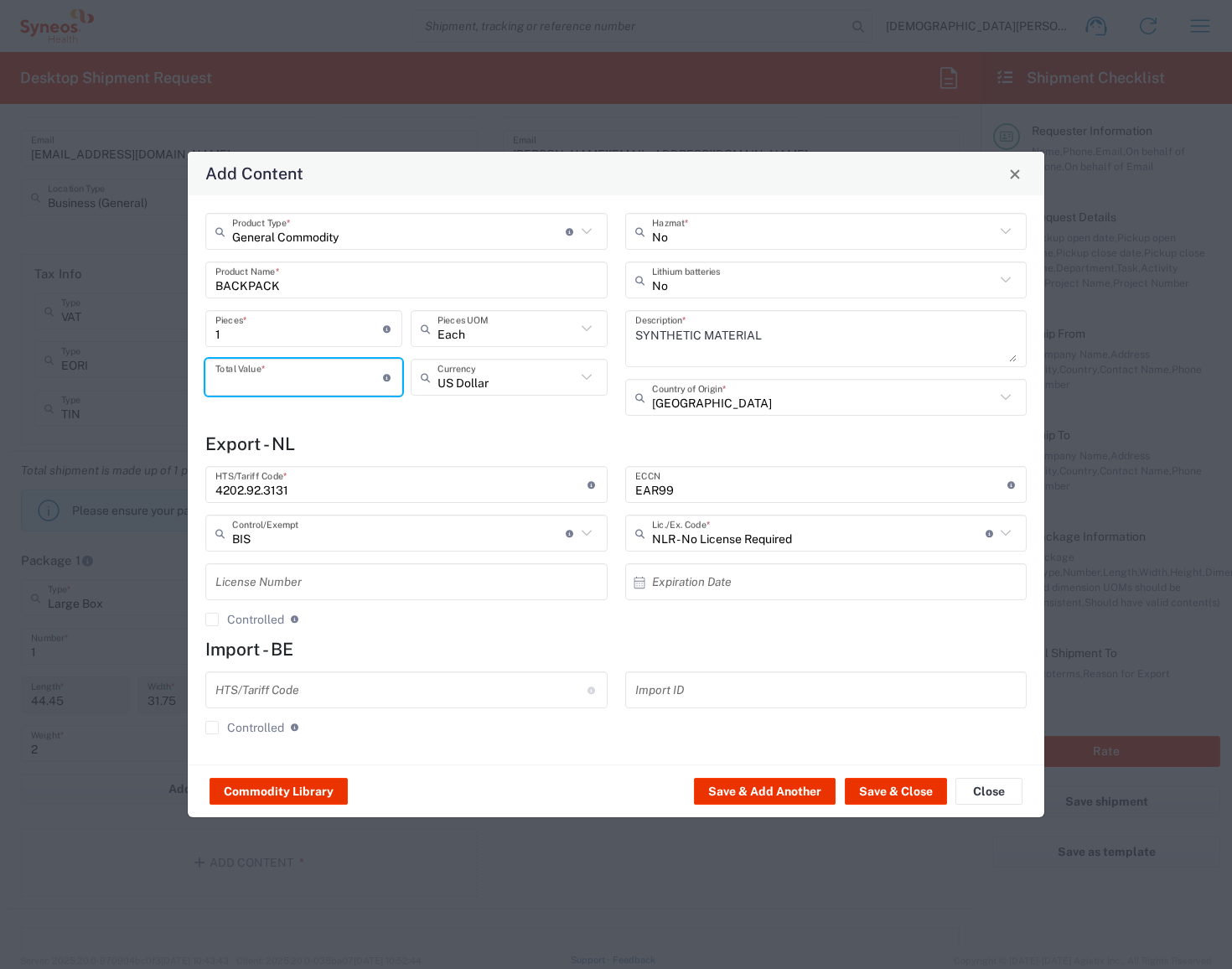
type input "2"
type input "2.5"
type input "2"
type input "10"
click at [866, 788] on button "Save & Close" at bounding box center [896, 790] width 102 height 26
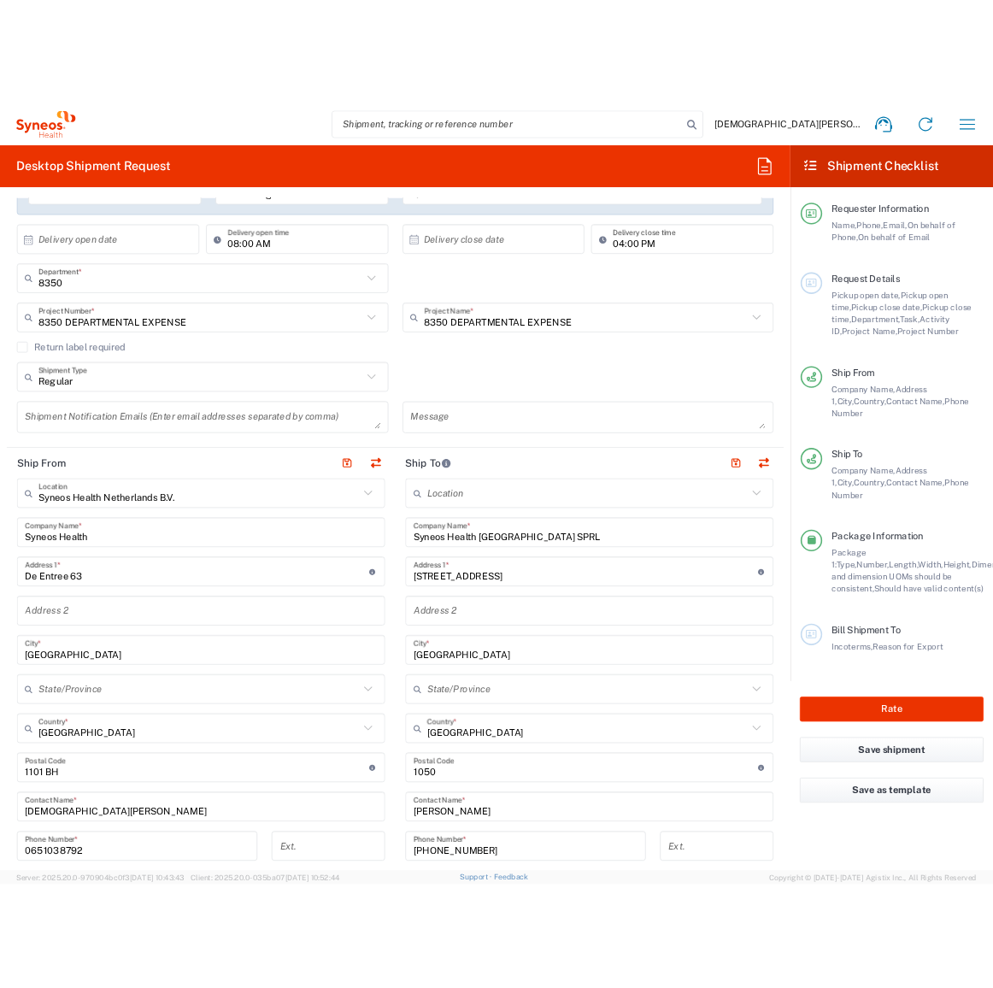
scroll to position [0, 0]
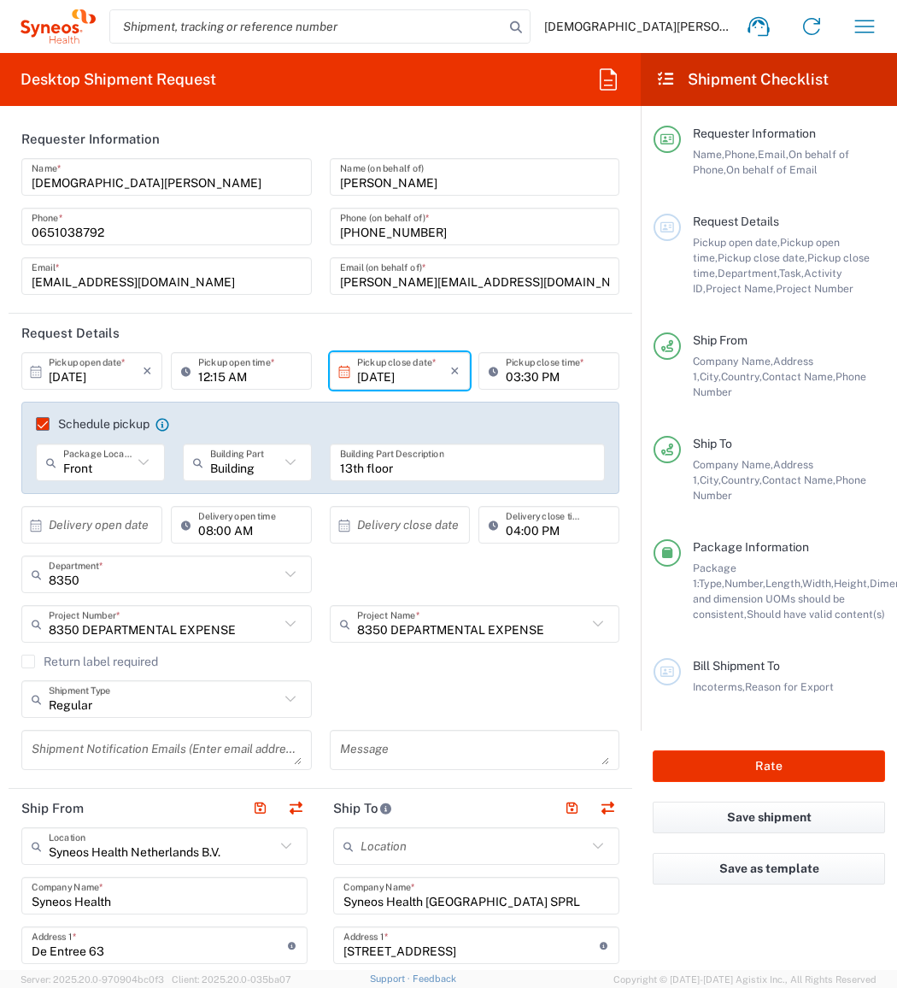
click at [0, 238] on form "Requester Information [PERSON_NAME] Name * [PHONE_NUMBER] Phone * [EMAIL_ADDRES…" at bounding box center [320, 545] width 641 height 850
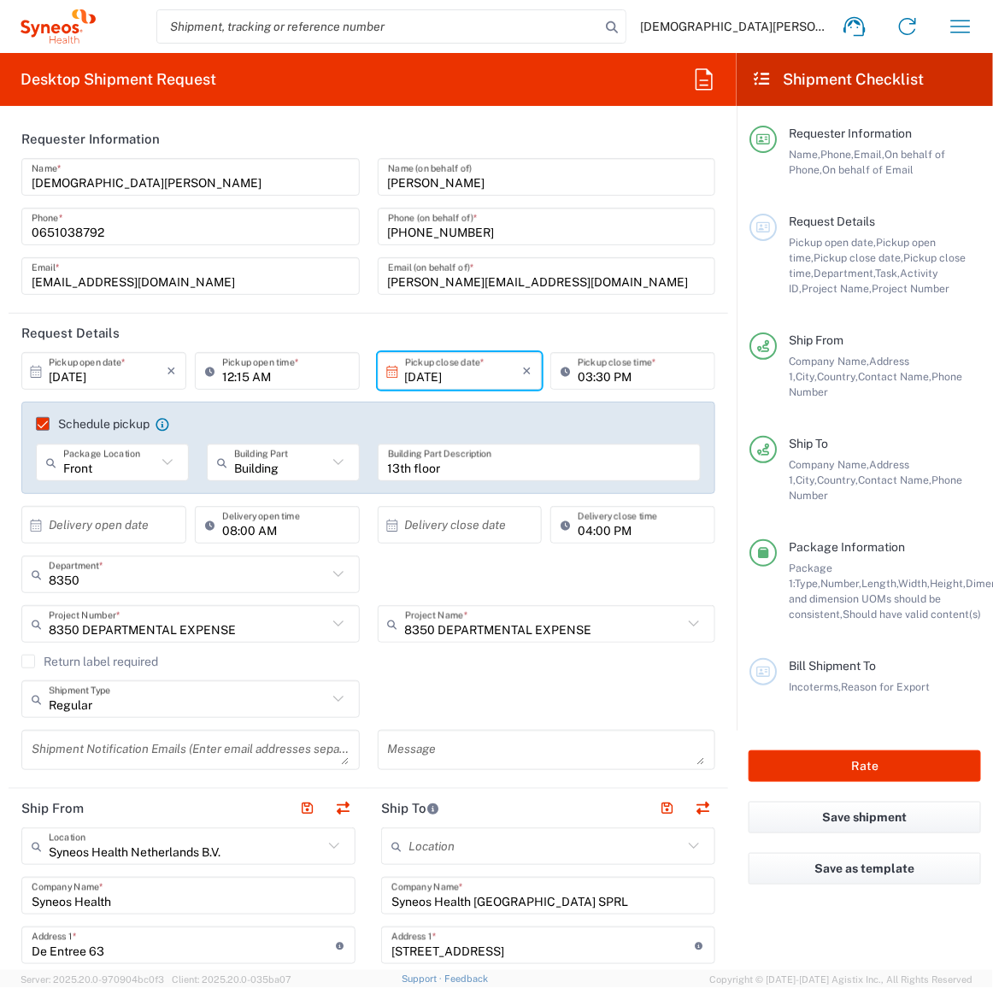
click at [423, 369] on input "[DATE]" at bounding box center [464, 371] width 118 height 30
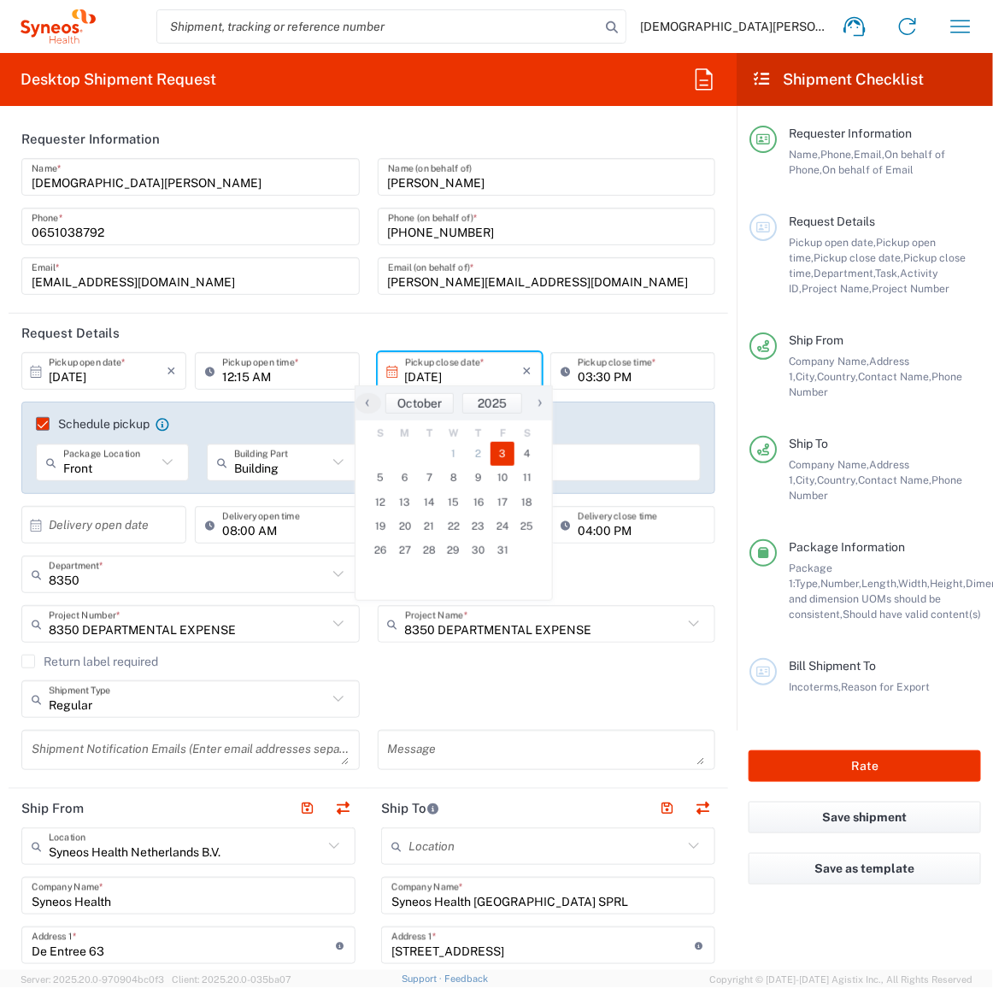
click at [504, 451] on span "3" at bounding box center [502, 454] width 25 height 24
click at [505, 454] on span "3" at bounding box center [502, 454] width 25 height 24
click at [621, 443] on div "13th floor Building Part Description" at bounding box center [540, 462] width 324 height 38
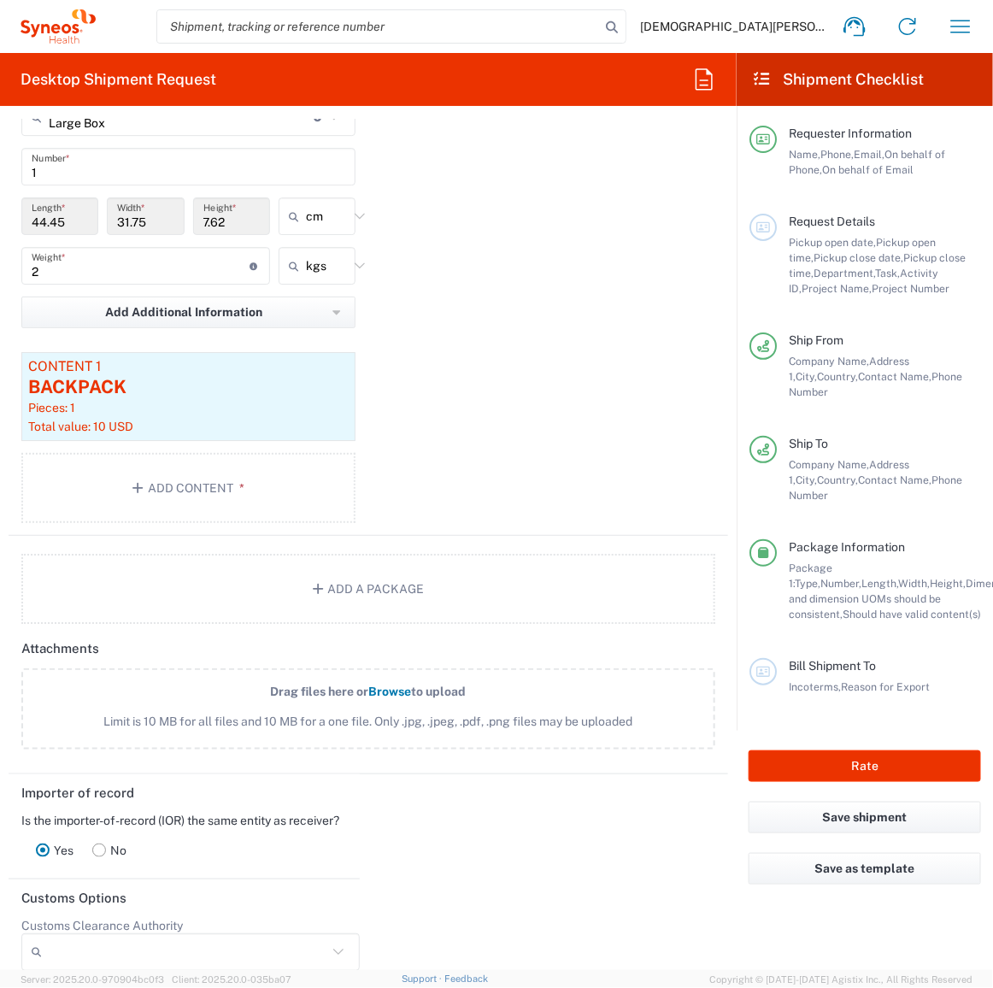
scroll to position [2057, 0]
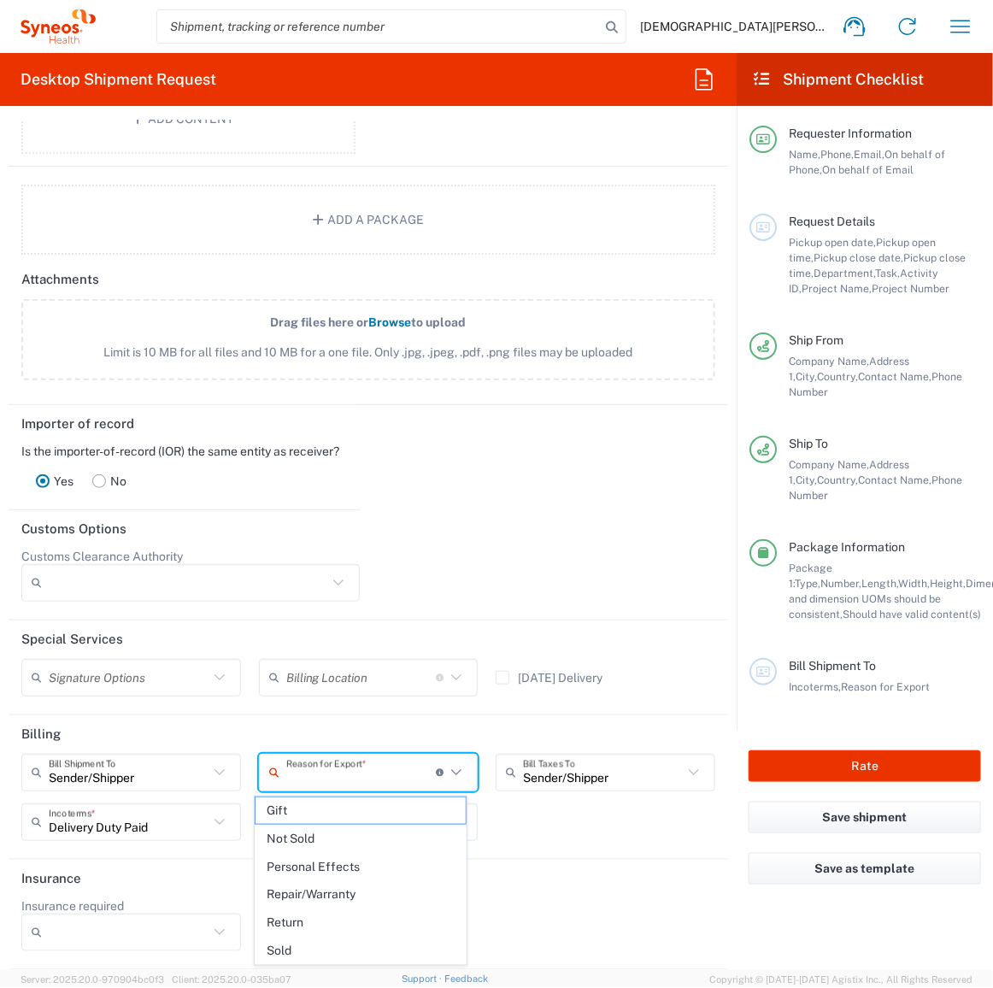
click at [418, 765] on input "text" at bounding box center [361, 772] width 150 height 30
click at [384, 805] on span "Gift" at bounding box center [360, 810] width 211 height 26
type input "Gift"
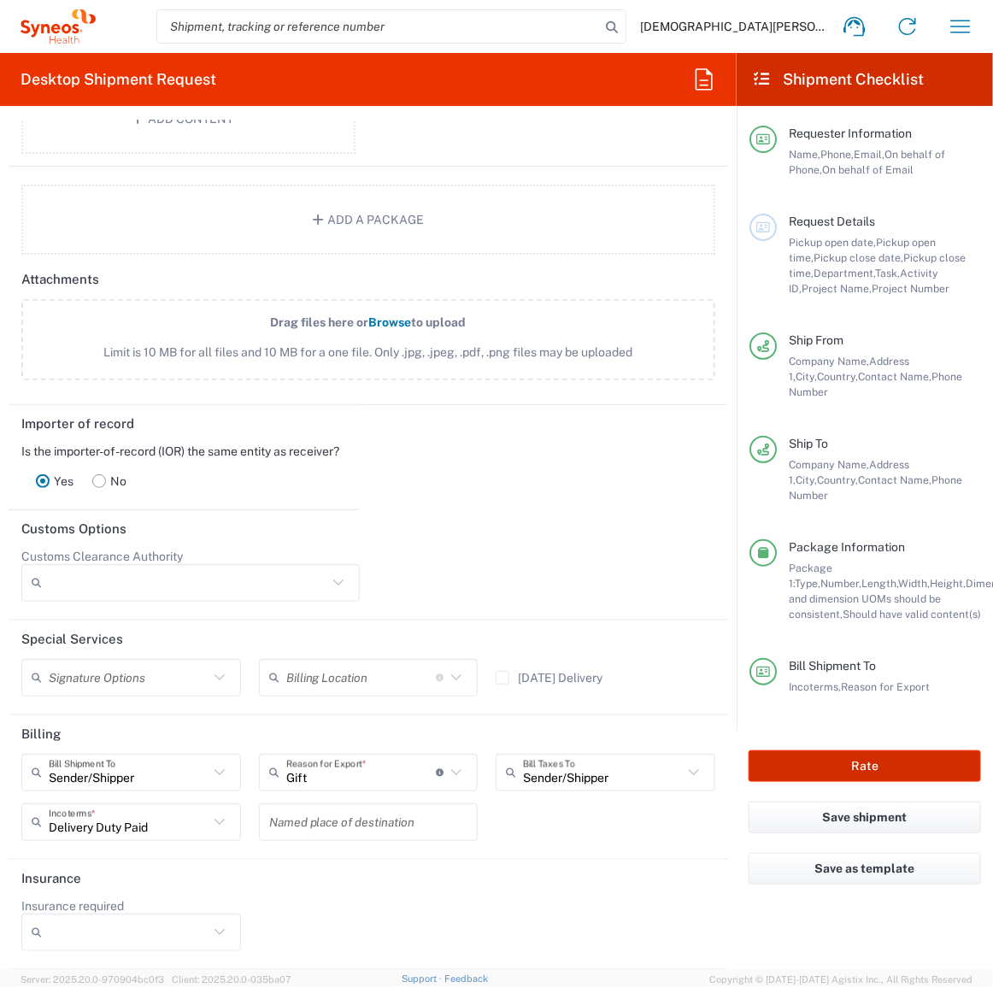
click at [817, 750] on button "Rate" at bounding box center [864, 766] width 232 height 32
type input "8350 DEPARTMENTAL EXPENSE"
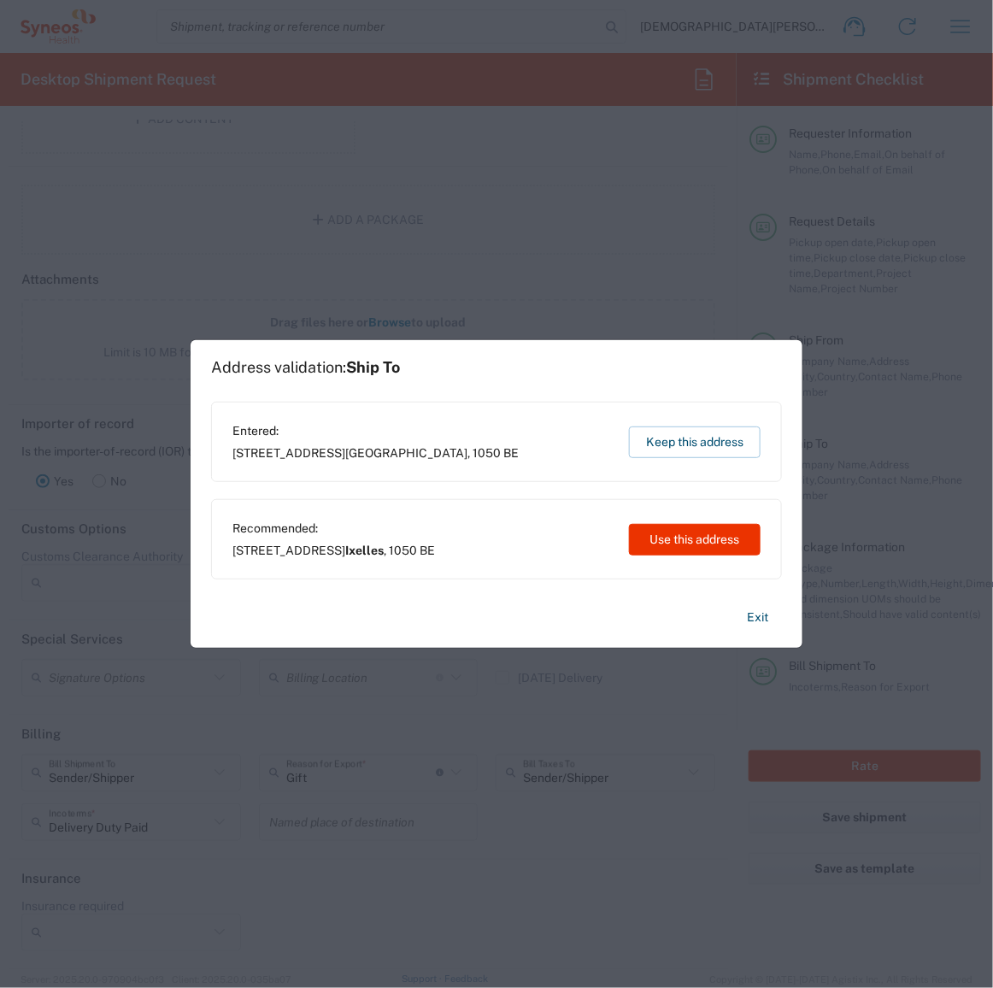
click at [765, 630] on button "Exit" at bounding box center [757, 617] width 49 height 30
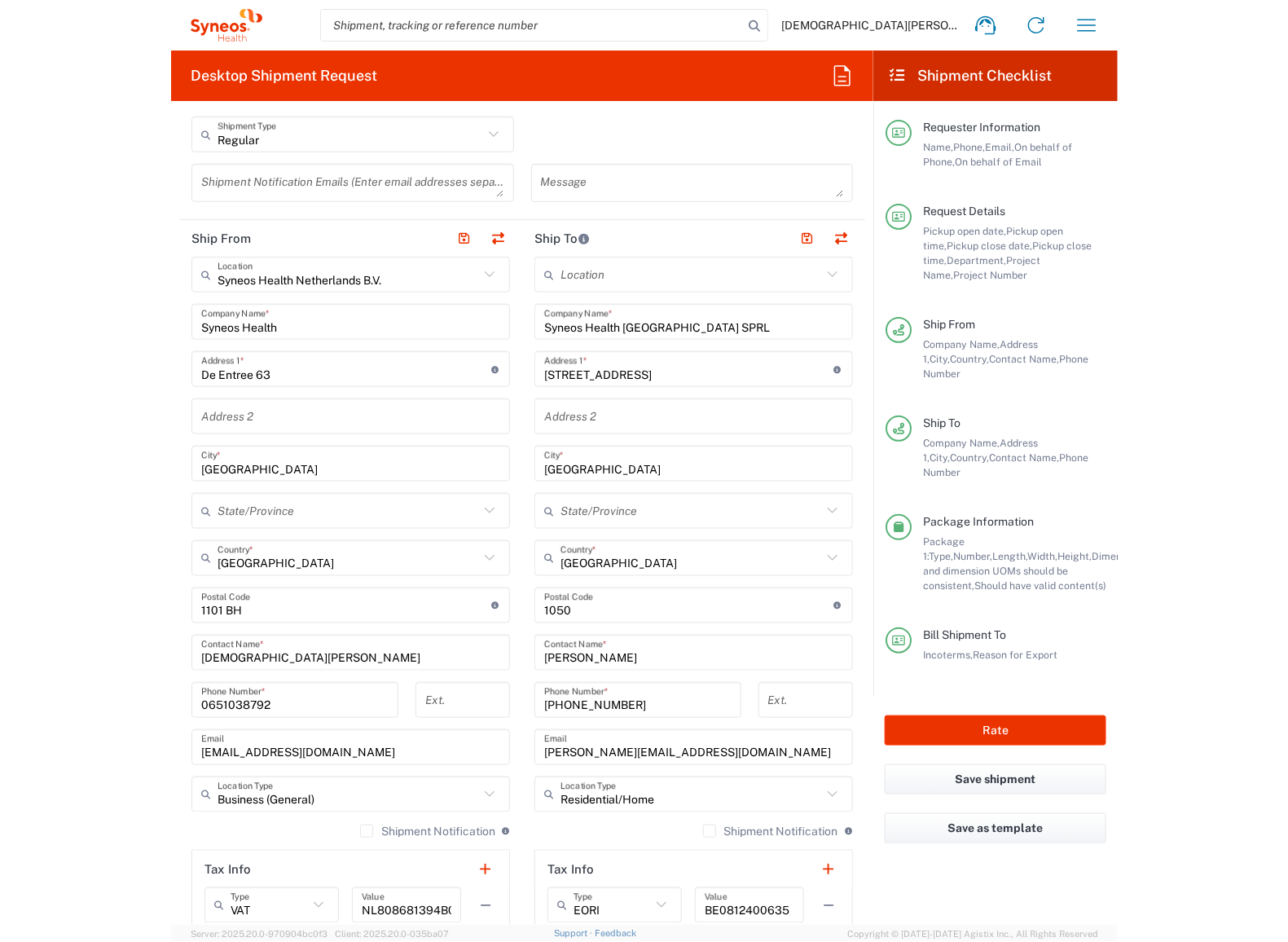
scroll to position [463, 0]
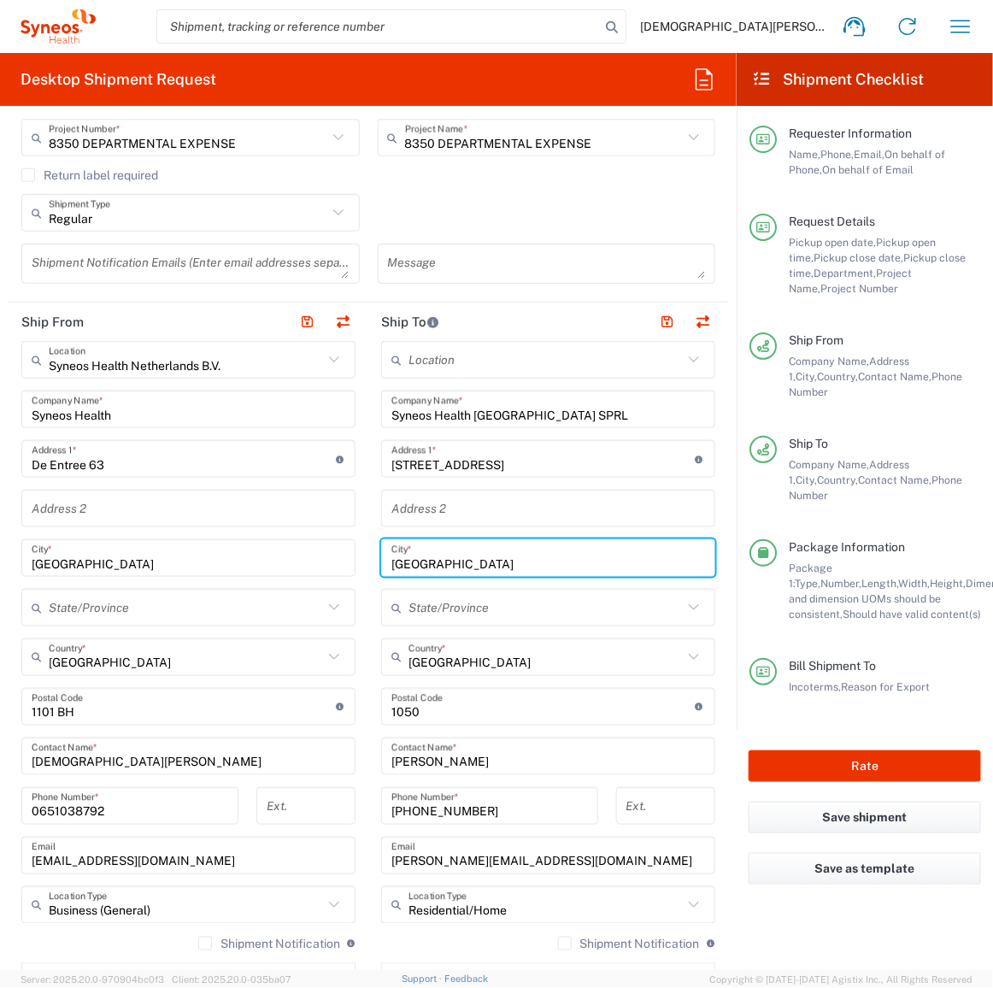
drag, startPoint x: 461, startPoint y: 557, endPoint x: 356, endPoint y: 547, distance: 105.6
click at [356, 547] on div "Ship From Syneos Health Netherlands B.V. Location Syneos Health Netherlands B.V…" at bounding box center [368, 733] width 719 height 862
type input "Veurne"
click at [845, 750] on button "Rate" at bounding box center [864, 766] width 232 height 32
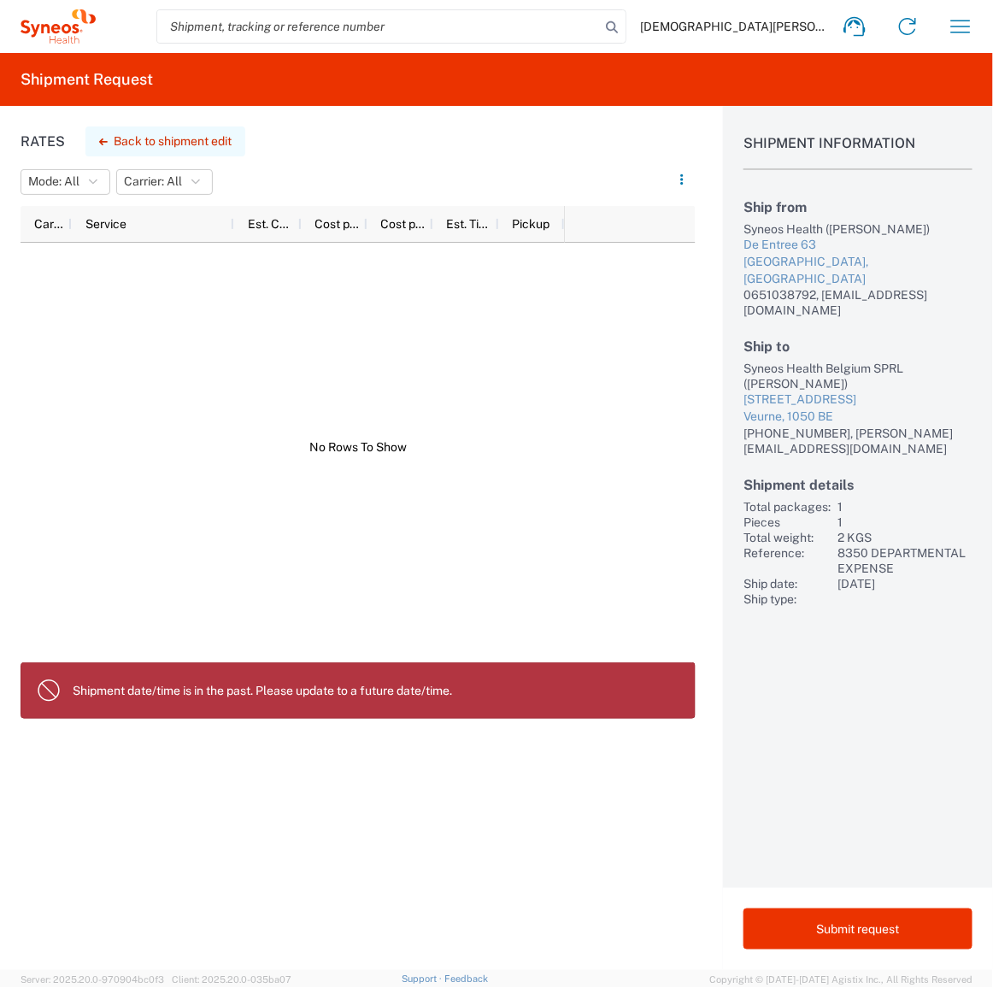
click at [156, 142] on button "Back to shipment edit" at bounding box center [165, 141] width 160 height 30
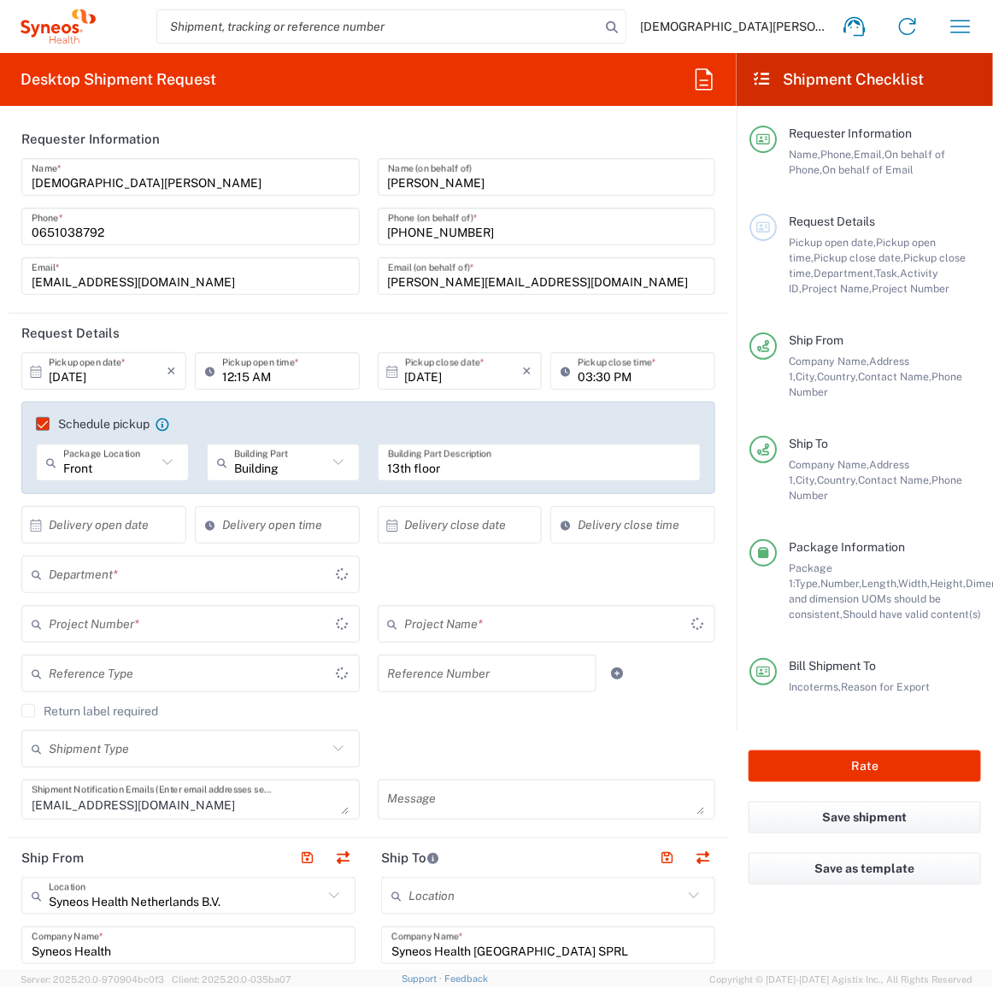
type input "8350 DEPARTMENTAL EXPENSE"
type input "Large Box"
type input "8350 DEPARTMENTAL EXPENSE"
type input "8350"
click at [91, 374] on input "[DATE]" at bounding box center [108, 371] width 118 height 30
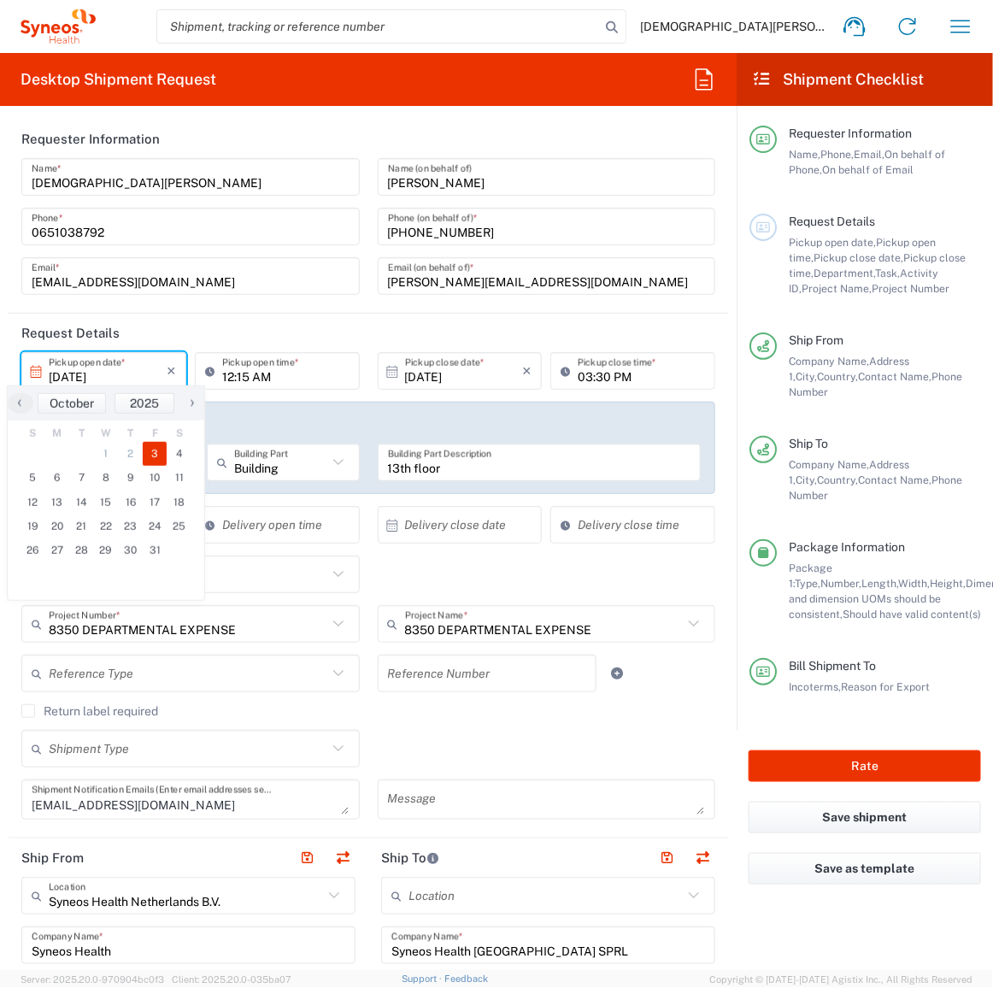
click at [155, 455] on span "3" at bounding box center [155, 454] width 25 height 24
click at [304, 408] on div "Schedule pickup When scheduling a pickup please be sure to meet the following c…" at bounding box center [368, 448] width 694 height 92
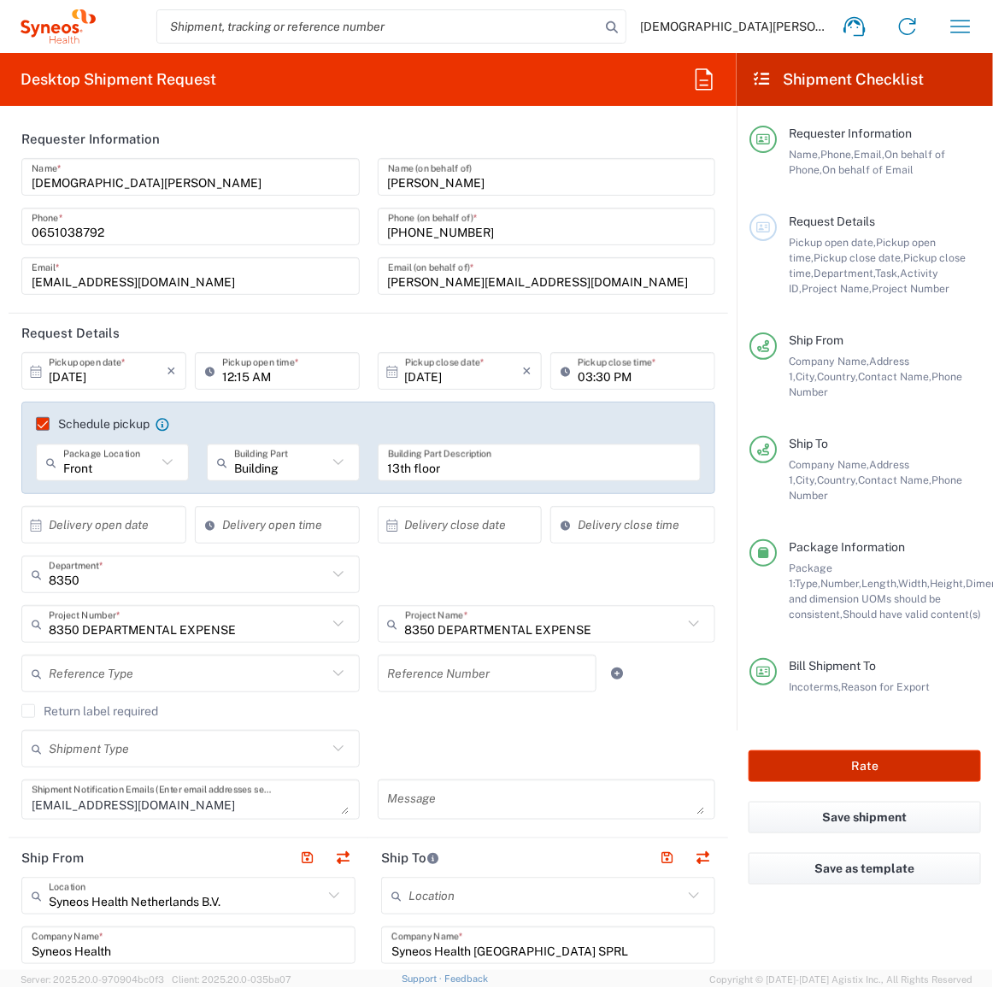
click at [860, 750] on button "Rate" at bounding box center [864, 766] width 232 height 32
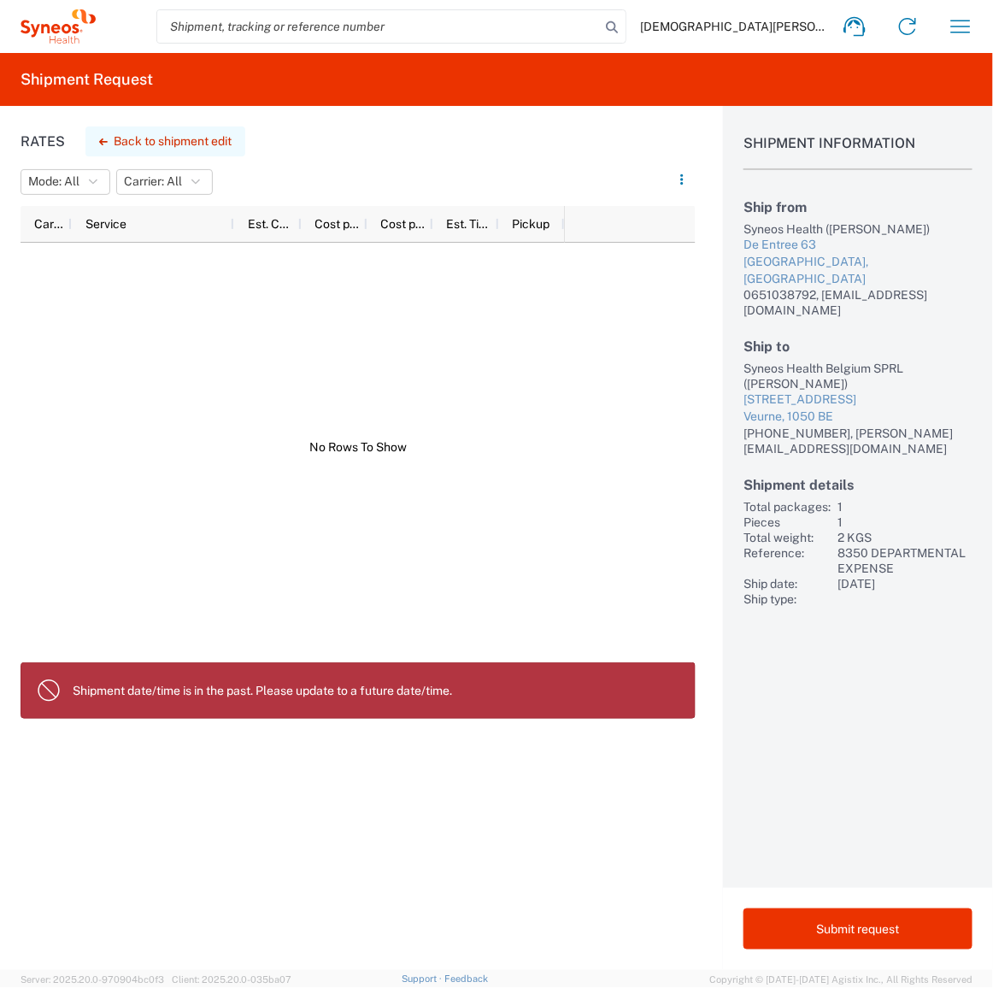
click at [146, 141] on button "Back to shipment edit" at bounding box center [165, 141] width 160 height 30
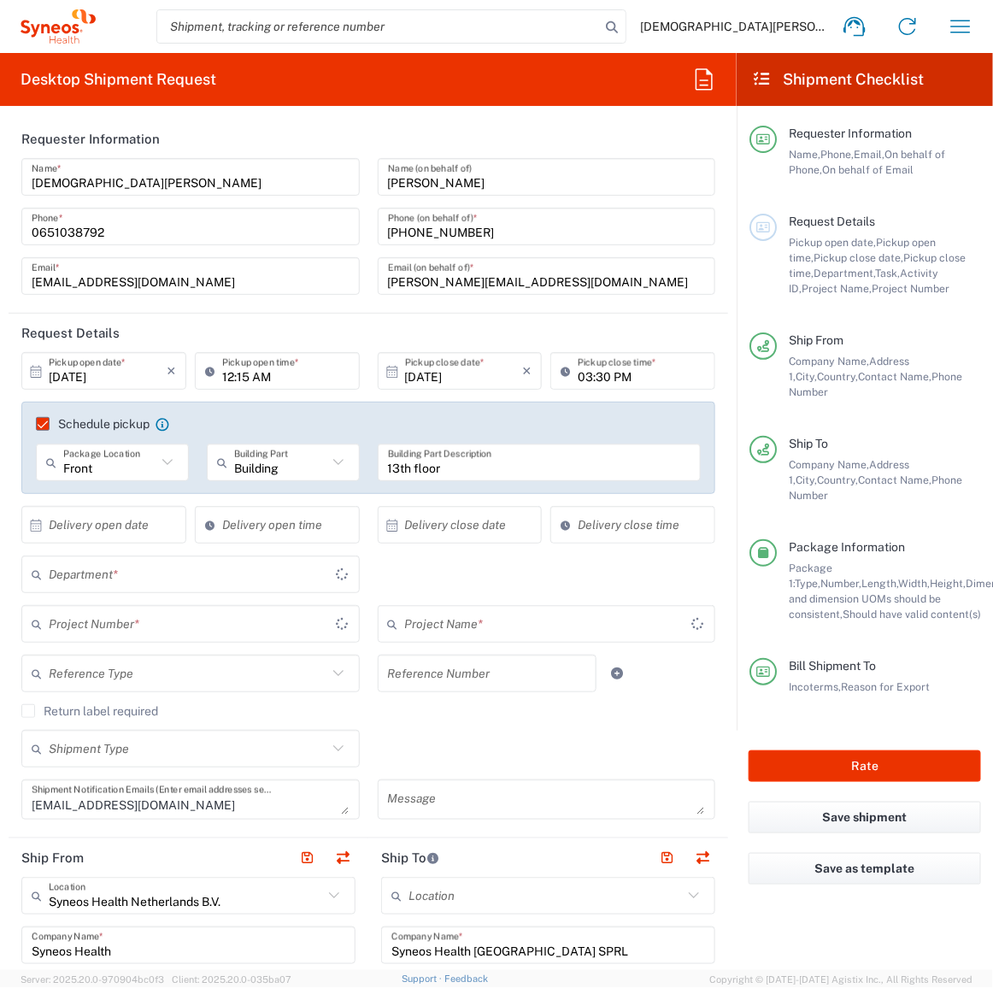
type input "8350 DEPARTMENTAL EXPENSE"
type input "Large Box"
type input "8350 DEPARTMENTAL EXPENSE"
type input "8350"
click at [242, 379] on input "12:15 AM" at bounding box center [285, 371] width 127 height 30
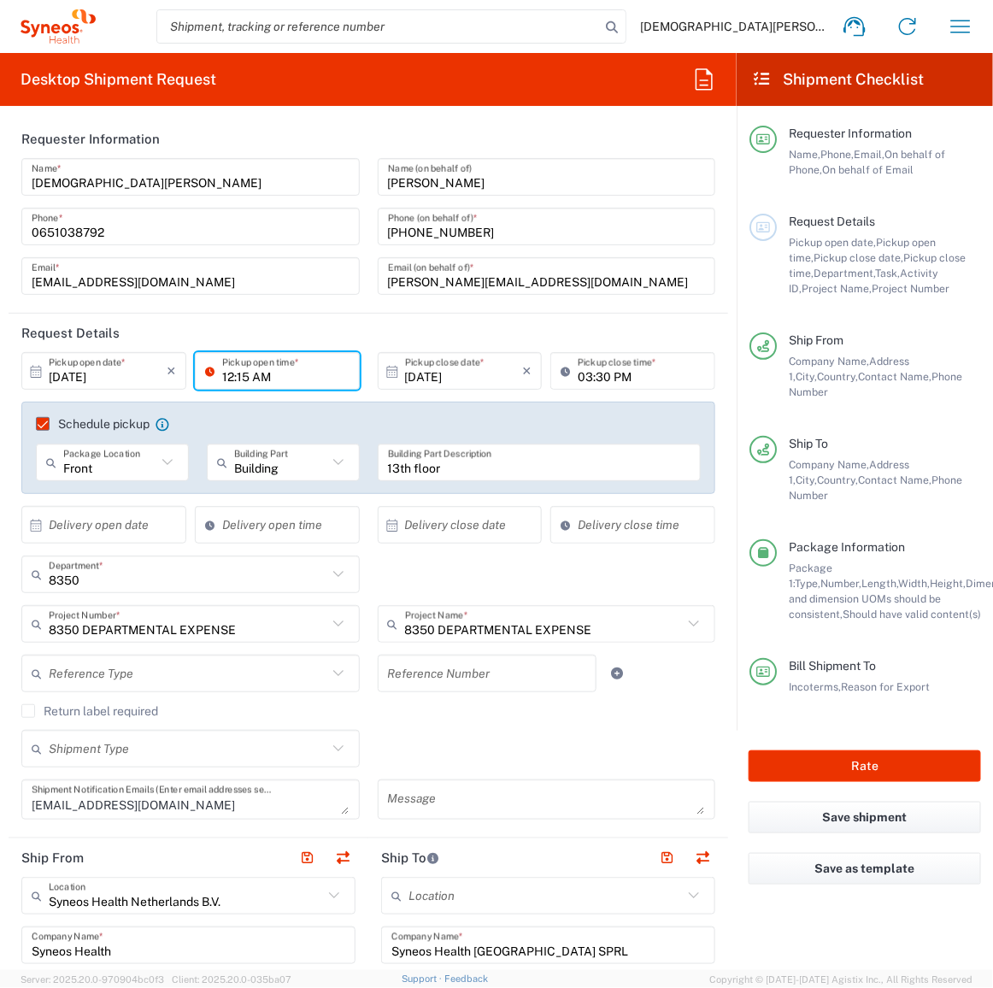
click at [255, 371] on input "12:15 AM" at bounding box center [285, 371] width 127 height 30
click at [226, 376] on input "12:15 AM" at bounding box center [285, 371] width 127 height 30
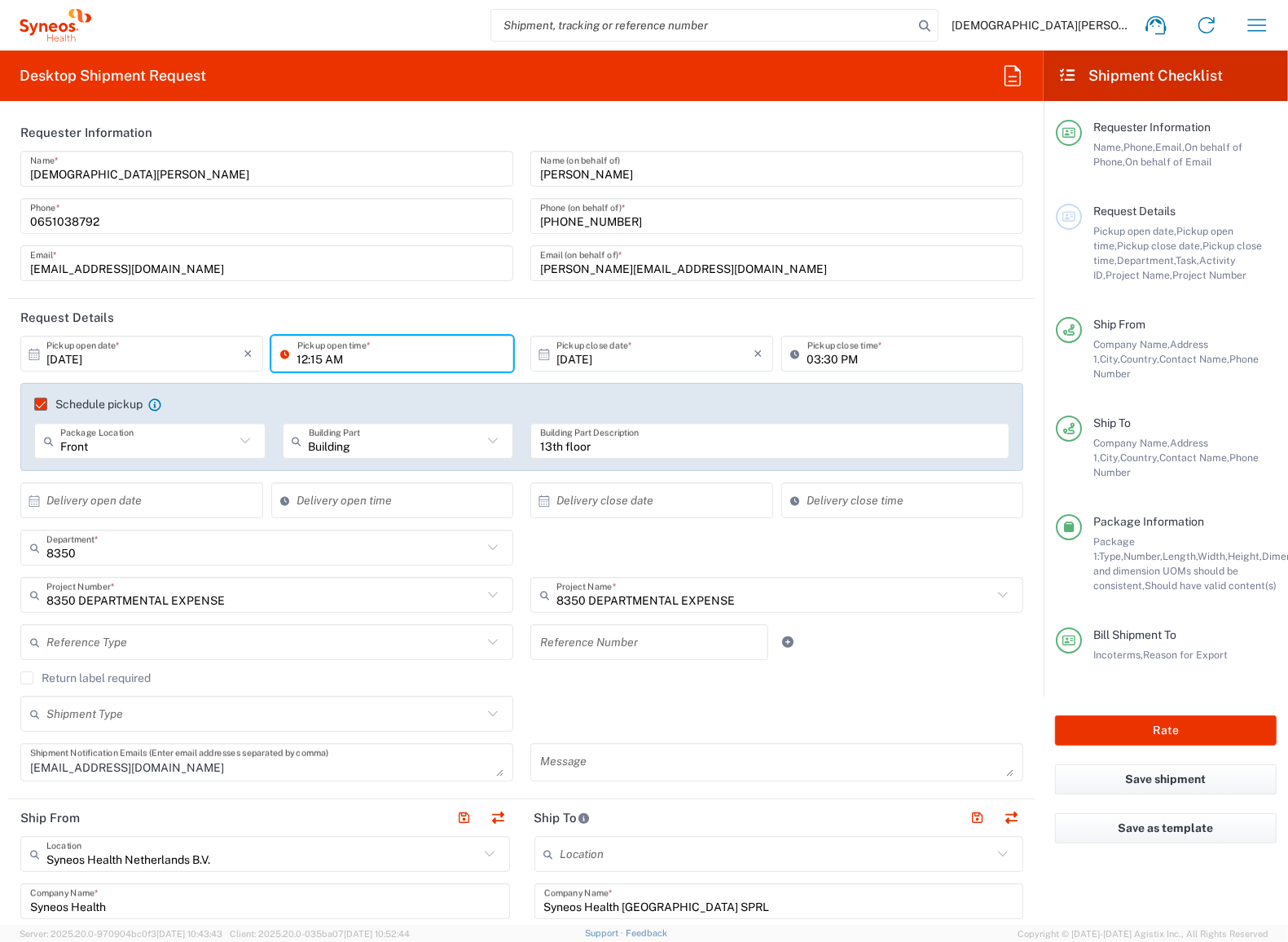
click at [344, 316] on header "Request Details" at bounding box center [521, 317] width 1027 height 36
click at [299, 355] on input "12:15 AM" at bounding box center [400, 354] width 207 height 29
click at [321, 360] on input "12:15 AM" at bounding box center [400, 354] width 207 height 29
click at [313, 360] on input "12:15 AM" at bounding box center [400, 354] width 207 height 29
click at [374, 351] on input "12:30 AM" at bounding box center [400, 354] width 207 height 29
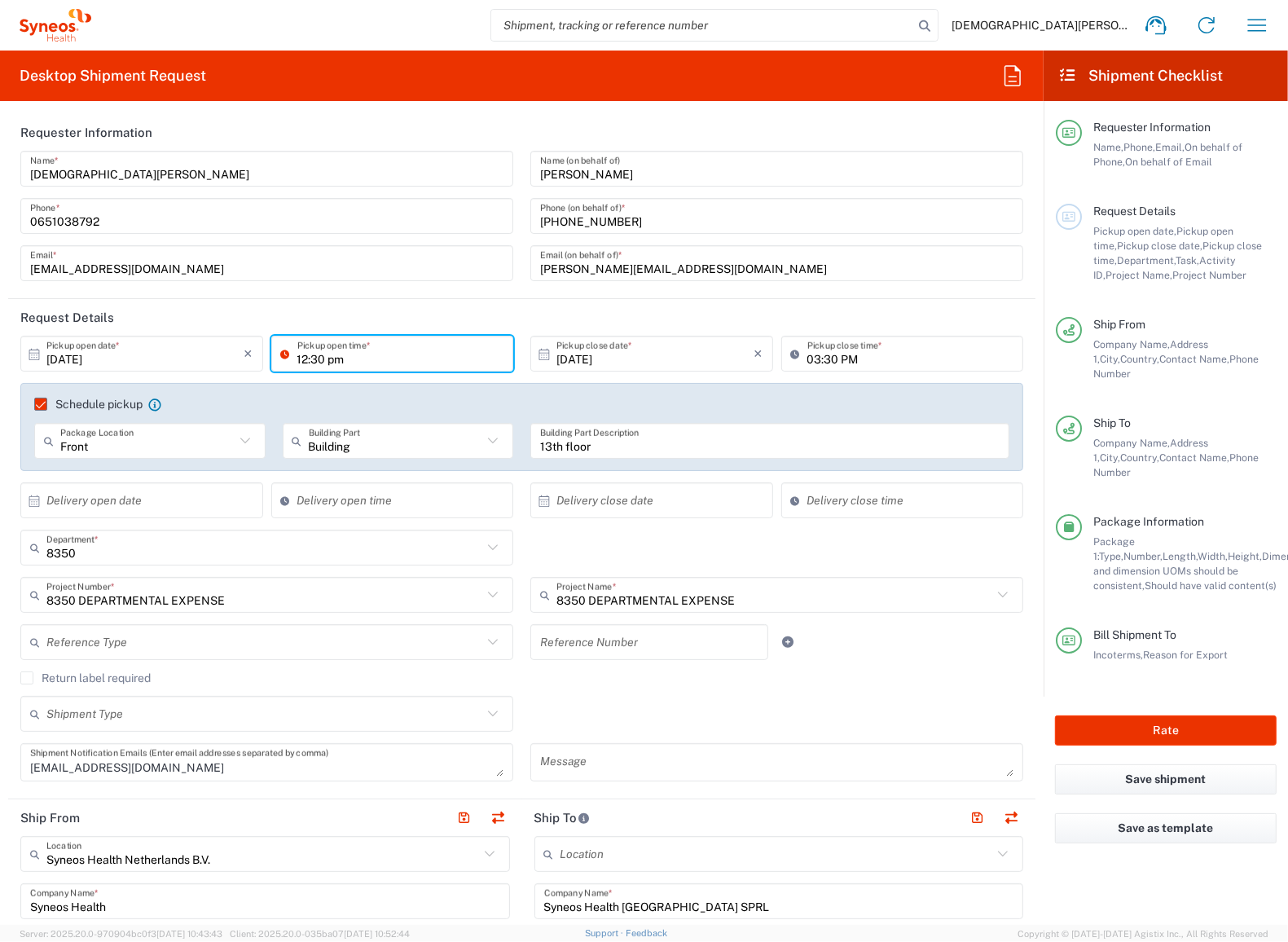
type input "12:30 PM"
click at [819, 350] on input "03:30 PM" at bounding box center [910, 354] width 207 height 29
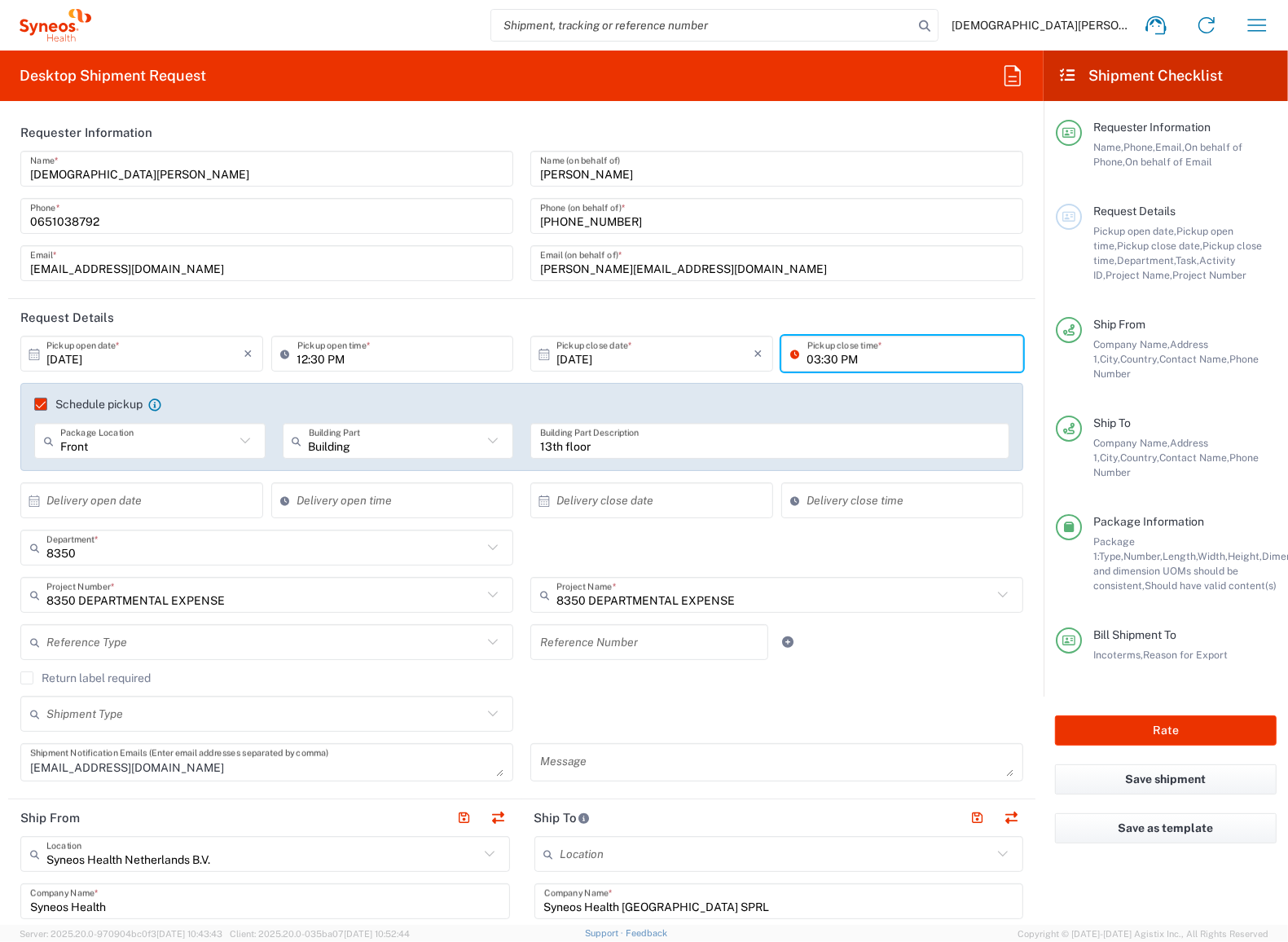
click at [840, 379] on div "03:30 PM Pickup close time *" at bounding box center [902, 359] width 251 height 48
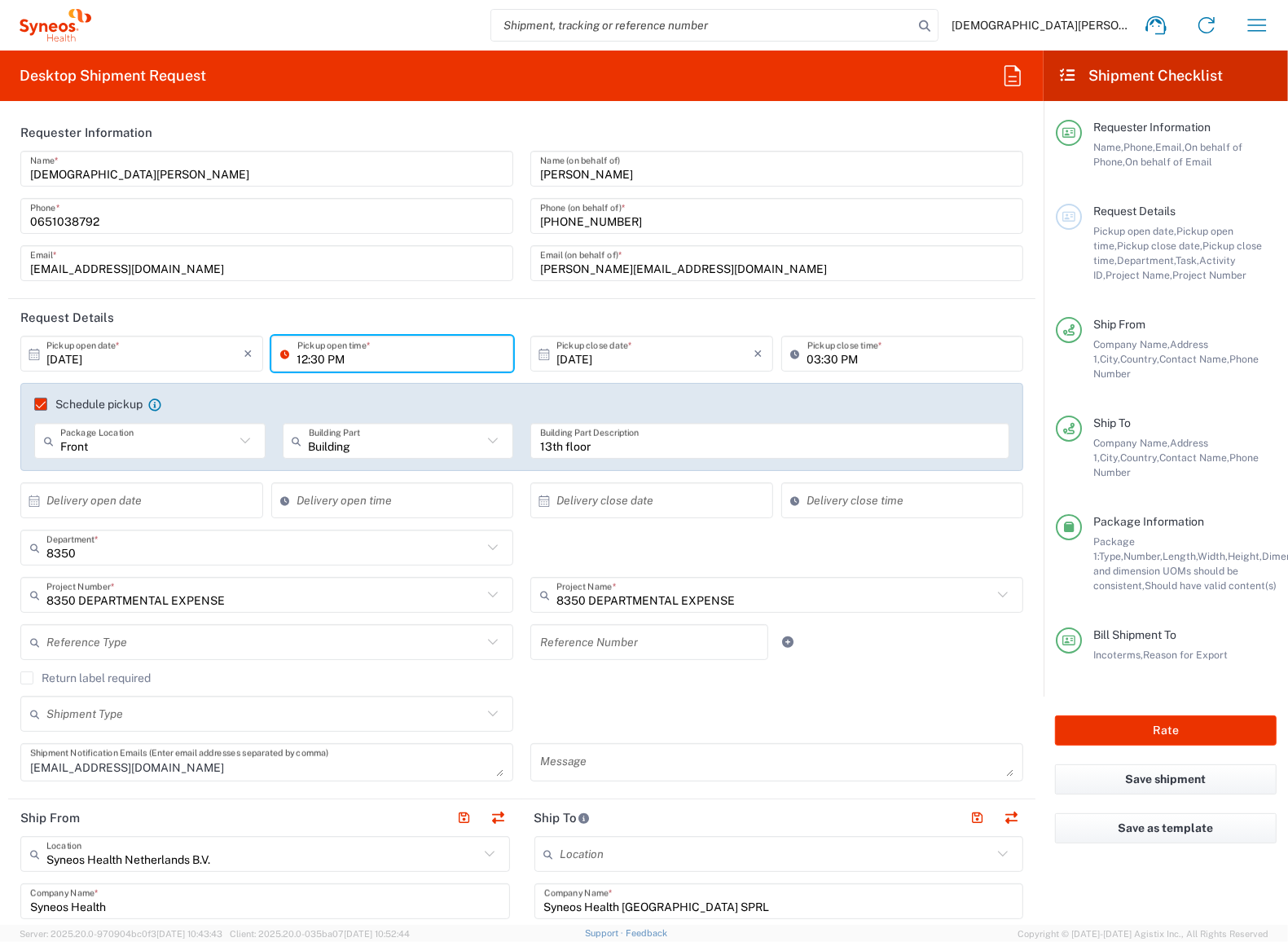
click at [302, 359] on input "12:30 PM" at bounding box center [400, 354] width 207 height 29
click at [340, 339] on input "12:30 PM" at bounding box center [400, 354] width 207 height 29
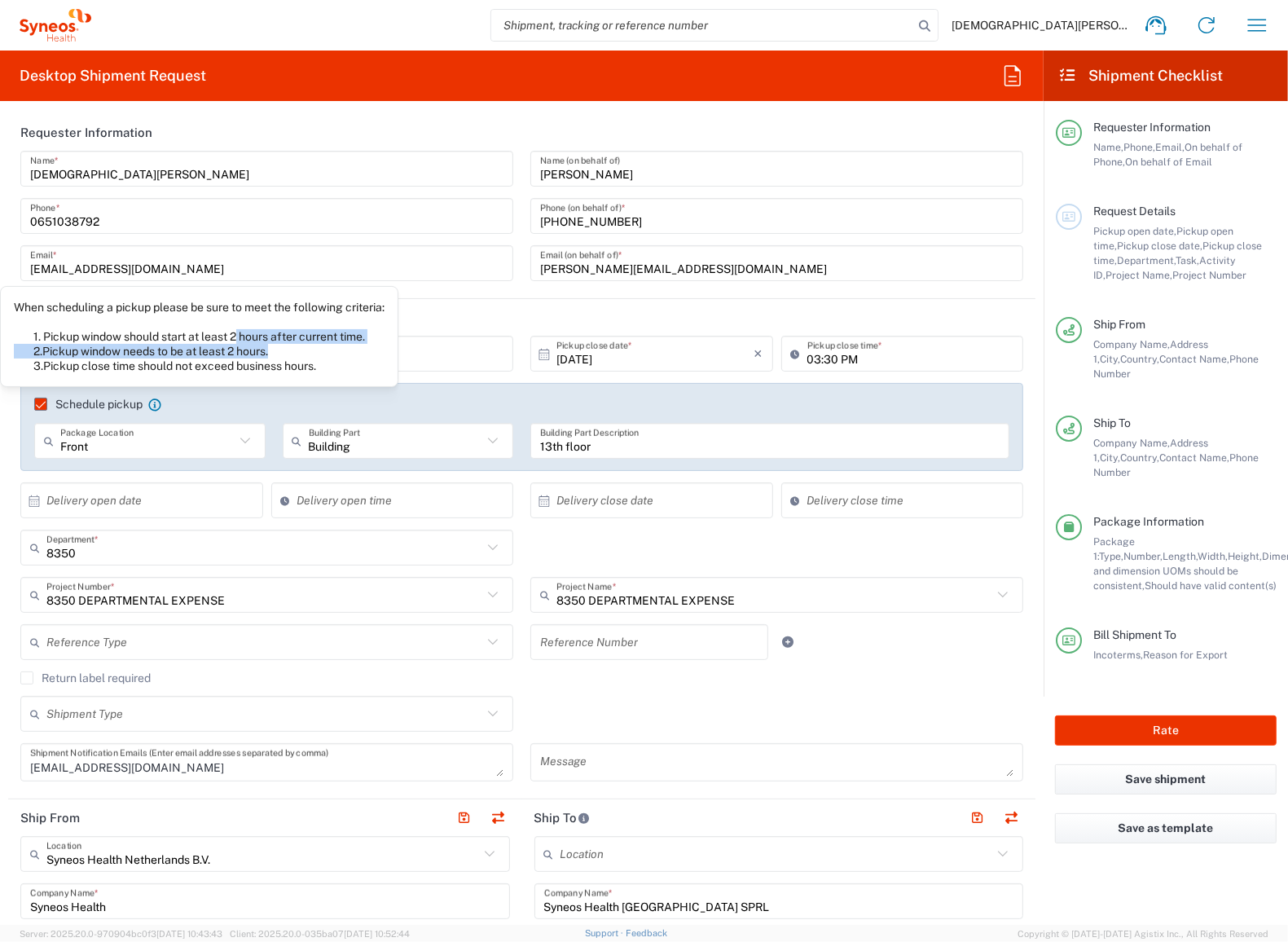
drag, startPoint x: 239, startPoint y: 336, endPoint x: 302, endPoint y: 352, distance: 65.0
click at [302, 352] on div "When scheduling a pickup please be sure to meet the following criteria: 1. Pick…" at bounding box center [199, 336] width 371 height 73
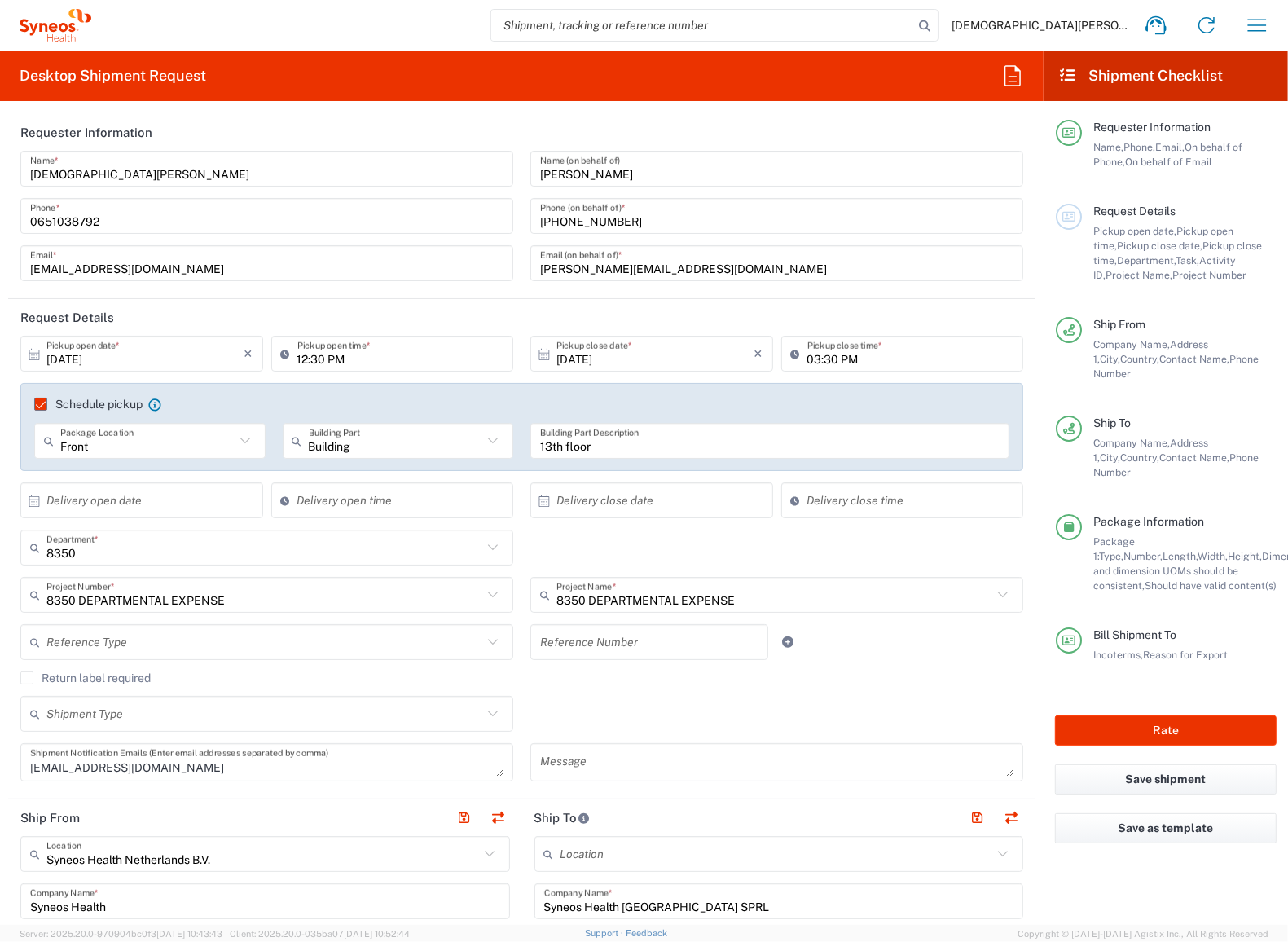
click at [476, 395] on div "Schedule pickup When scheduling a pickup please be sure to meet the following c…" at bounding box center [521, 427] width 1003 height 88
click at [825, 360] on input "03:30 PM" at bounding box center [910, 354] width 207 height 29
click at [849, 358] on input "03:30 PM" at bounding box center [910, 354] width 207 height 29
click at [808, 360] on input "03:30 PM" at bounding box center [910, 354] width 207 height 29
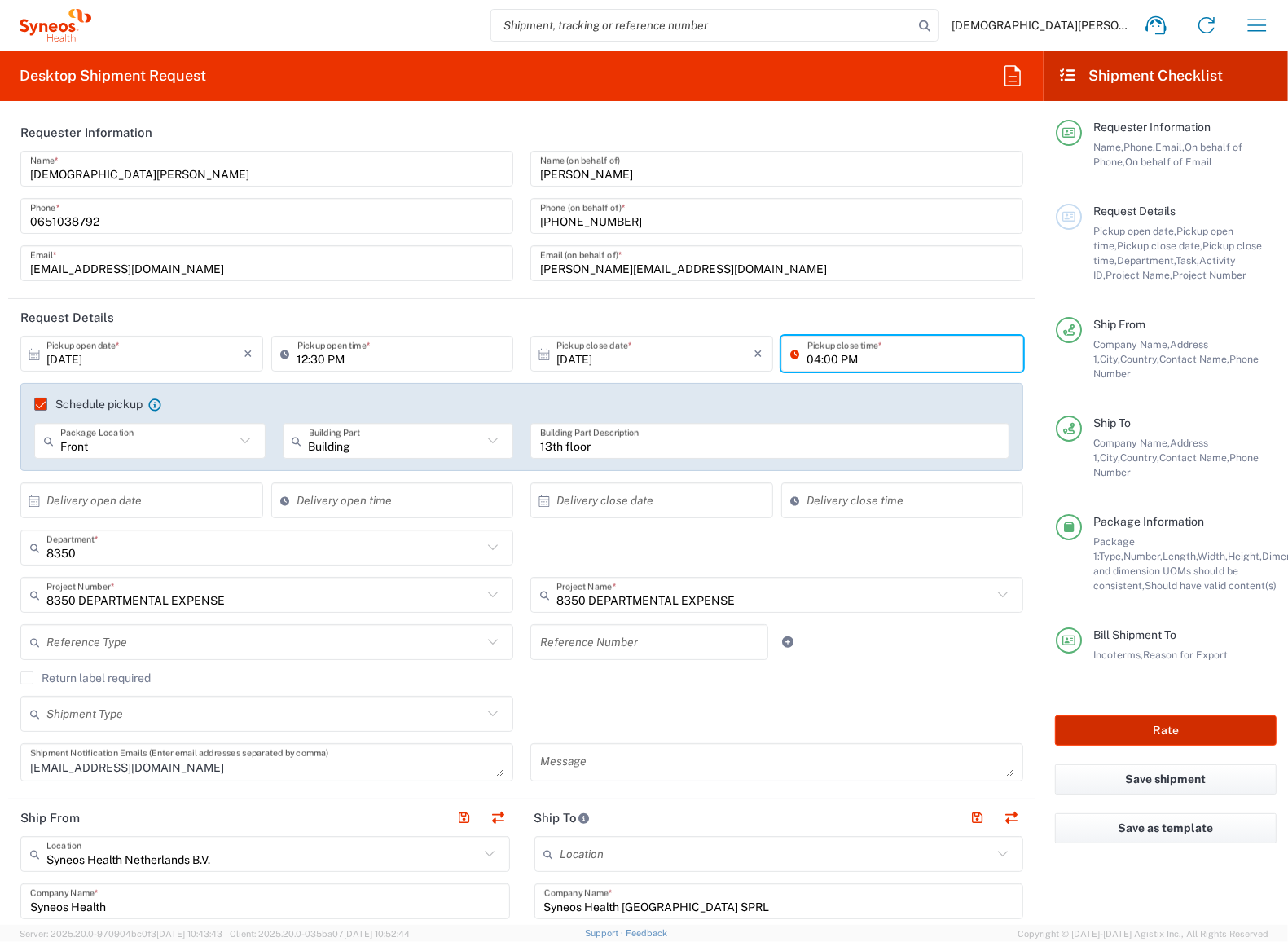
type input "04:00 PM"
click at [1157, 715] on button "Rate" at bounding box center [1165, 730] width 221 height 31
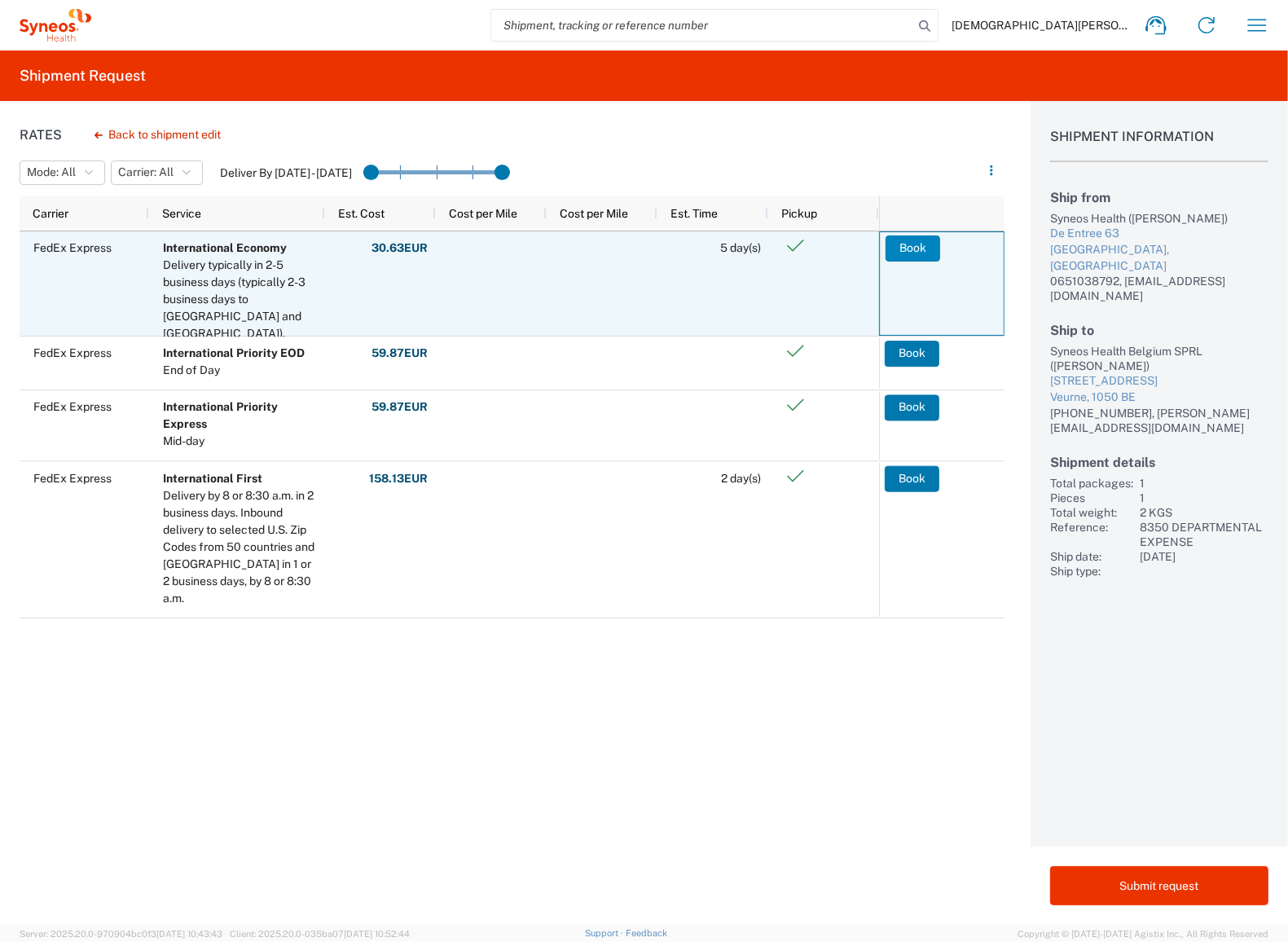
click at [912, 250] on button "Book" at bounding box center [912, 248] width 54 height 26
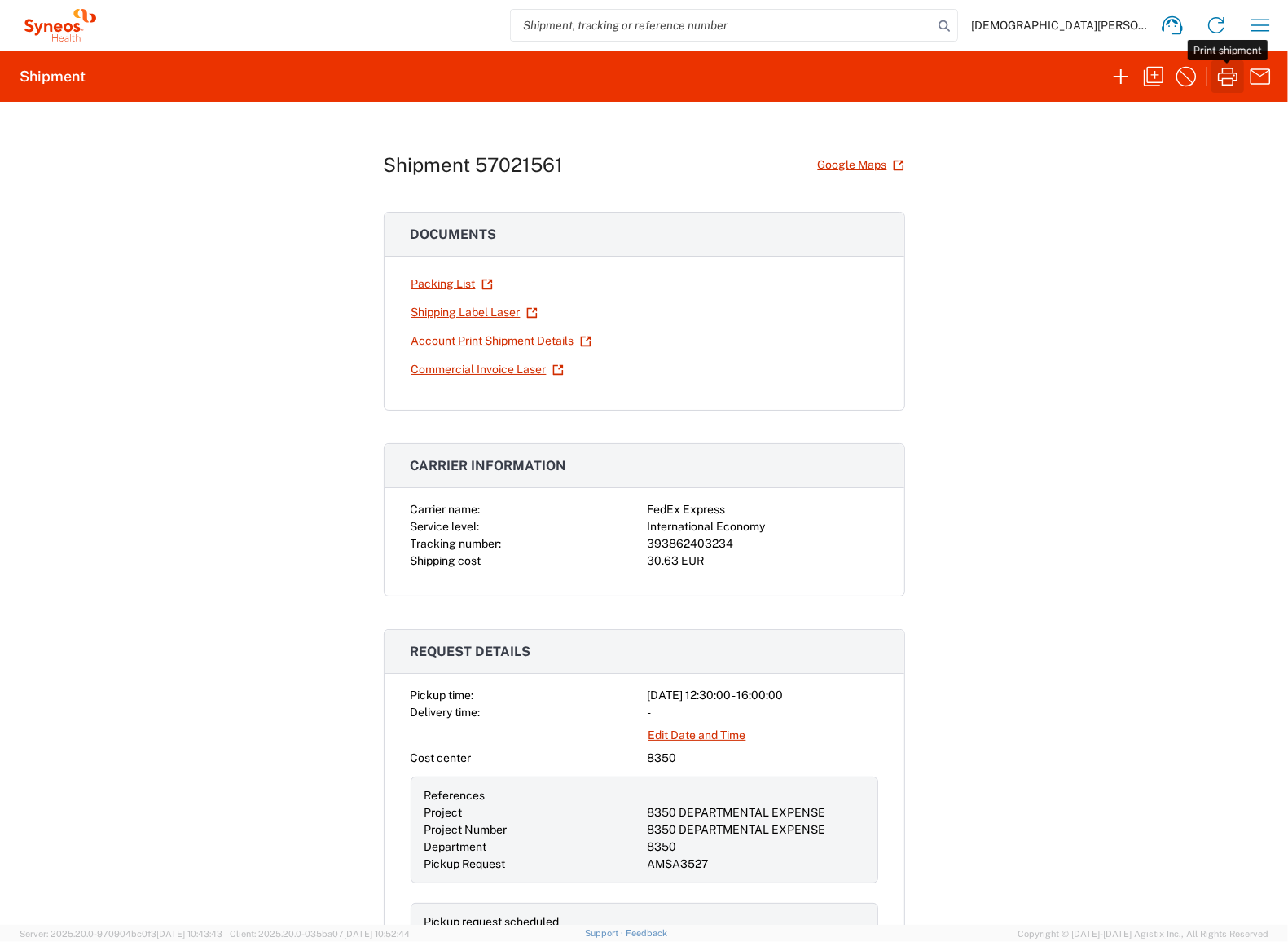
click at [1235, 67] on icon "button" at bounding box center [1227, 76] width 26 height 26
